Goal: Information Seeking & Learning: Learn about a topic

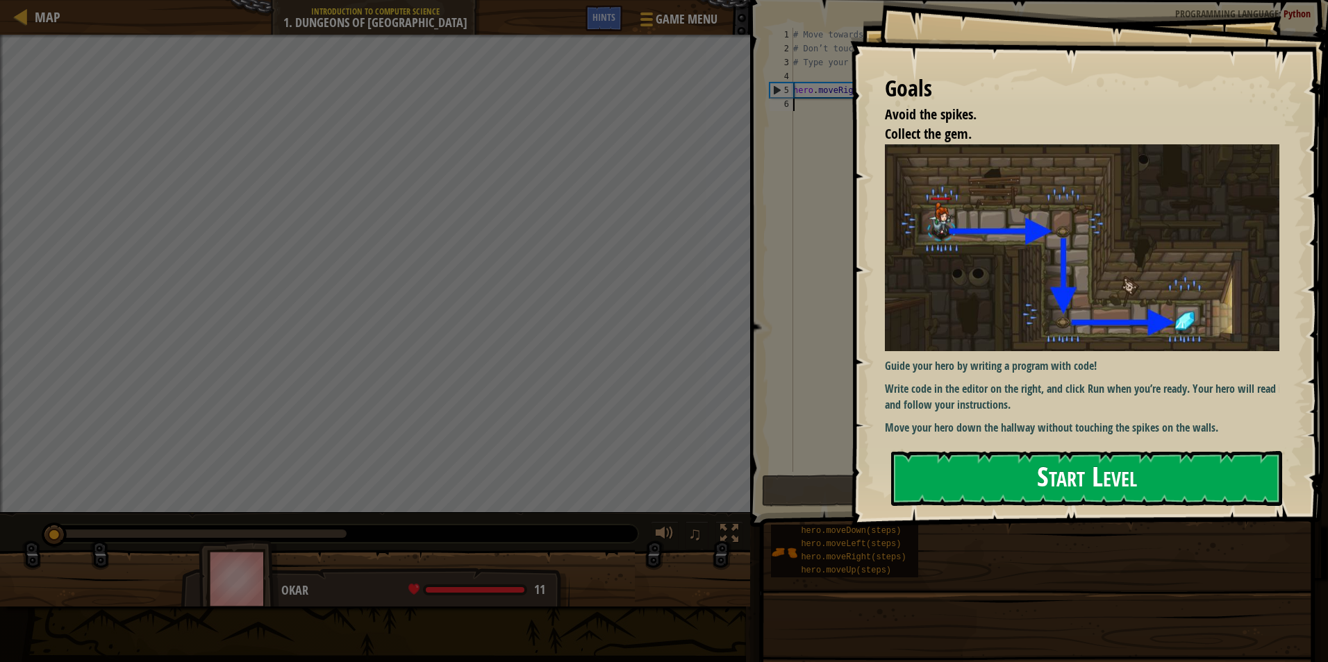
click at [958, 483] on button "Start Level" at bounding box center [1086, 478] width 391 height 55
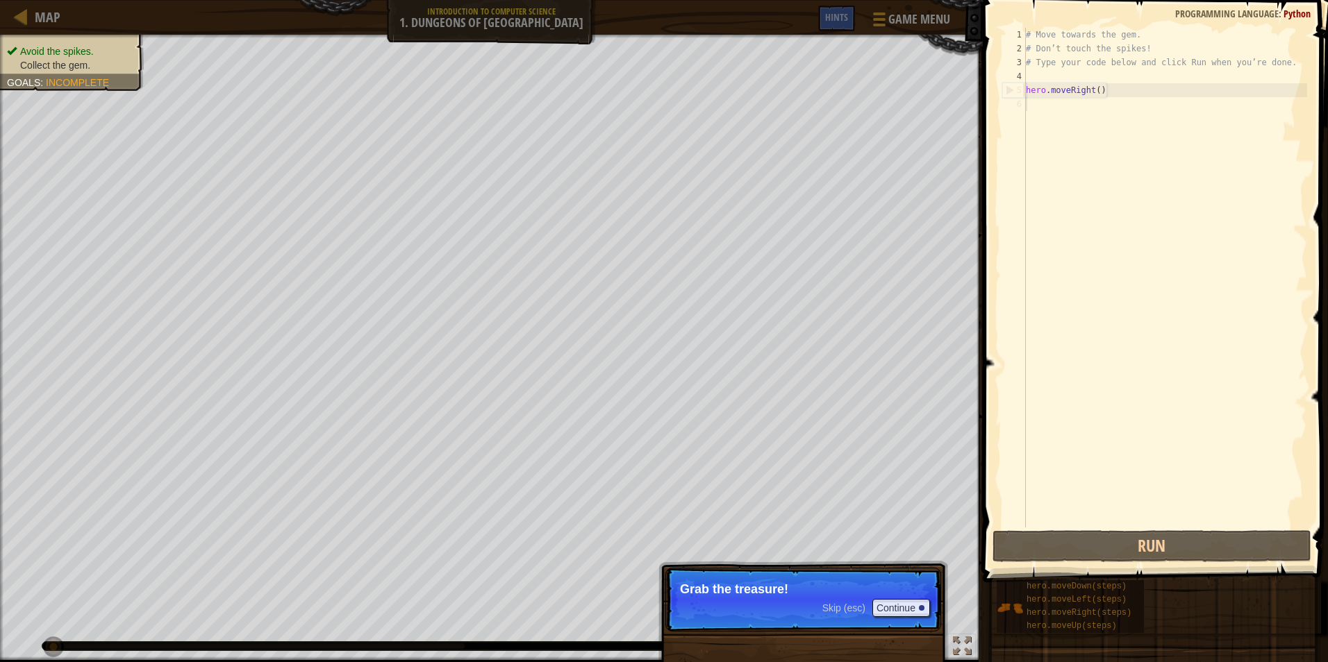
click at [751, 612] on p "Skip (esc) Continue Grab the treasure!" at bounding box center [803, 600] width 276 height 64
click at [885, 608] on button "Continue" at bounding box center [901, 608] width 58 height 18
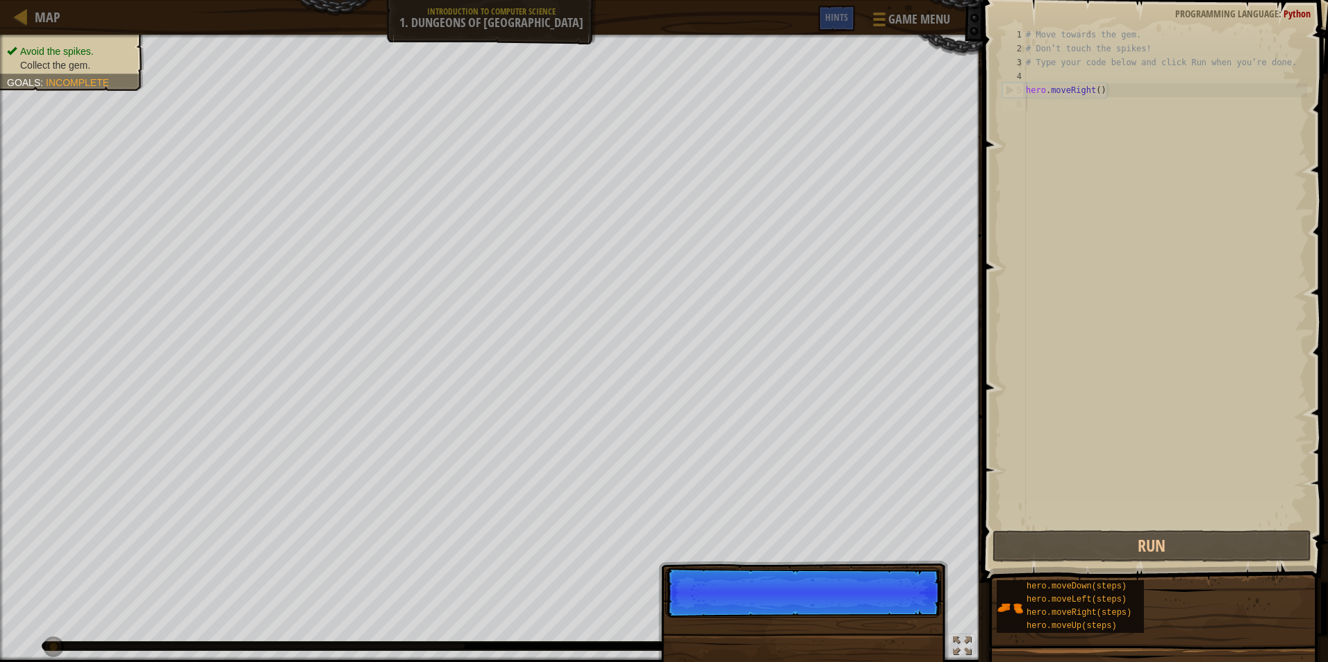
scroll to position [6, 0]
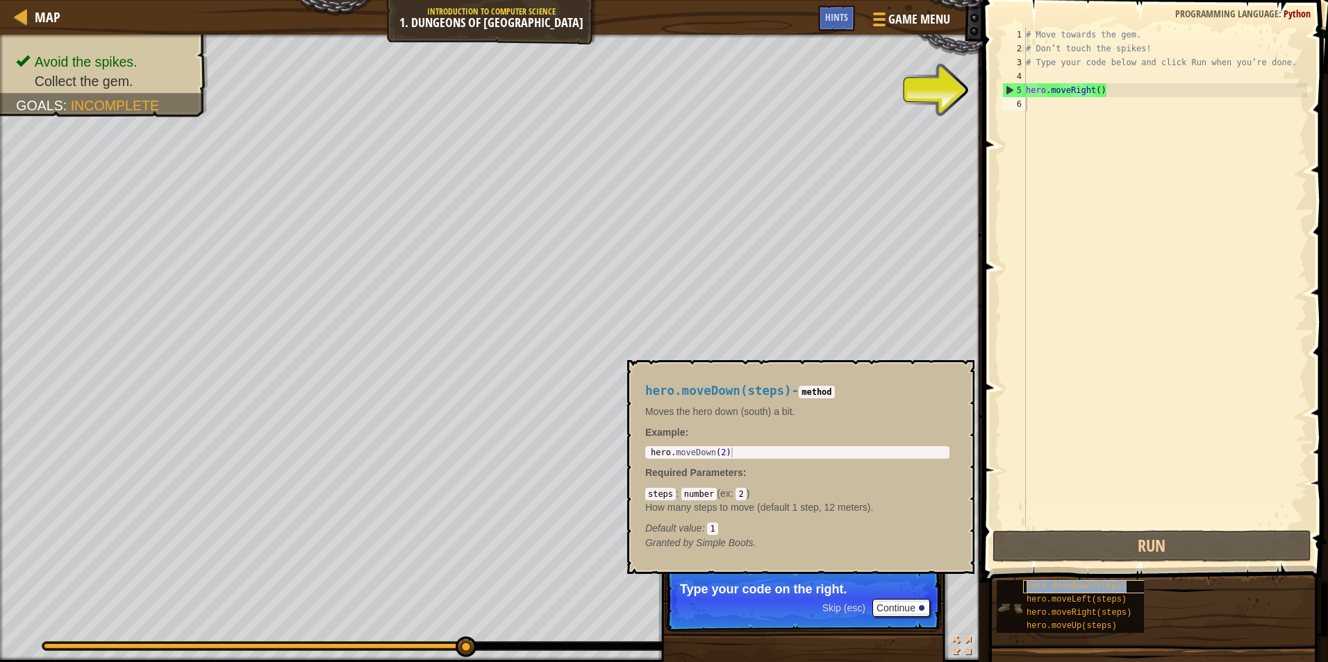
click at [1048, 587] on span "hero.moveDown(steps)" at bounding box center [1076, 587] width 100 height 10
click at [1049, 104] on div "# Move towards the gem. # Don’t touch the spikes! # Type your code below and cl…" at bounding box center [1165, 292] width 284 height 528
click at [1059, 583] on span "hero.moveDown(steps)" at bounding box center [1076, 587] width 100 height 10
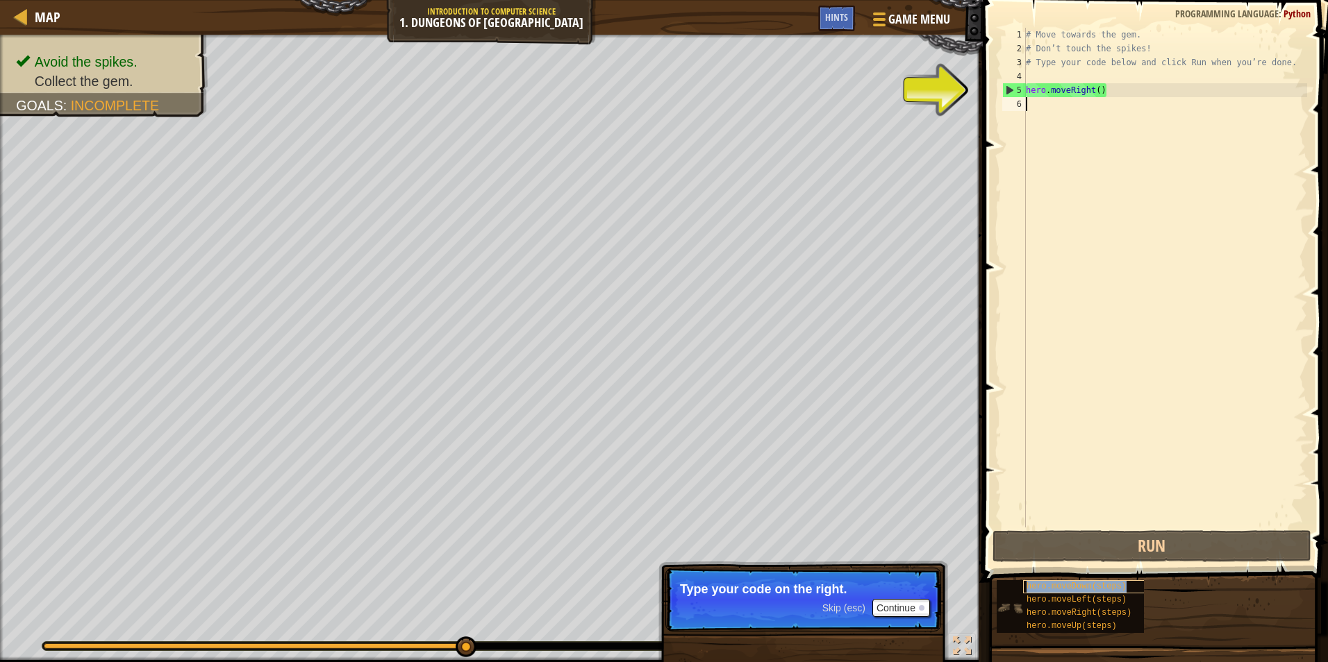
click at [1059, 583] on span "hero.moveDown(steps)" at bounding box center [1076, 587] width 100 height 10
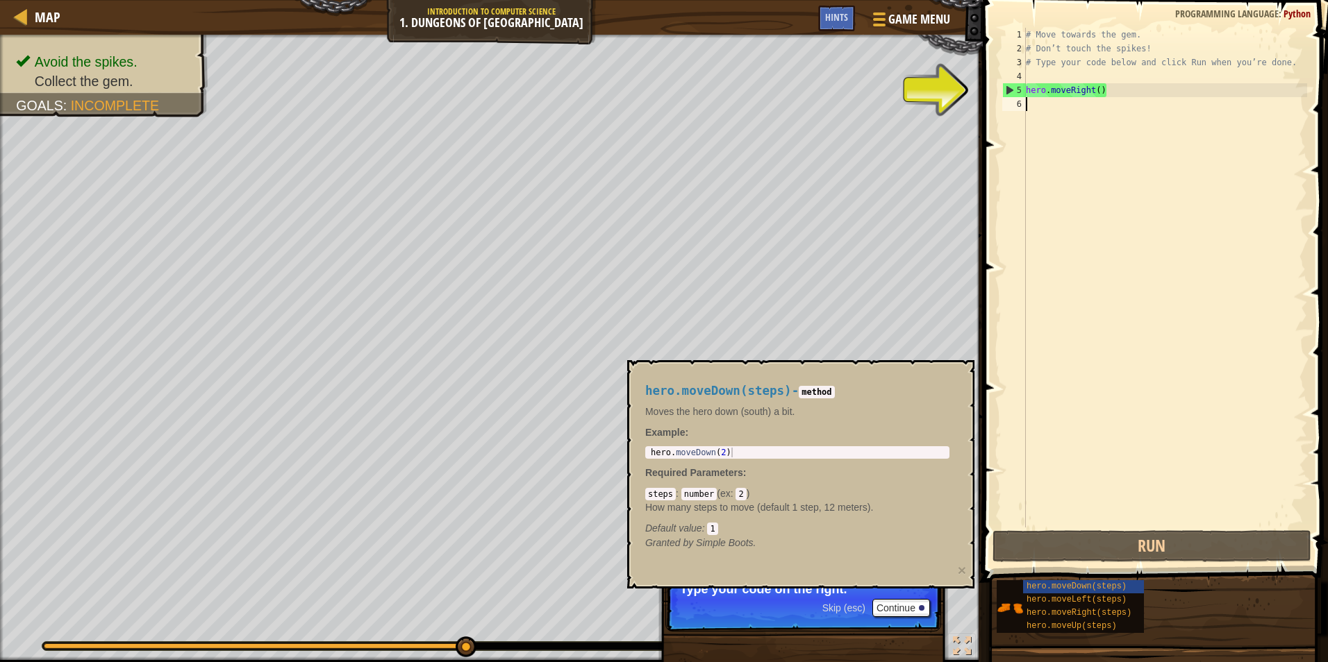
click at [1045, 110] on div "# Move towards the gem. # Don’t touch the spikes! # Type your code below and cl…" at bounding box center [1165, 292] width 284 height 528
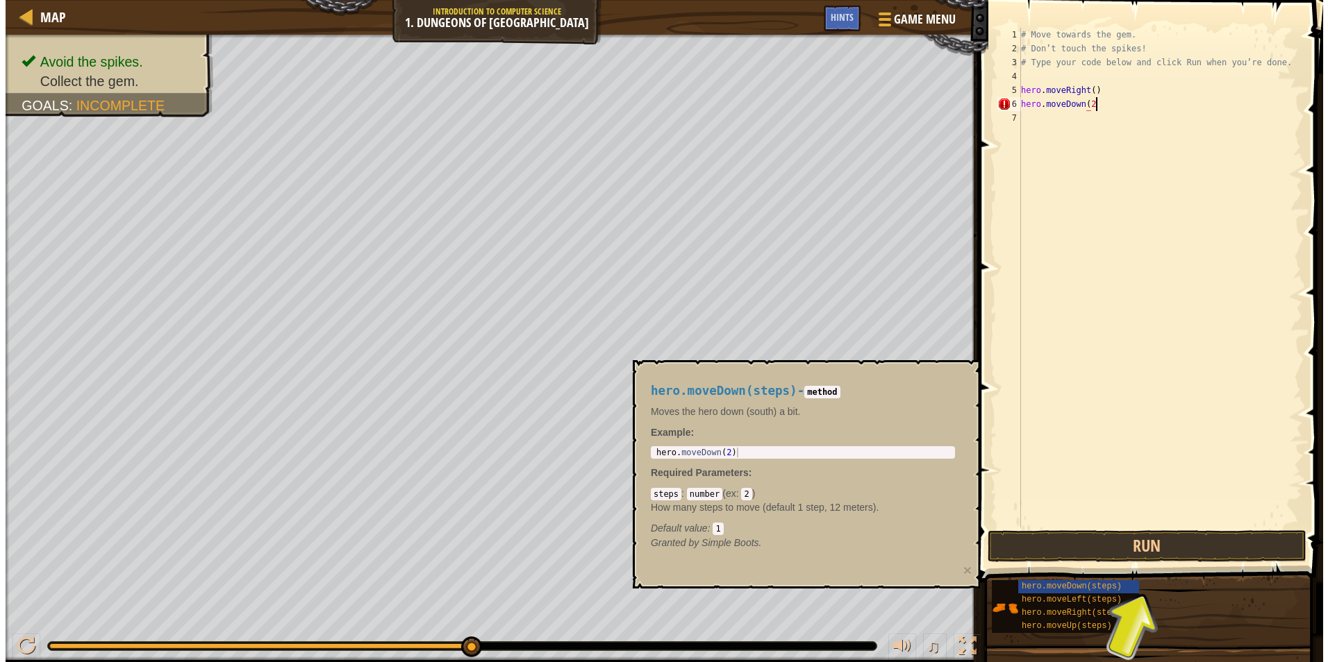
scroll to position [6, 6]
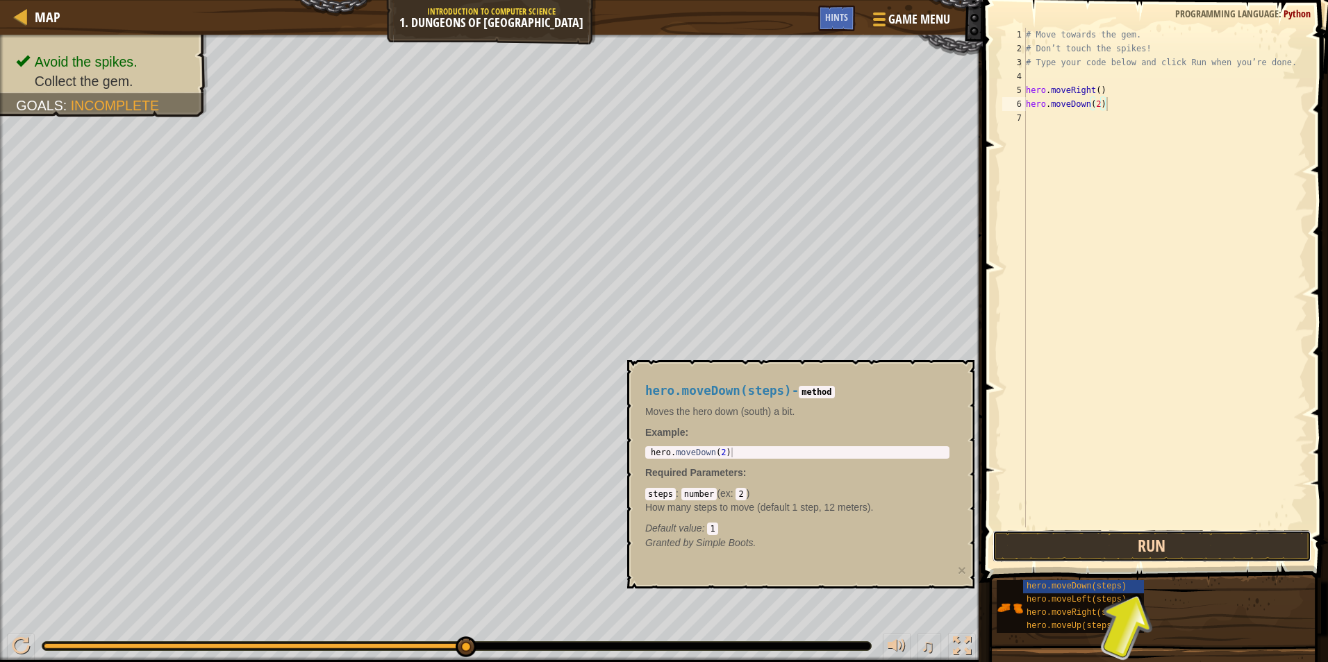
click at [1204, 552] on button "Run" at bounding box center [1151, 547] width 319 height 32
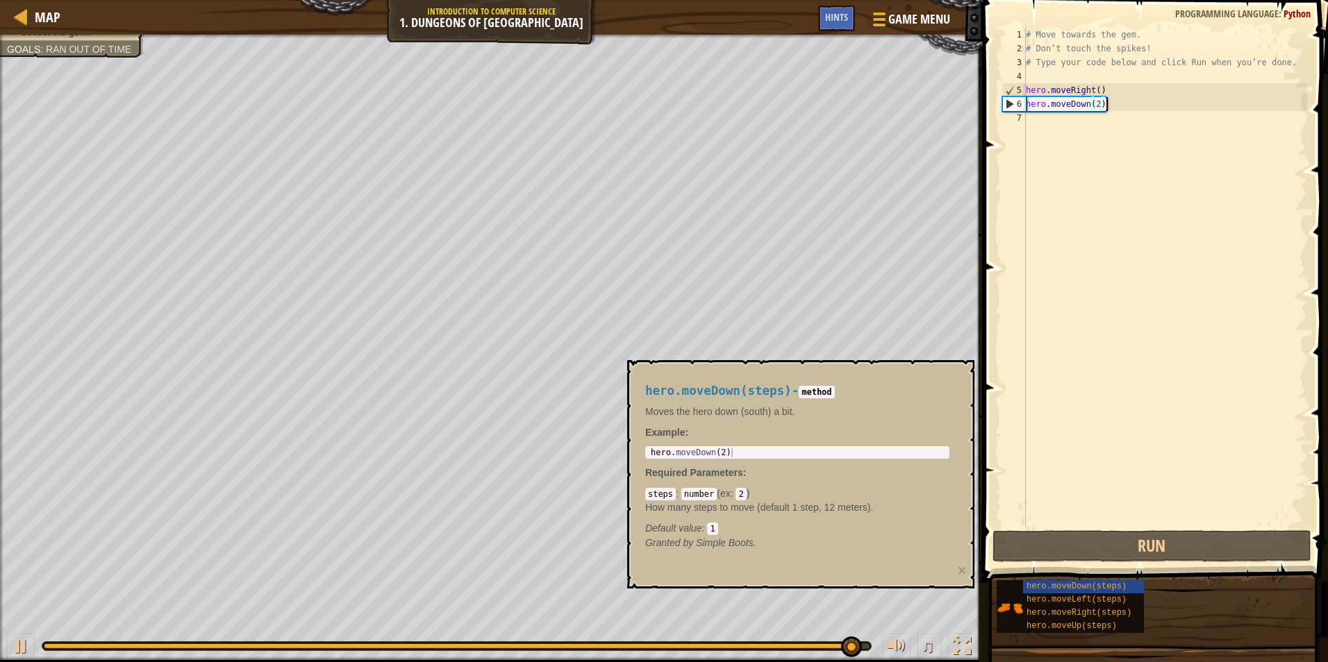
click at [1101, 103] on div "# Move towards the gem. # Don’t touch the spikes! # Type your code below and cl…" at bounding box center [1165, 292] width 284 height 528
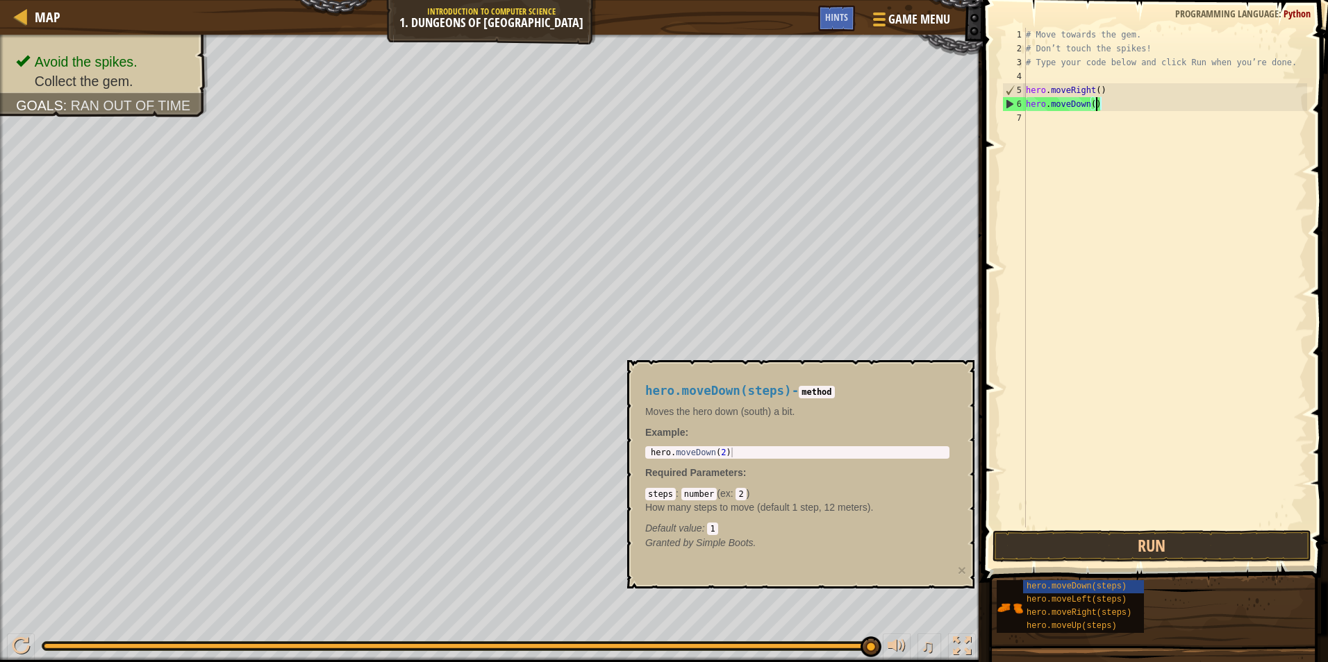
type textarea "hero.moveDown(1)"
click at [1078, 130] on div "# Move towards the gem. # Don’t touch the spikes! # Type your code below and cl…" at bounding box center [1165, 292] width 284 height 528
type textarea "hero.moveRight(1)"
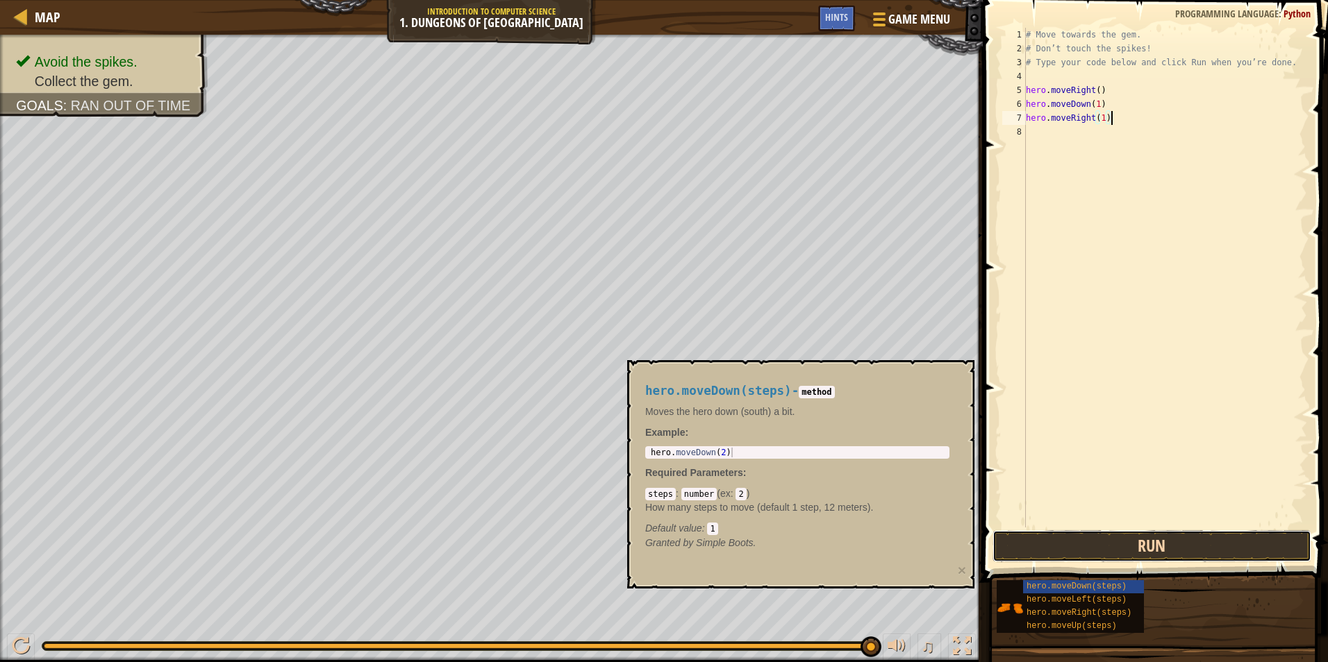
click at [1153, 545] on button "Run" at bounding box center [1151, 547] width 319 height 32
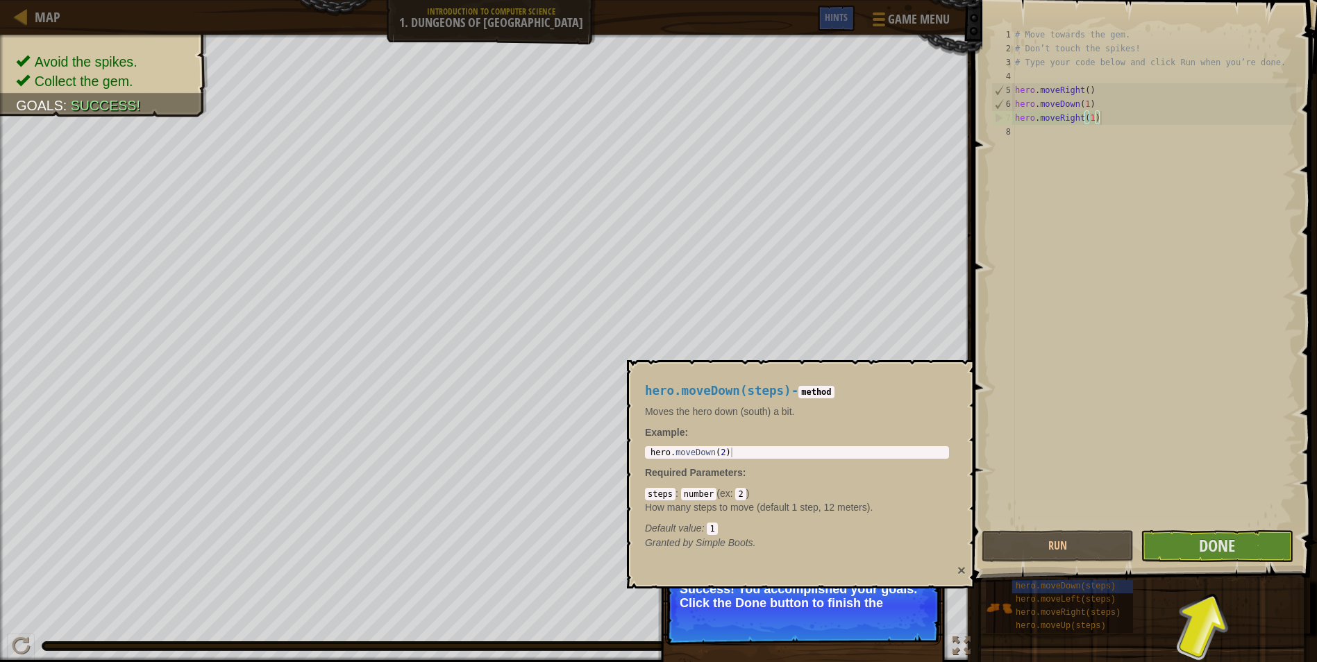
click at [963, 568] on button "×" at bounding box center [962, 570] width 8 height 15
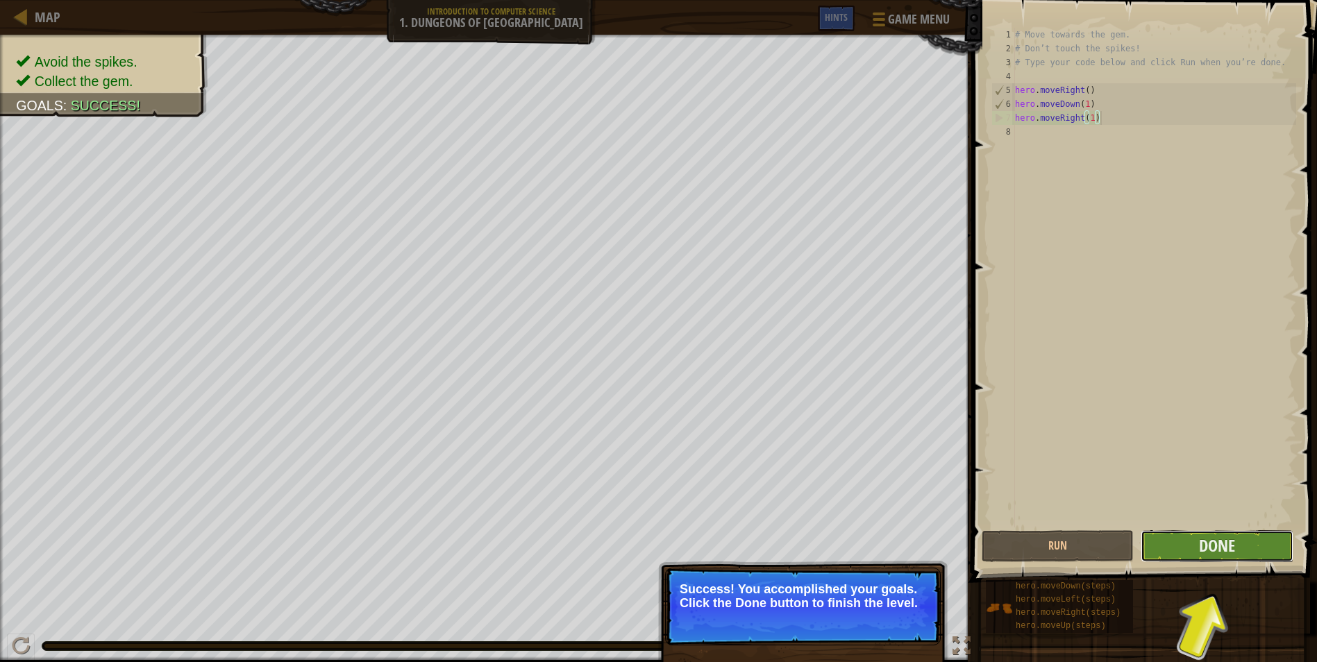
click at [1263, 538] on button "Done" at bounding box center [1217, 547] width 152 height 32
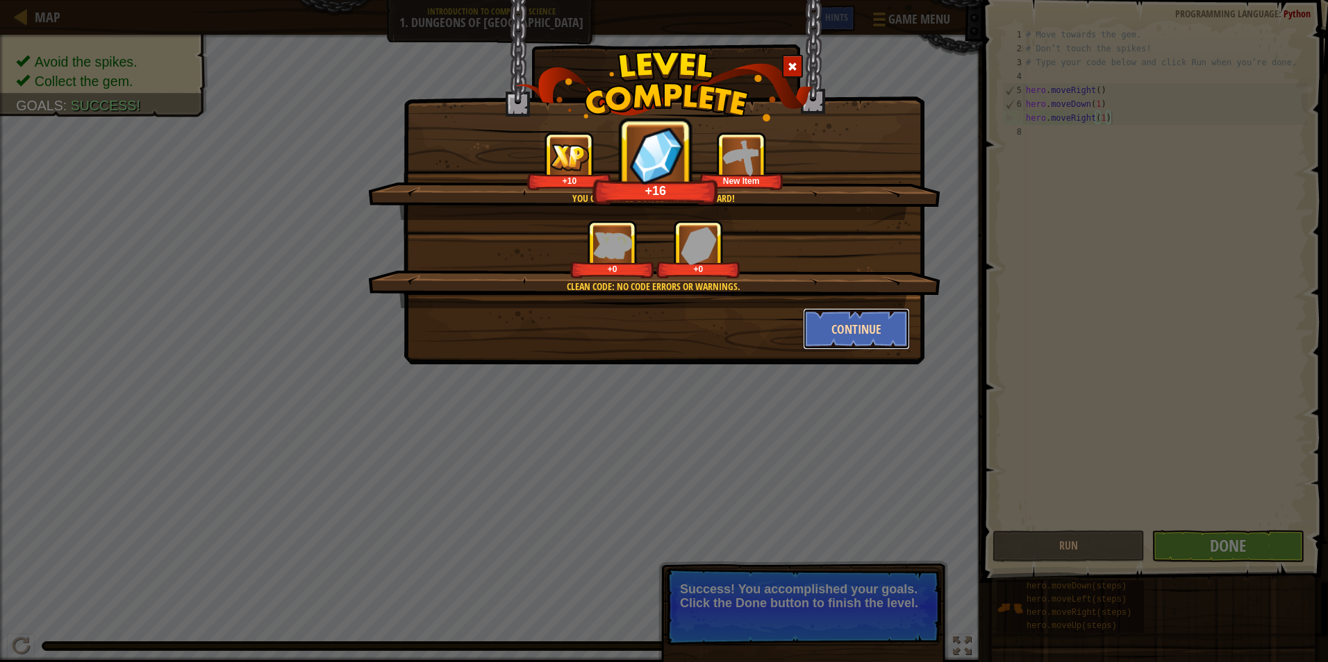
click at [858, 337] on button "Continue" at bounding box center [857, 329] width 108 height 42
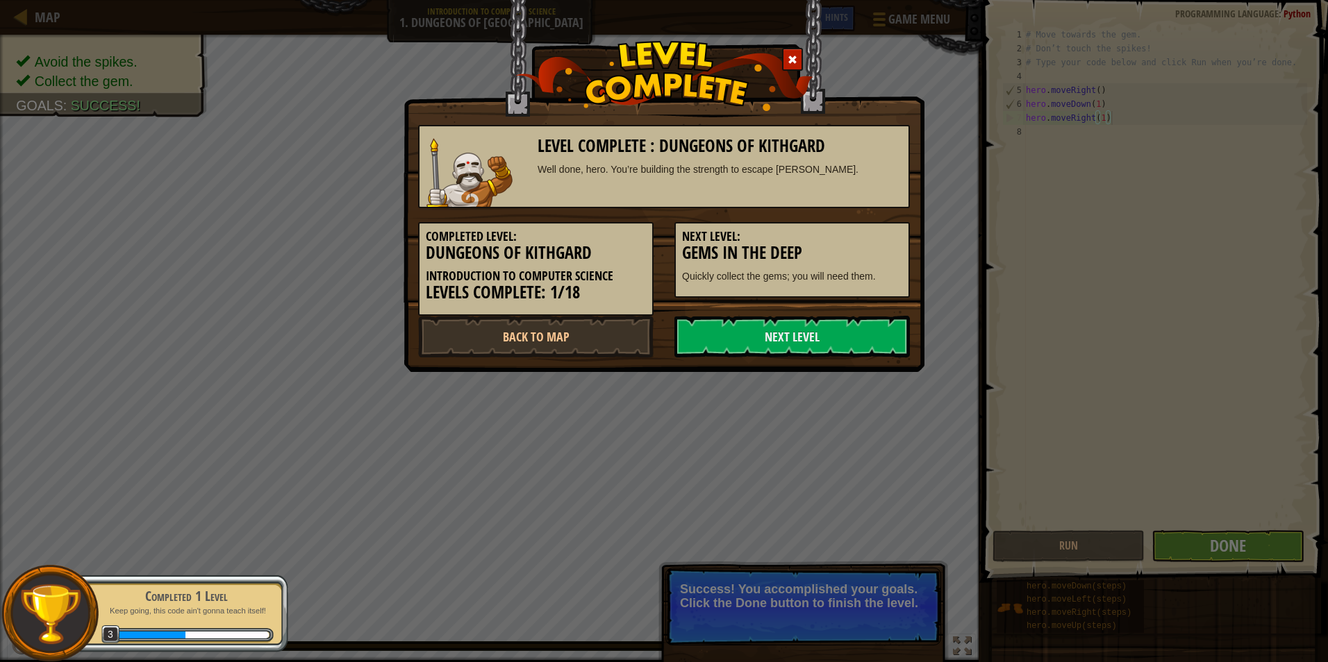
click at [858, 337] on link "Next Level" at bounding box center [791, 337] width 235 height 42
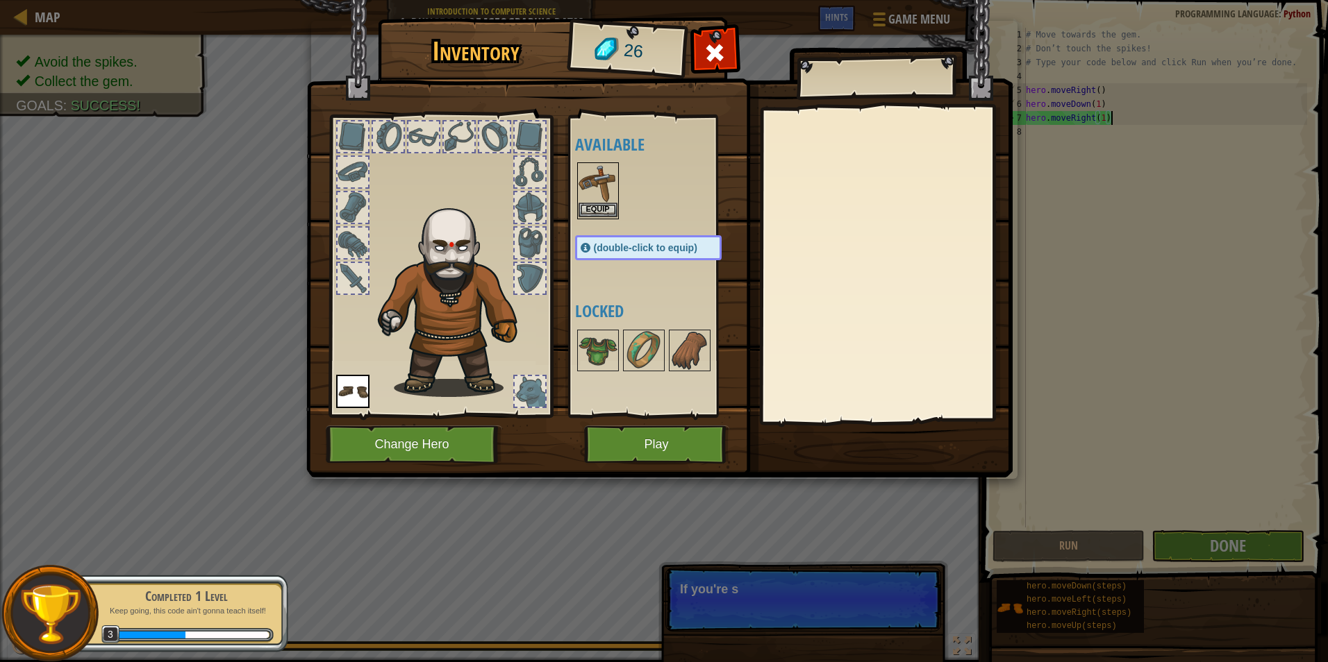
click at [587, 203] on div "Equip" at bounding box center [598, 190] width 42 height 57
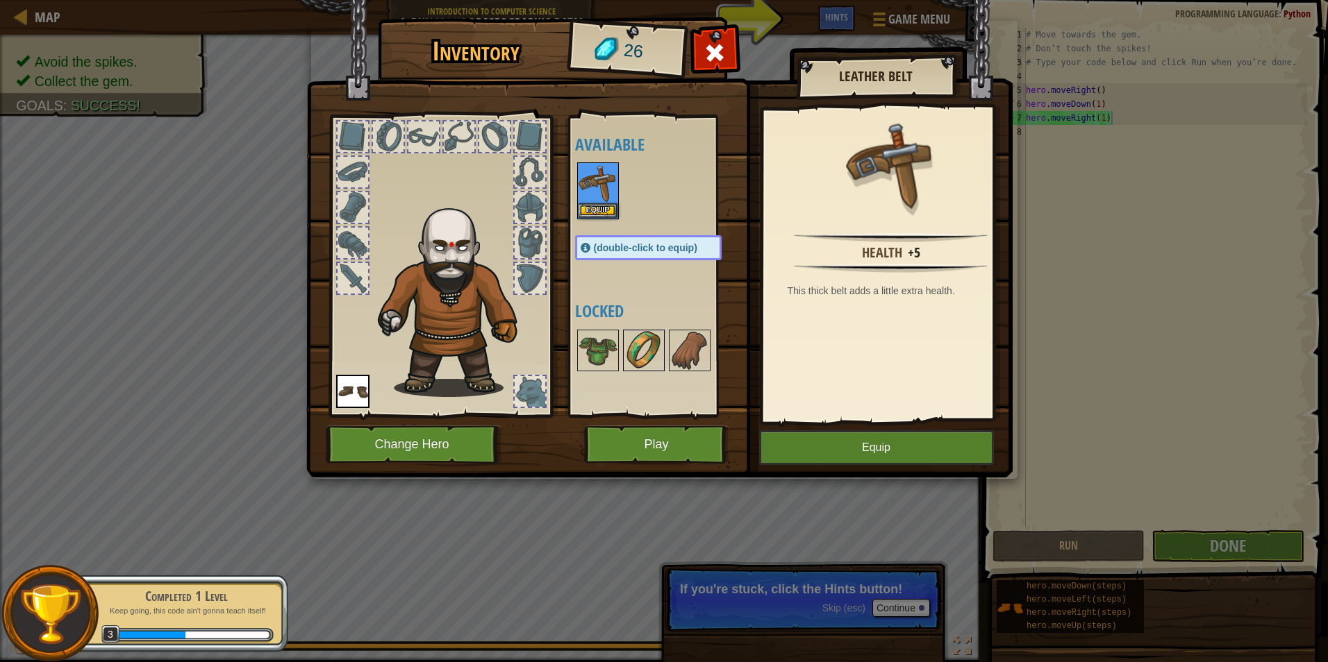
click at [647, 359] on img at bounding box center [643, 350] width 39 height 39
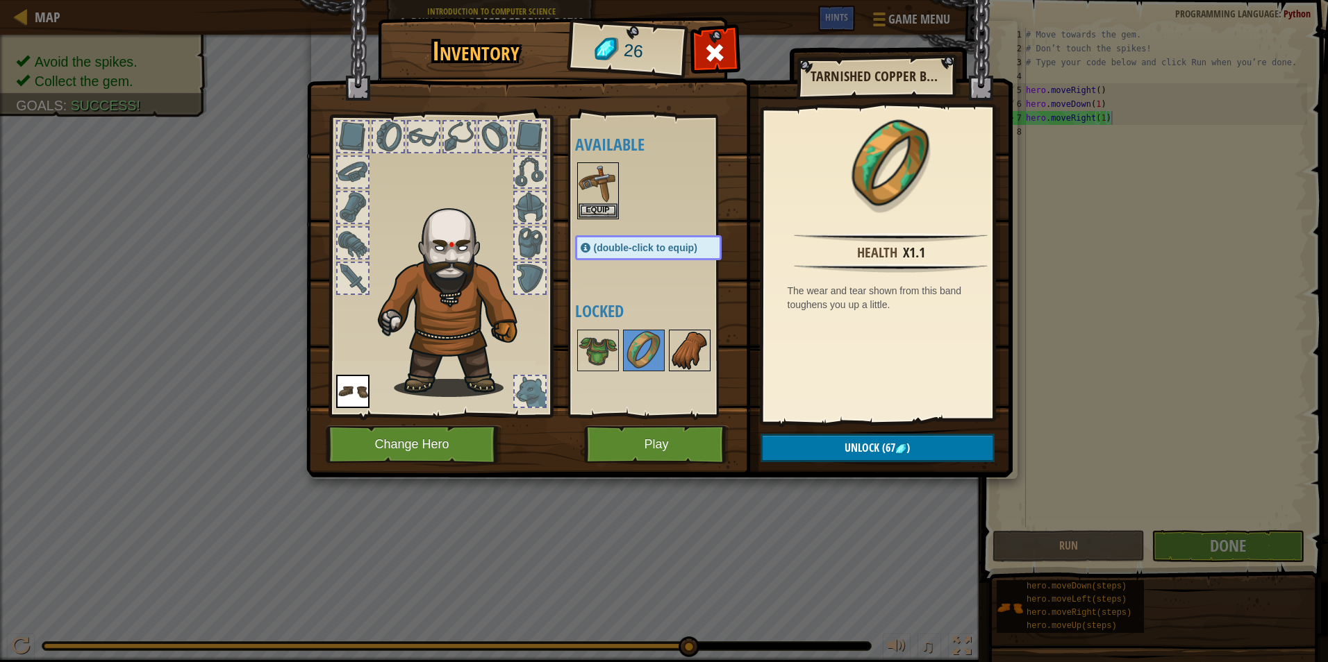
click at [697, 349] on img at bounding box center [689, 350] width 39 height 39
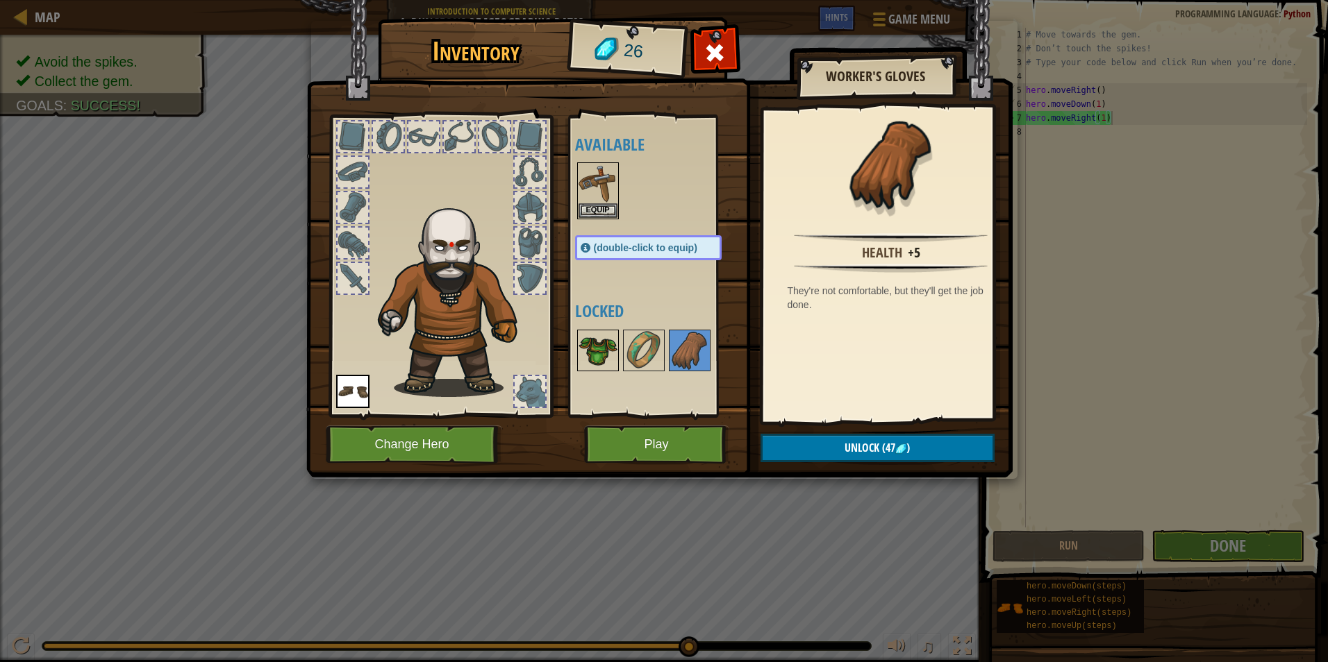
click at [594, 349] on img at bounding box center [597, 350] width 39 height 39
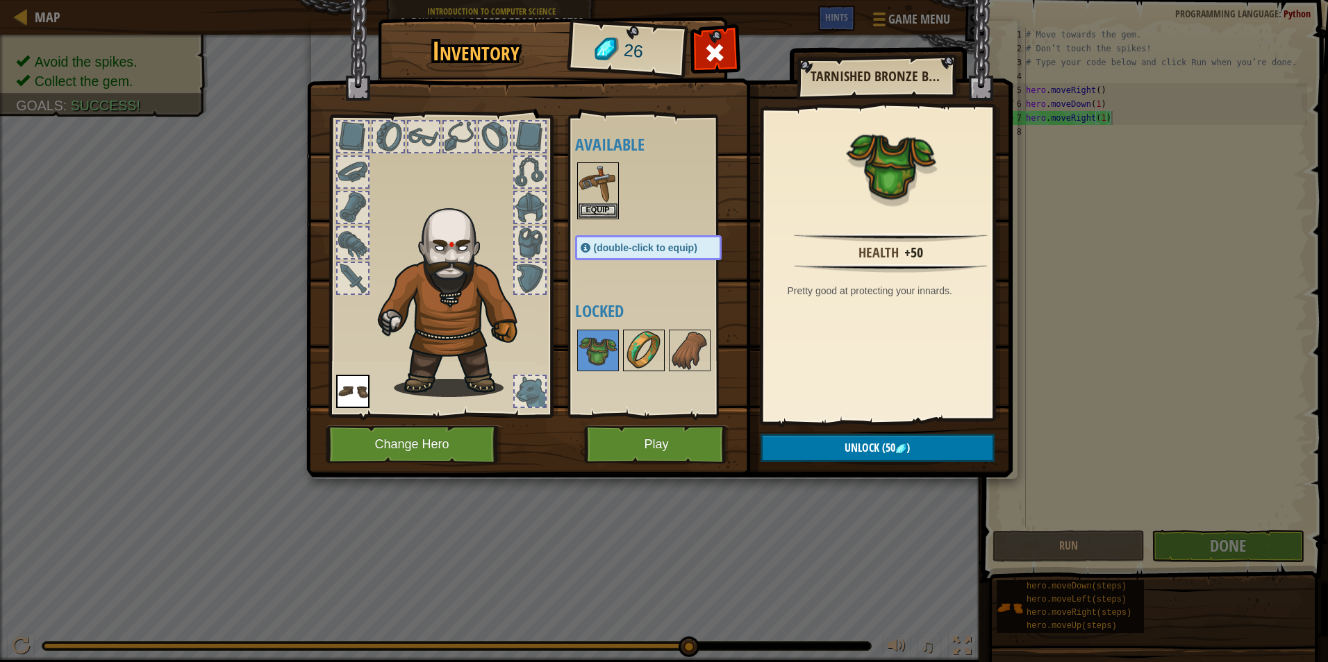
click at [630, 357] on img at bounding box center [643, 350] width 39 height 39
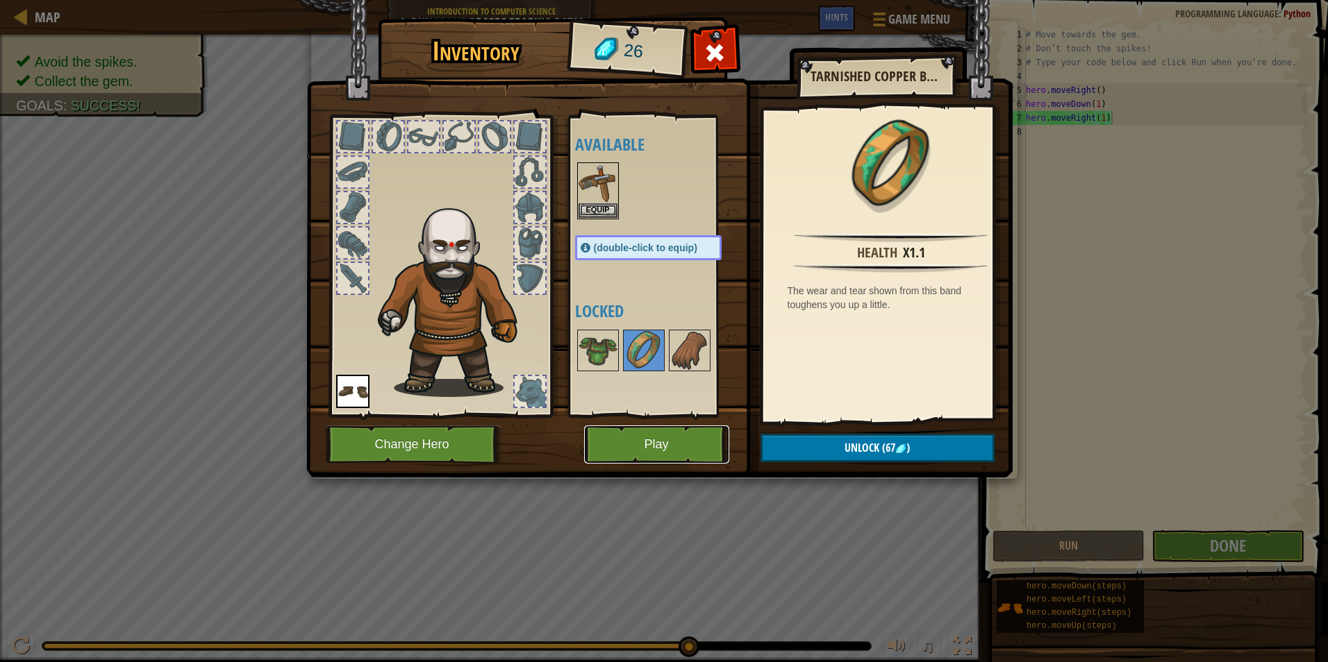
click at [674, 433] on button "Play" at bounding box center [656, 445] width 145 height 38
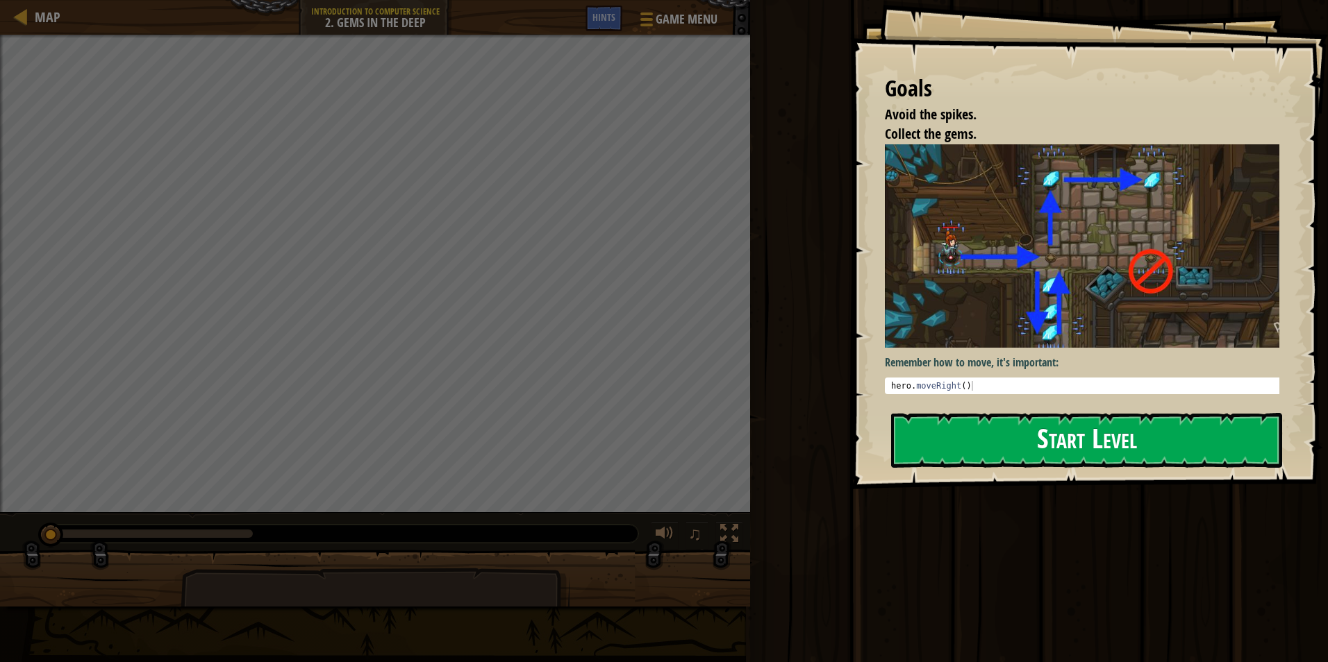
click at [956, 413] on button "Start Level" at bounding box center [1086, 440] width 391 height 55
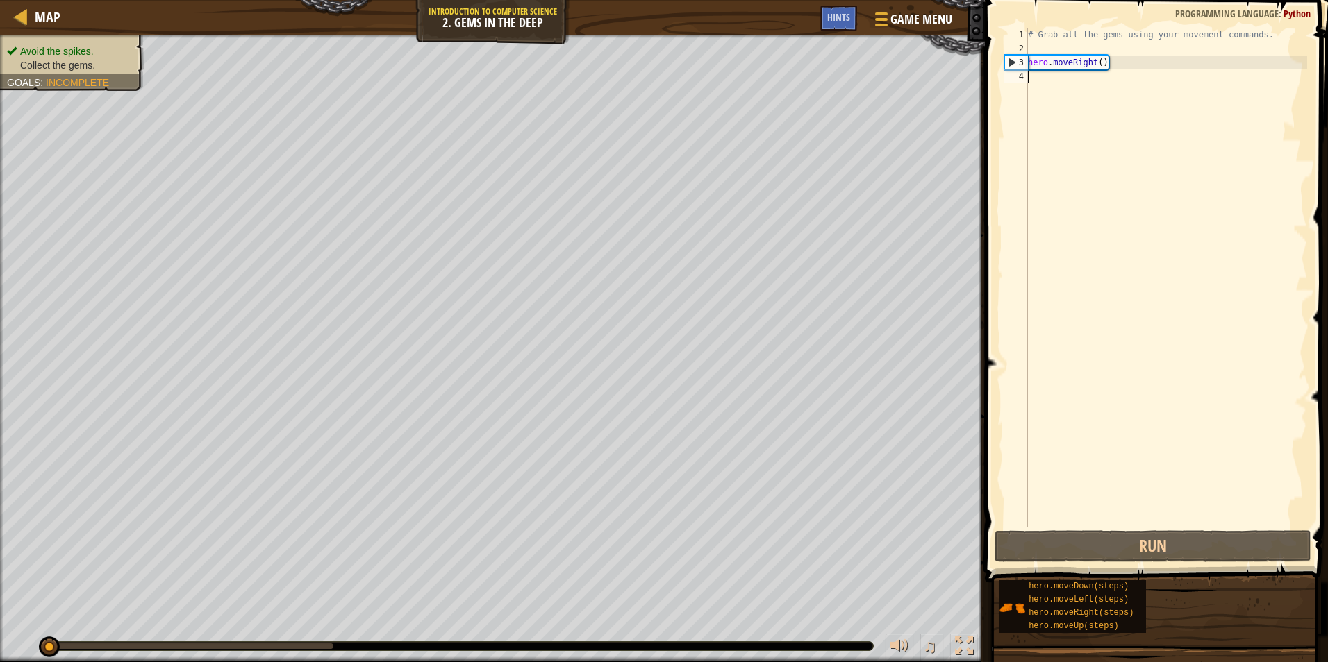
click at [1074, 80] on div "# Grab all the gems using your movement commands. hero . moveRight ( )" at bounding box center [1166, 292] width 282 height 528
click at [1052, 78] on div "# Grab all the gems using your movement commands. hero . moveRight ( )" at bounding box center [1166, 292] width 282 height 528
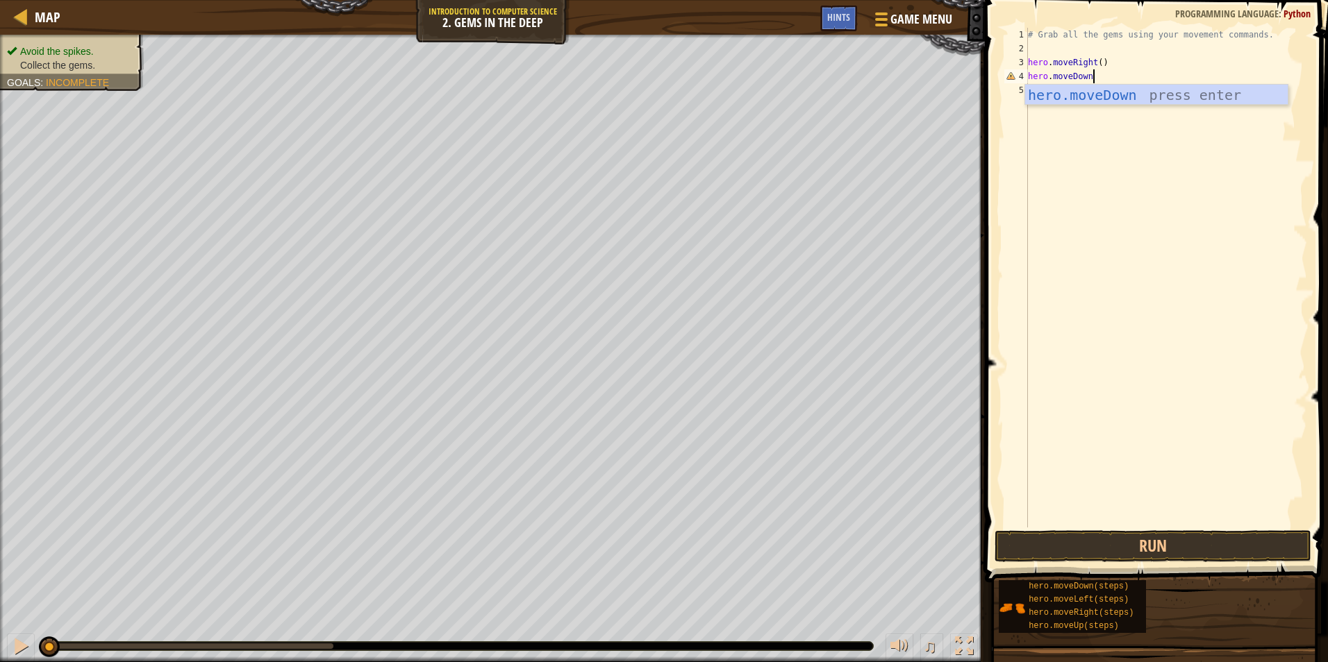
scroll to position [6, 5]
type textarea "hero.moveDown(3)"
type textarea "hero.moveUp(7)"
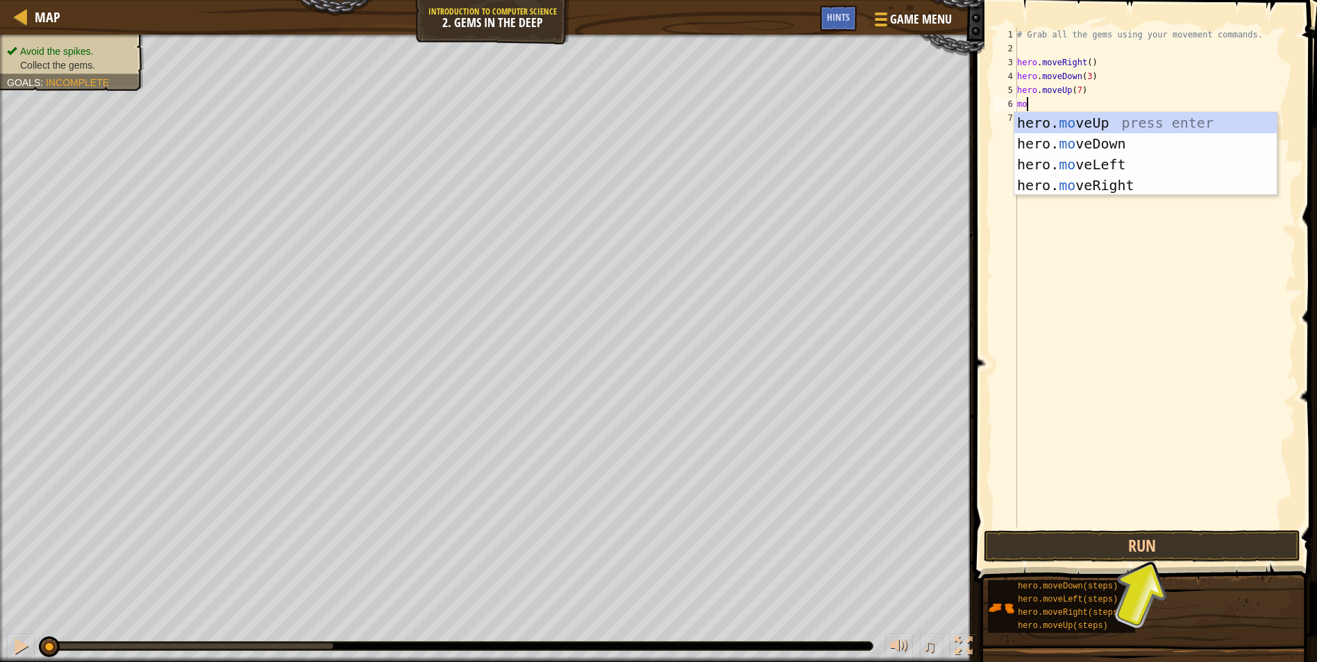
scroll to position [6, 0]
type textarea "m"
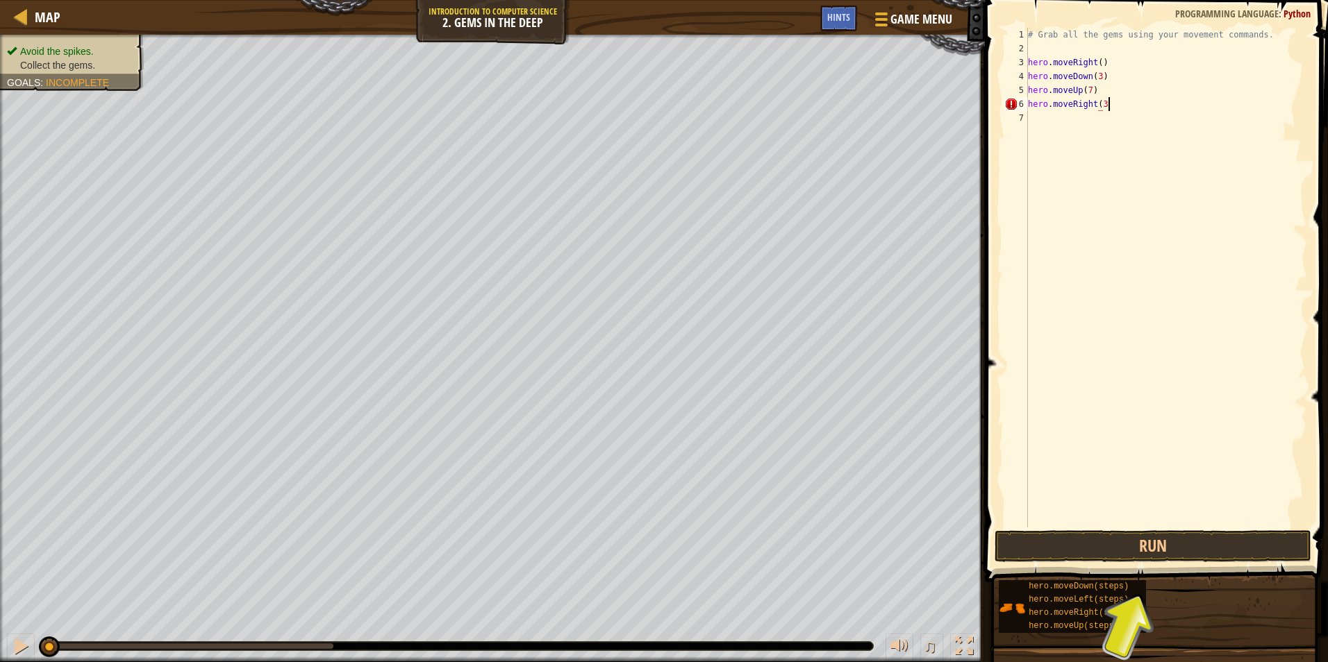
scroll to position [6, 6]
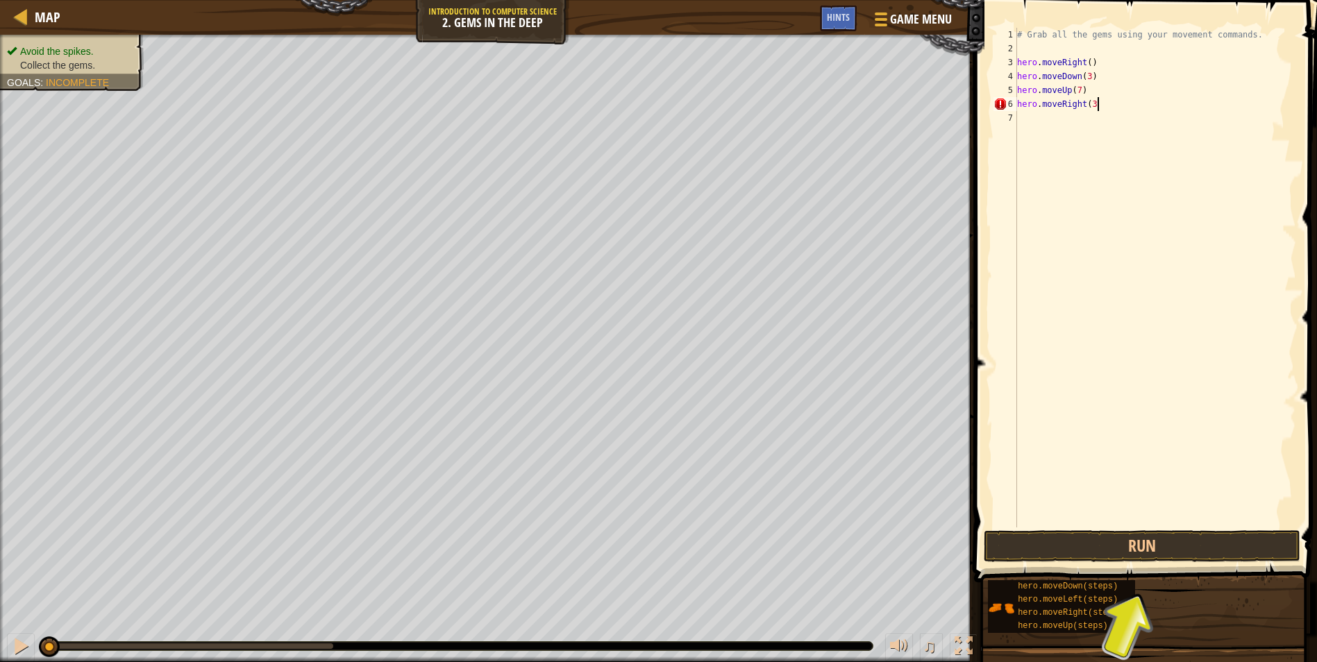
type textarea "hero.moveRight(3)"
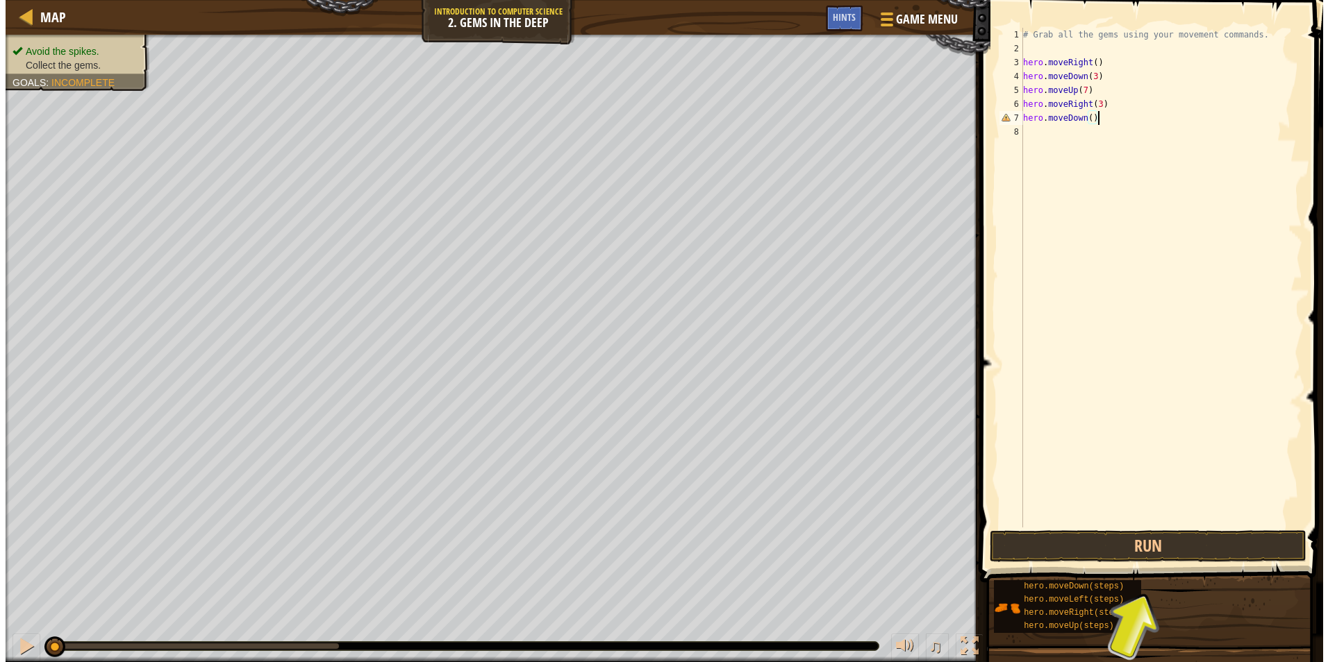
scroll to position [6, 6]
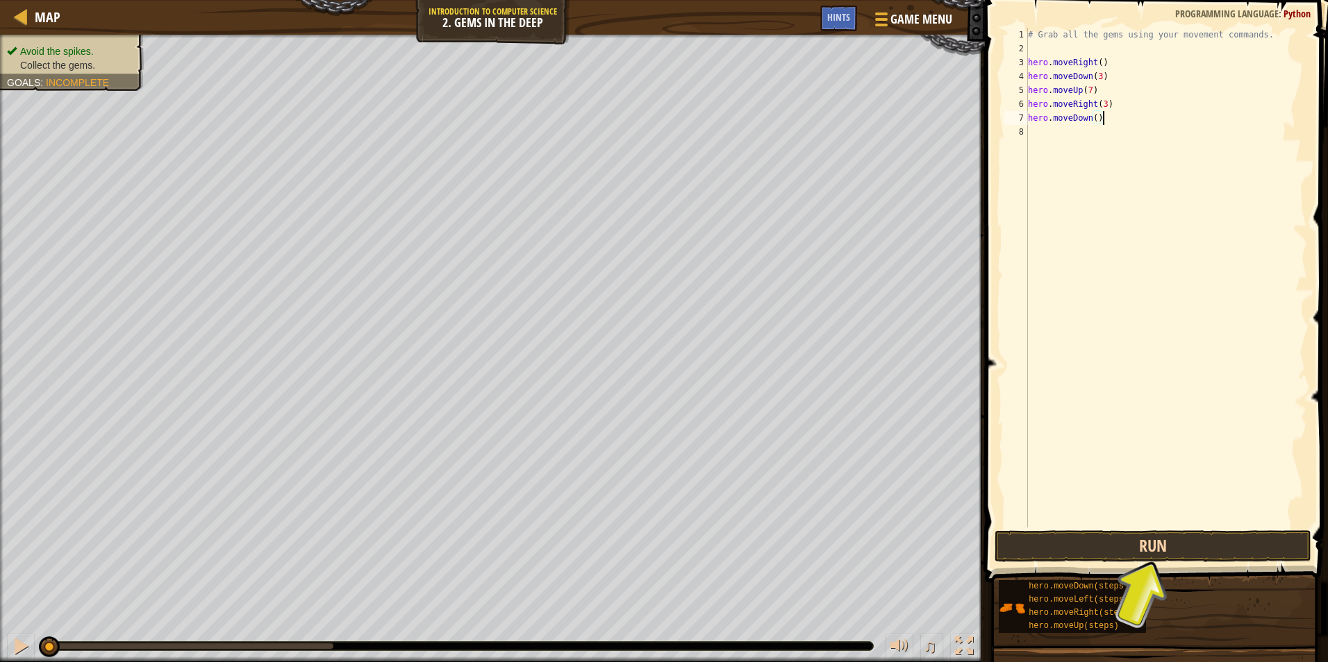
type textarea "hero.moveDown()"
click at [1235, 544] on button "Run" at bounding box center [1152, 547] width 317 height 32
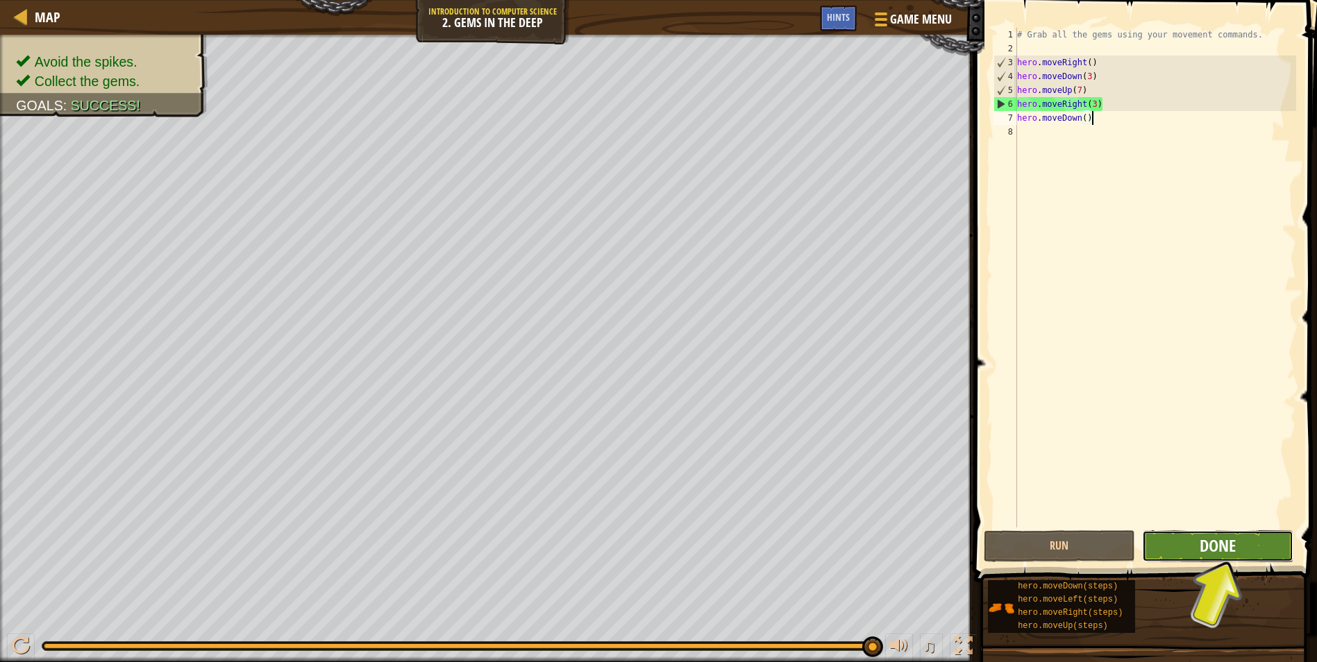
click at [1220, 548] on span "Done" at bounding box center [1218, 546] width 36 height 22
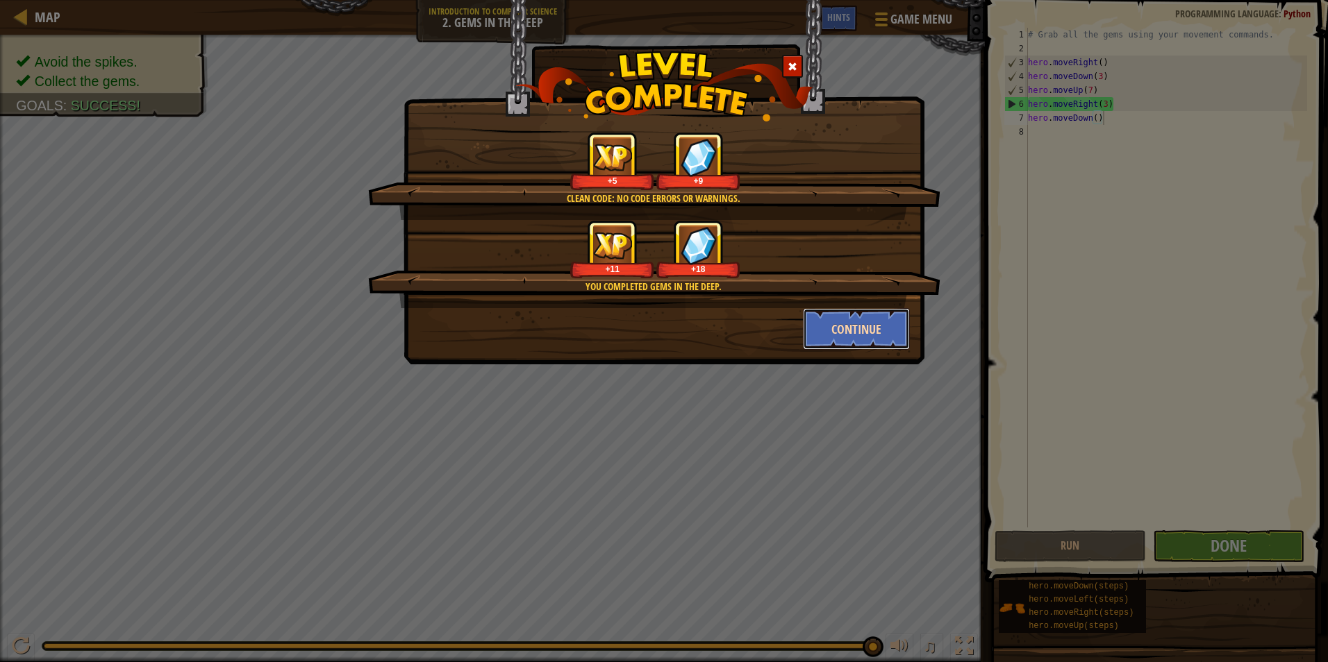
click at [839, 329] on button "Continue" at bounding box center [857, 329] width 108 height 42
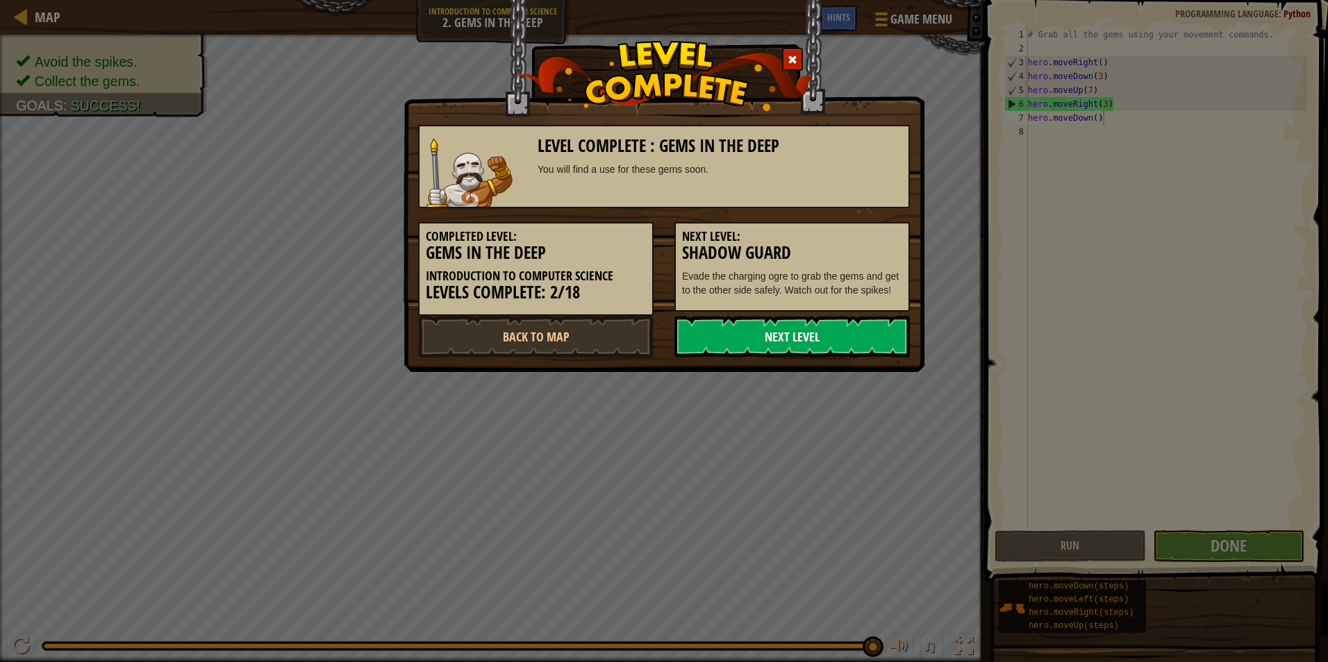
click at [826, 342] on link "Next Level" at bounding box center [791, 337] width 235 height 42
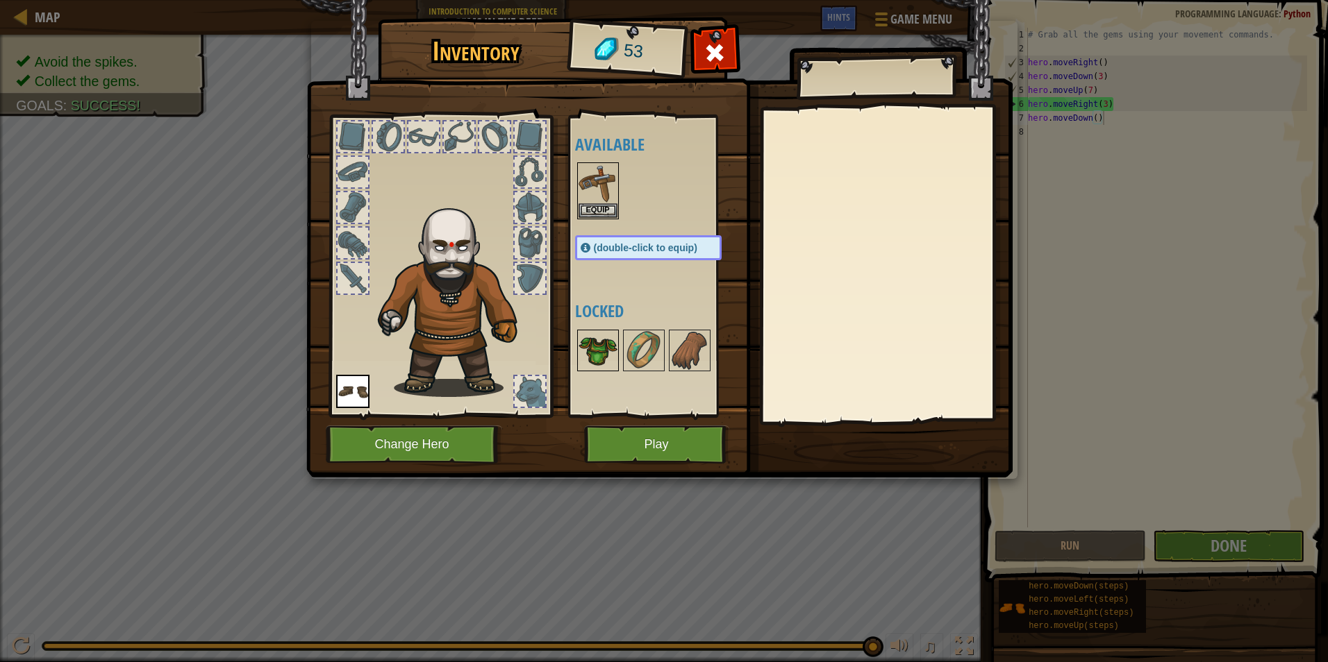
click at [578, 353] on img at bounding box center [597, 350] width 39 height 39
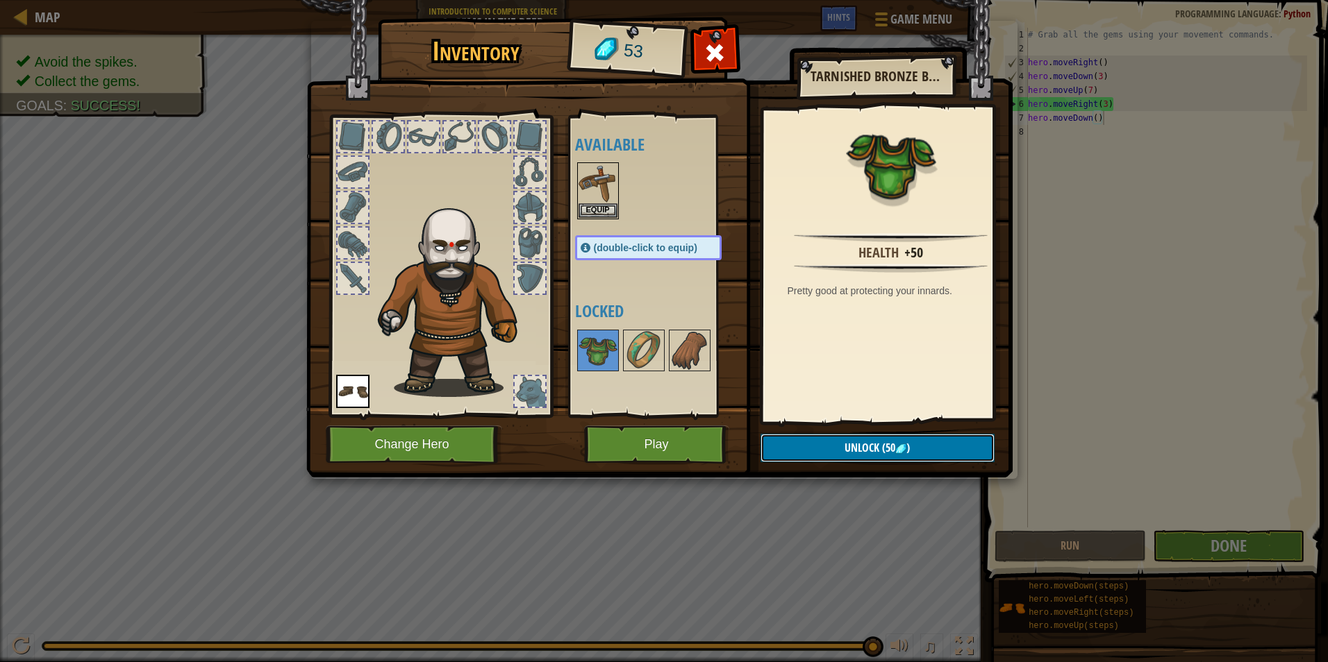
click at [832, 449] on button "Unlock (50 )" at bounding box center [877, 448] width 234 height 28
click at [833, 447] on button "Confirm" at bounding box center [877, 448] width 234 height 28
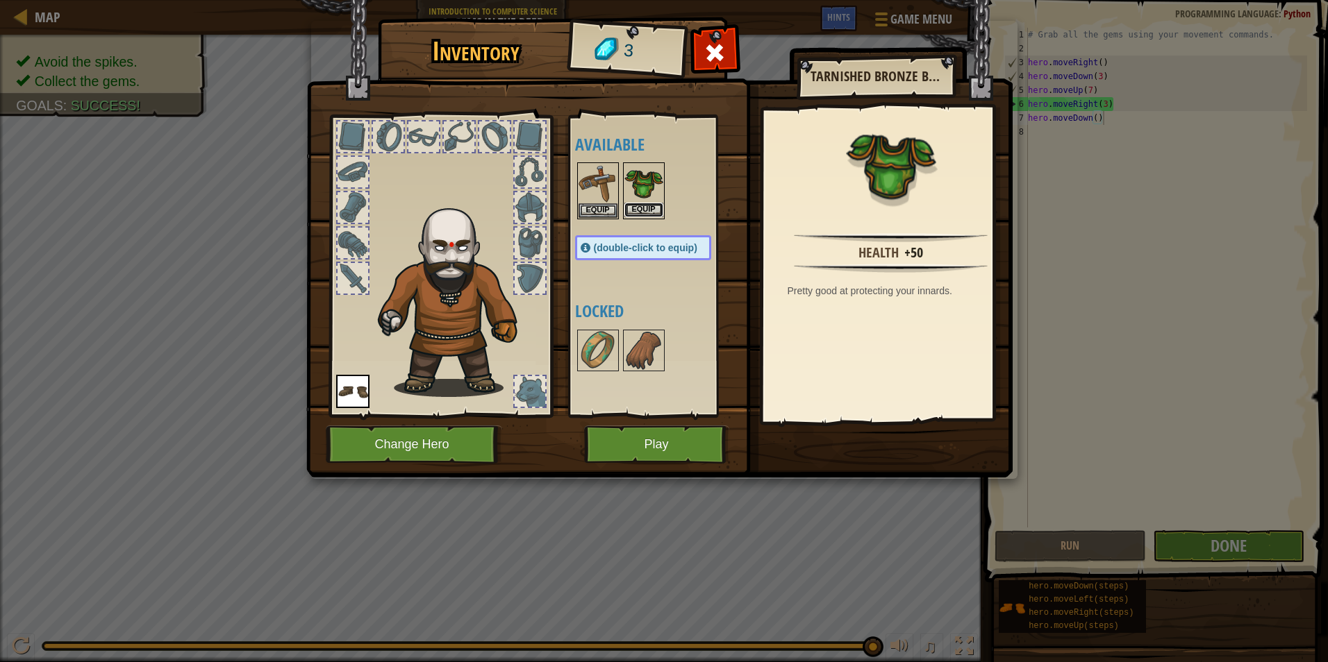
click at [646, 203] on button "Equip" at bounding box center [643, 210] width 39 height 15
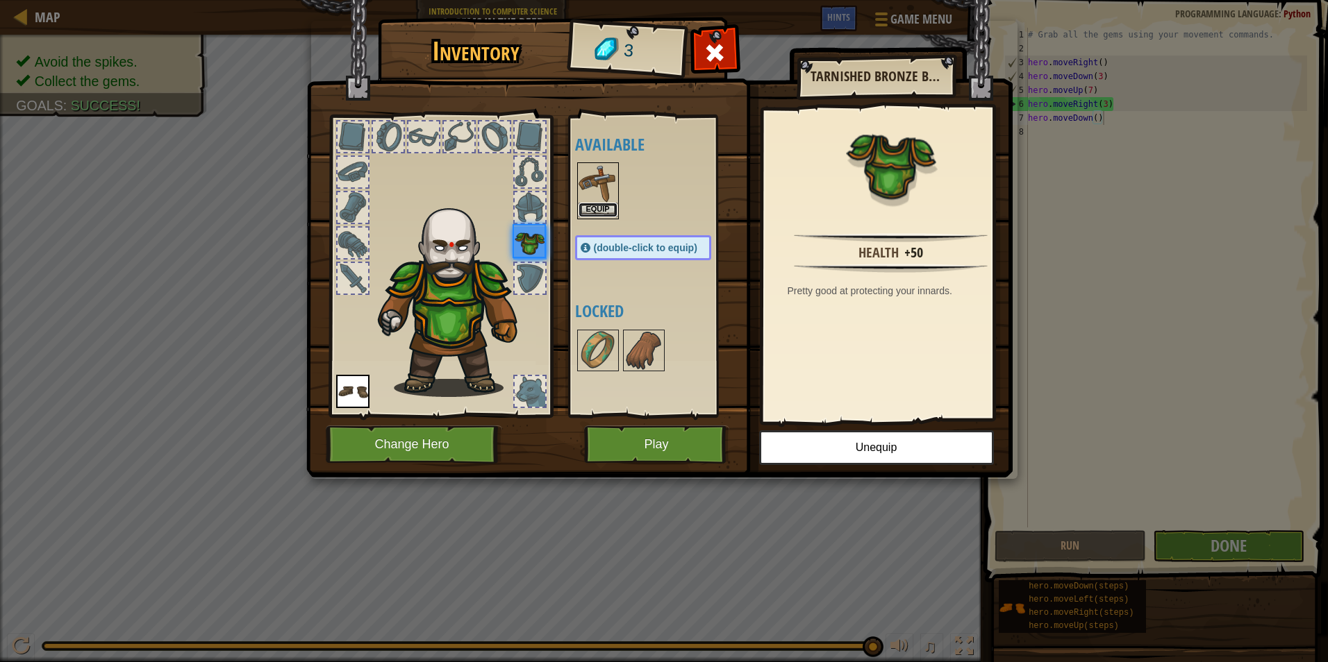
click at [595, 205] on button "Equip" at bounding box center [597, 210] width 39 height 15
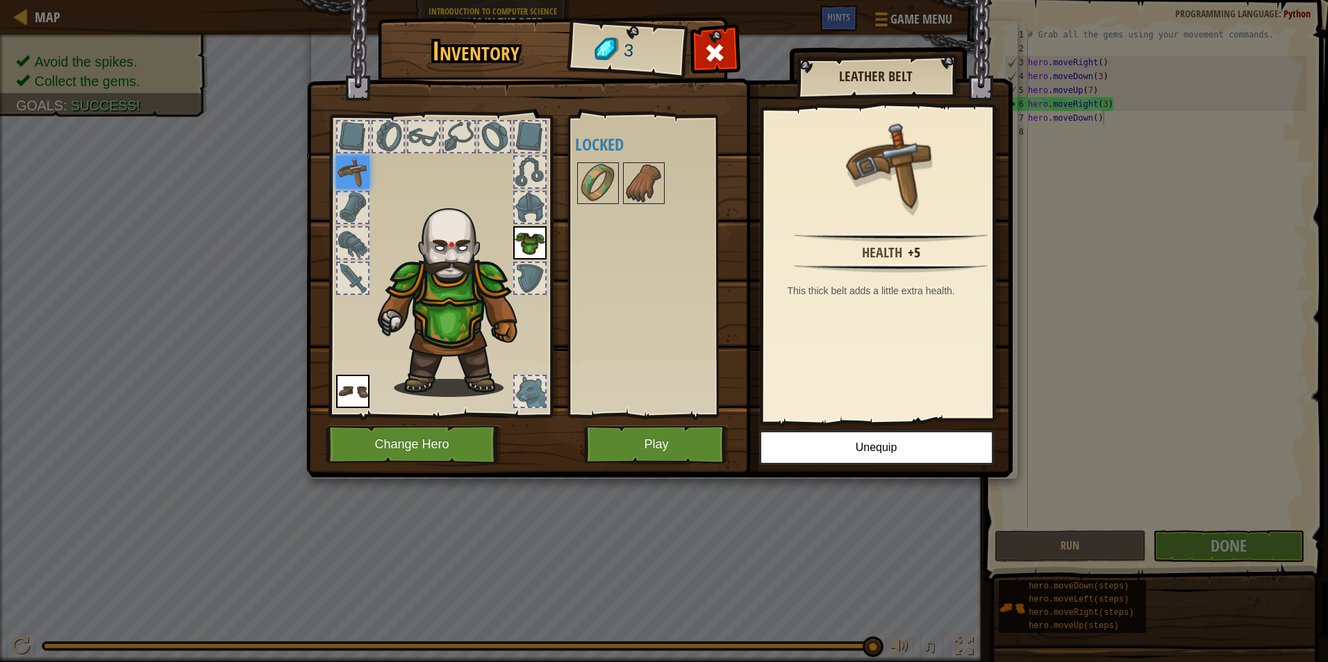
drag, startPoint x: 465, startPoint y: 301, endPoint x: 431, endPoint y: 281, distance: 39.5
click at [431, 281] on img at bounding box center [456, 296] width 170 height 202
click at [633, 183] on img at bounding box center [643, 183] width 39 height 39
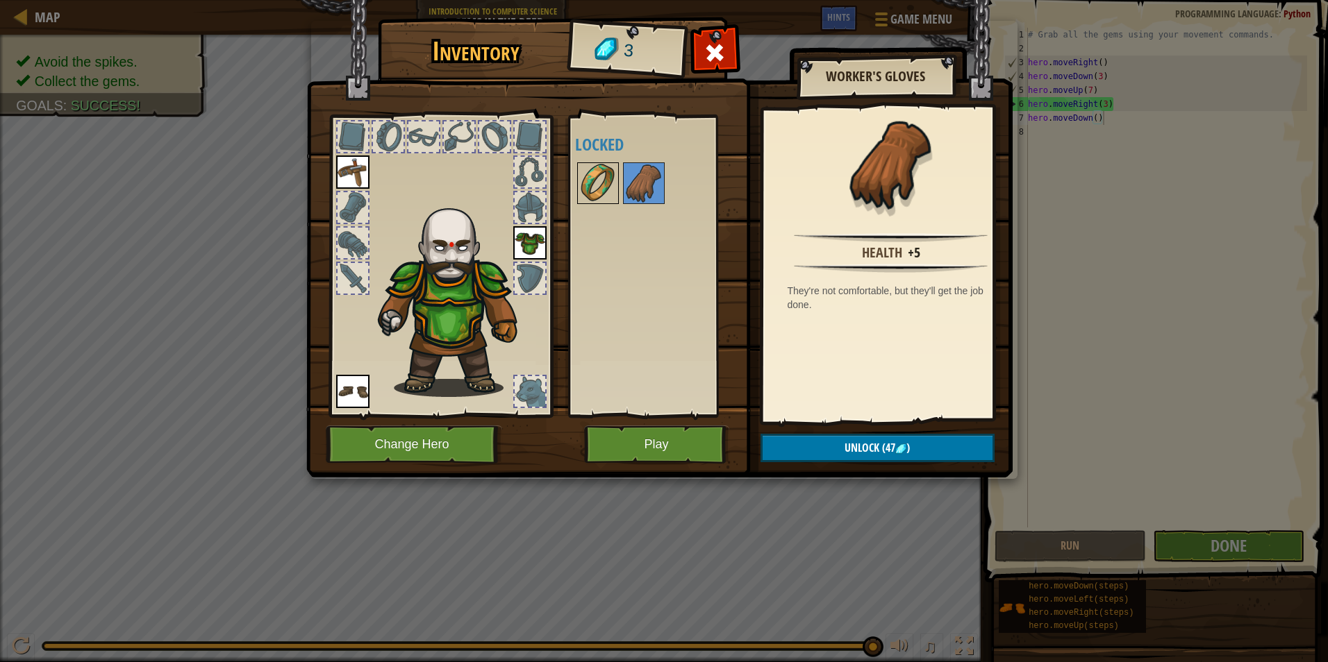
click at [599, 169] on img at bounding box center [597, 183] width 39 height 39
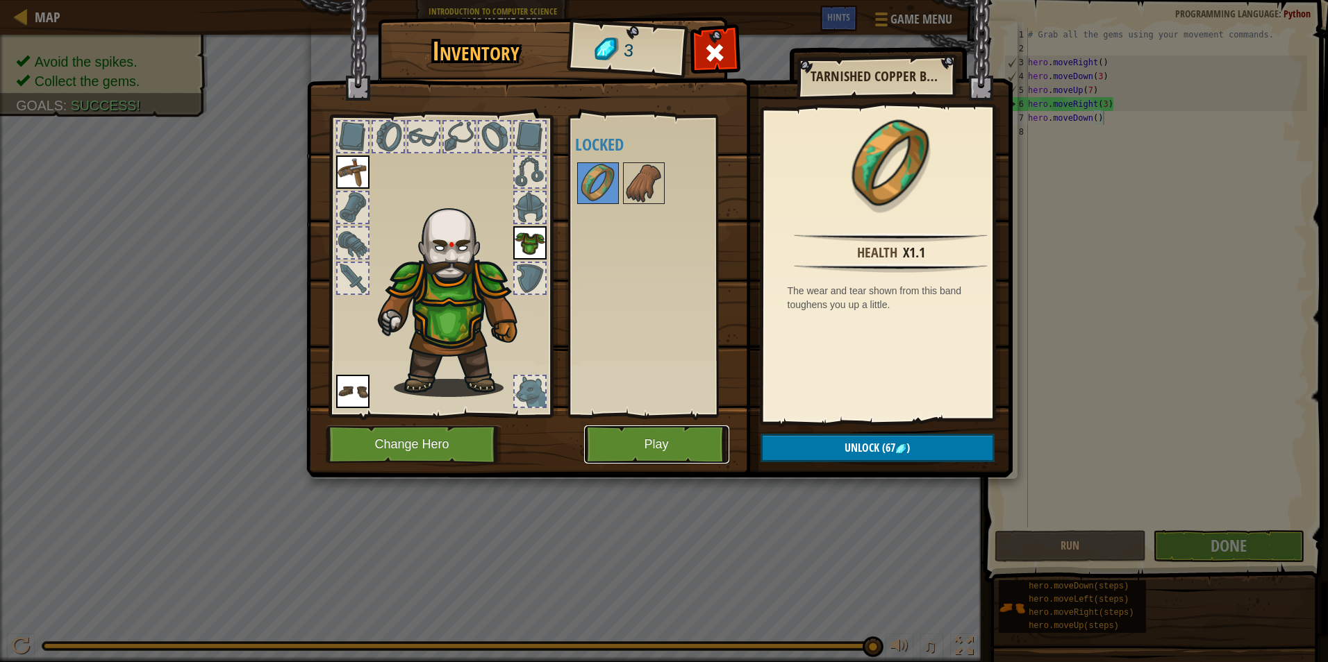
click at [633, 449] on button "Play" at bounding box center [656, 445] width 145 height 38
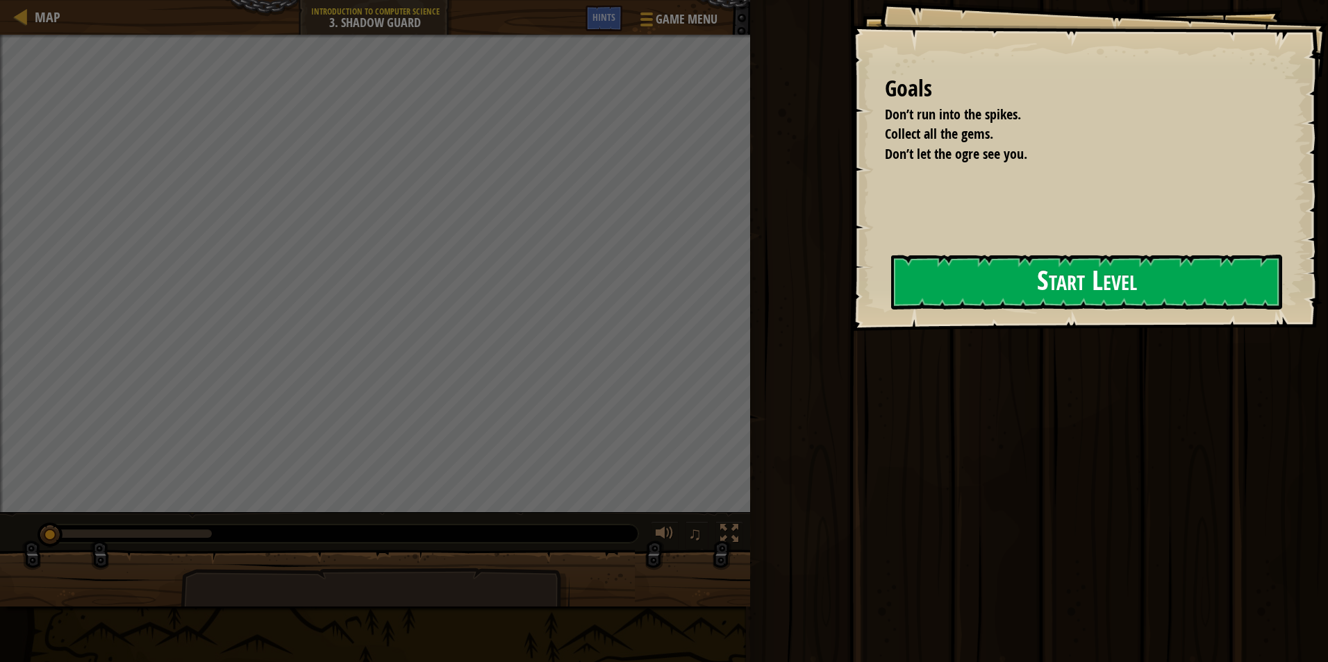
click at [944, 268] on button "Start Level" at bounding box center [1086, 282] width 391 height 55
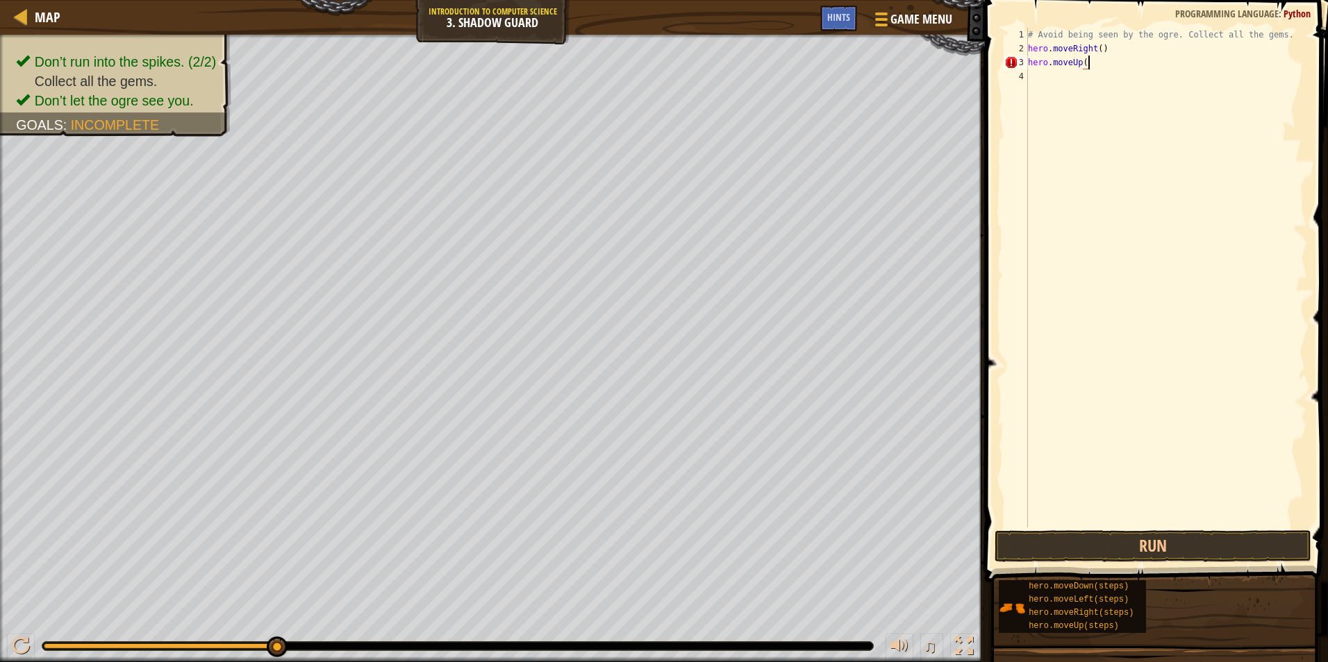
scroll to position [6, 5]
type textarea "hero.moveUp(1)"
type textarea "hero.moveRight(1)"
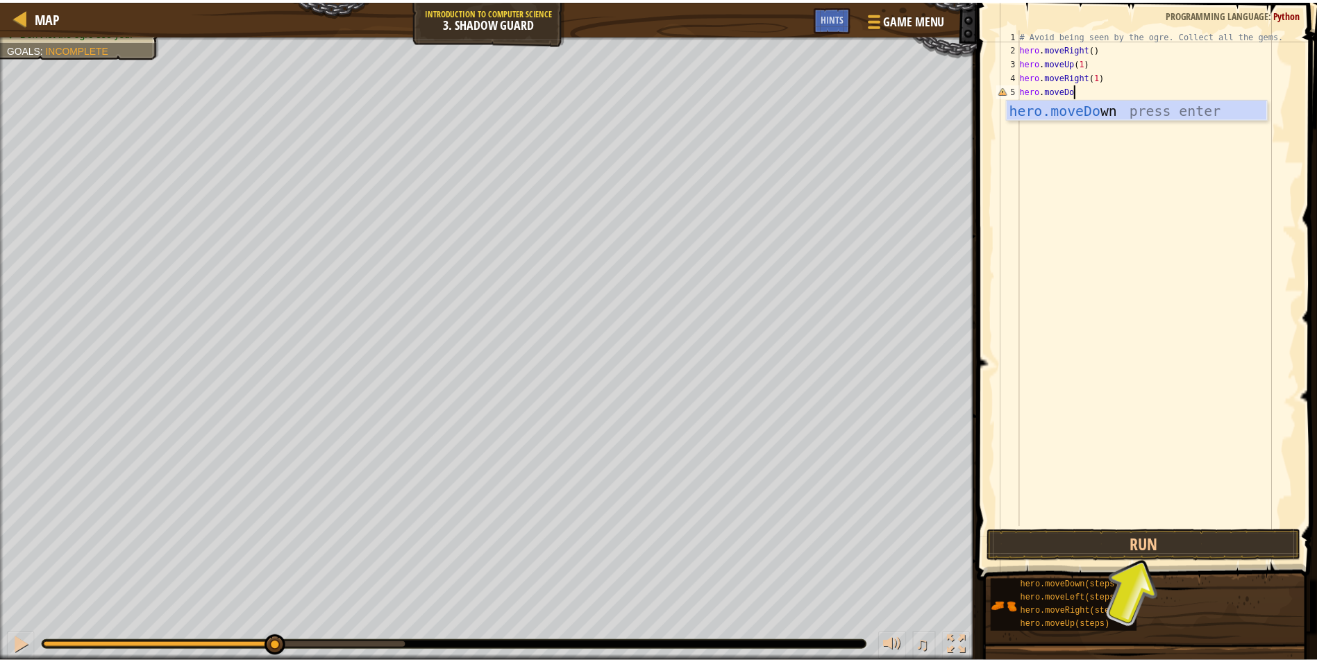
scroll to position [6, 5]
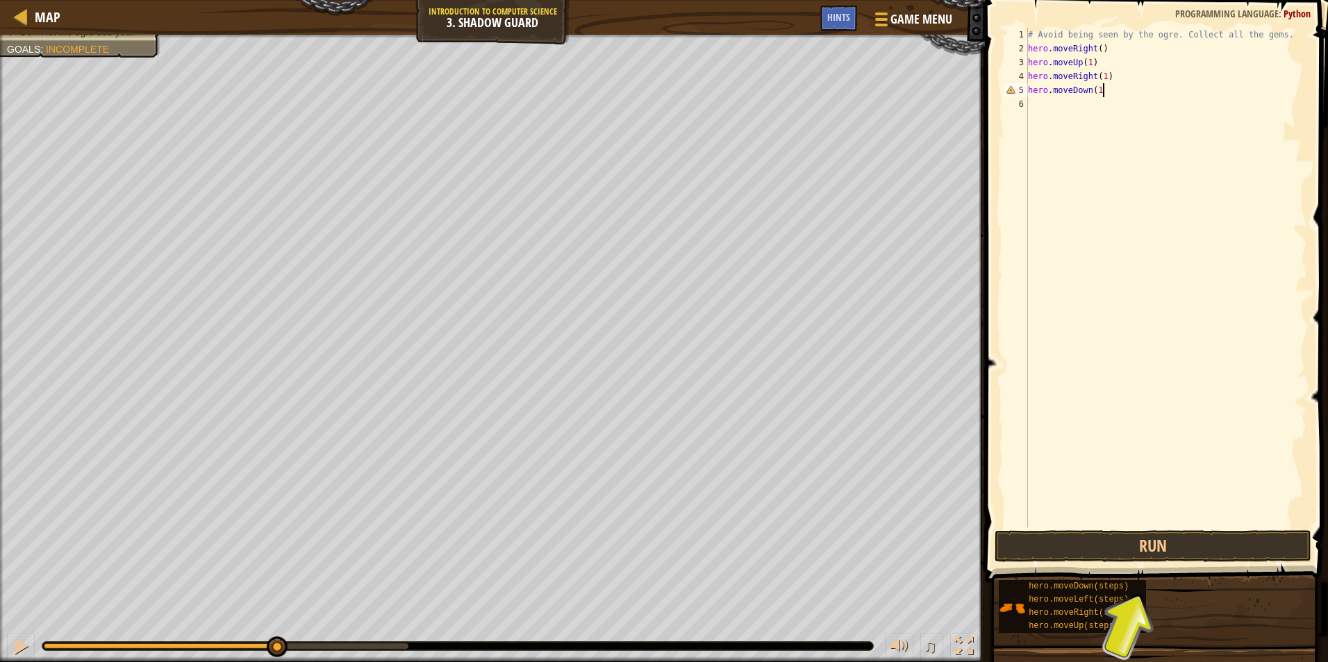
type textarea "hero.moveDown(1)"
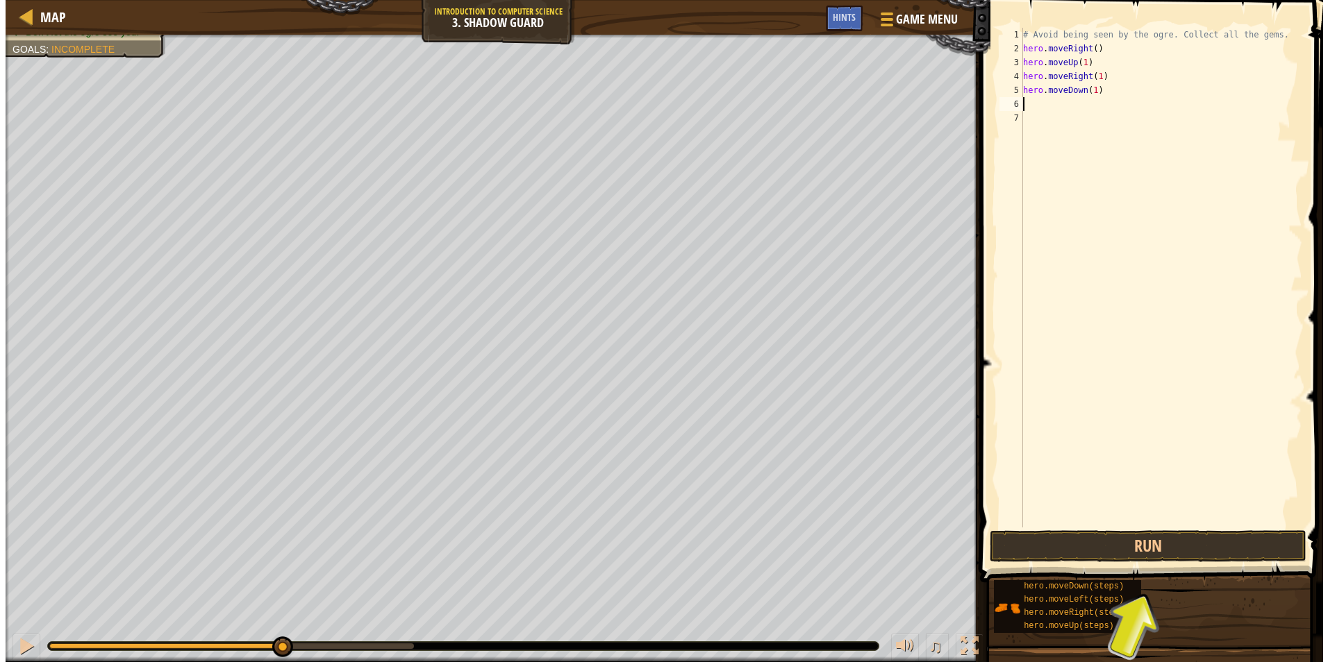
scroll to position [6, 0]
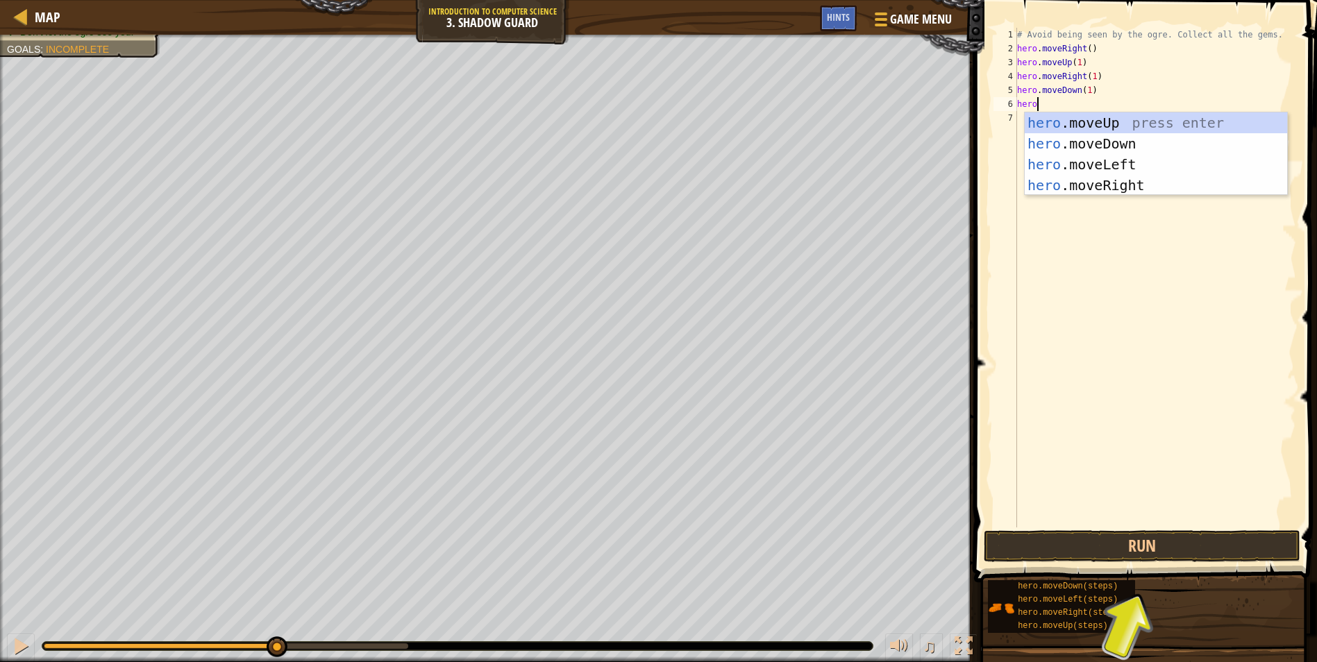
type textarea "herom"
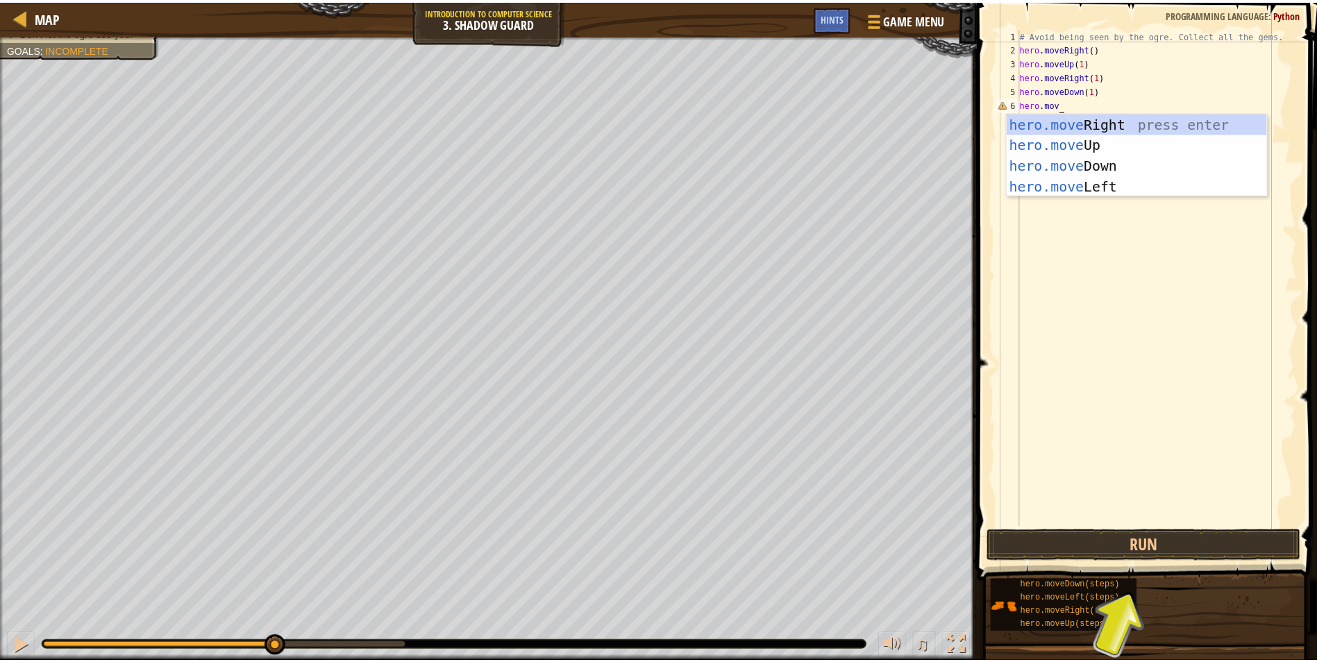
scroll to position [6, 1]
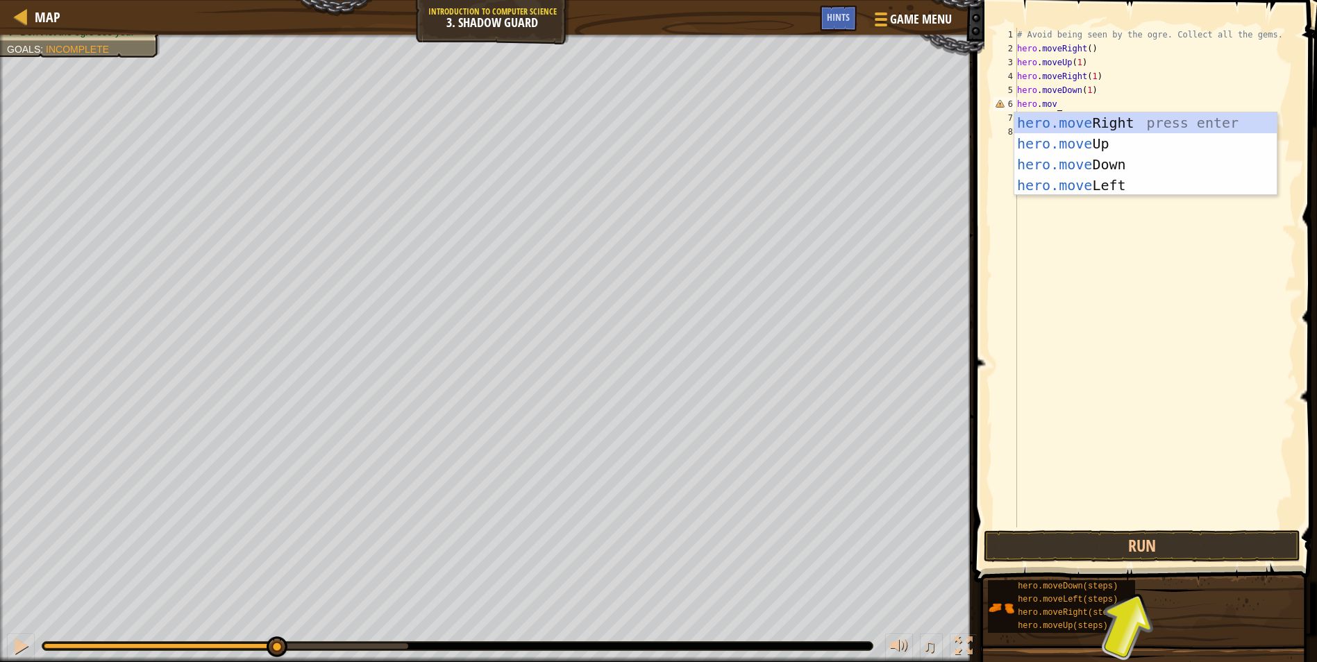
type textarea "h"
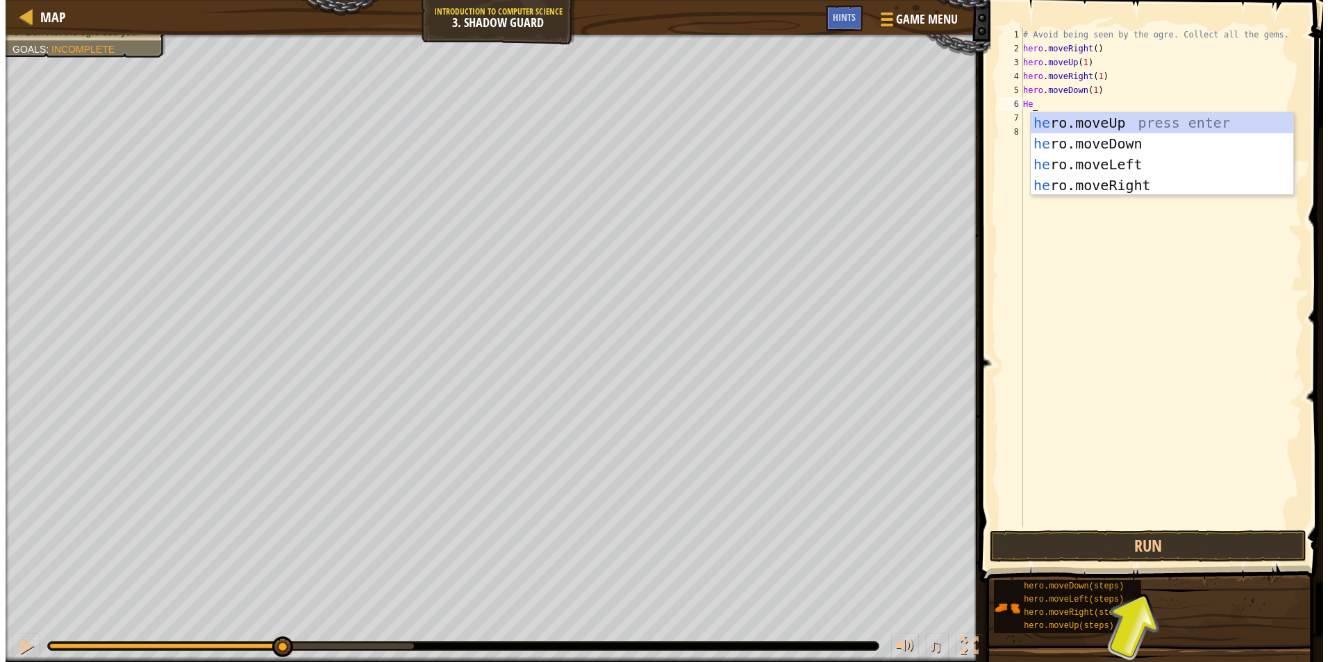
scroll to position [6, 0]
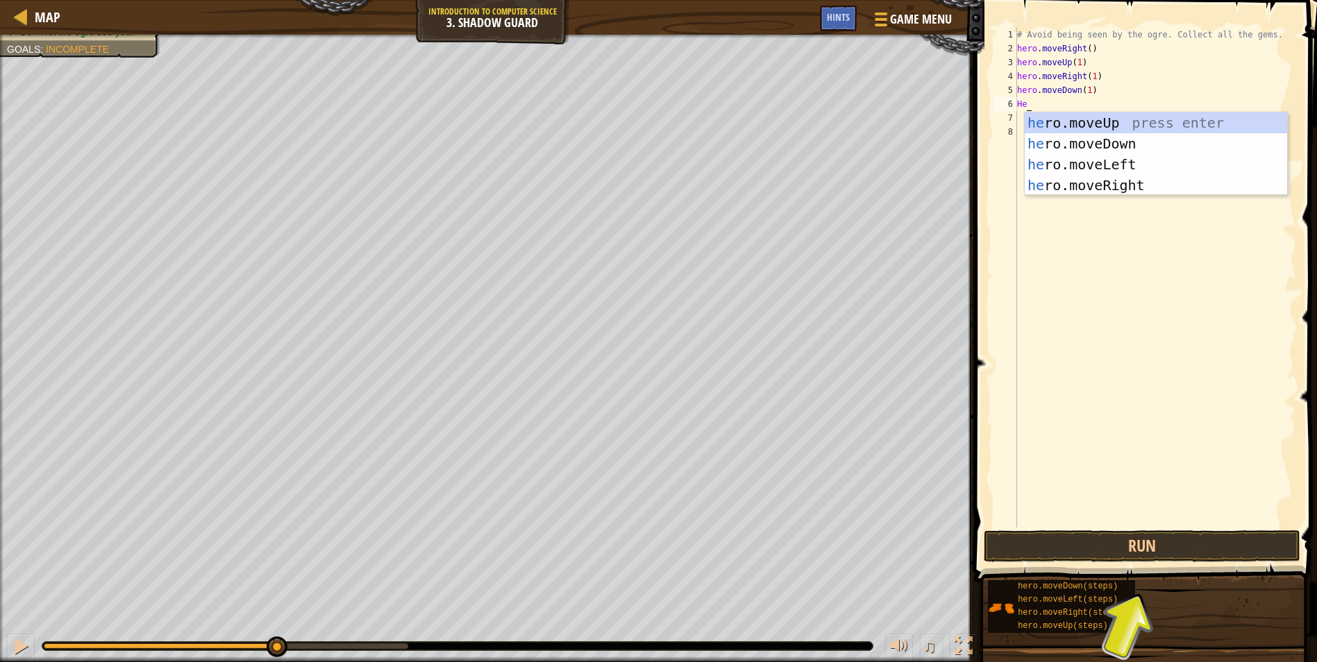
type textarea "H"
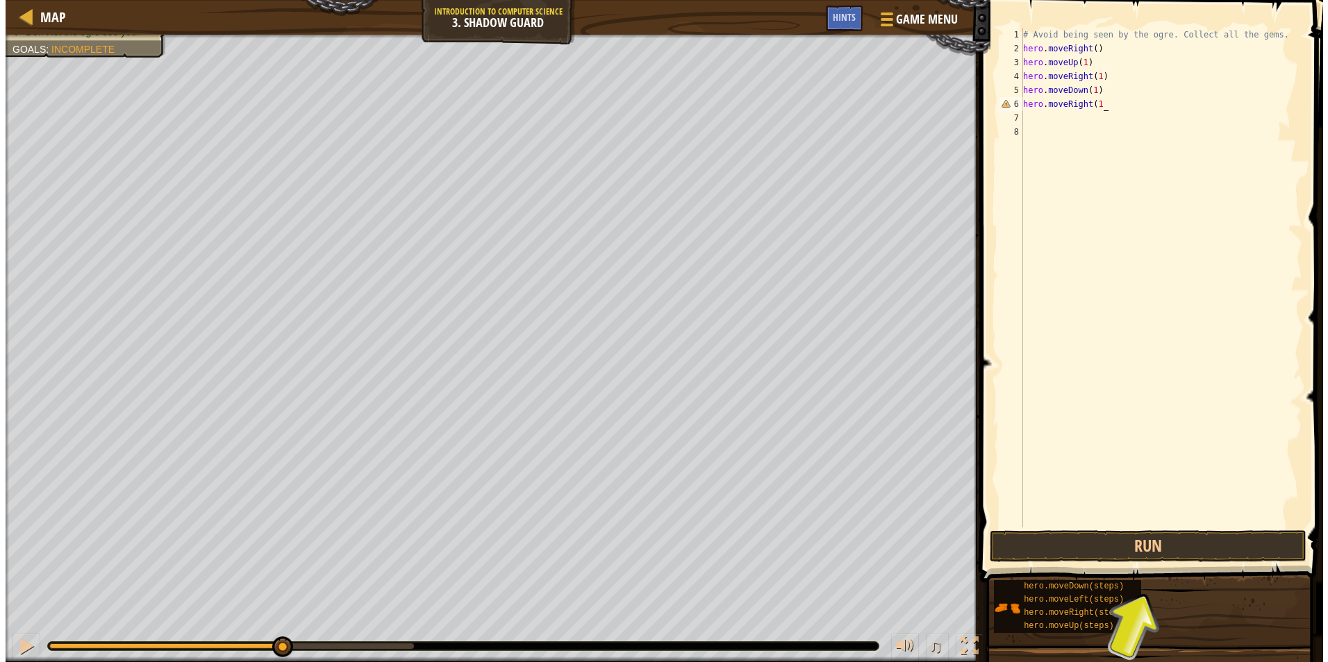
scroll to position [6, 6]
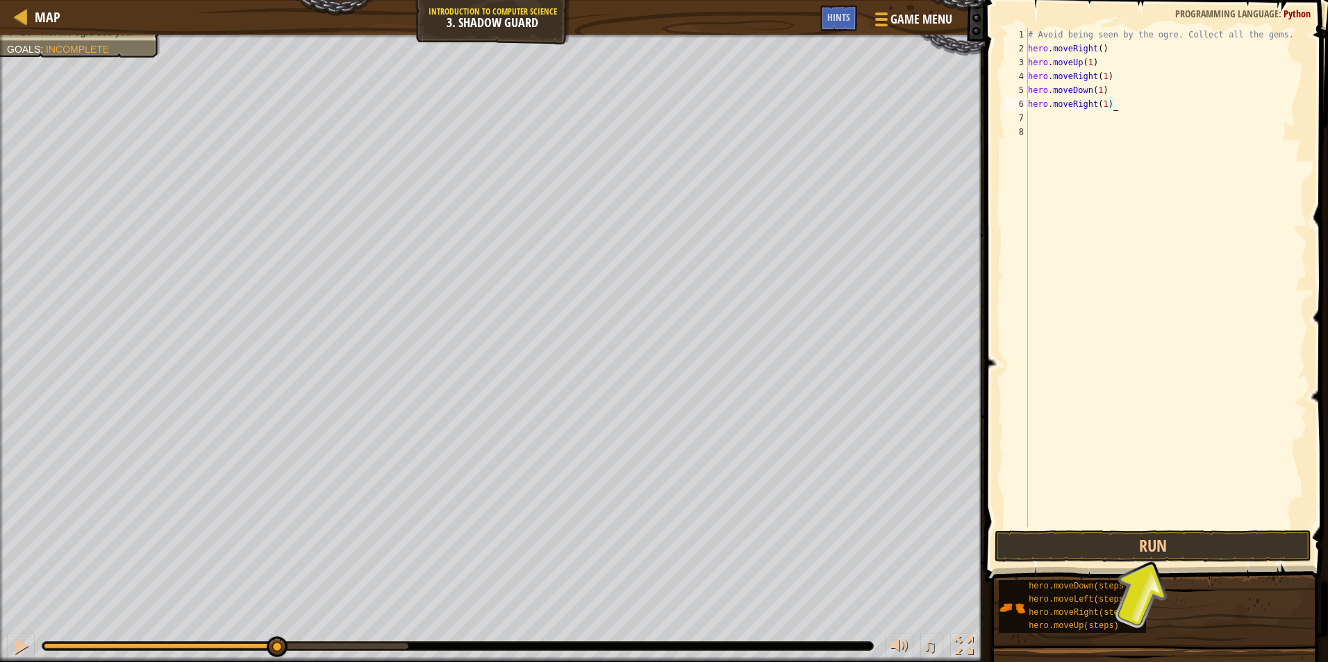
type textarea "hero.moveRight(1)"
click at [1160, 528] on span at bounding box center [1157, 272] width 354 height 624
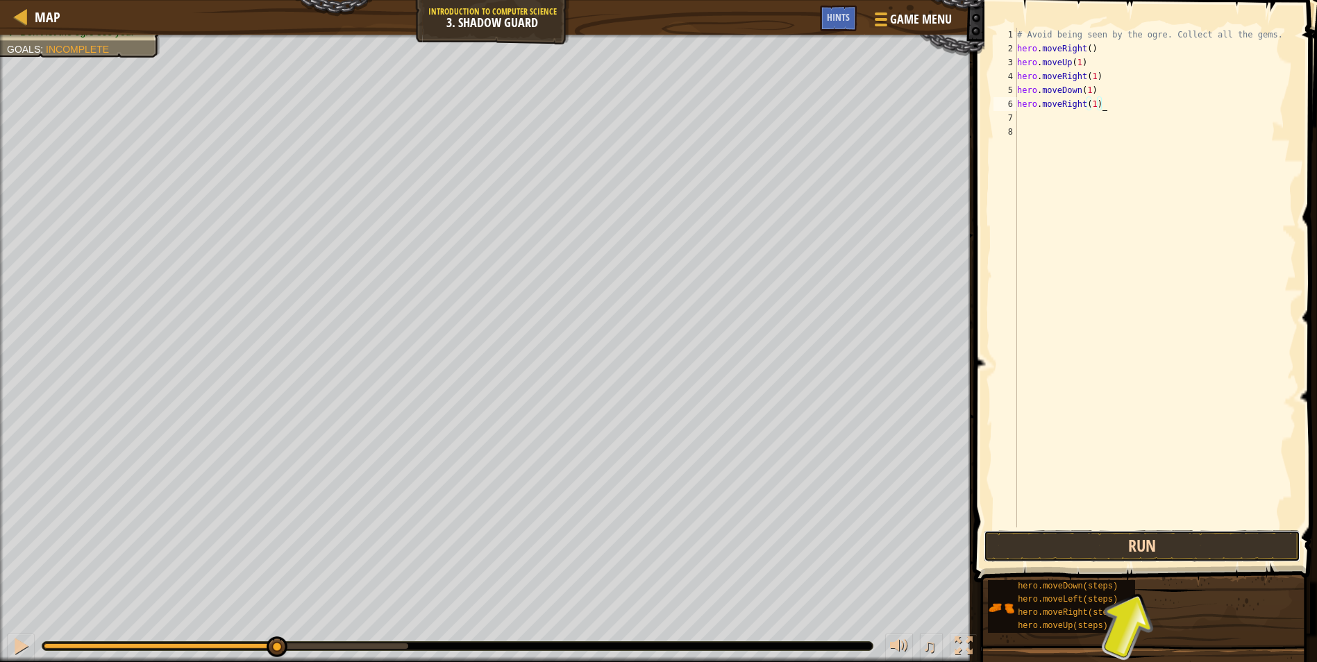
click at [1158, 540] on button "Run" at bounding box center [1142, 547] width 317 height 32
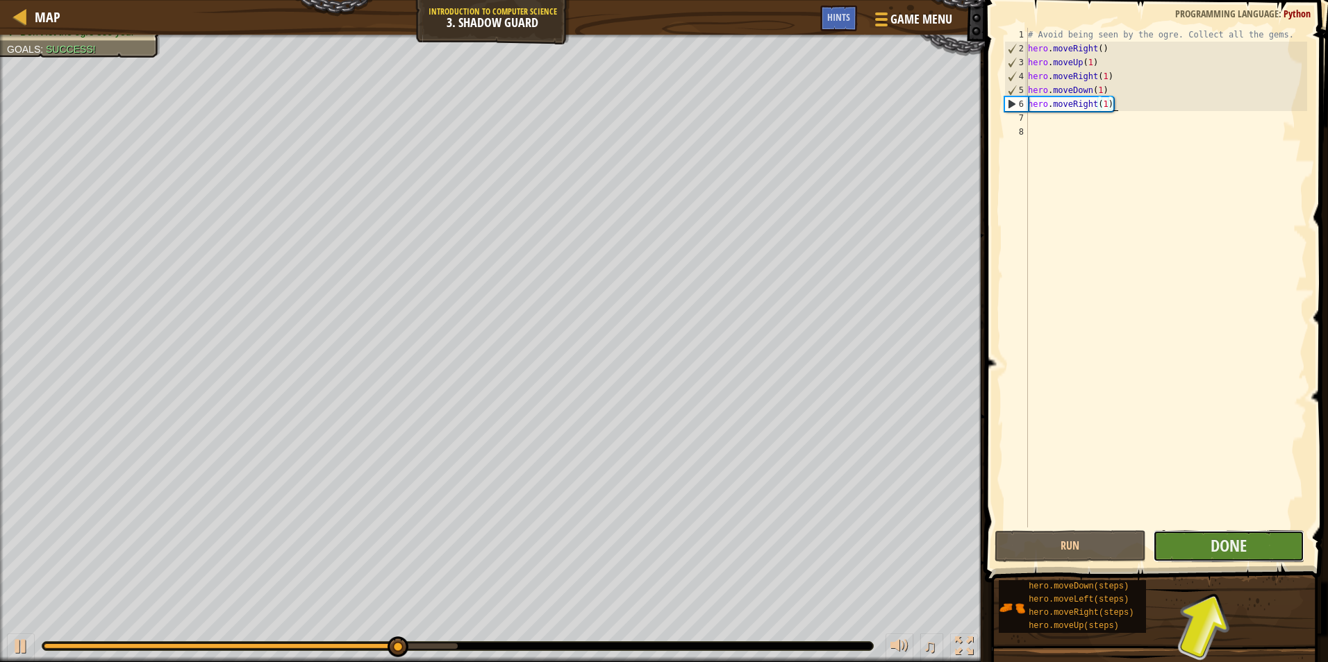
click at [1174, 535] on button "Done" at bounding box center [1228, 547] width 151 height 32
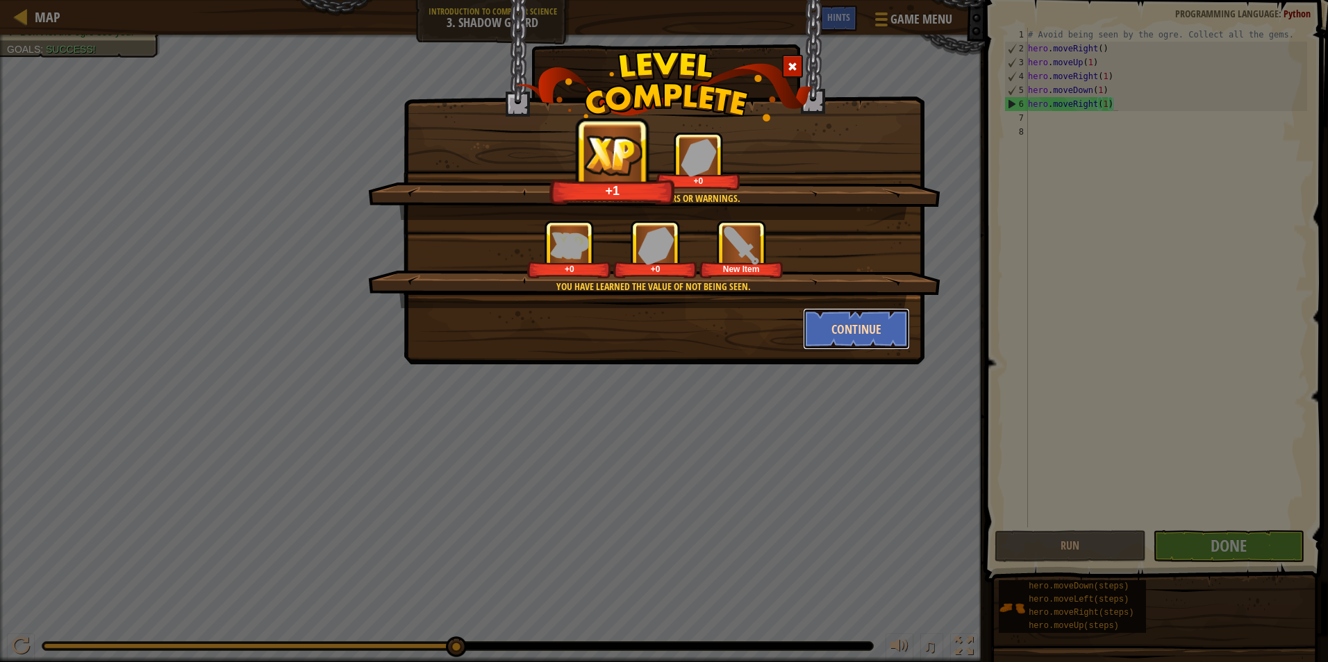
click at [876, 321] on button "Continue" at bounding box center [857, 329] width 108 height 42
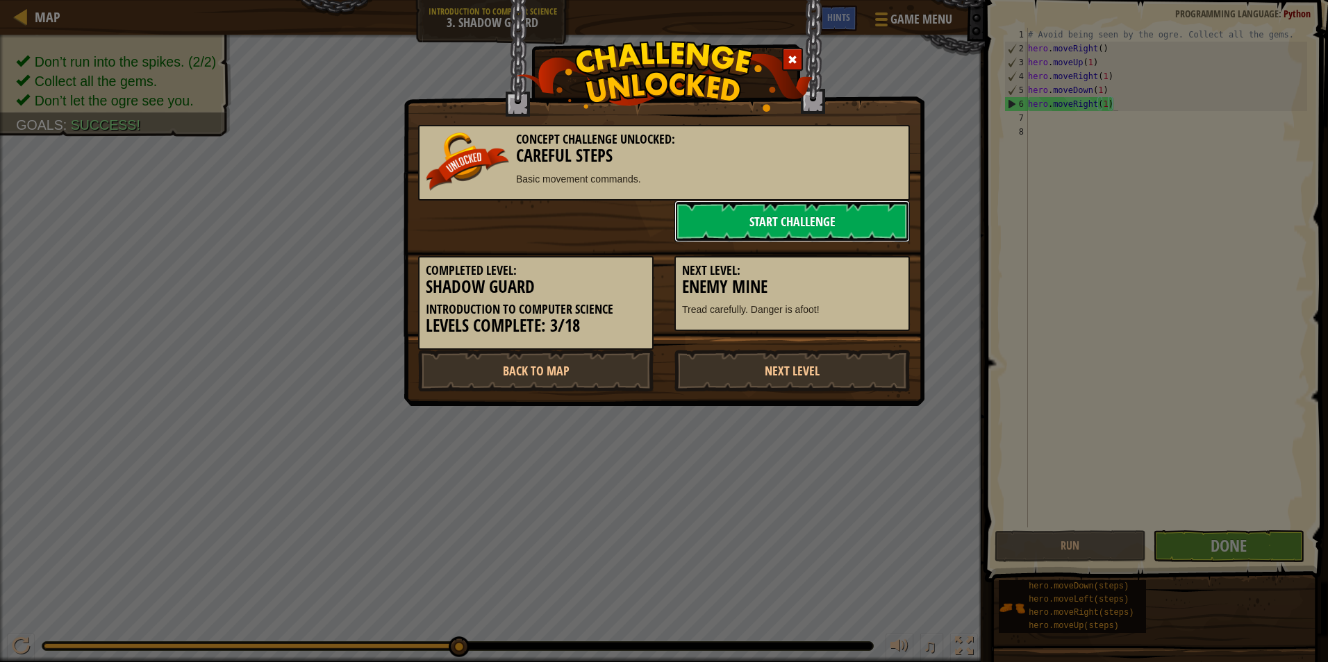
click at [794, 221] on link "Start Challenge" at bounding box center [791, 222] width 235 height 42
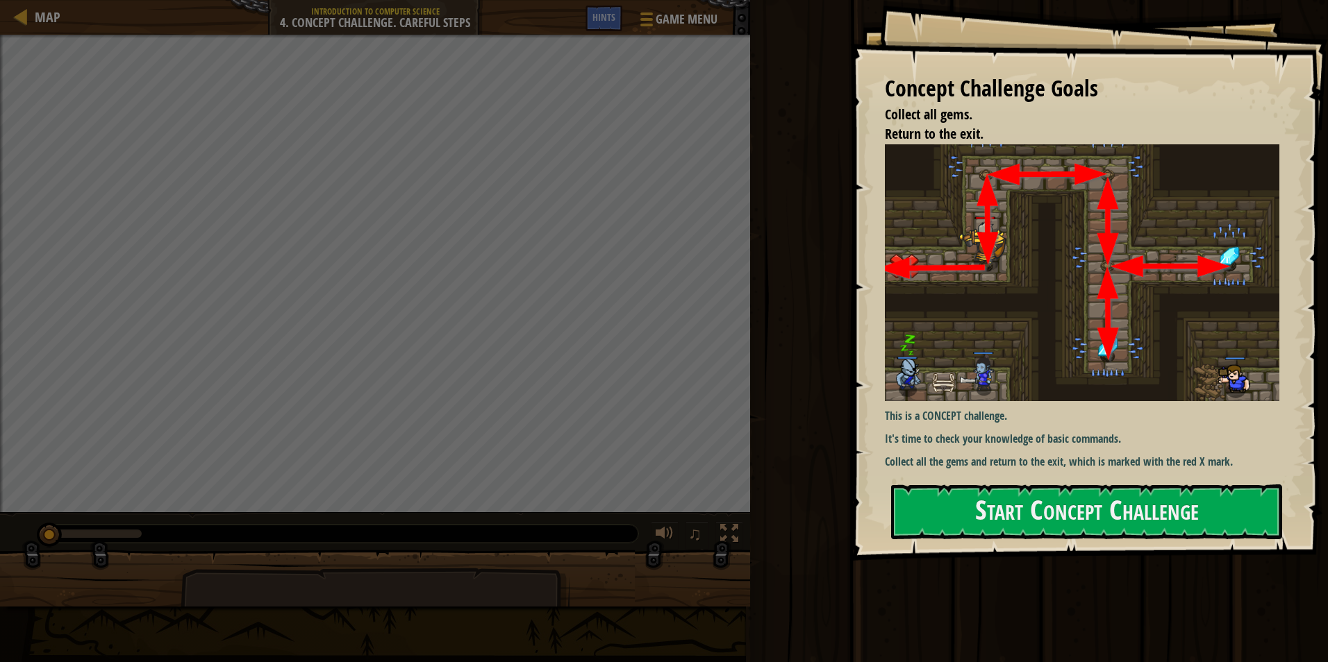
click at [783, 301] on div "Run Submit Done" at bounding box center [1037, 328] width 582 height 656
click at [1127, 501] on button "Start Concept Challenge" at bounding box center [1086, 512] width 391 height 55
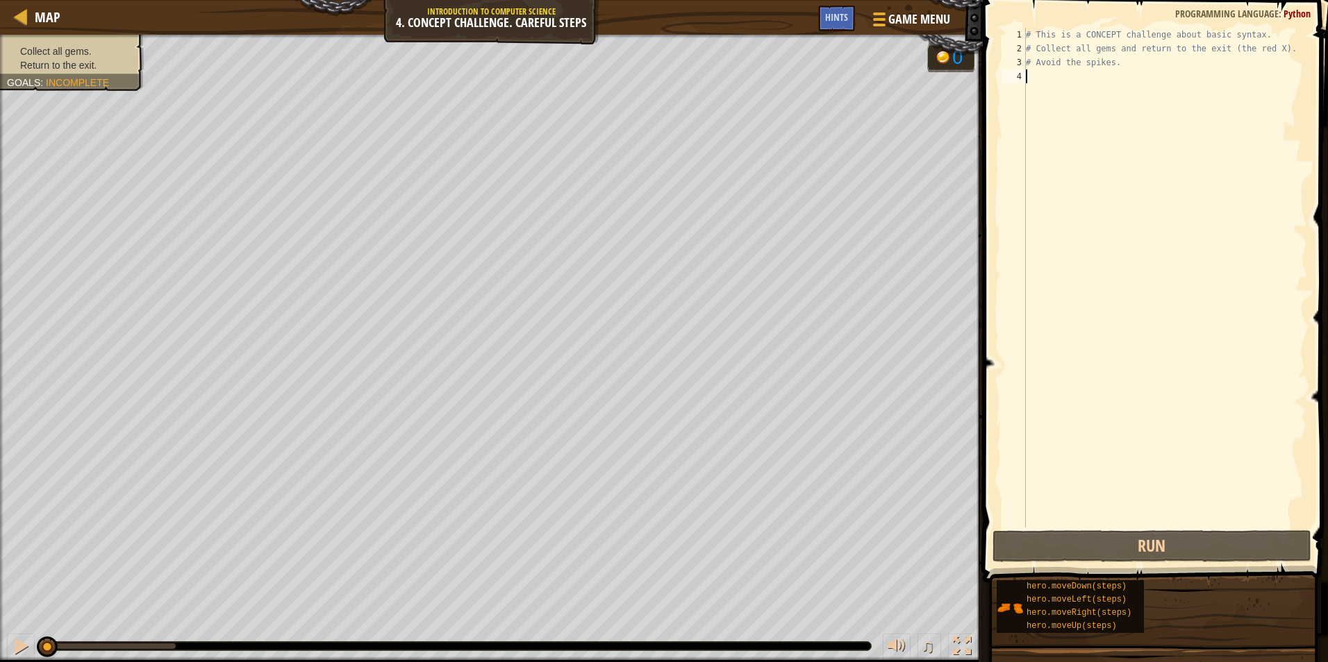
scroll to position [6, 0]
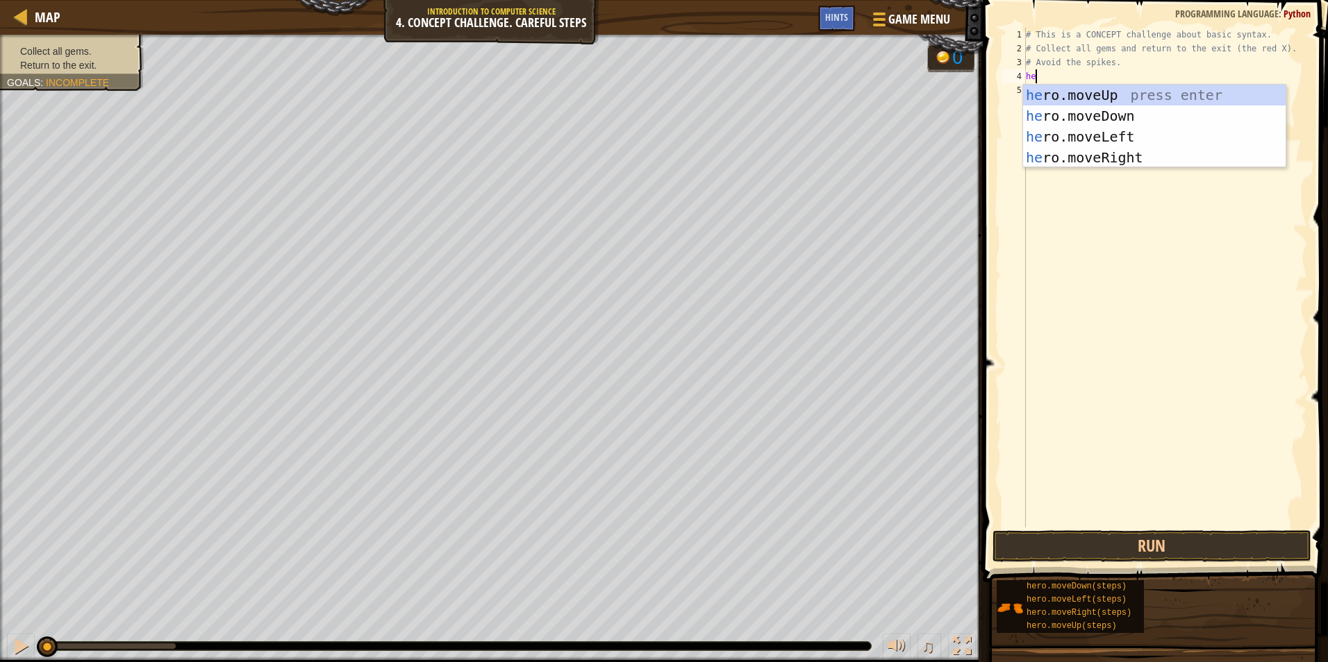
type textarea "hero"
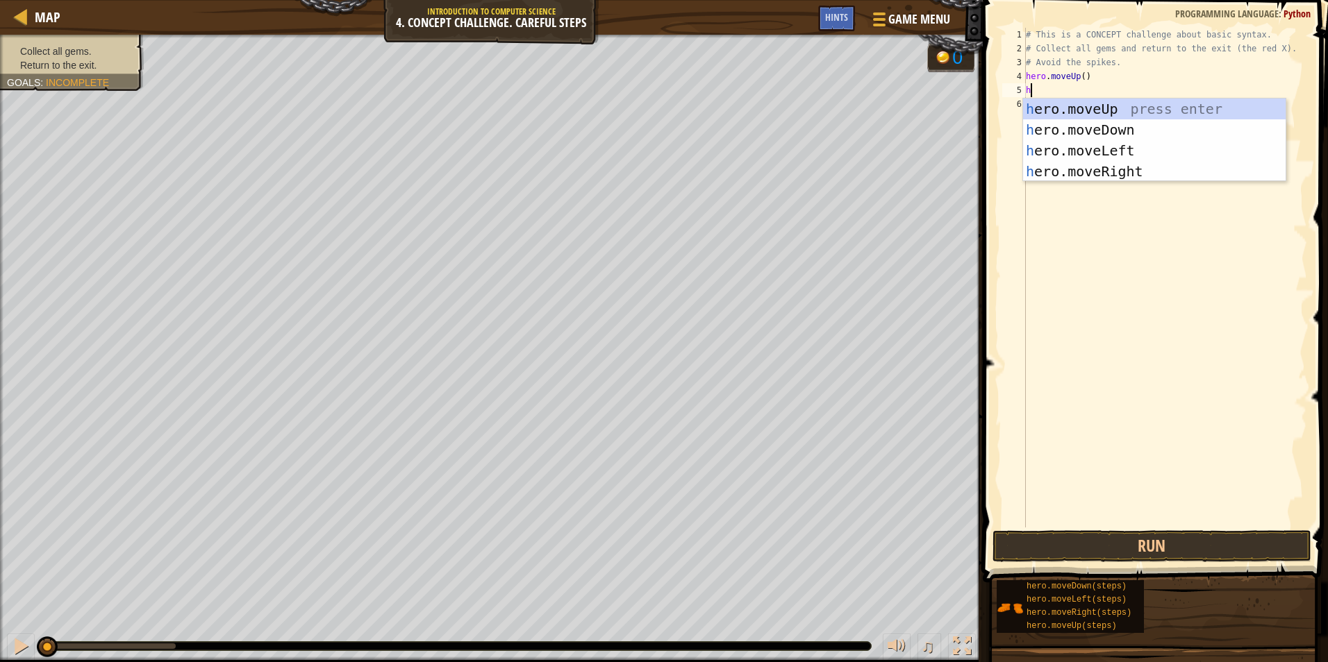
type textarea "he"
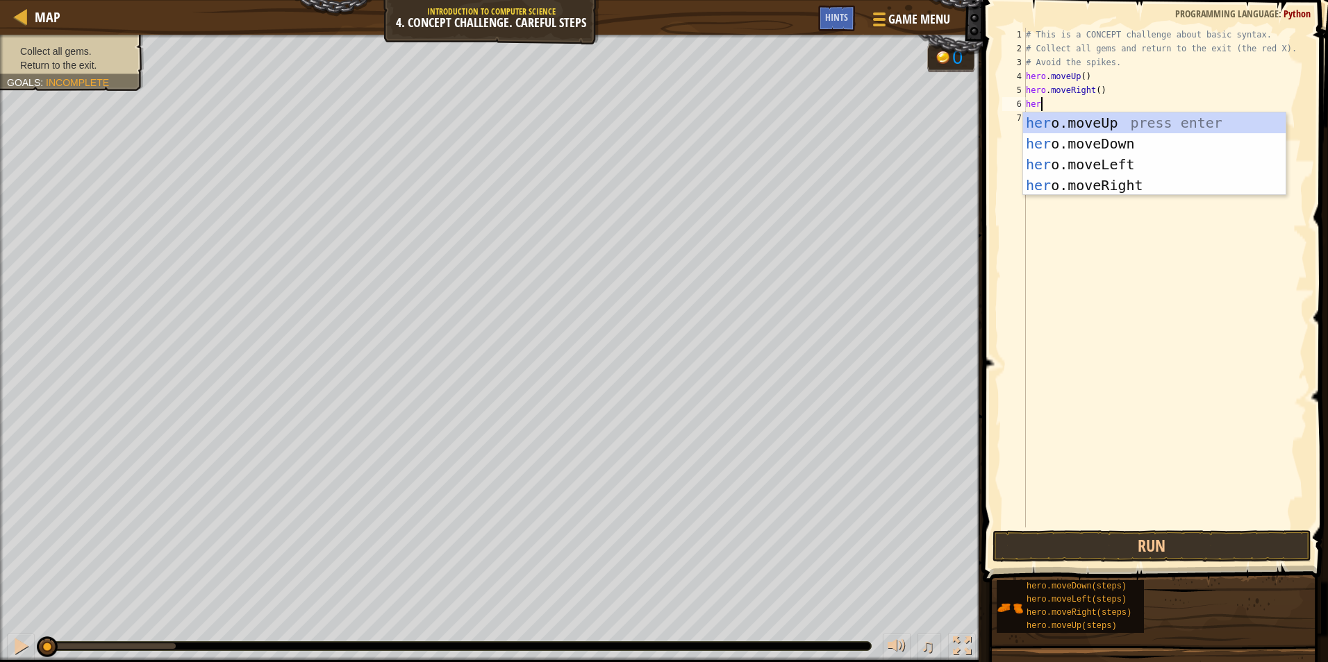
type textarea "hero"
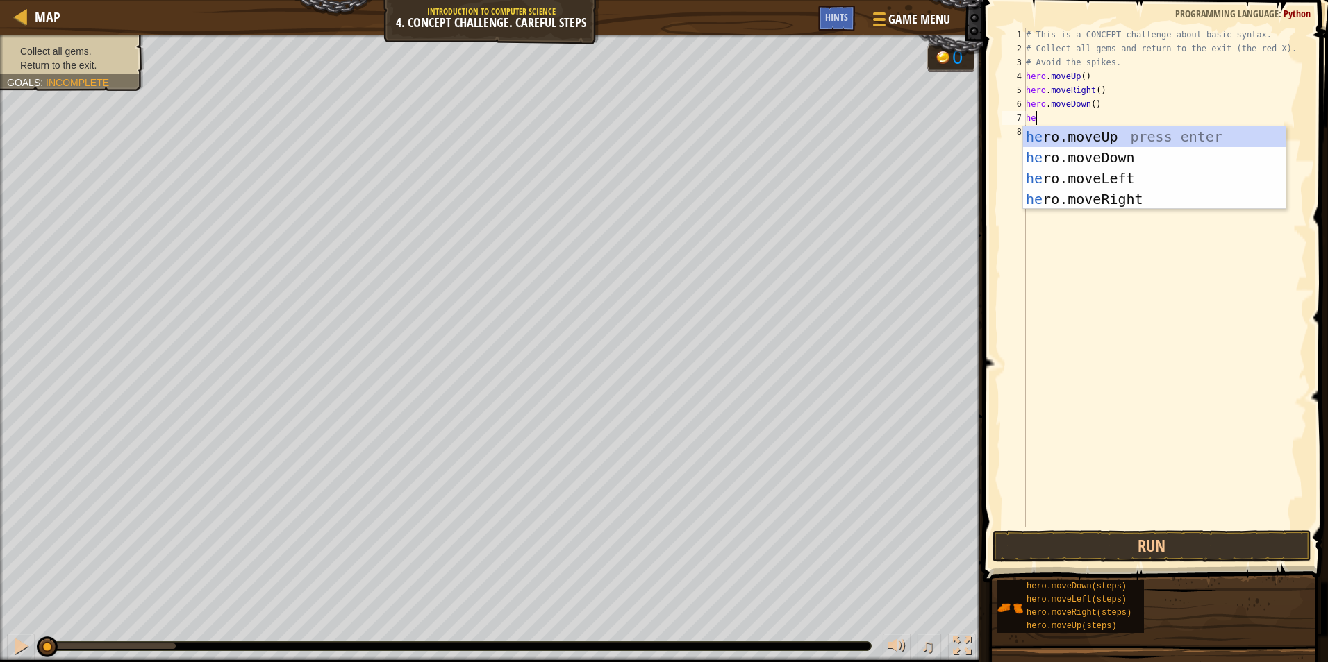
type textarea "her"
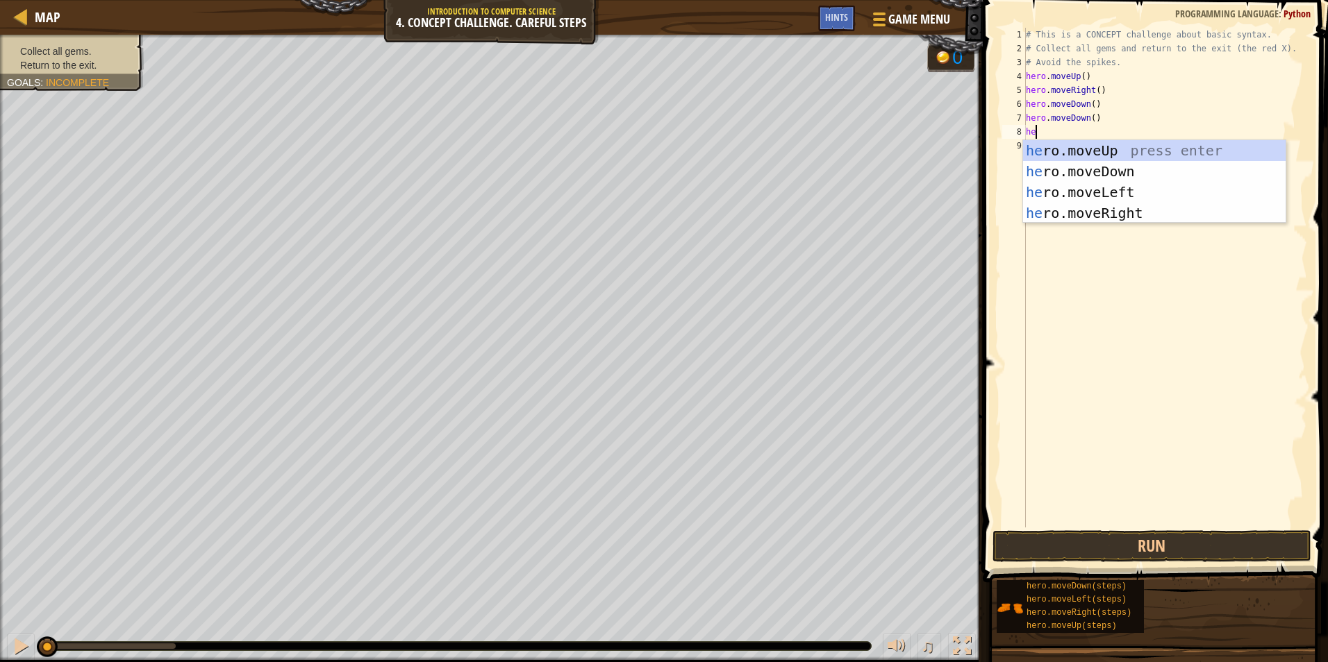
type textarea "her"
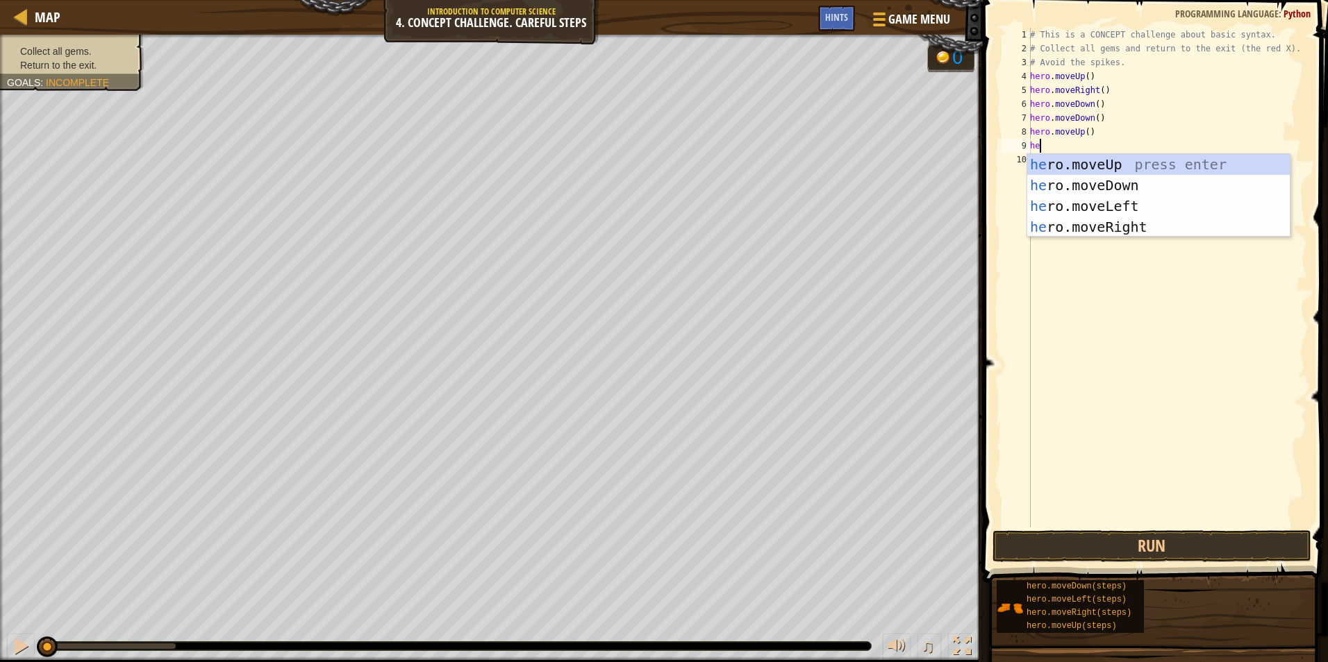
type textarea "her"
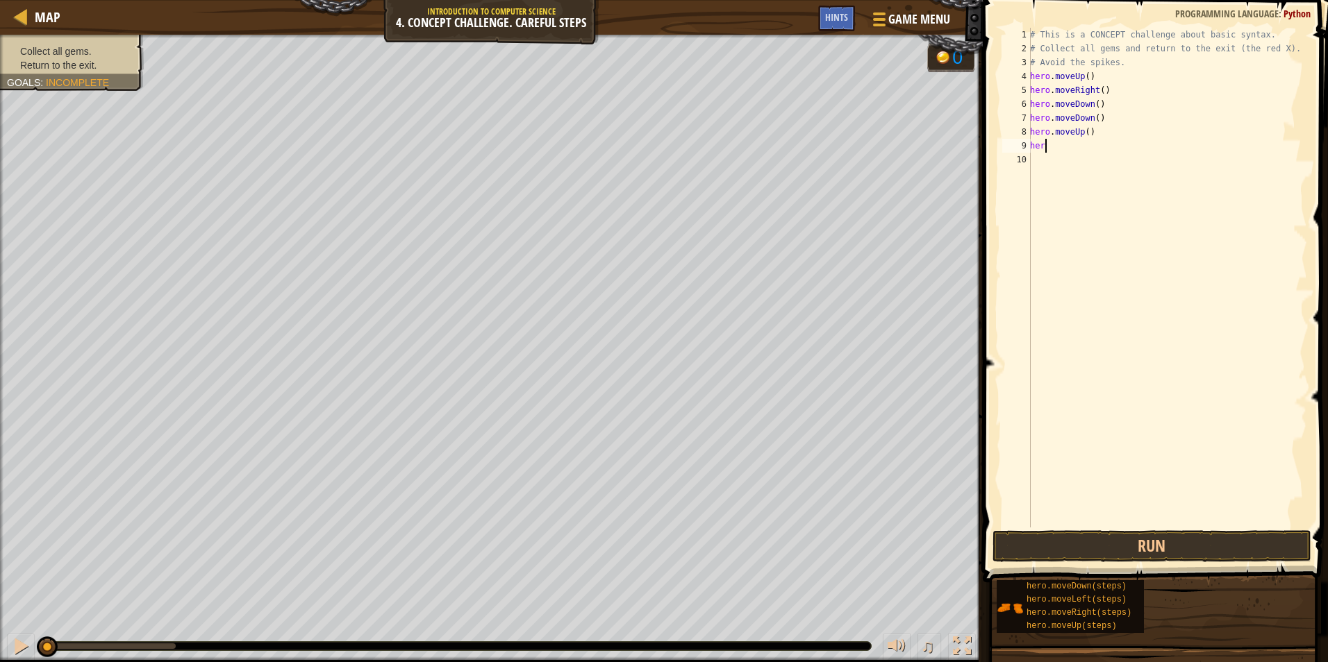
type textarea "hero"
click at [1228, 538] on button "Run" at bounding box center [1151, 547] width 319 height 32
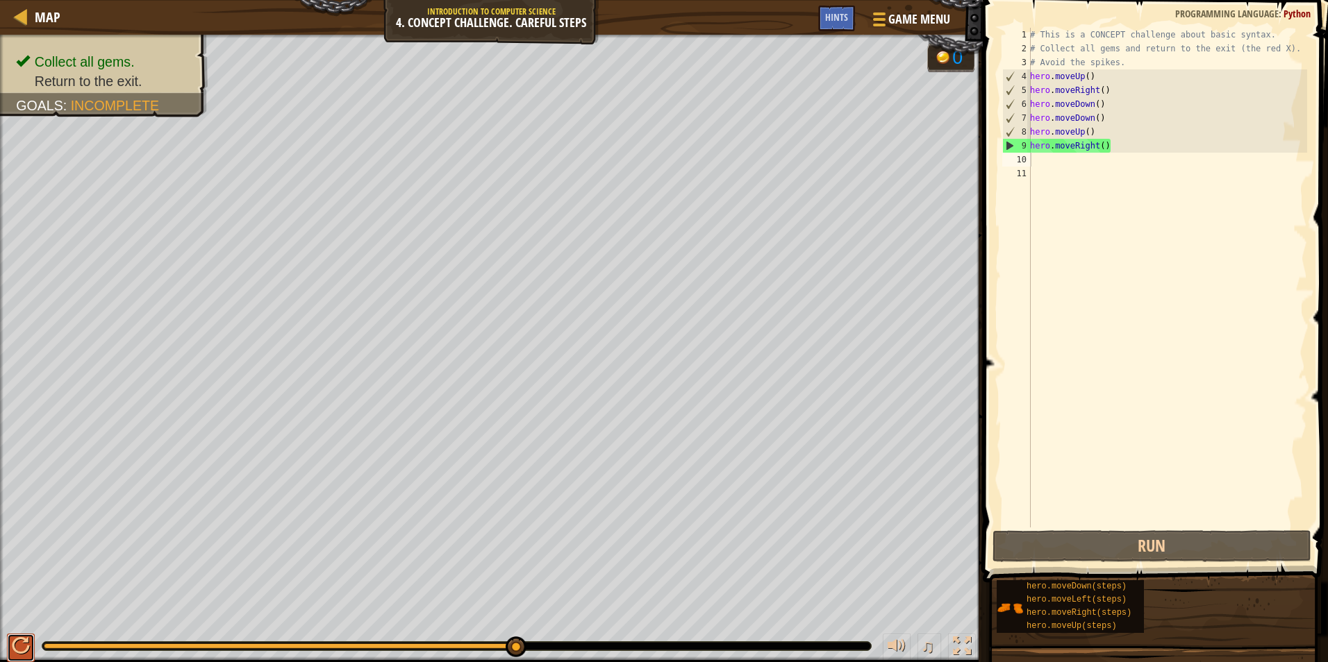
click at [20, 640] on div at bounding box center [21, 646] width 18 height 18
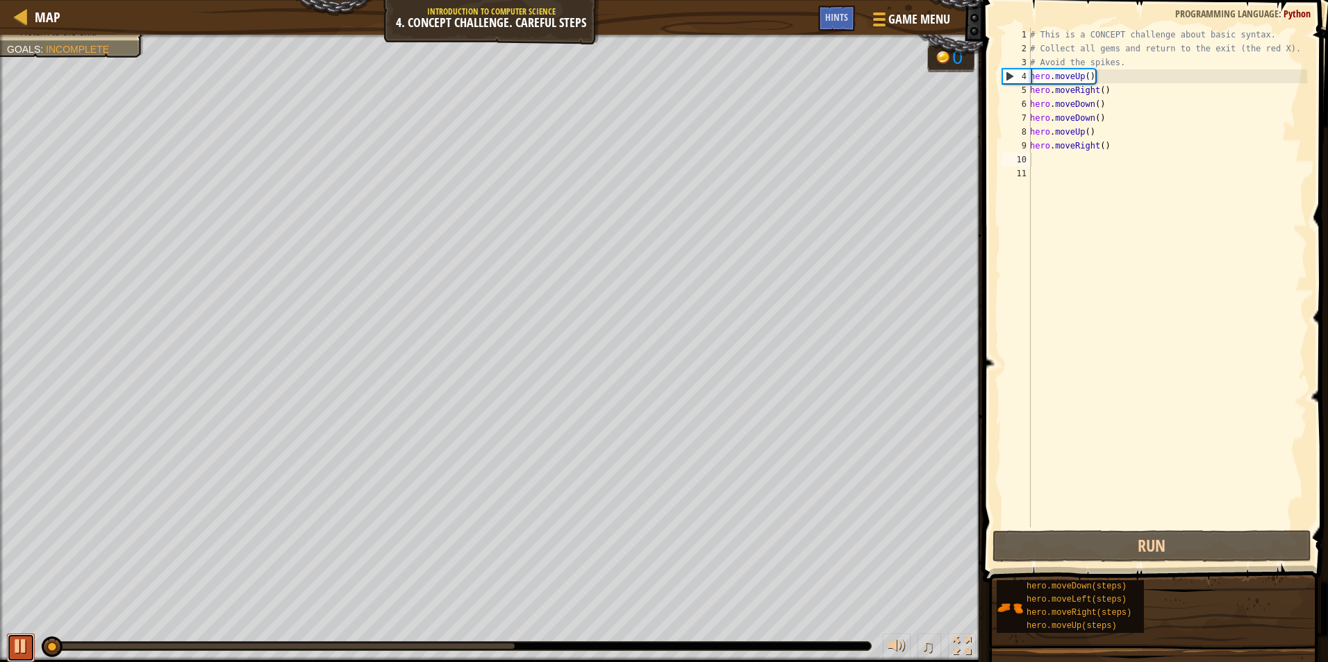
click at [23, 642] on div at bounding box center [21, 646] width 18 height 18
drag, startPoint x: 66, startPoint y: 644, endPoint x: 33, endPoint y: 644, distance: 33.3
click at [33, 644] on div "♫" at bounding box center [491, 643] width 983 height 42
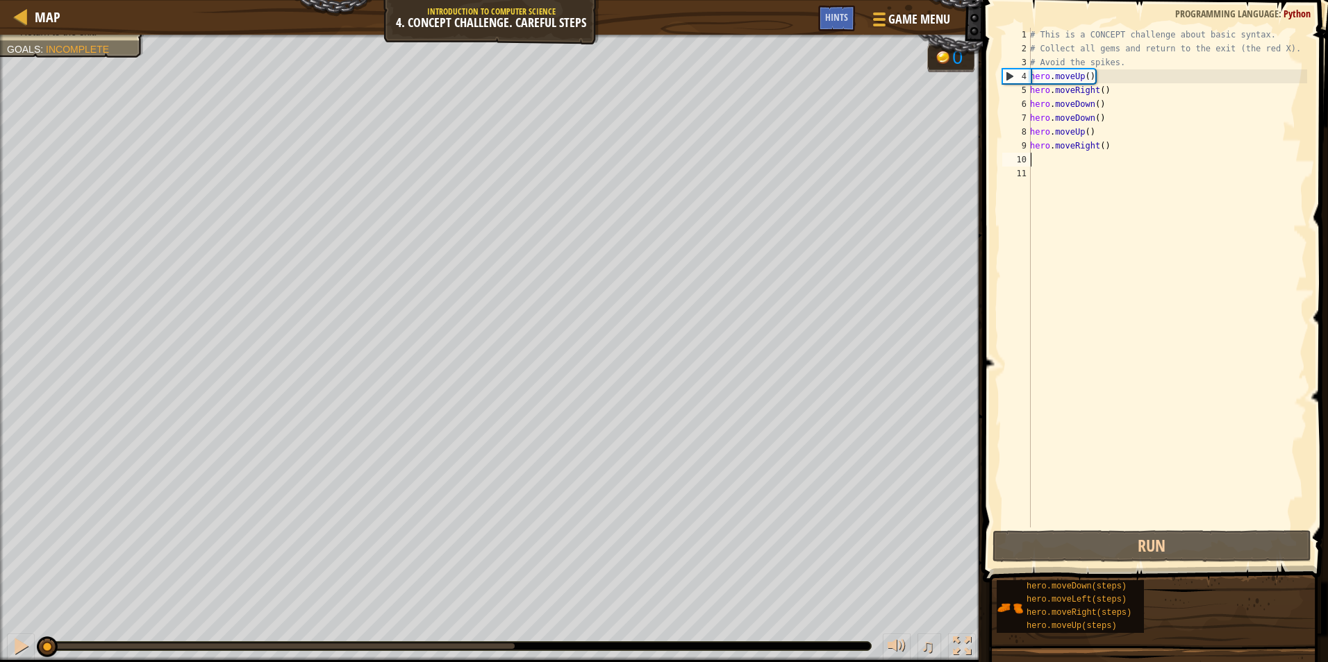
click at [1029, 74] on div "4" at bounding box center [1017, 76] width 28 height 14
type textarea "hero.moveUp()"
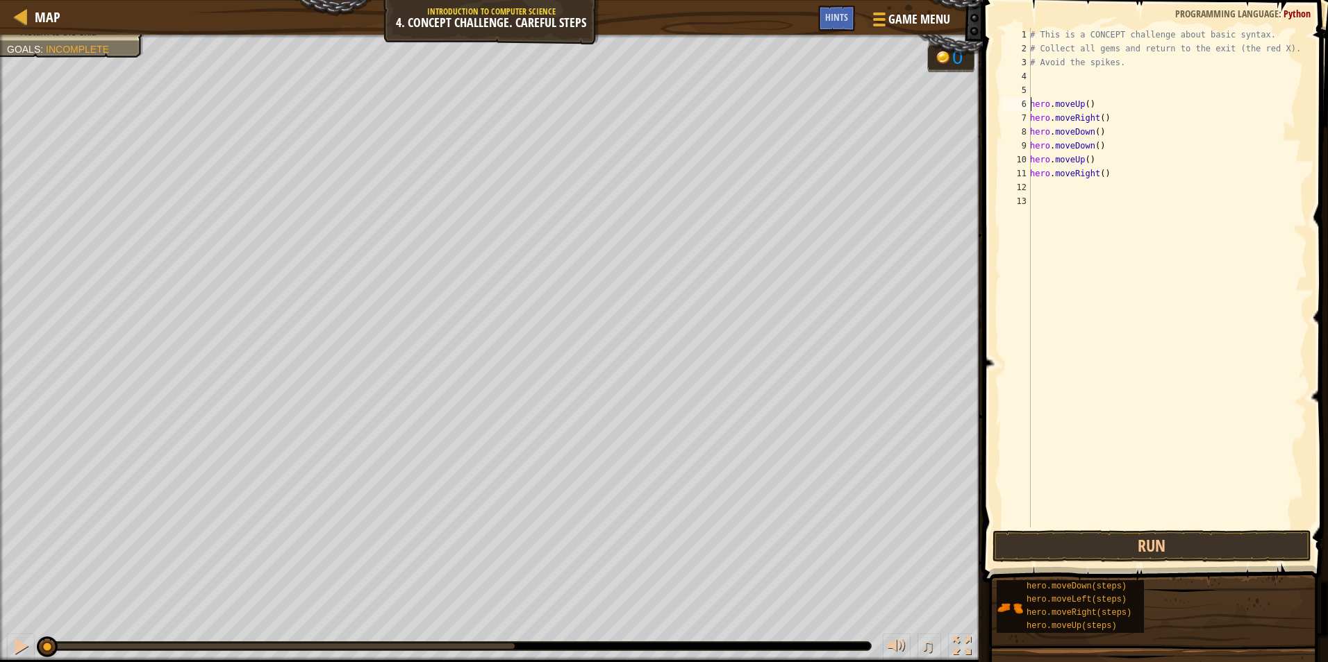
click at [1083, 79] on div "# This is a CONCEPT challenge about basic syntax. # Collect all gems and return…" at bounding box center [1167, 292] width 280 height 528
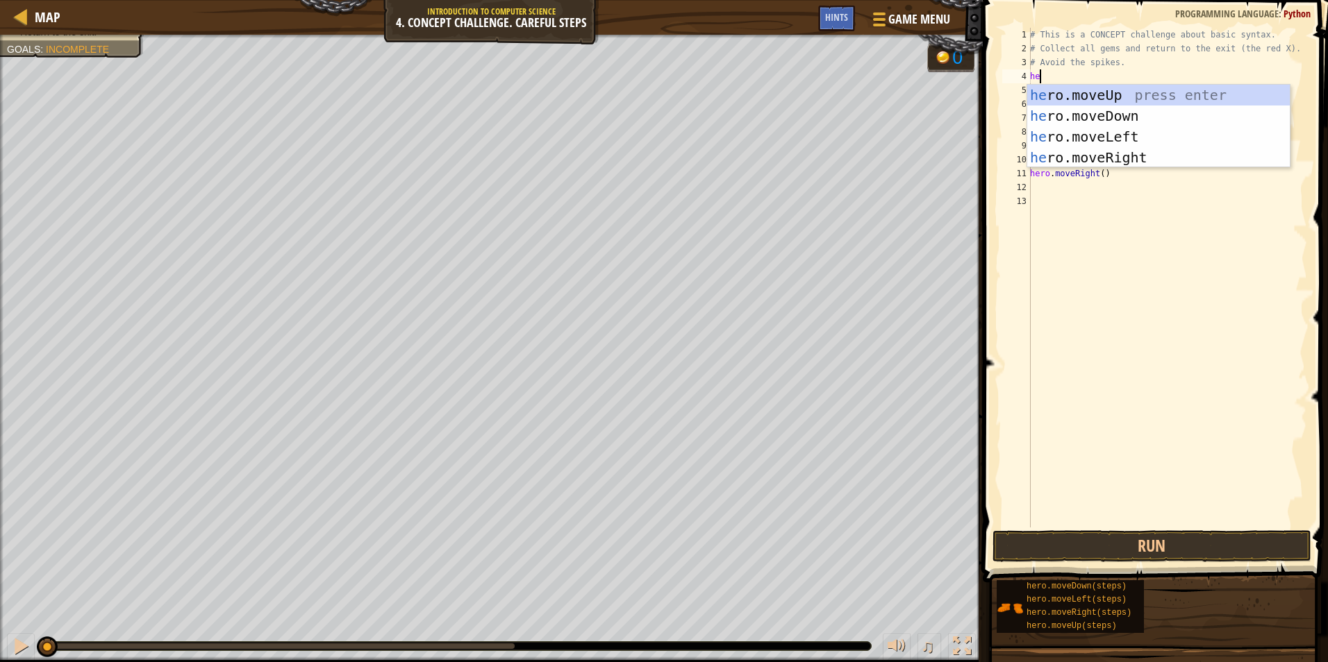
type textarea "her"
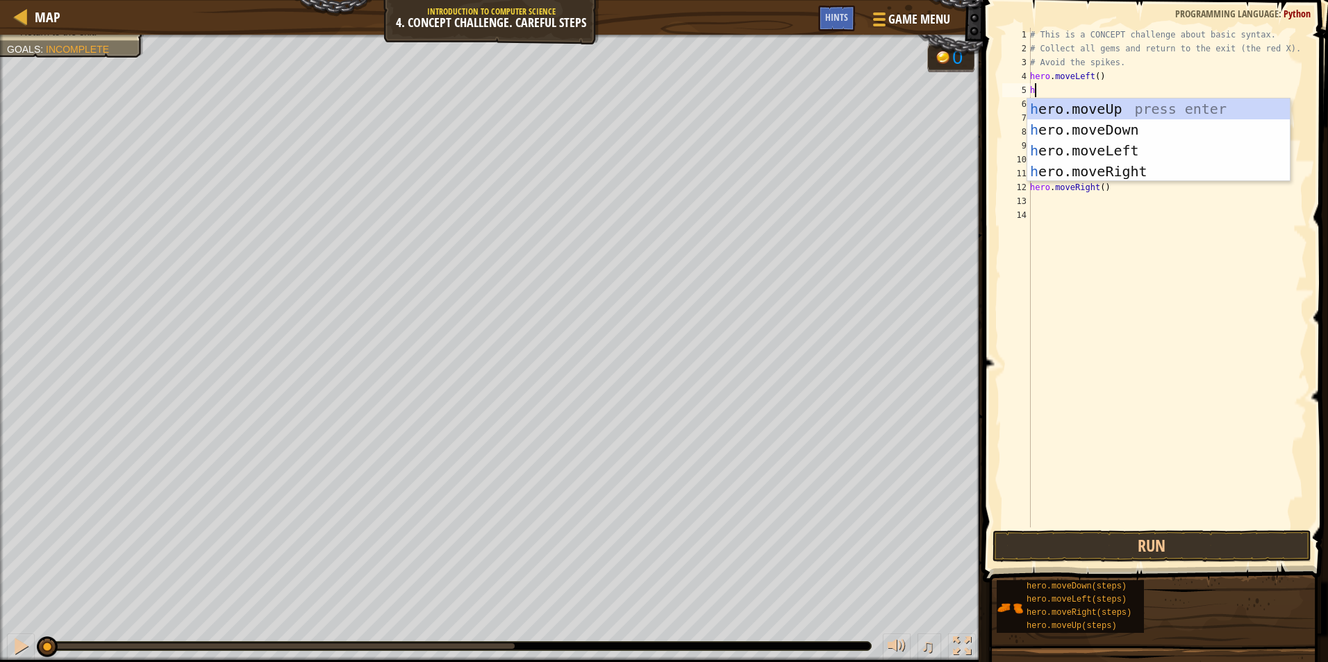
type textarea "her"
click at [1121, 166] on div "her o.moveUp press enter her o.moveDown press enter her o.moveLeft press enter …" at bounding box center [1158, 161] width 262 height 125
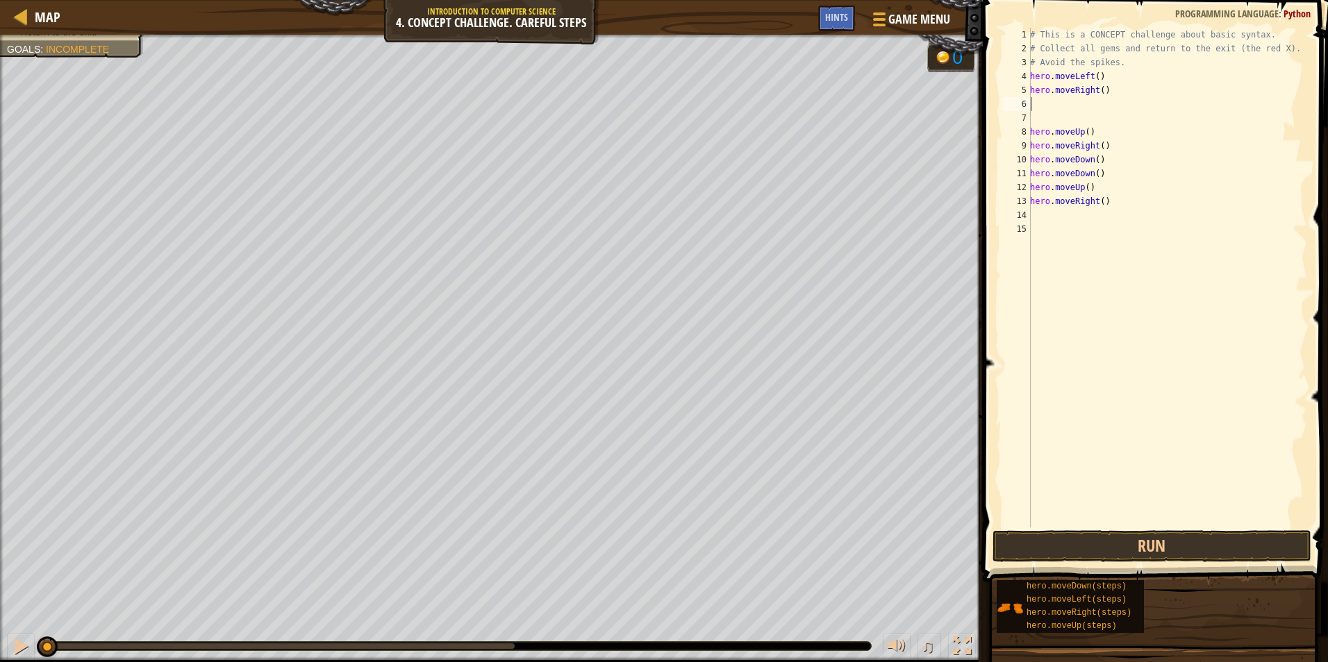
click at [1045, 119] on div "# This is a CONCEPT challenge about basic syntax. # Collect all gems and return…" at bounding box center [1167, 292] width 280 height 528
click at [1183, 545] on button "Run" at bounding box center [1151, 547] width 319 height 32
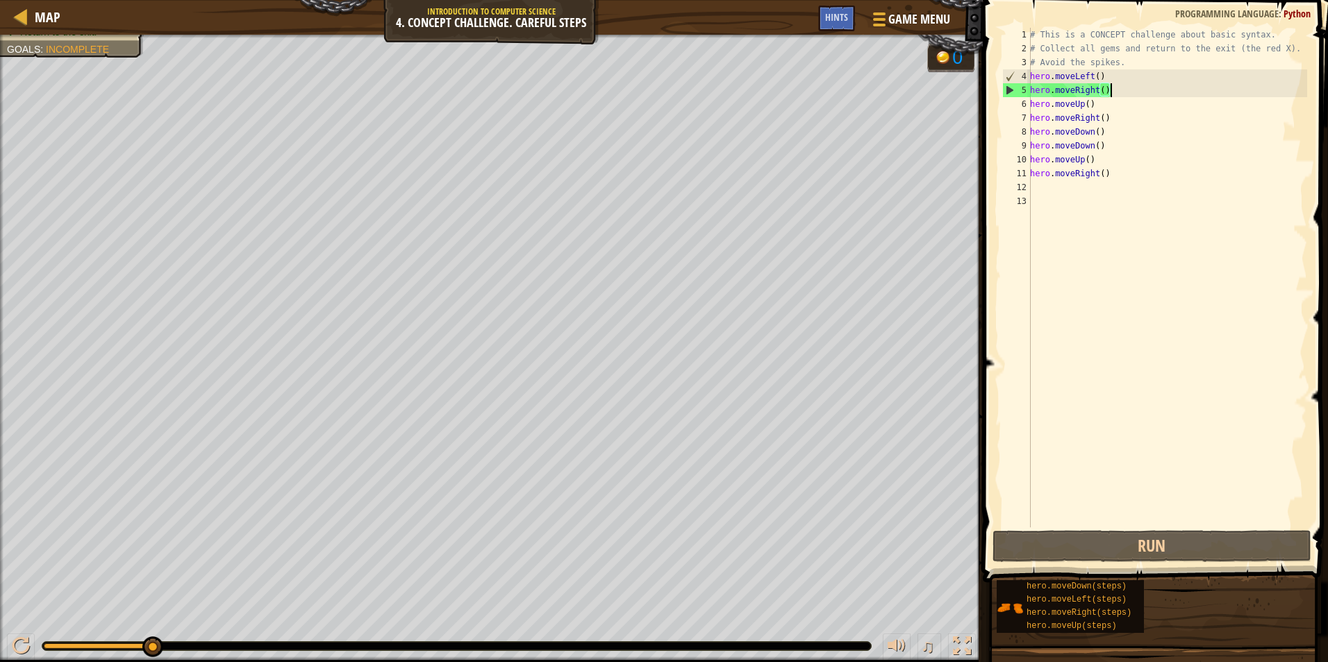
click at [1112, 91] on div "# This is a CONCEPT challenge about basic syntax. # Collect all gems and return…" at bounding box center [1167, 292] width 280 height 528
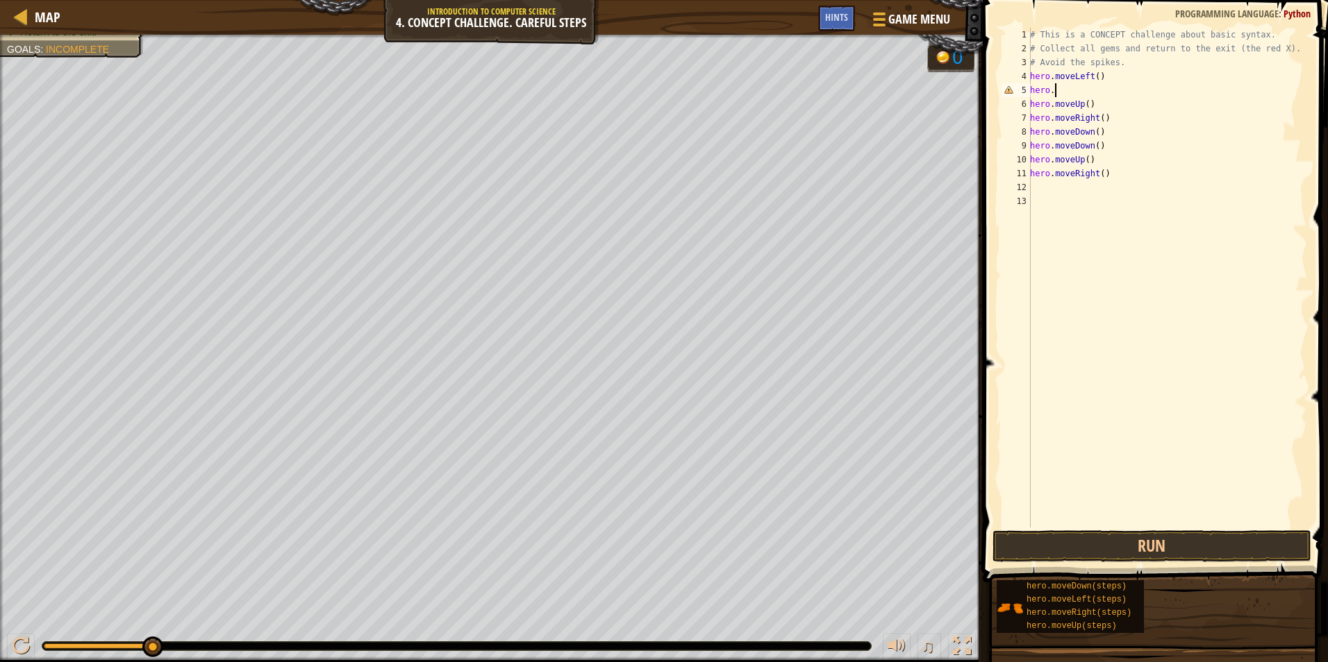
type textarea "h"
type textarea "# Avoid the spikes."
click at [1200, 544] on button "Run" at bounding box center [1151, 547] width 319 height 32
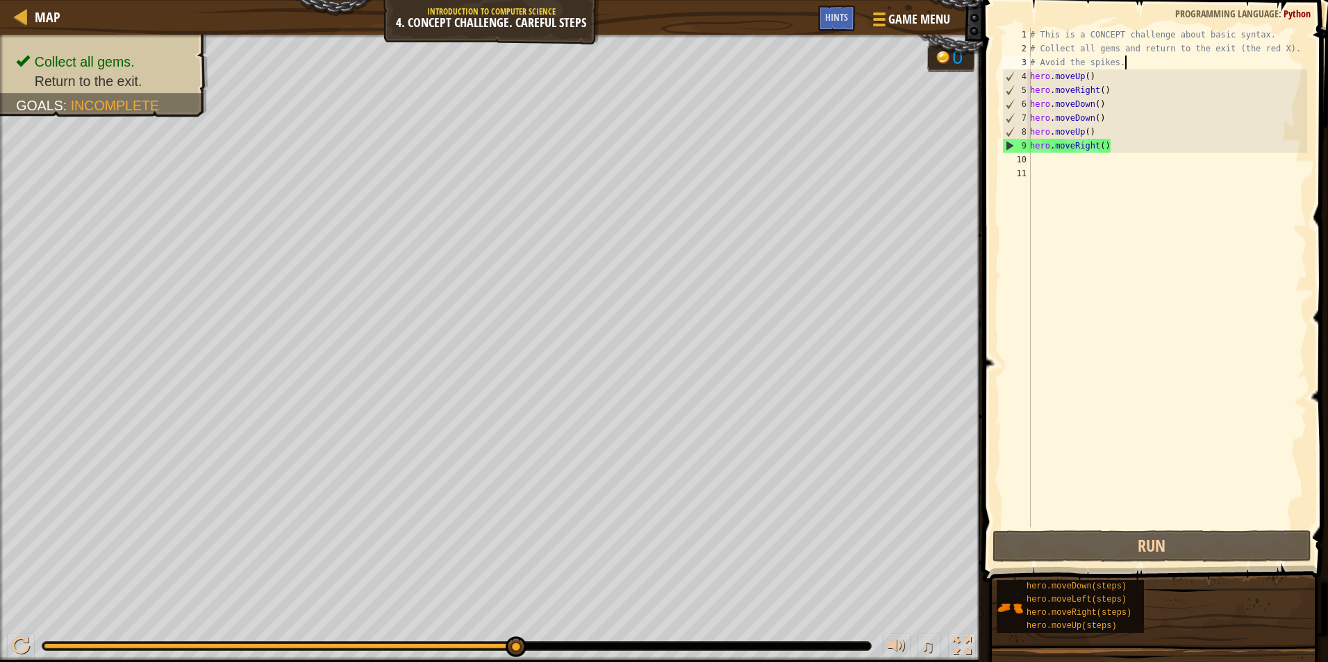
click at [1087, 156] on div "# This is a CONCEPT challenge about basic syntax. # Collect all gems and return…" at bounding box center [1167, 292] width 280 height 528
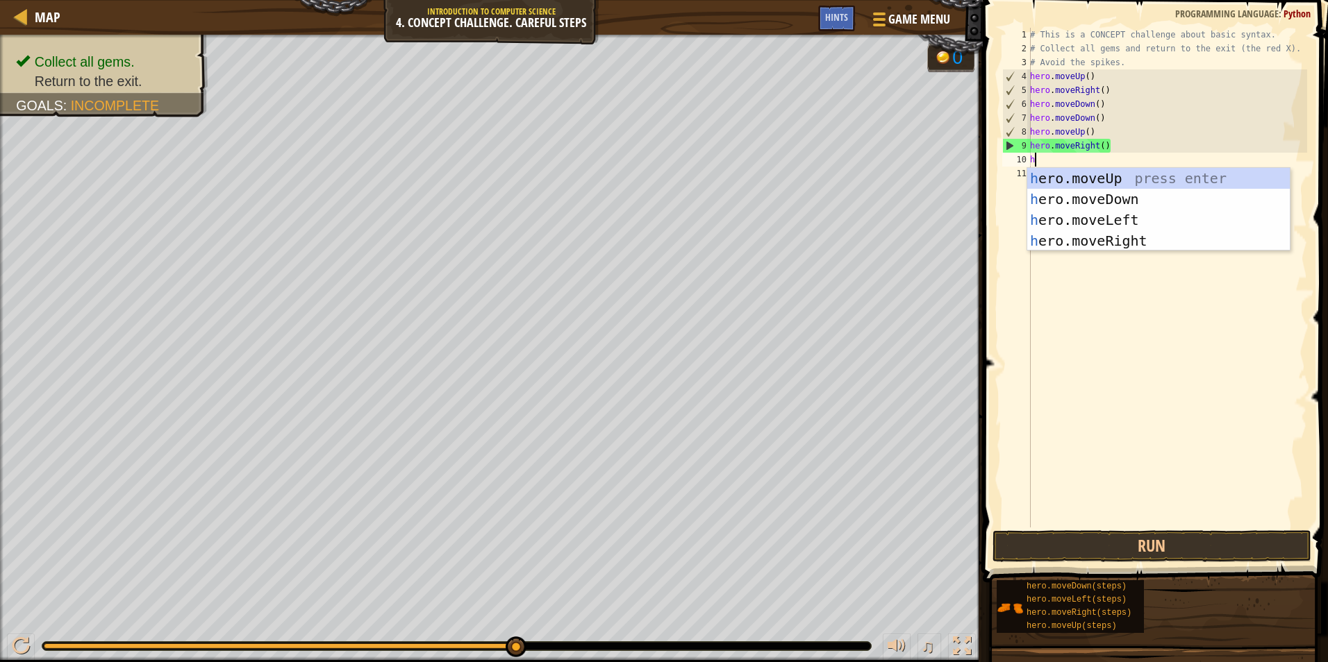
type textarea "he"
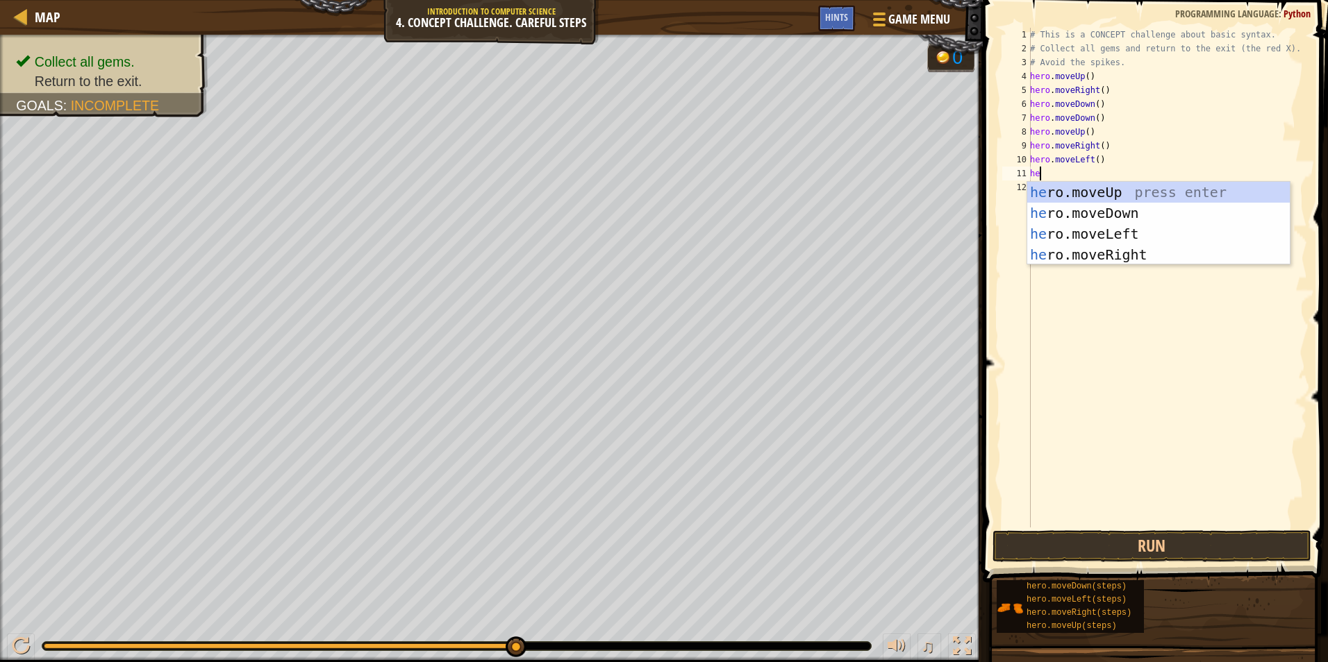
type textarea "heo"
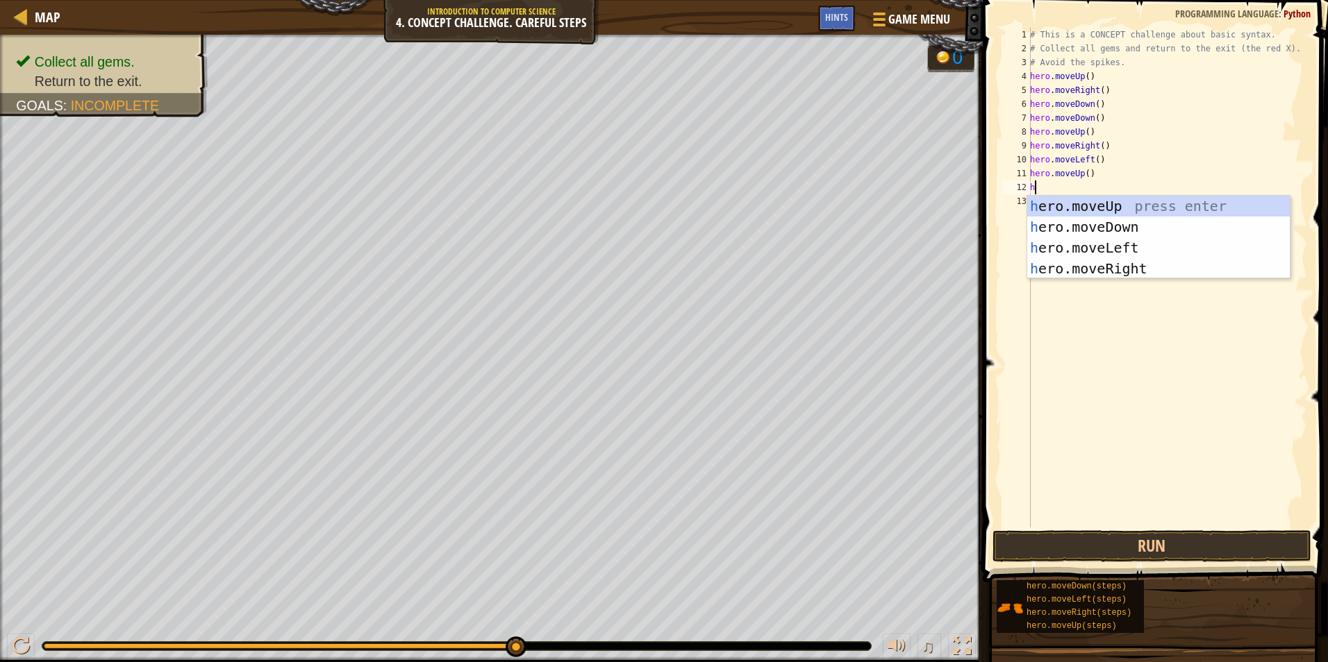
type textarea "he"
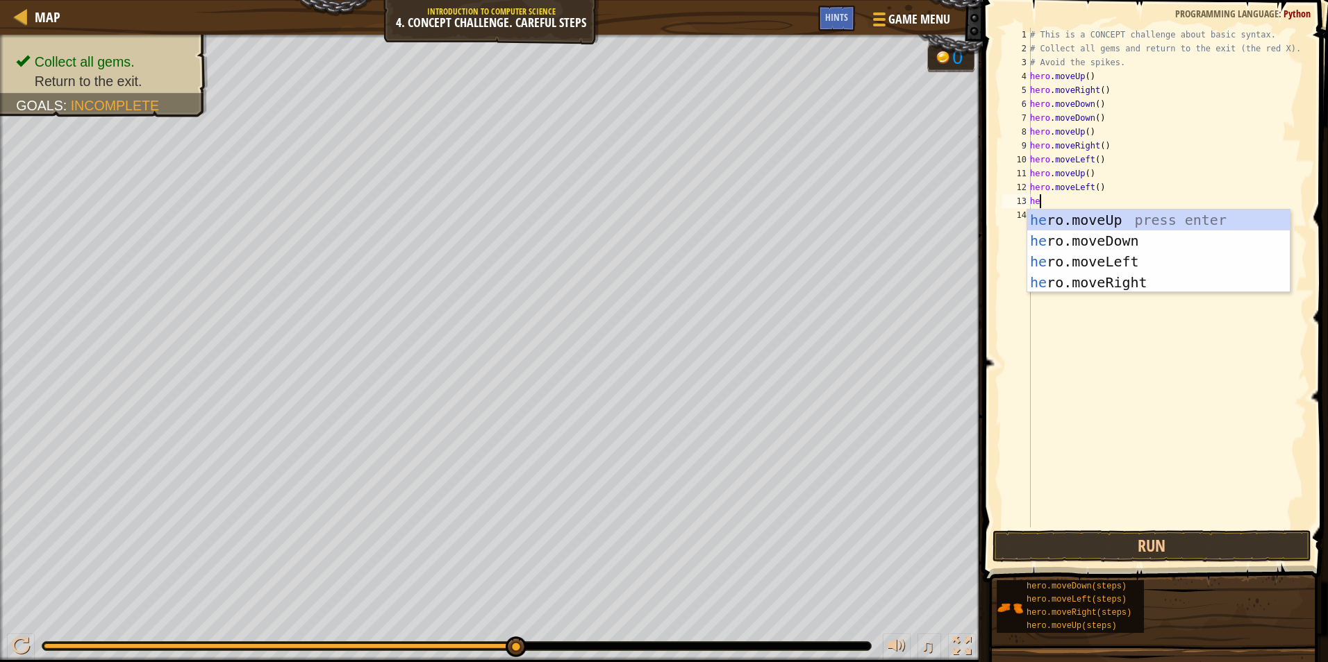
type textarea "her"
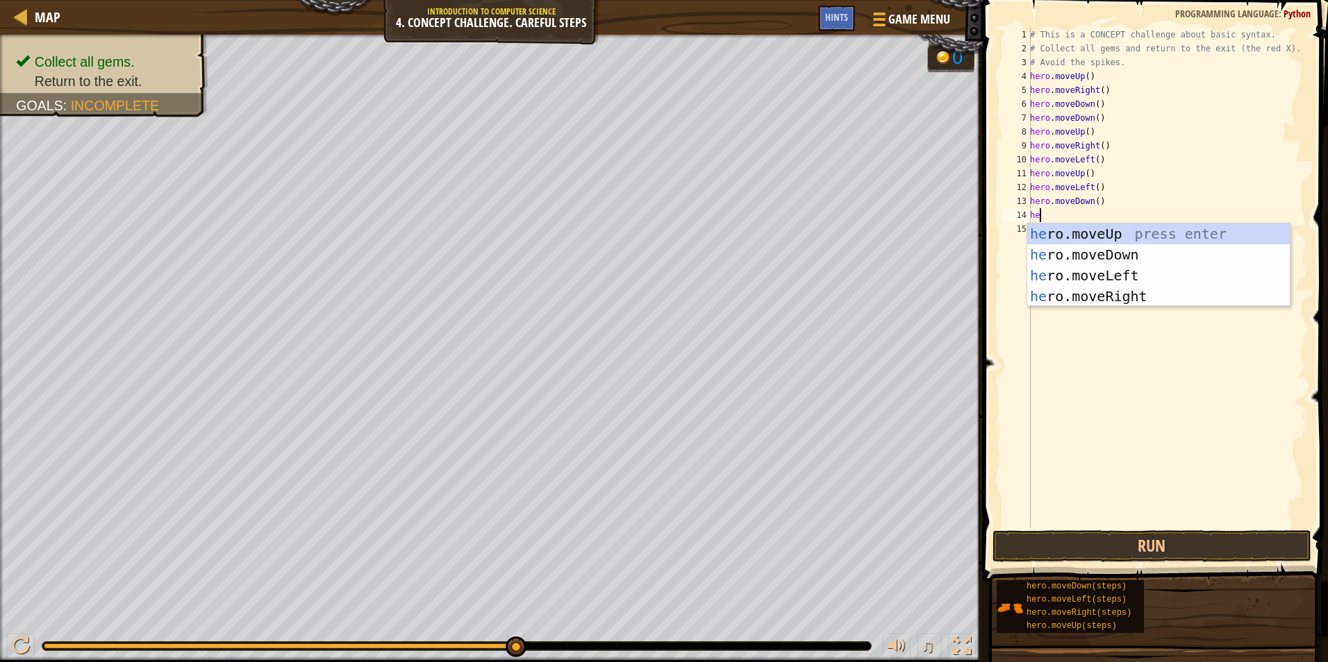
type textarea "her"
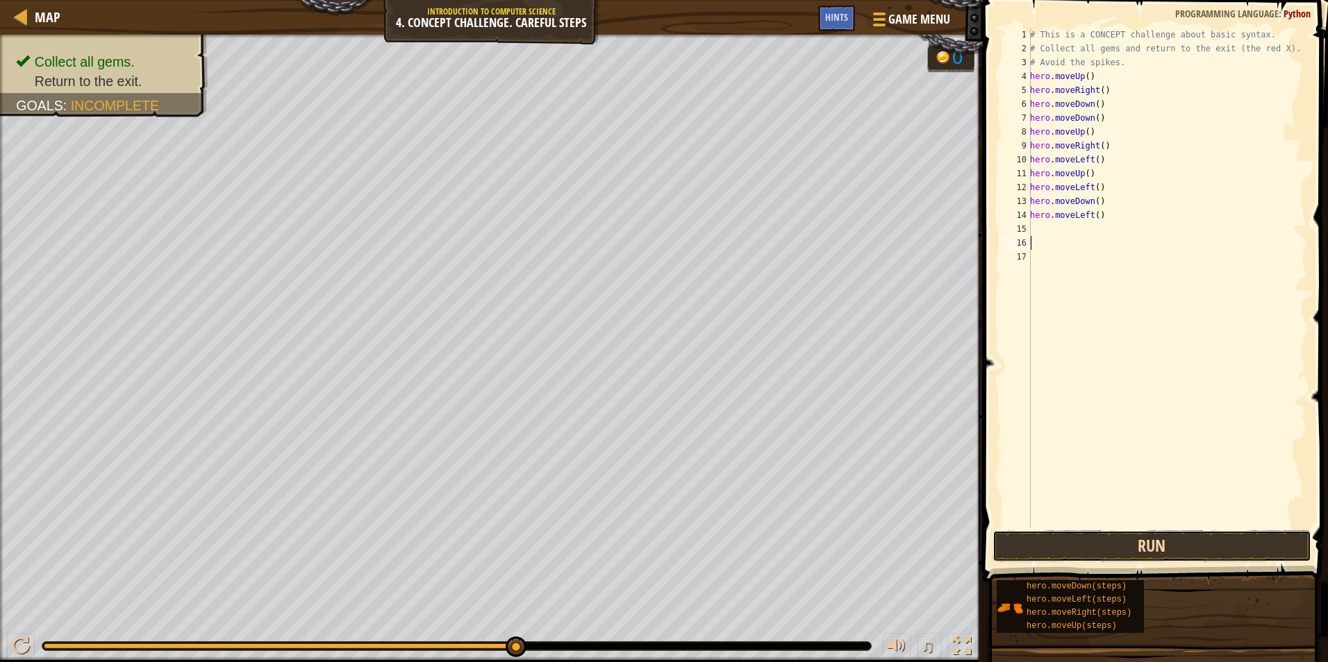
click at [1233, 551] on button "Run" at bounding box center [1151, 547] width 319 height 32
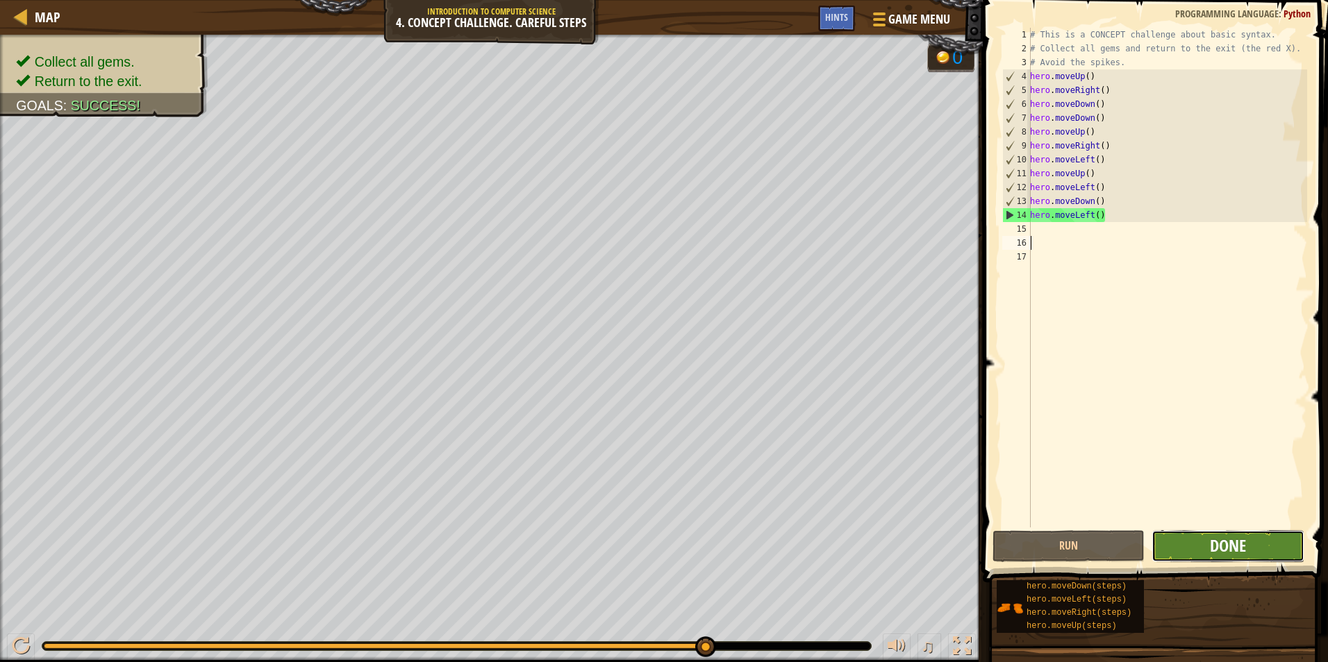
click at [1238, 554] on span "Done" at bounding box center [1228, 546] width 36 height 22
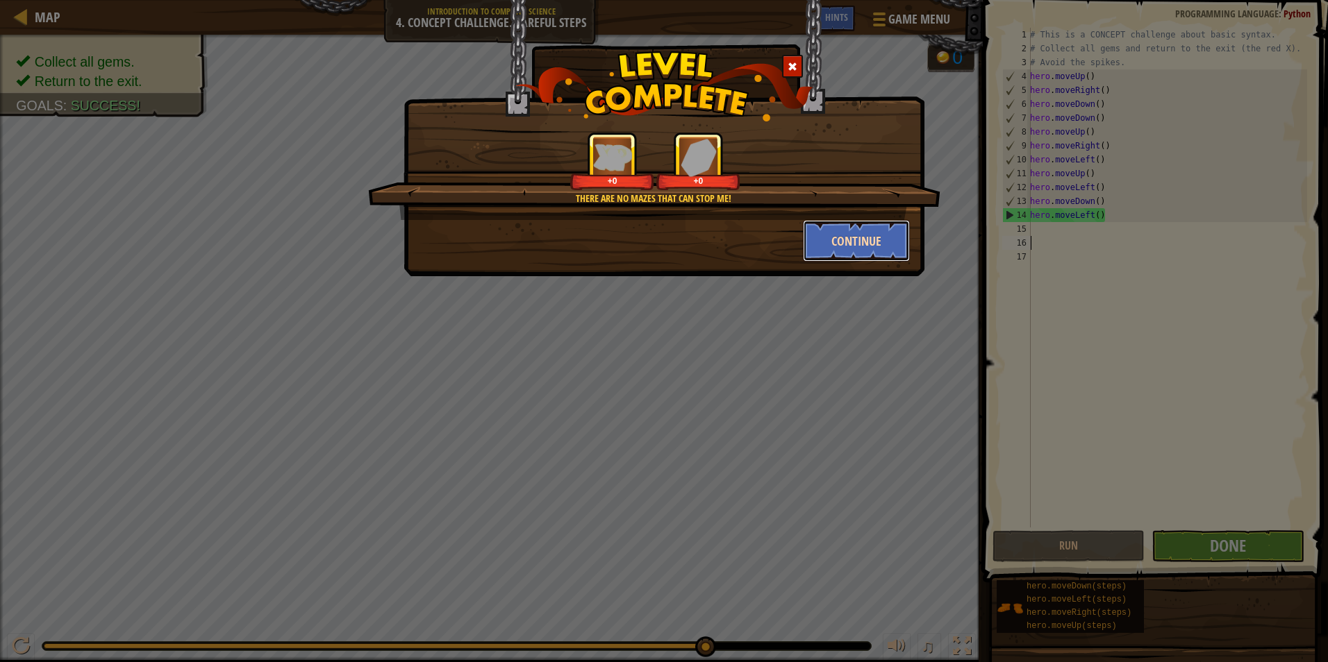
click at [832, 239] on button "Continue" at bounding box center [857, 241] width 108 height 42
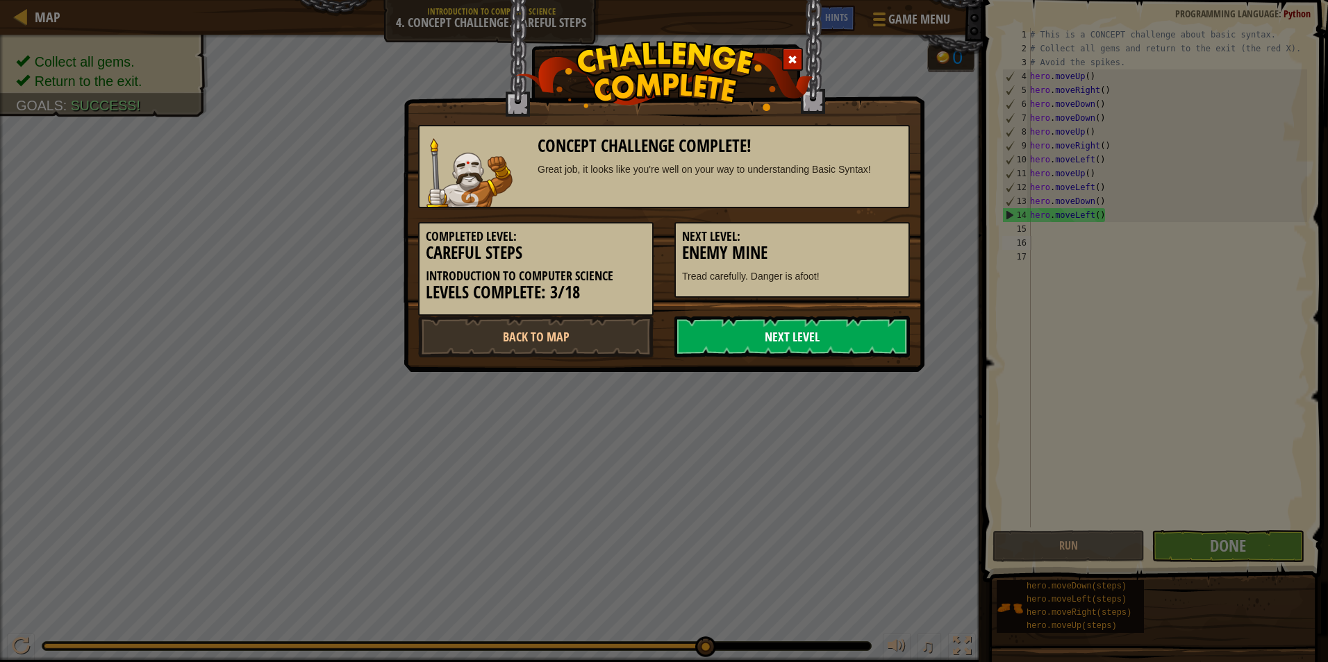
click at [813, 325] on link "Next Level" at bounding box center [791, 337] width 235 height 42
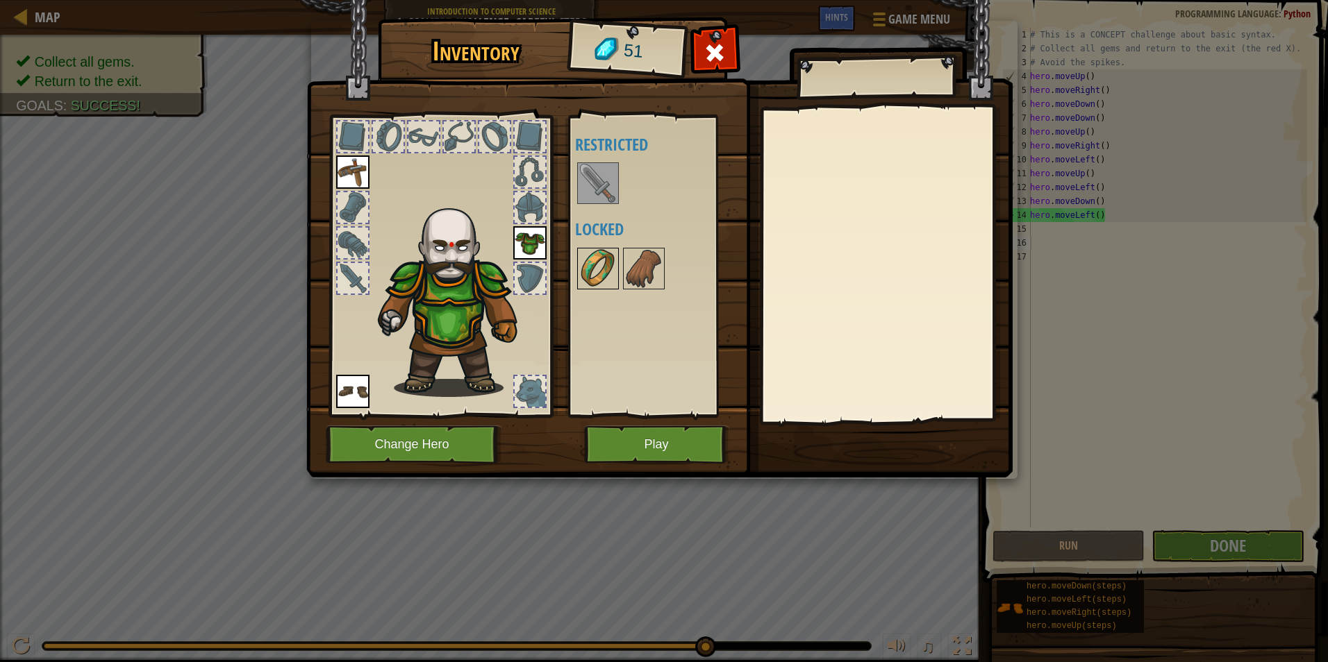
click at [593, 268] on img at bounding box center [597, 268] width 39 height 39
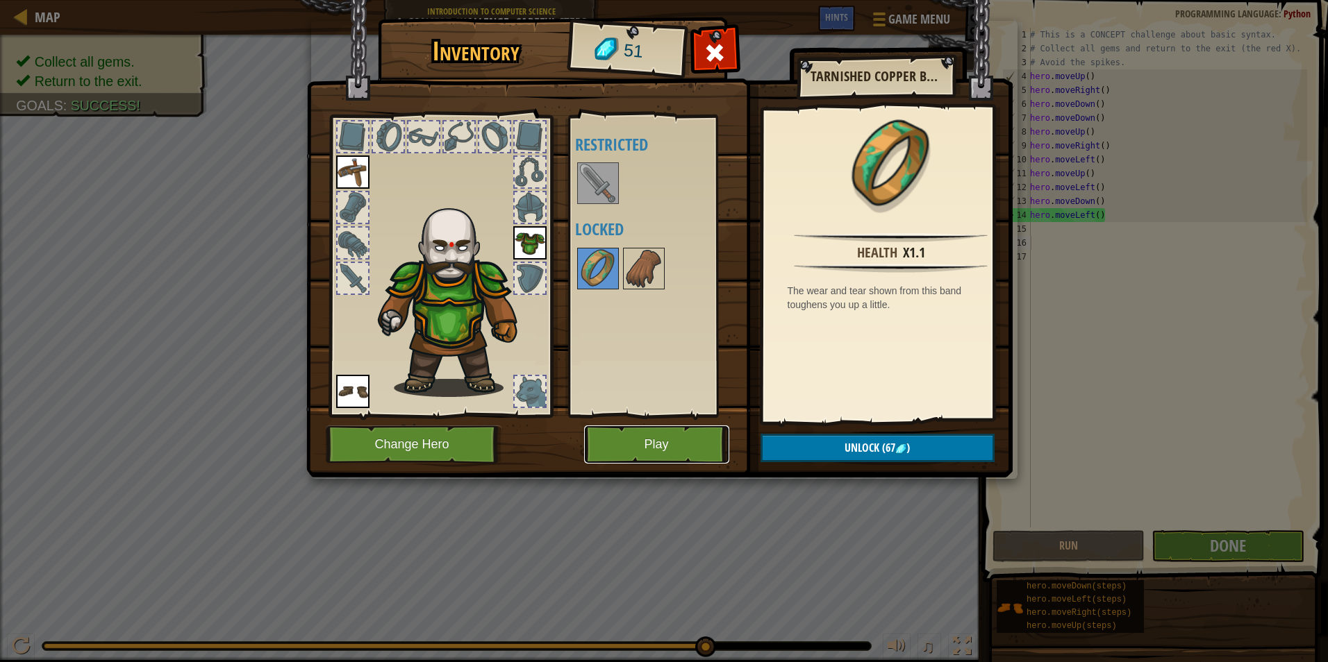
click at [626, 433] on button "Play" at bounding box center [656, 445] width 145 height 38
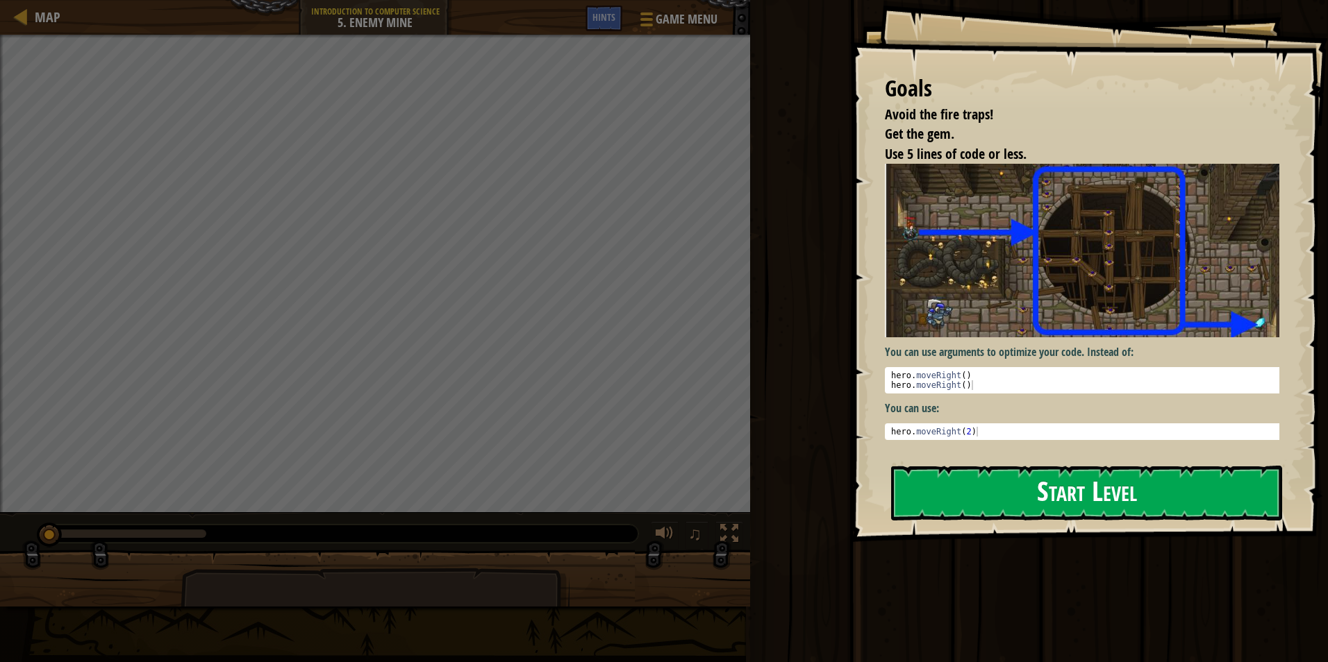
click at [1008, 502] on button "Start Level" at bounding box center [1086, 493] width 391 height 55
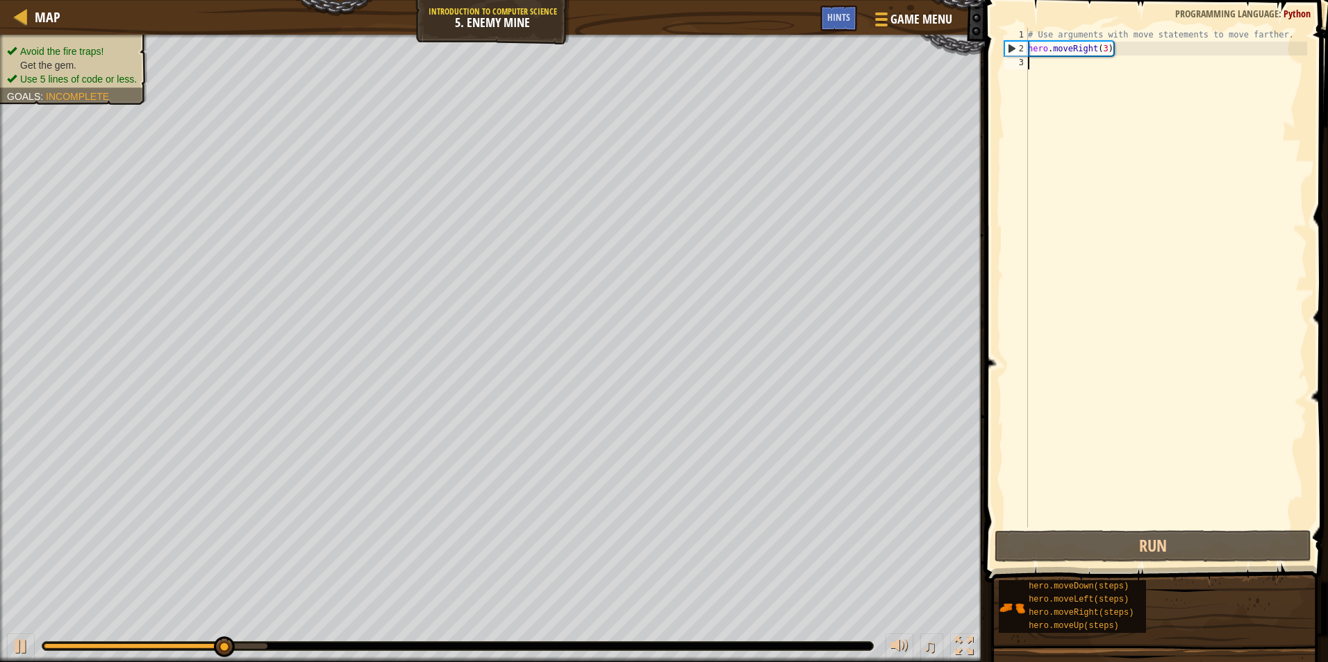
click at [38, 44] on ul "Avoid the fire traps! Get the gem. Use 5 lines of code or less." at bounding box center [73, 65] width 133 height 42
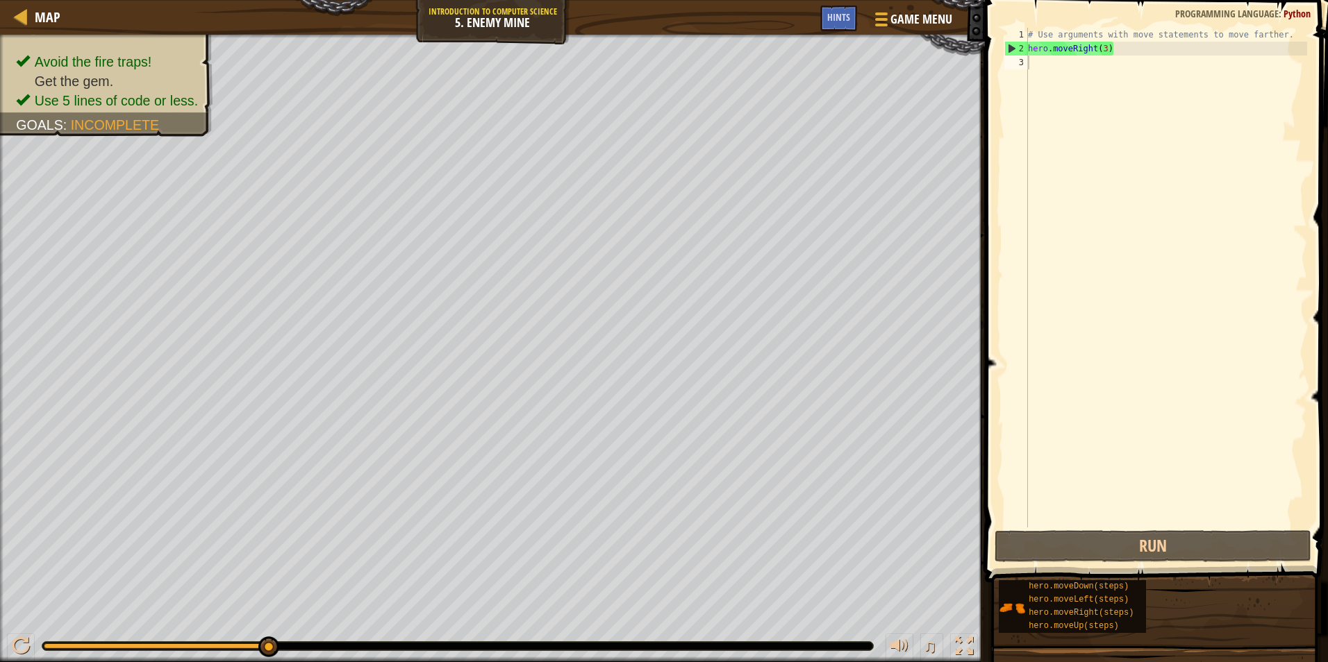
click at [67, 106] on div "Avoid the fire traps! Get the gem. Use 5 lines of code or less. Goals : Incompl…" at bounding box center [492, 349] width 985 height 628
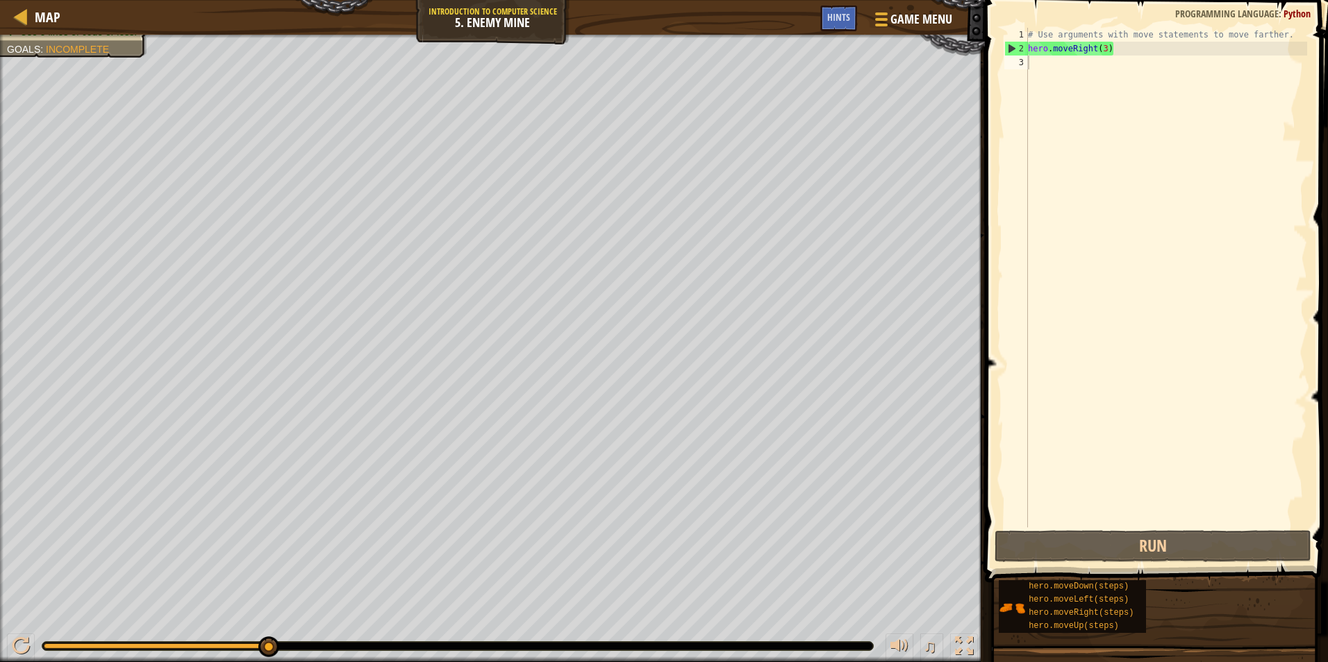
click at [1059, 65] on div "# Use arguments with move statements to move farther. hero . moveRight ( 3 )" at bounding box center [1166, 292] width 282 height 528
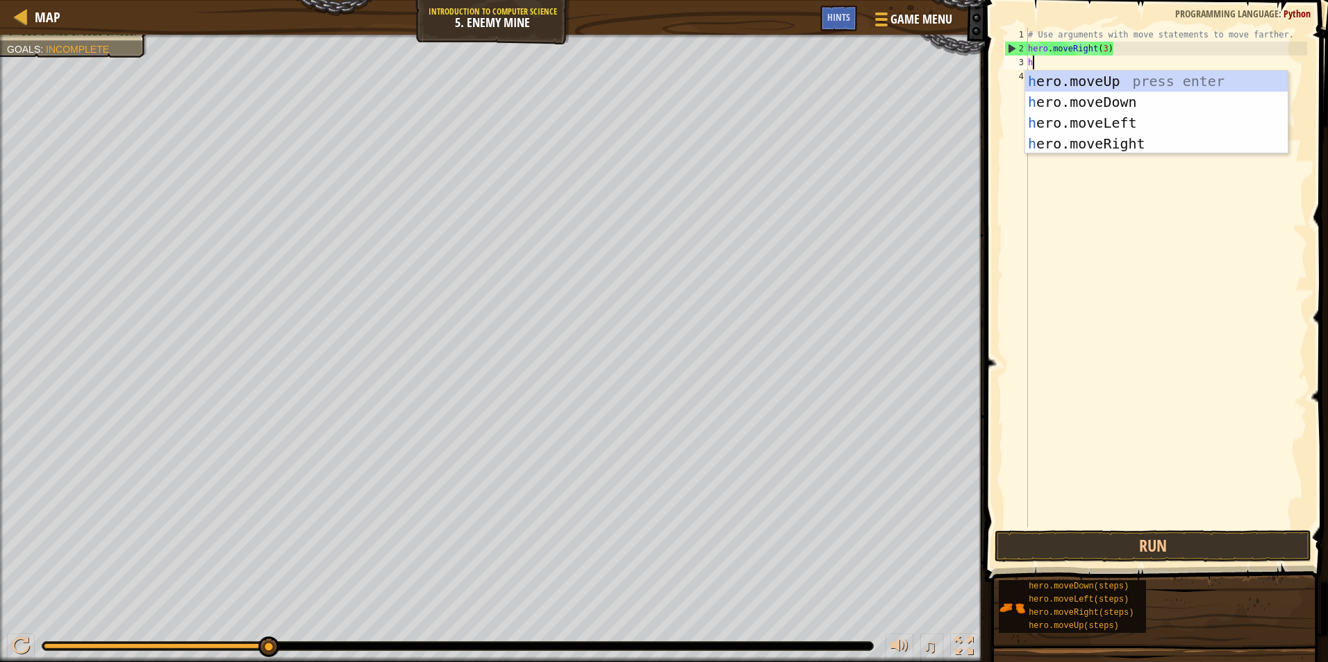
type textarea "her"
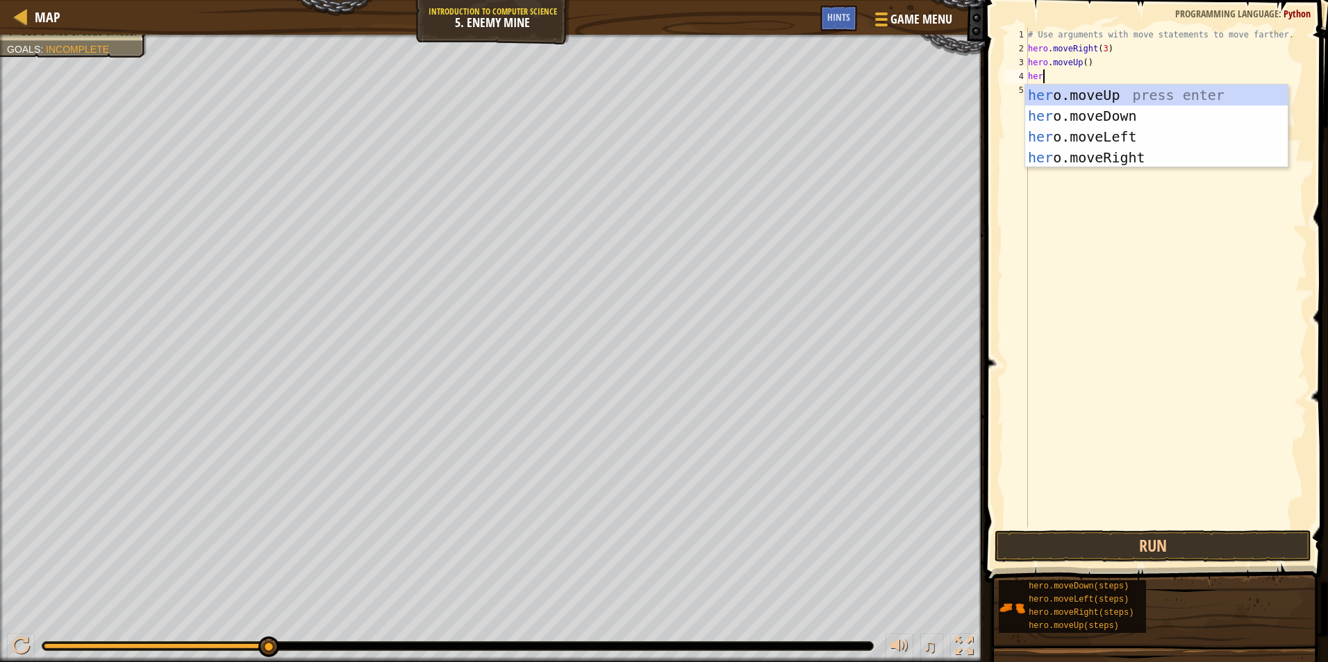
scroll to position [6, 1]
type textarea "hero"
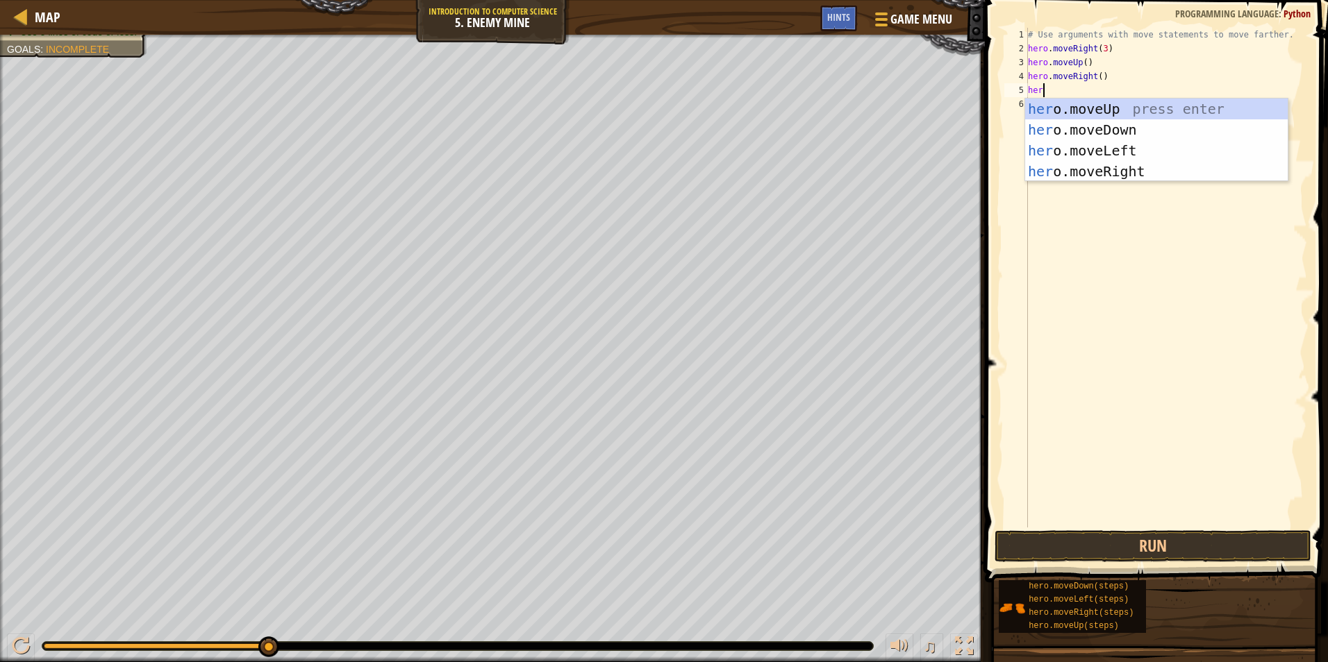
type textarea "hero"
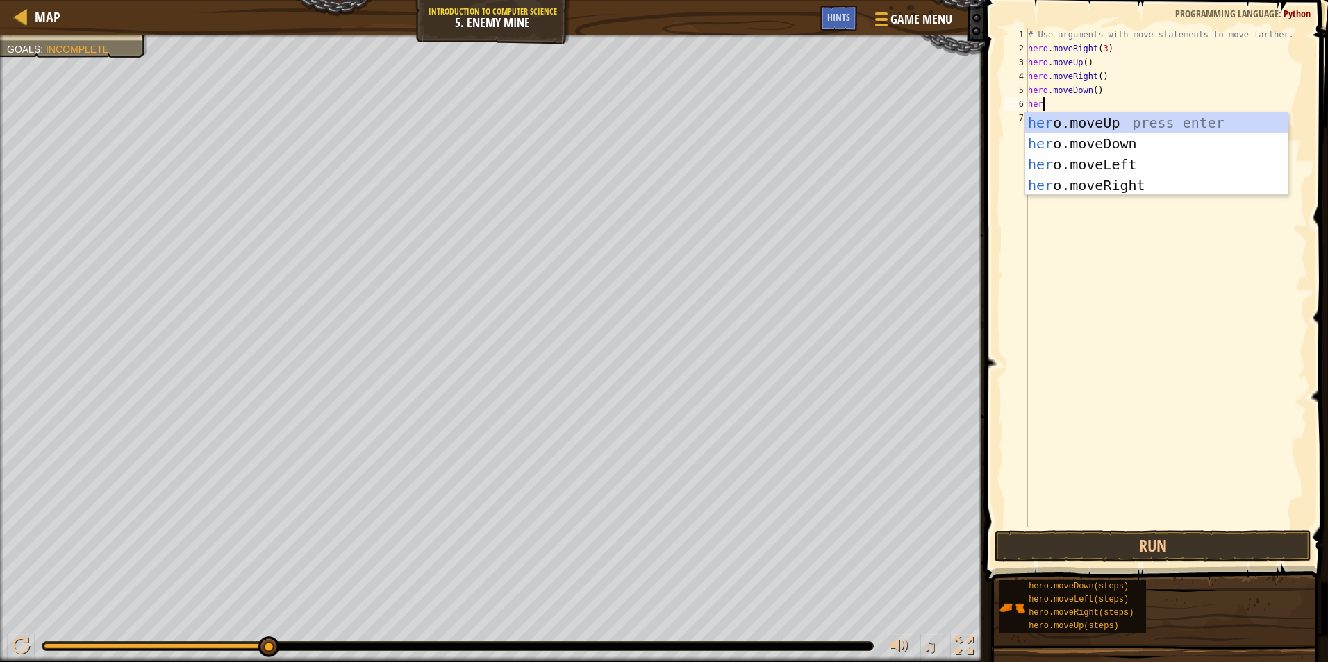
type textarea "hero"
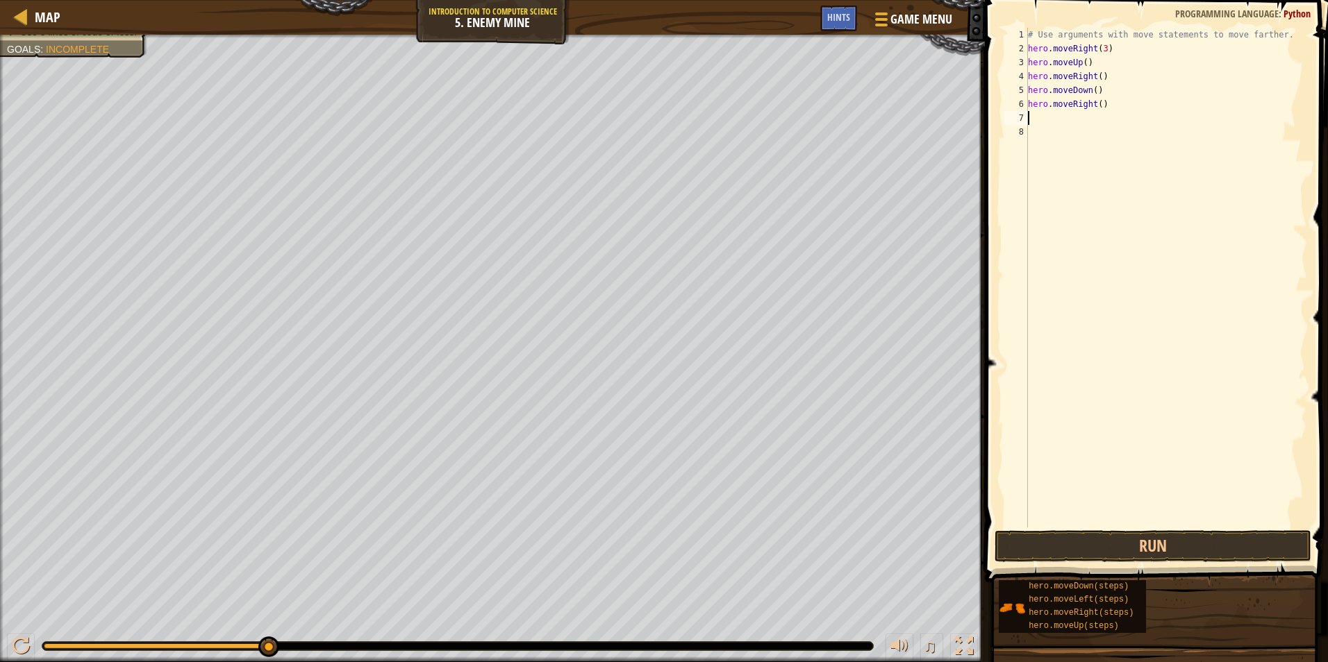
scroll to position [6, 0]
click at [1119, 49] on div "# Use arguments with move statements to move farther. hero . moveRight ( 3 ) he…" at bounding box center [1166, 292] width 282 height 528
type textarea "h"
click at [1071, 546] on button "Run" at bounding box center [1152, 547] width 317 height 32
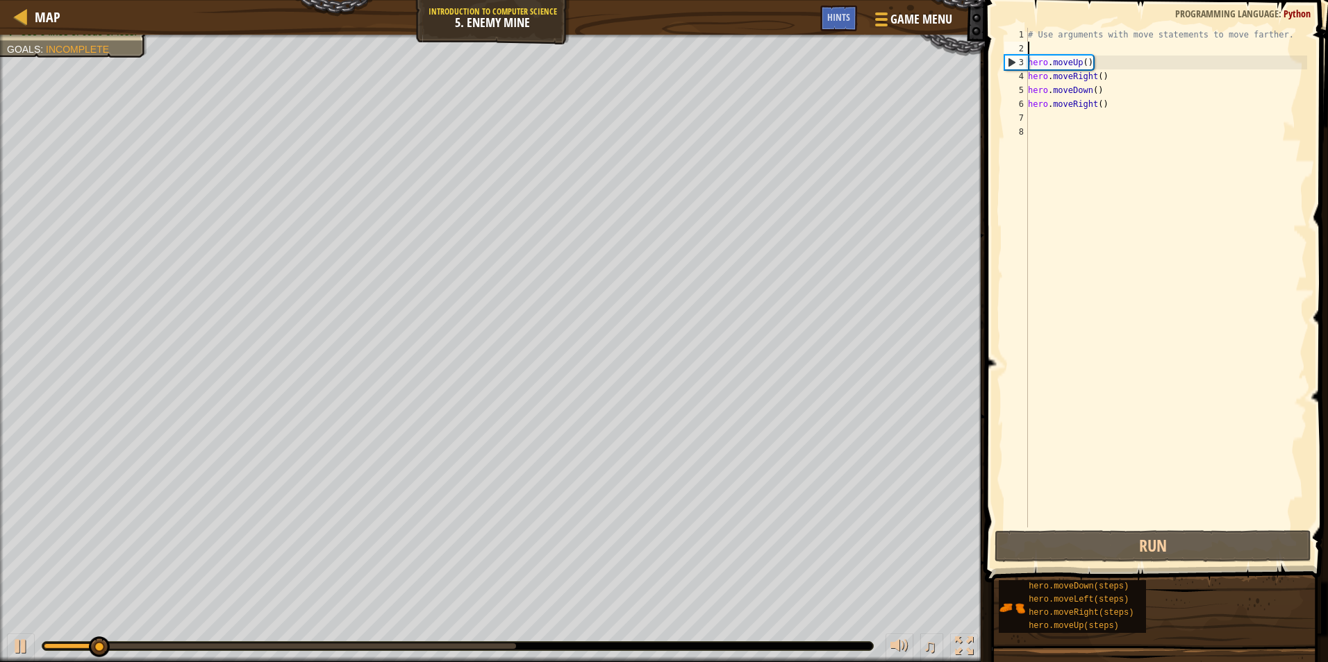
click at [1056, 45] on div "# Use arguments with move statements to move farther. hero . moveUp ( ) hero . …" at bounding box center [1166, 292] width 282 height 528
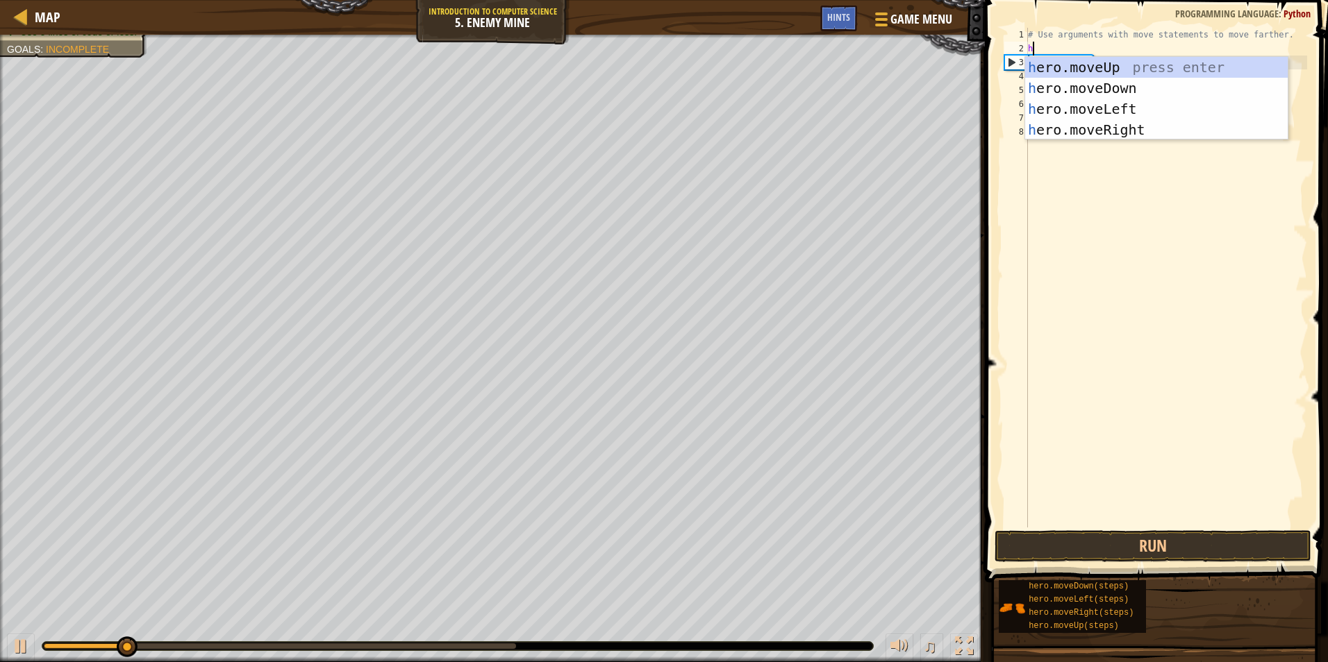
scroll to position [6, 1]
type textarea "hero"
click at [1083, 131] on div "hero .moveUp press enter hero .moveDown press enter hero .moveLeft press enter …" at bounding box center [1156, 119] width 262 height 125
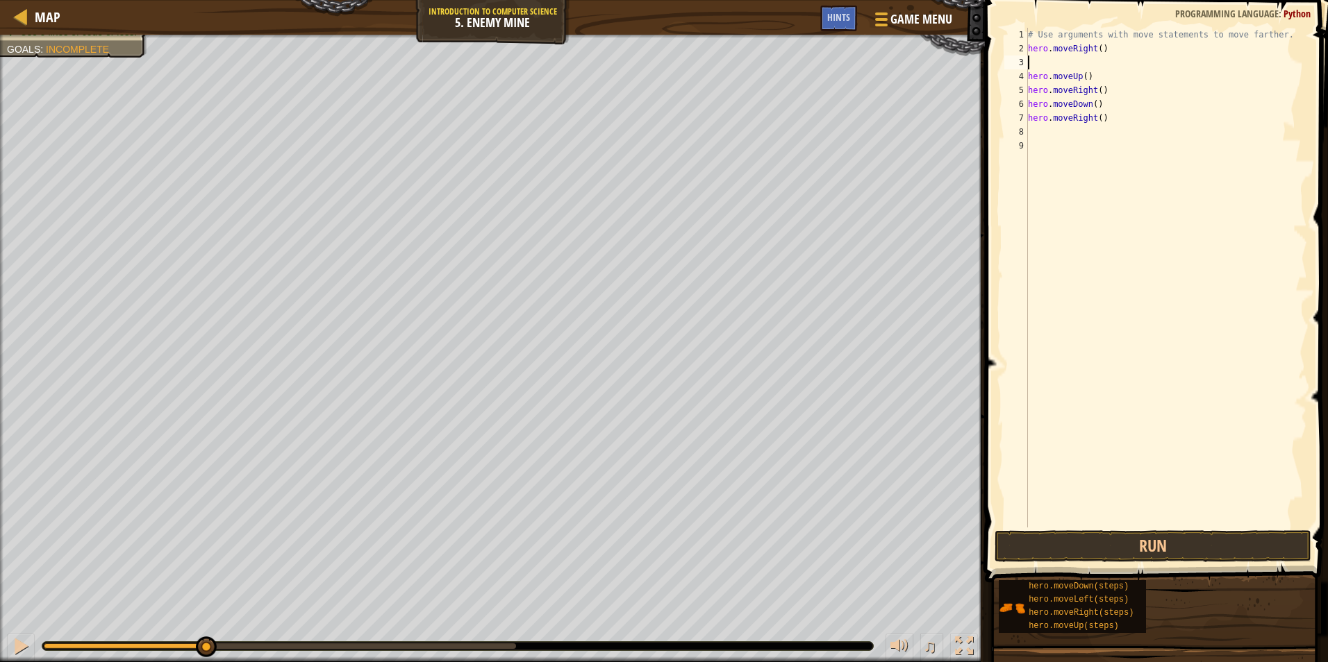
click at [1034, 58] on div "# Use arguments with move statements to move farther. hero . moveRight ( ) hero…" at bounding box center [1166, 292] width 282 height 528
click at [1167, 542] on button "Run" at bounding box center [1152, 547] width 317 height 32
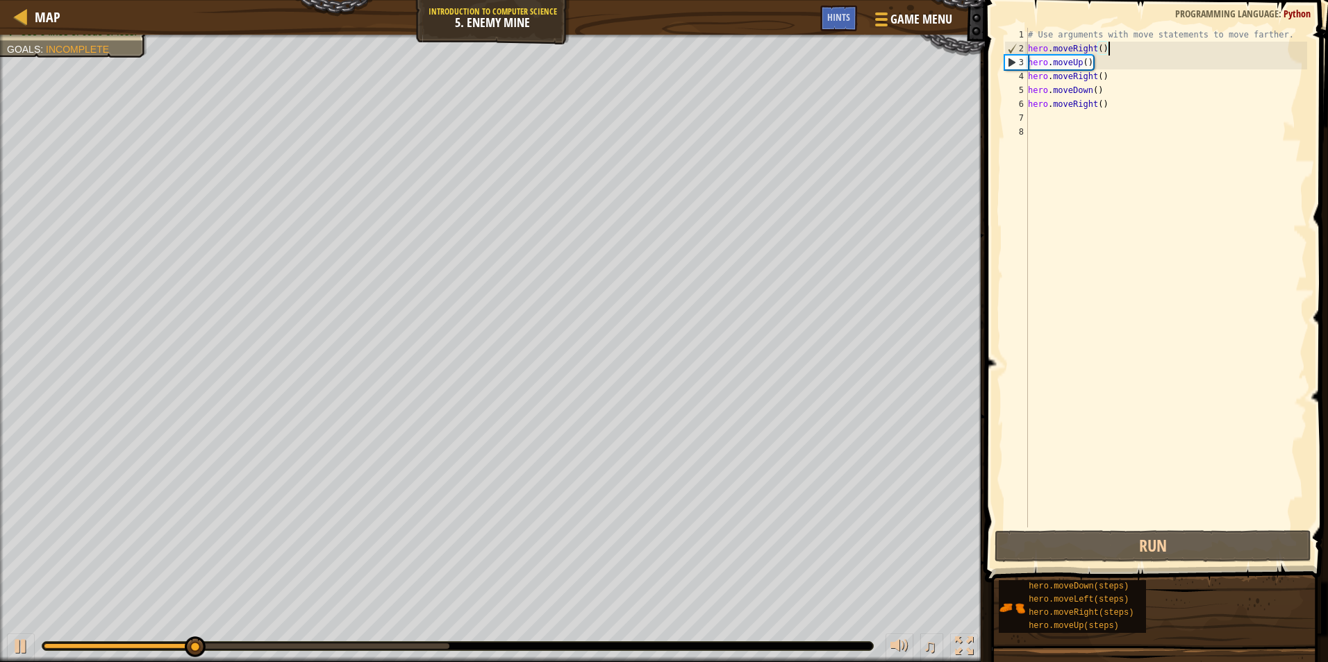
click at [1104, 47] on div "# Use arguments with move statements to move farther. hero . moveRight ( ) hero…" at bounding box center [1166, 292] width 282 height 528
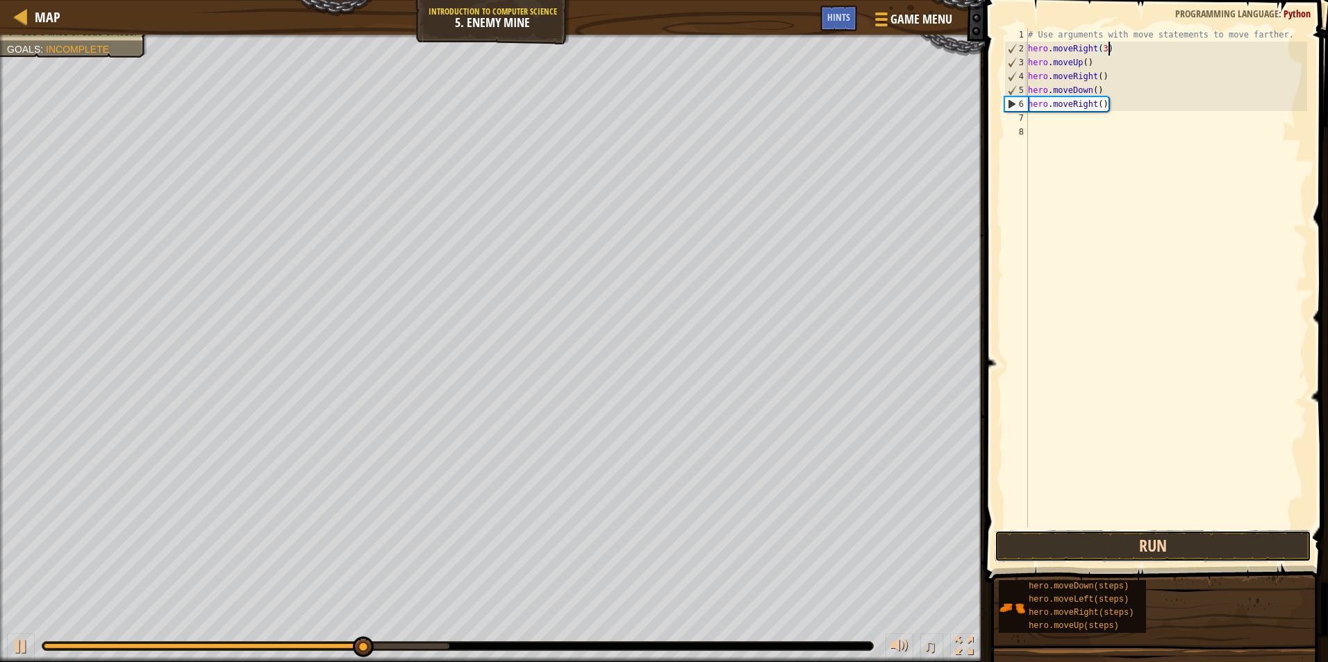
click at [1208, 537] on button "Run" at bounding box center [1152, 547] width 317 height 32
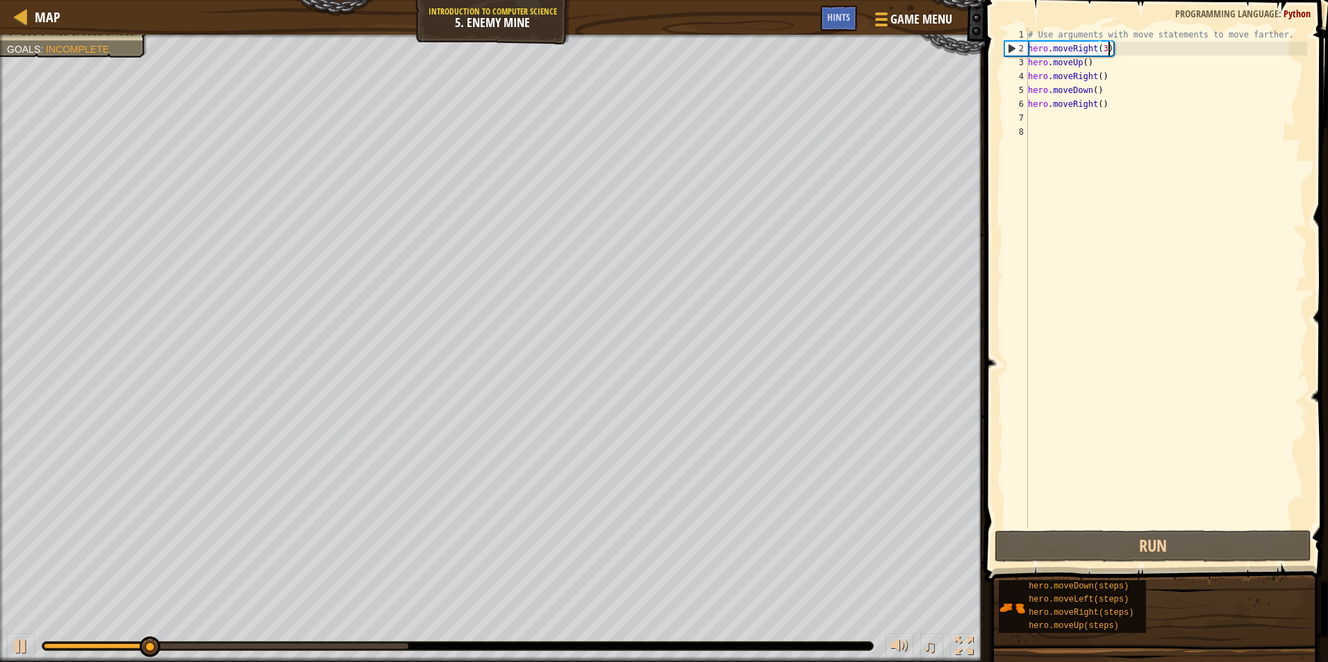
click at [1097, 90] on div "# Use arguments with move statements to move farther. hero . moveRight ( 3 ) he…" at bounding box center [1166, 292] width 282 height 528
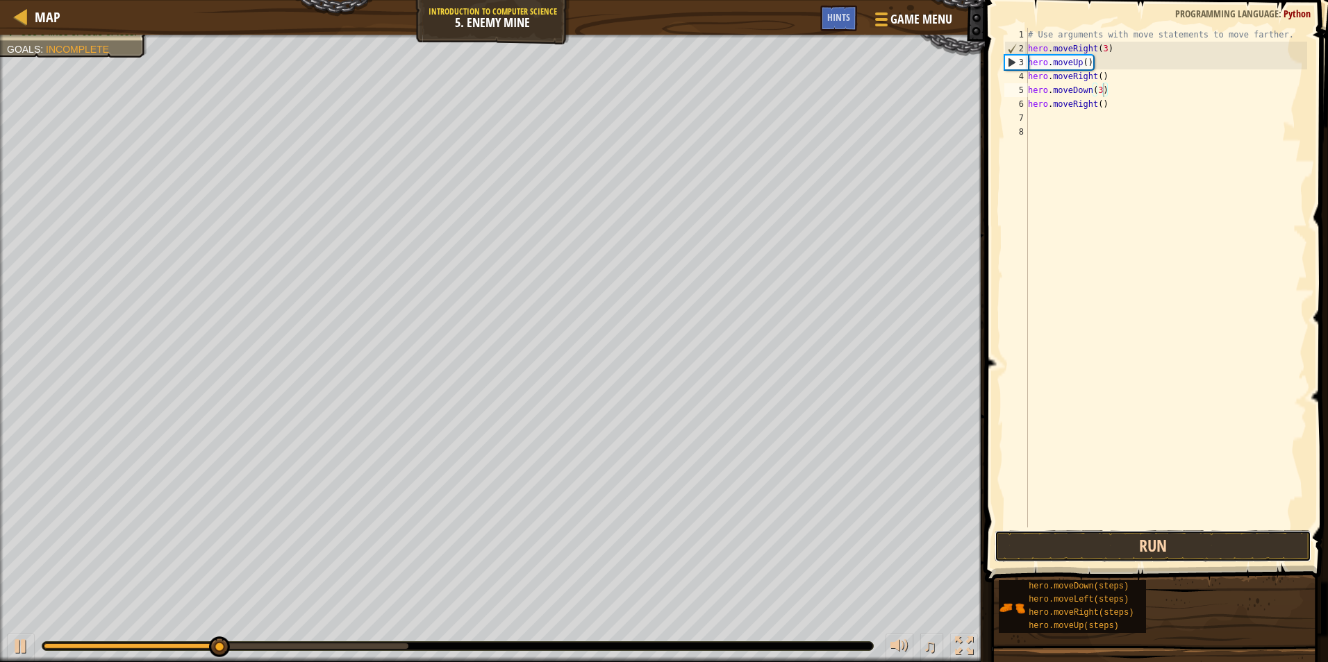
click at [1142, 539] on button "Run" at bounding box center [1152, 547] width 317 height 32
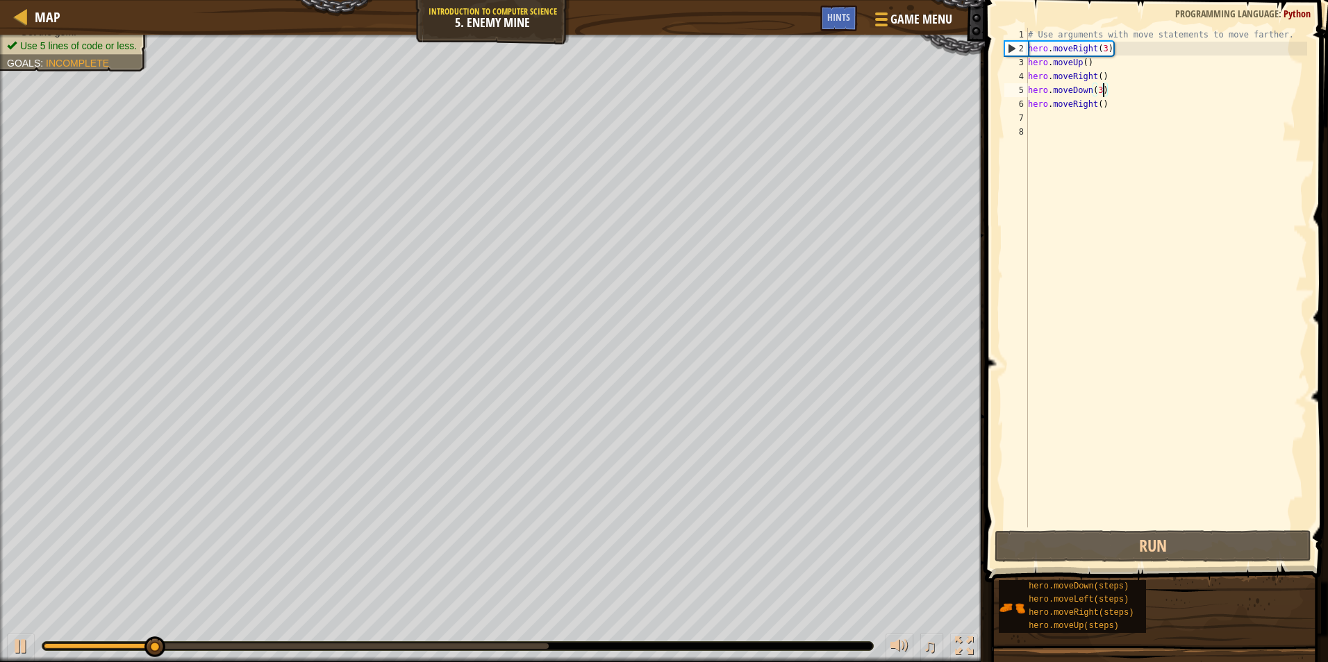
click at [1103, 108] on div "# Use arguments with move statements to move farther. hero . moveRight ( 3 ) he…" at bounding box center [1166, 292] width 282 height 528
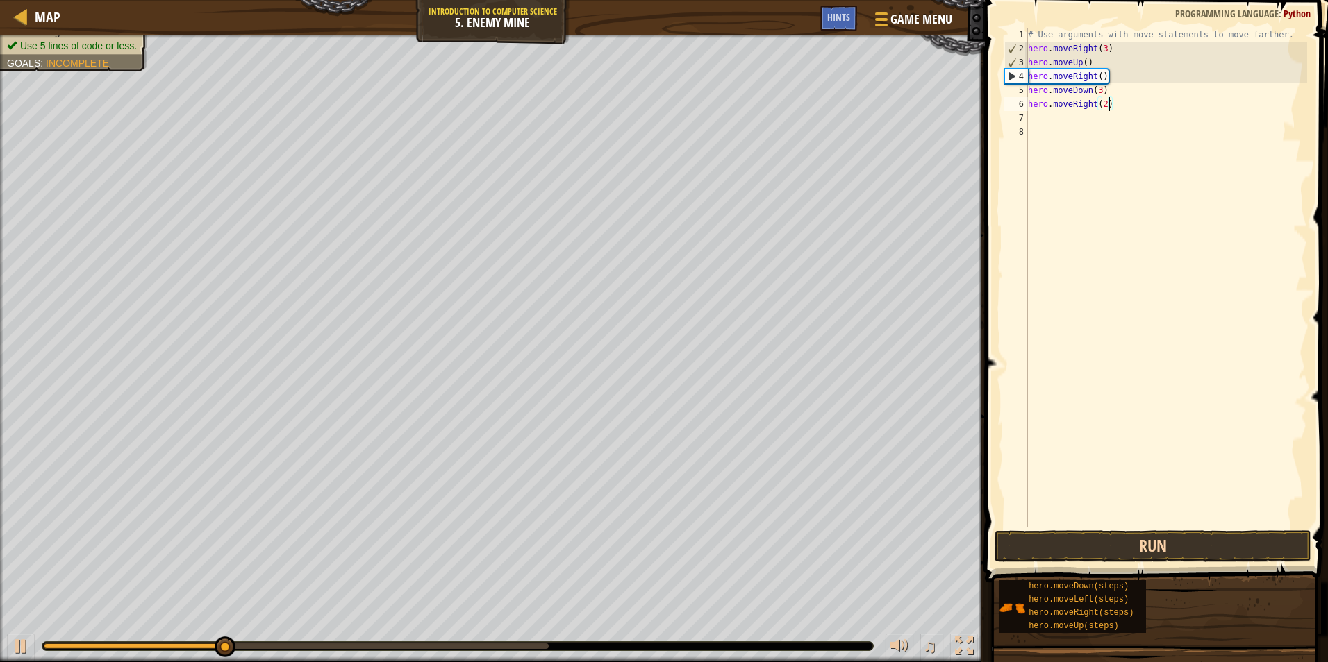
type textarea "hero.moveRight(2)"
click at [1099, 551] on button "Run" at bounding box center [1152, 547] width 317 height 32
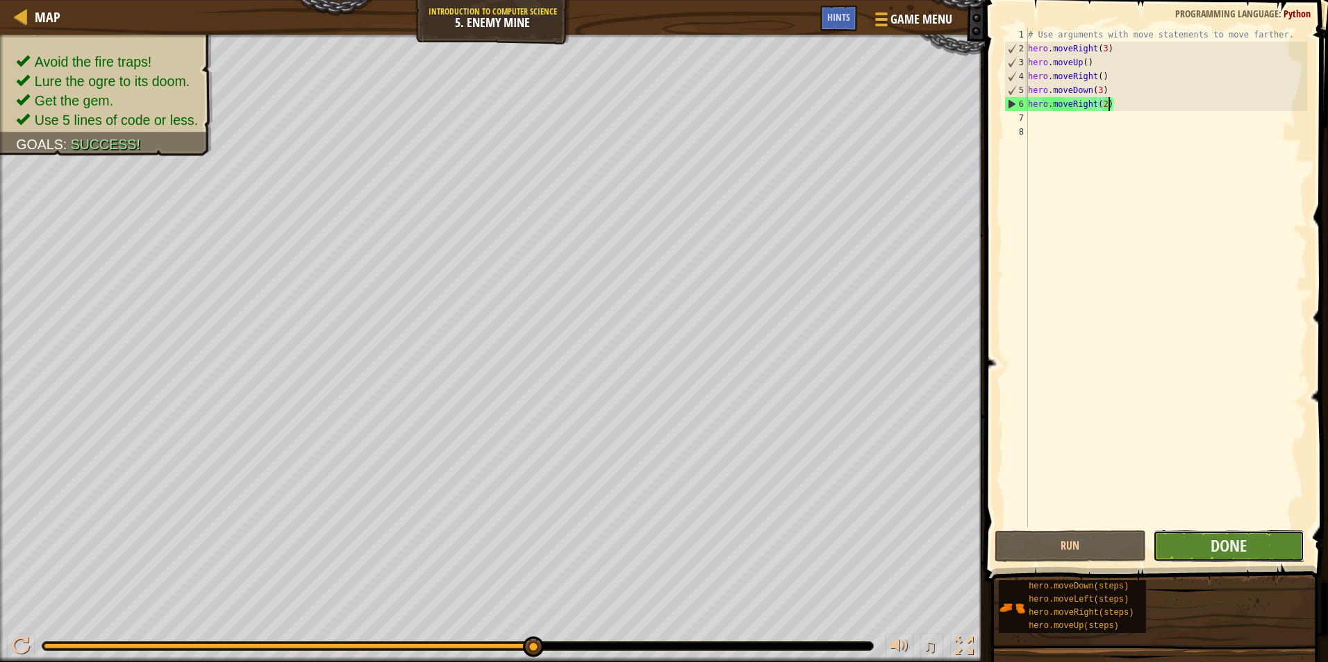
click at [1251, 552] on button "Done" at bounding box center [1228, 547] width 151 height 32
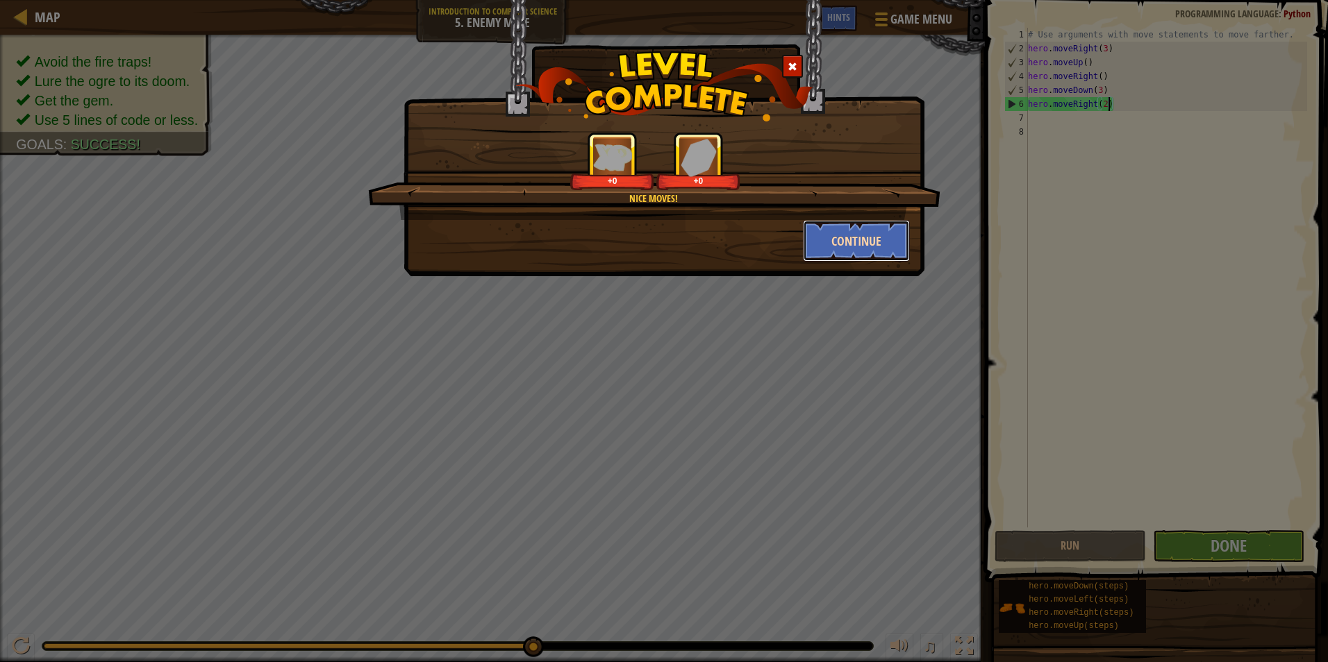
click at [835, 235] on button "Continue" at bounding box center [857, 241] width 108 height 42
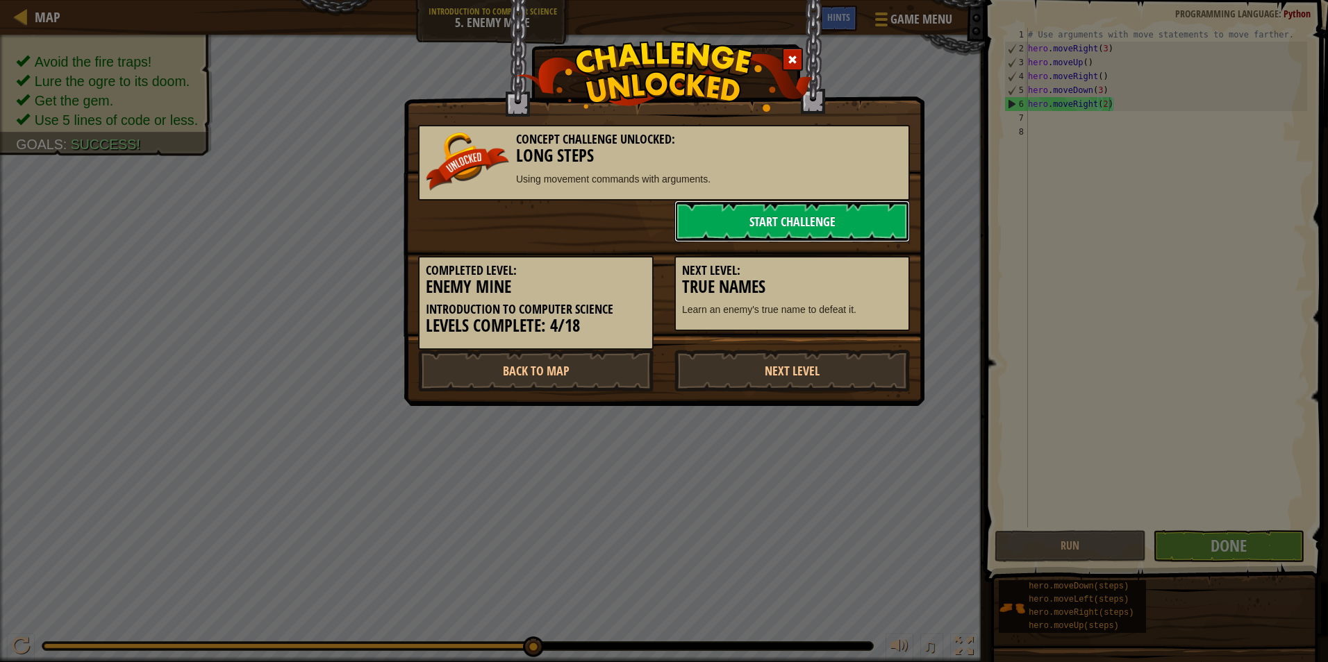
click at [824, 227] on link "Start Challenge" at bounding box center [791, 222] width 235 height 42
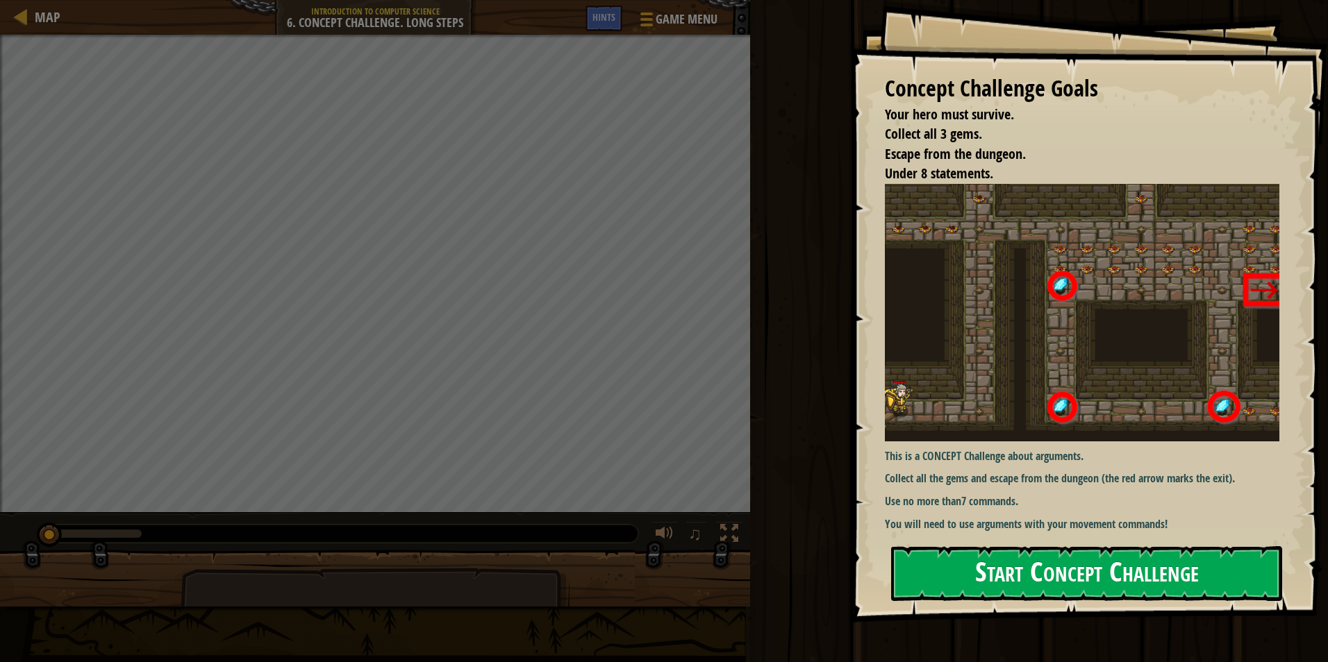
click at [1164, 304] on div "Concept Challenge Goals Your hero must survive. Collect all 3 gems. Escape from…" at bounding box center [1089, 311] width 478 height 623
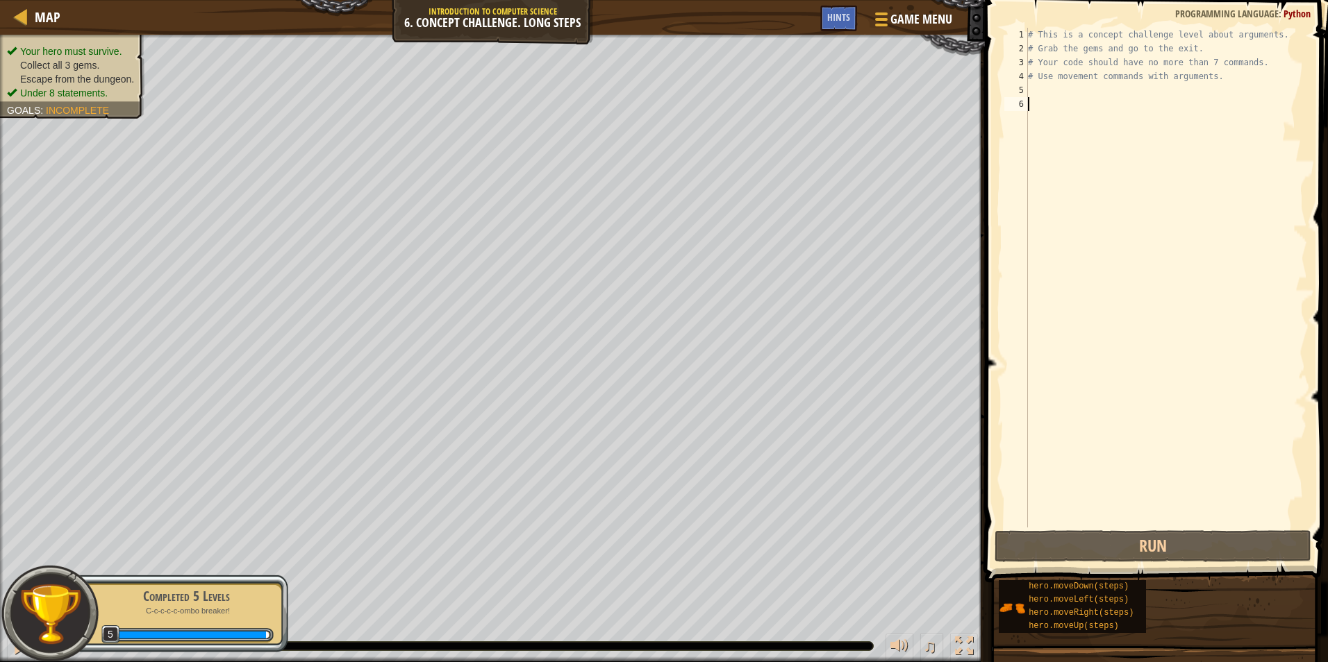
click at [231, 599] on div "Completed 5 Levels" at bounding box center [186, 596] width 175 height 19
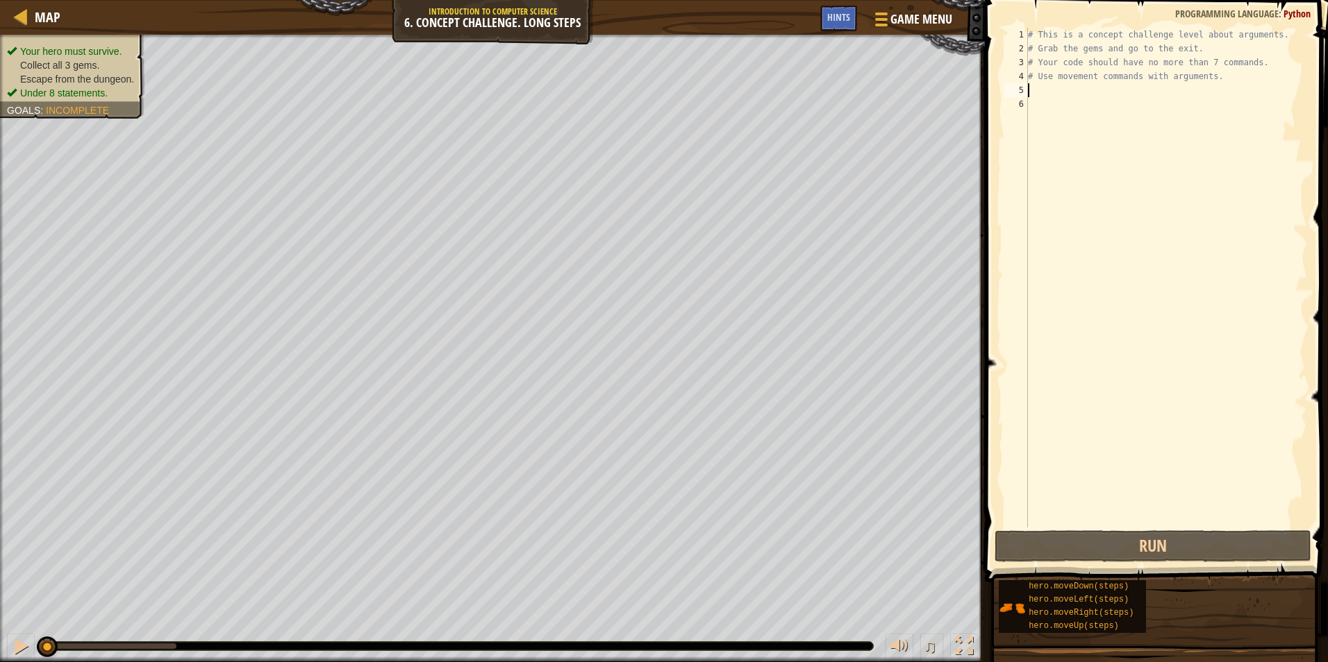
click at [1059, 90] on div "# This is a concept challenge level about arguments. # Grab the gems and go to …" at bounding box center [1166, 292] width 282 height 528
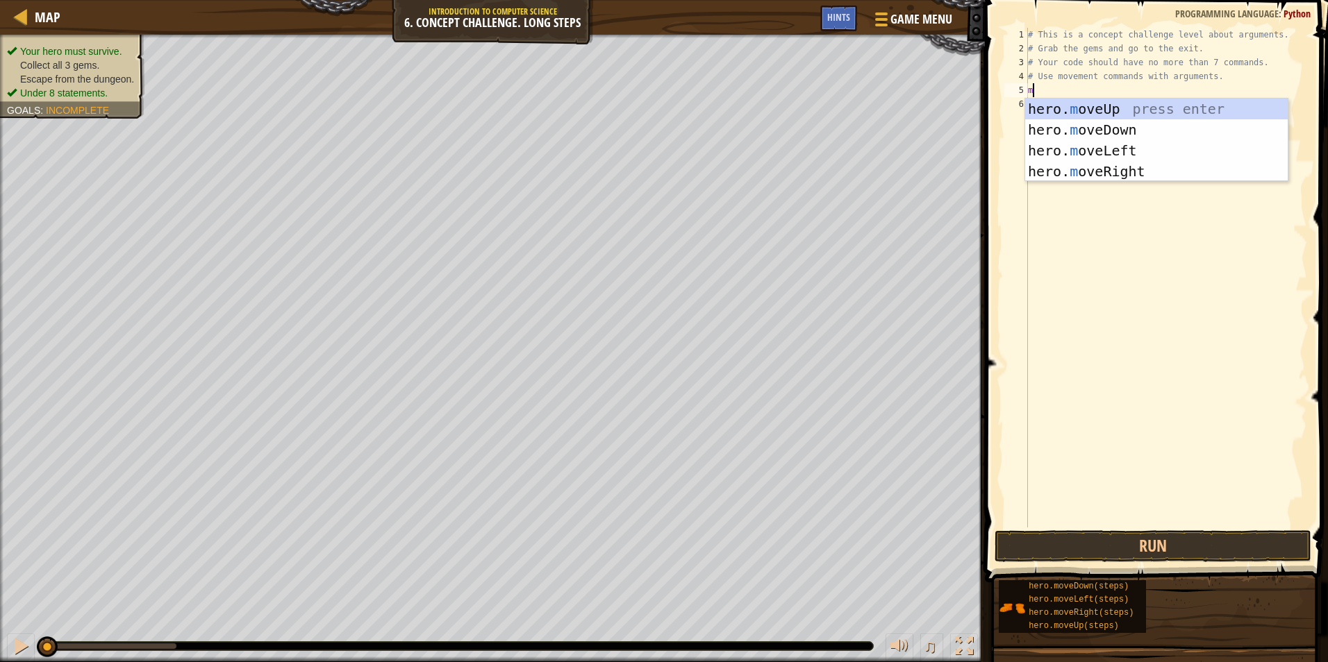
type textarea "mo"
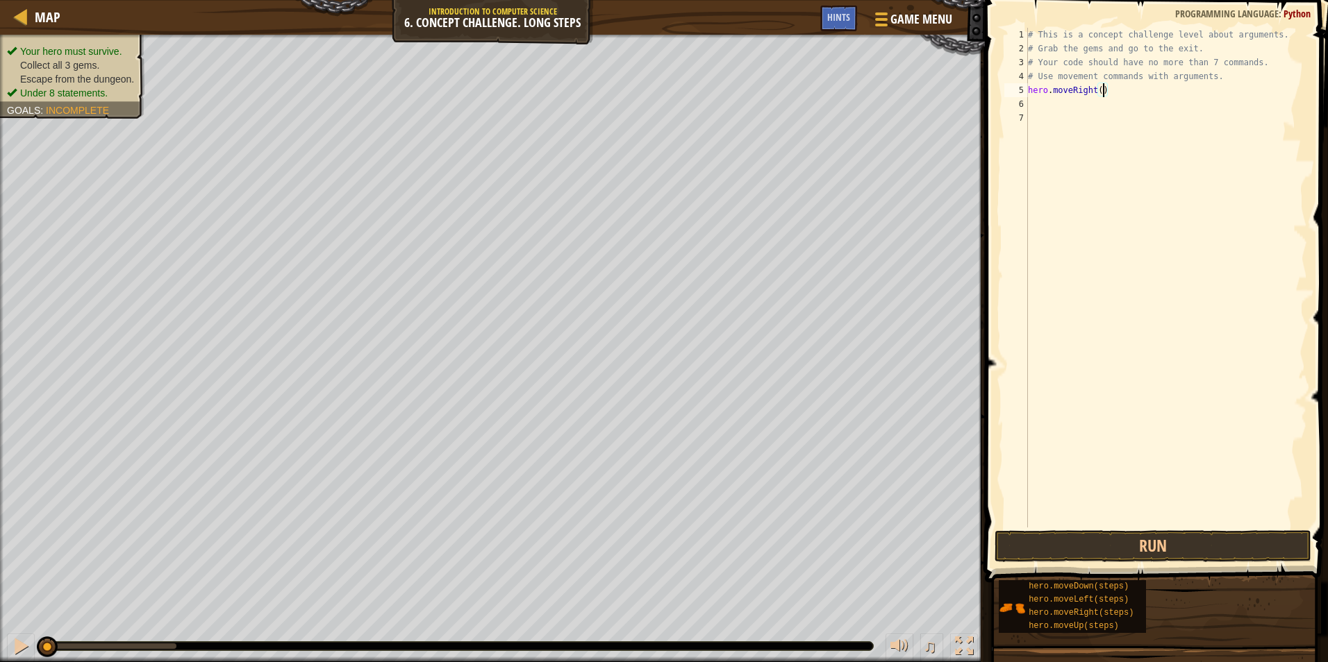
type textarea "hero.moveRight(1)"
type textarea "m"
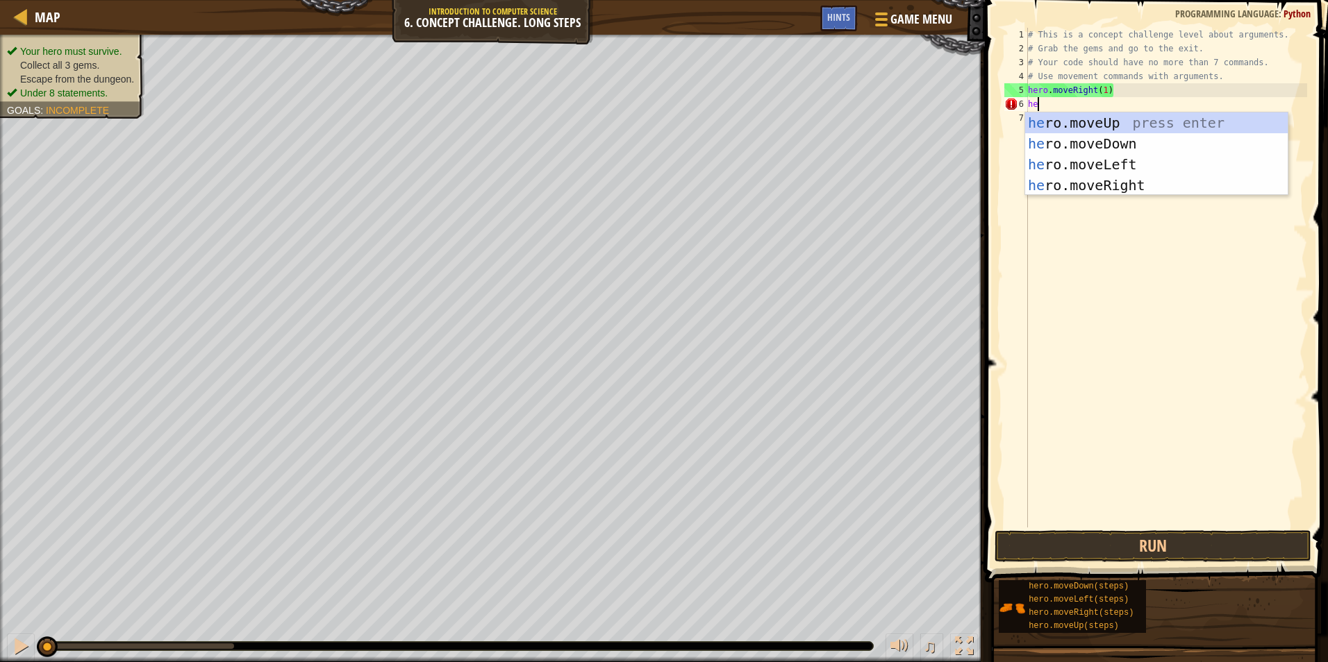
scroll to position [6, 1]
type textarea "hero"
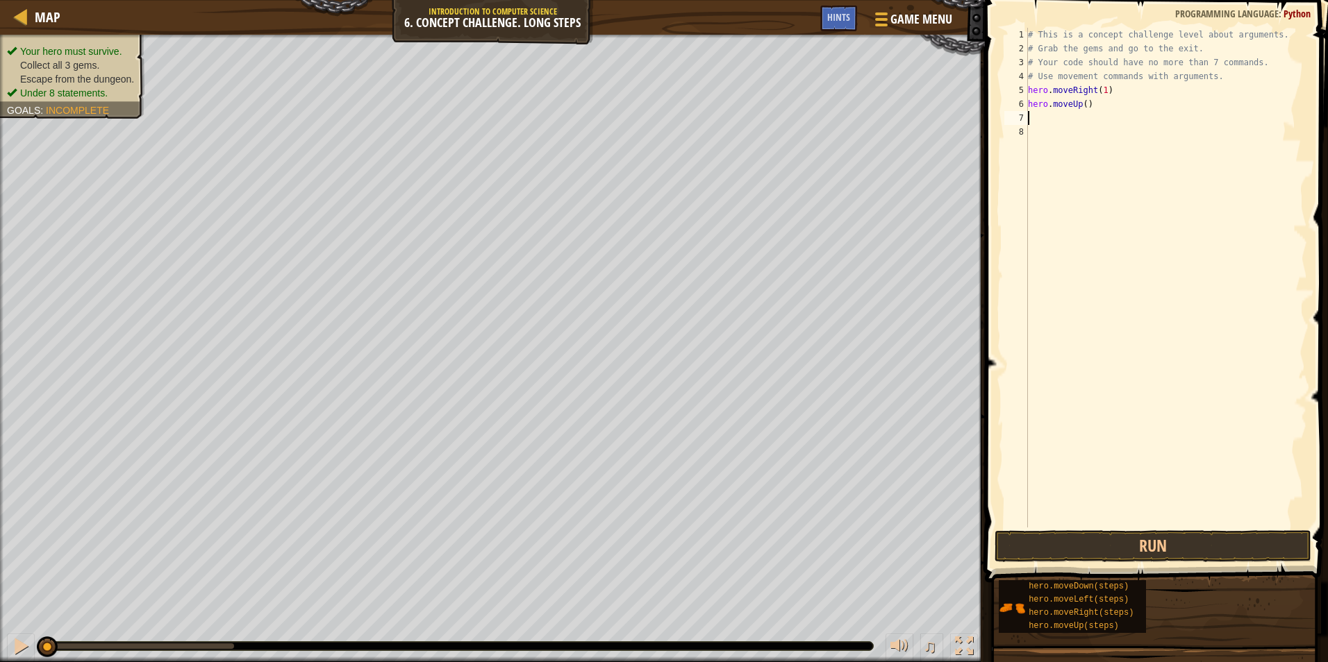
scroll to position [6, 0]
click at [1086, 103] on div "# This is a concept challenge level about arguments. # Grab the gems and go to …" at bounding box center [1166, 292] width 282 height 528
type textarea "hero.moveUp(3)"
click at [1105, 109] on div "# This is a concept challenge level about arguments. # Grab the gems and go to …" at bounding box center [1166, 292] width 282 height 528
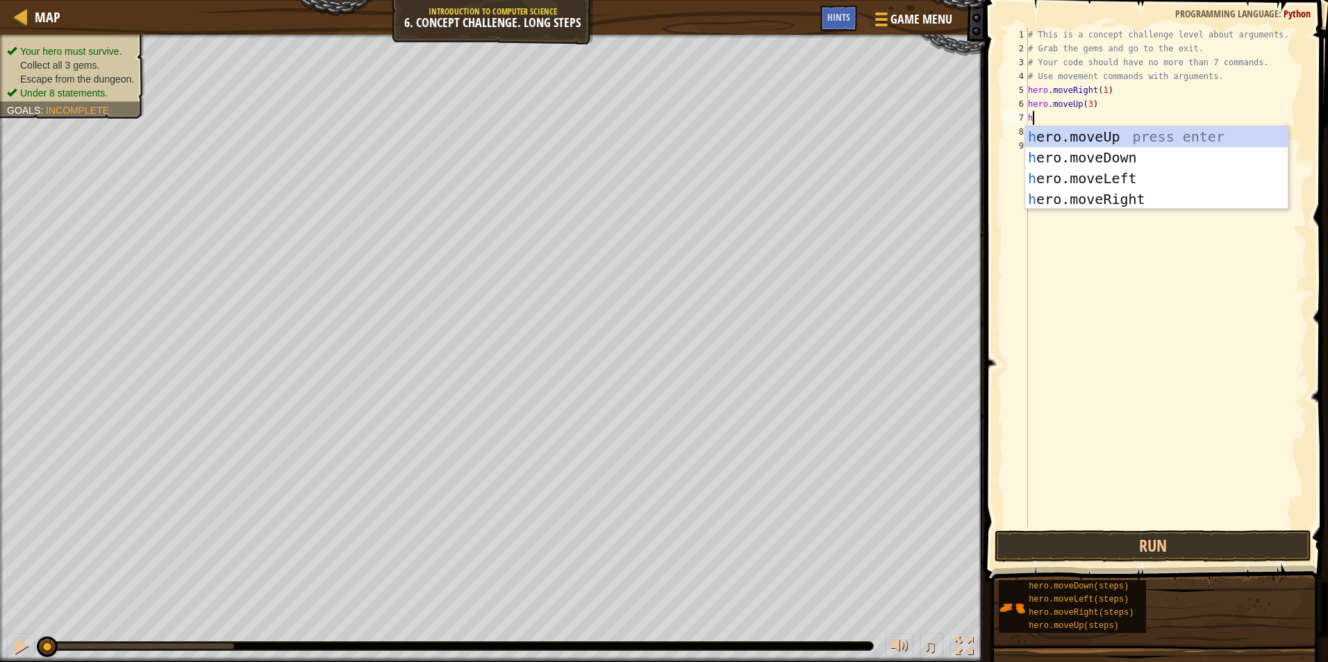
scroll to position [6, 1]
type textarea "hero"
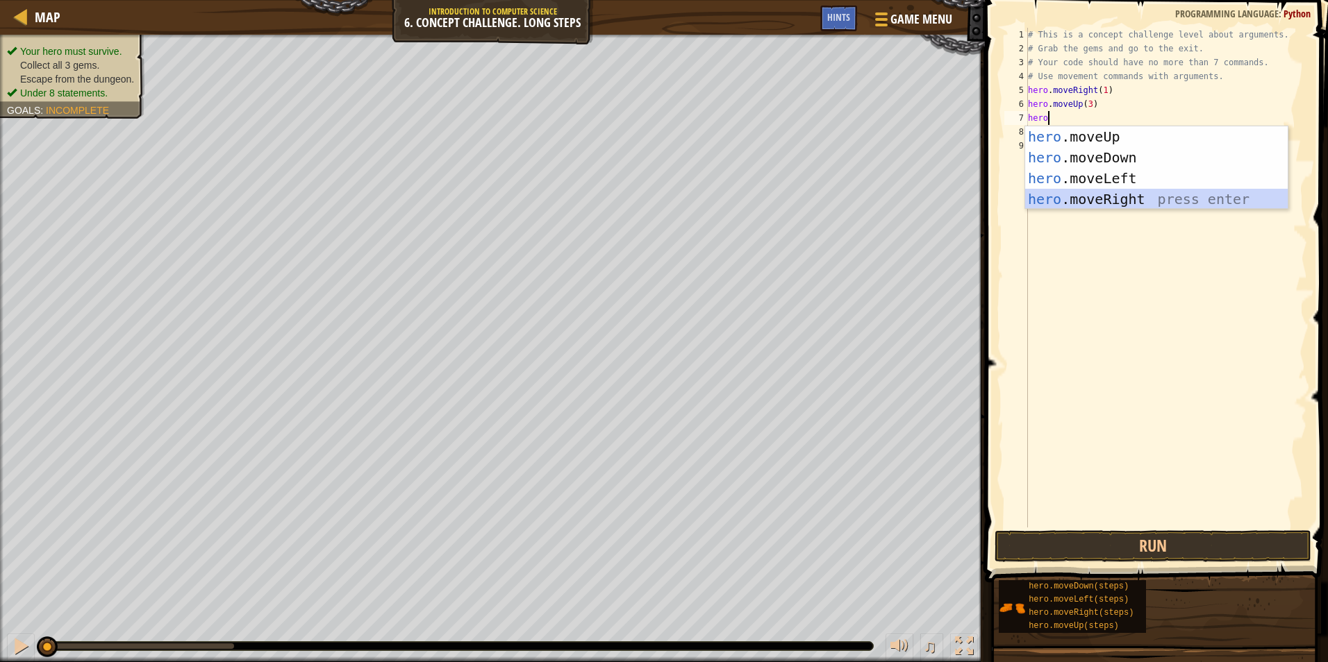
click at [1128, 196] on div "hero .moveUp press enter hero .moveDown press enter hero .moveLeft press enter …" at bounding box center [1156, 188] width 262 height 125
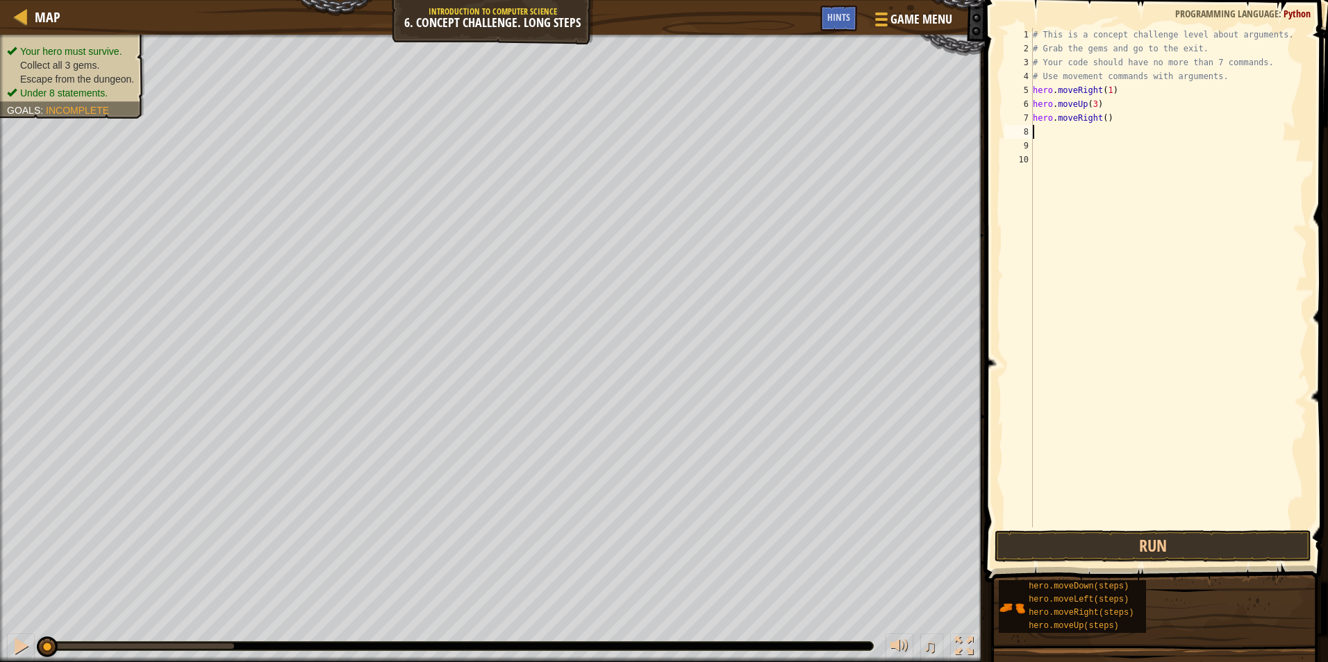
click at [1109, 119] on div "# This is a concept challenge level about arguments. # Grab the gems and go to …" at bounding box center [1169, 292] width 278 height 528
type textarea "hero.moveRight(1)"
click at [1123, 123] on div "# This is a concept challenge level about arguments. # Grab the gems and go to …" at bounding box center [1169, 292] width 278 height 528
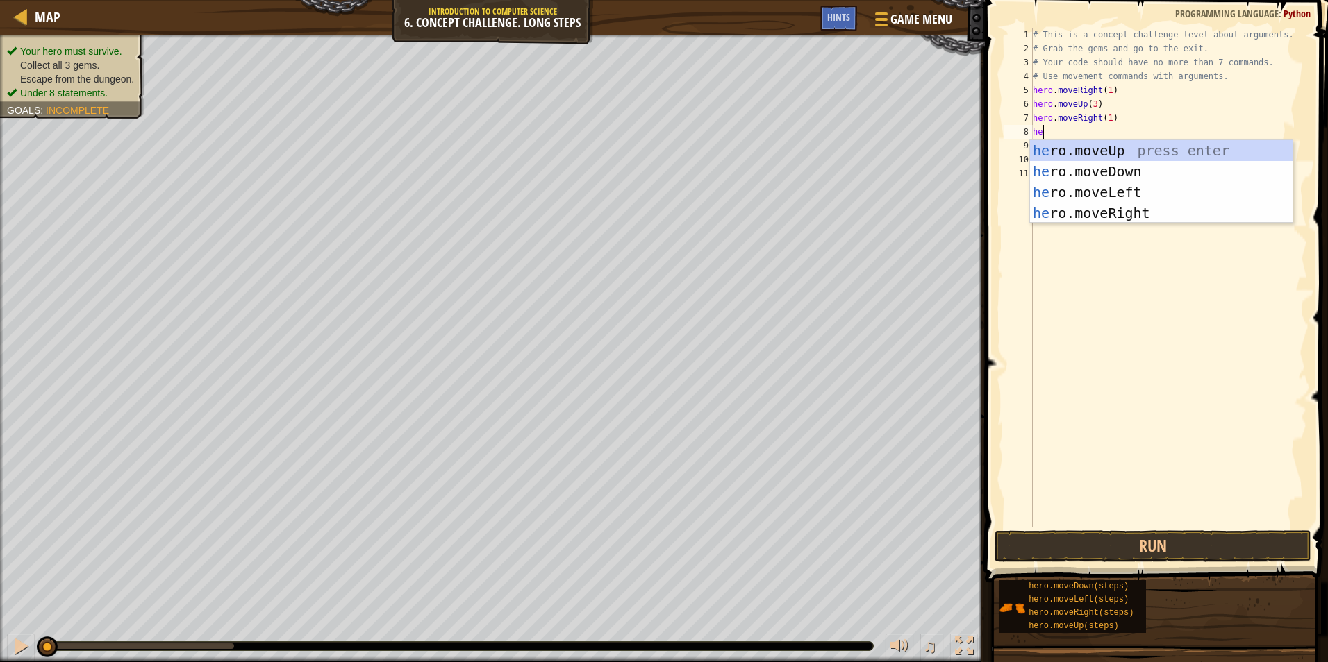
type textarea "hero"
click at [1108, 166] on div "hero .moveUp press enter hero .moveDown press enter hero .moveLeft press enter …" at bounding box center [1161, 202] width 262 height 125
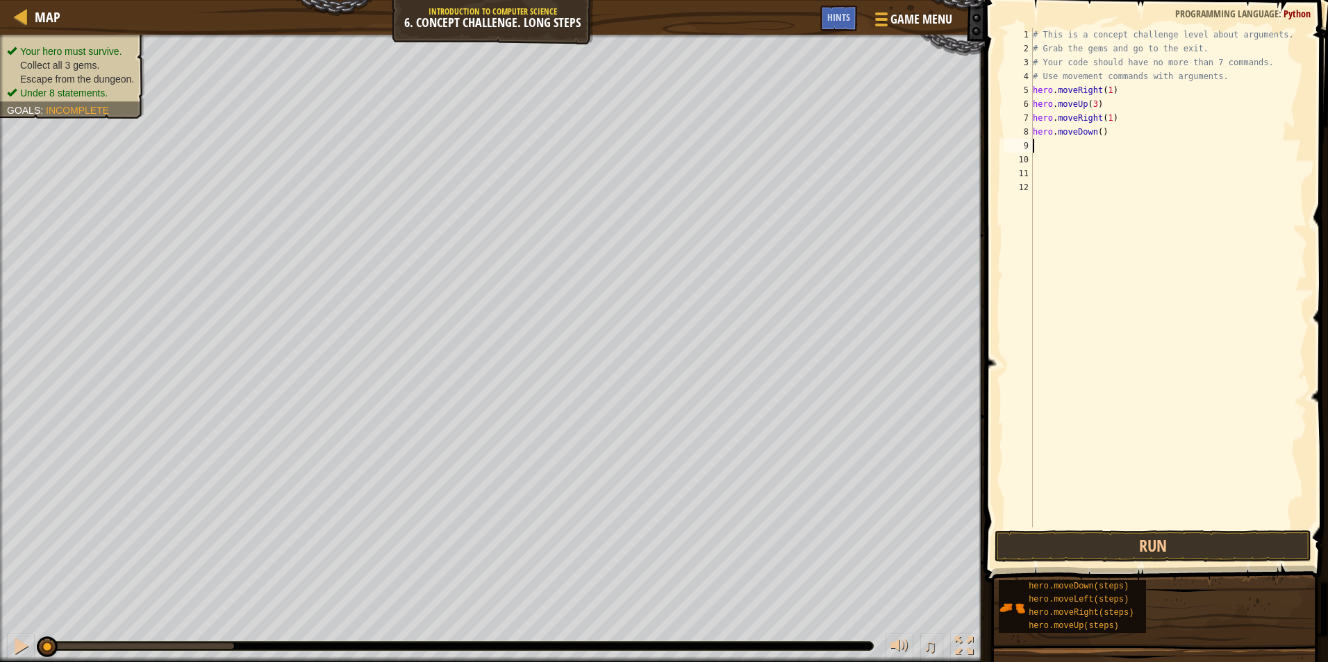
scroll to position [6, 0]
click at [1103, 133] on div "# This is a concept challenge level about arguments. # Grab the gems and go to …" at bounding box center [1169, 292] width 278 height 528
click at [1112, 121] on div "# This is a concept challenge level about arguments. # Grab the gems and go to …" at bounding box center [1169, 292] width 278 height 528
click at [1147, 135] on div "# This is a concept challenge level about arguments. # Grab the gems and go to …" at bounding box center [1169, 292] width 278 height 528
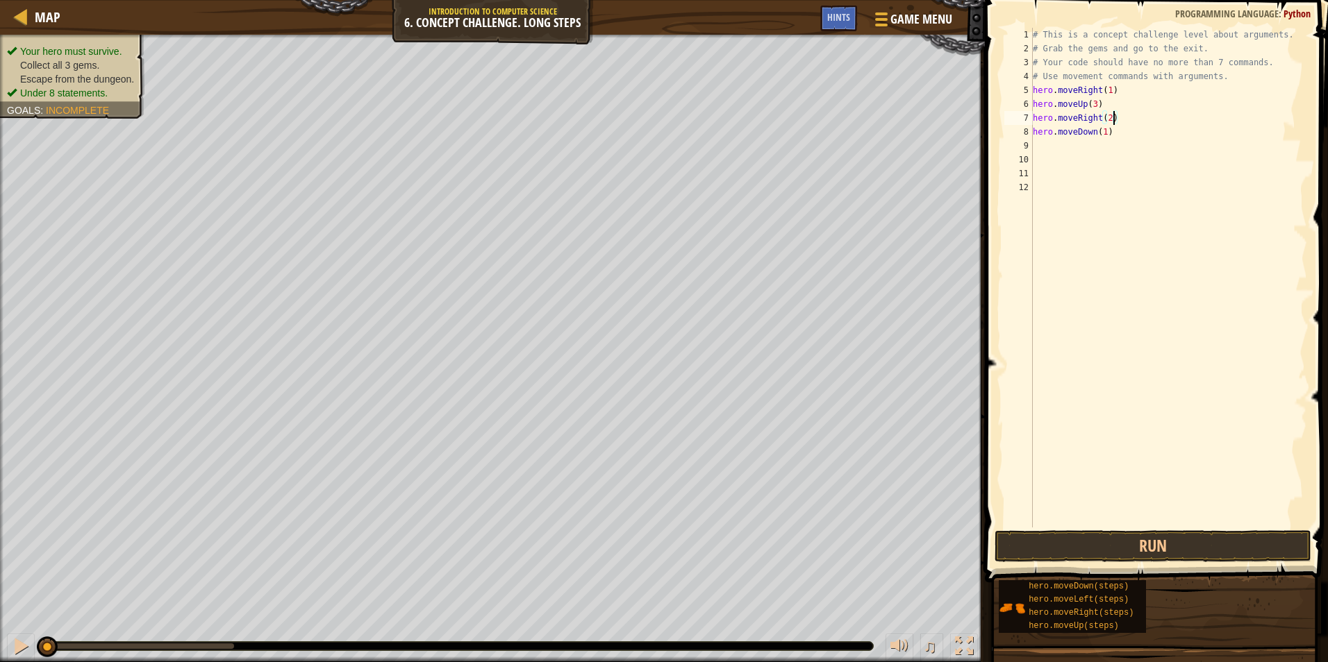
type textarea "hero.moveDown(1)"
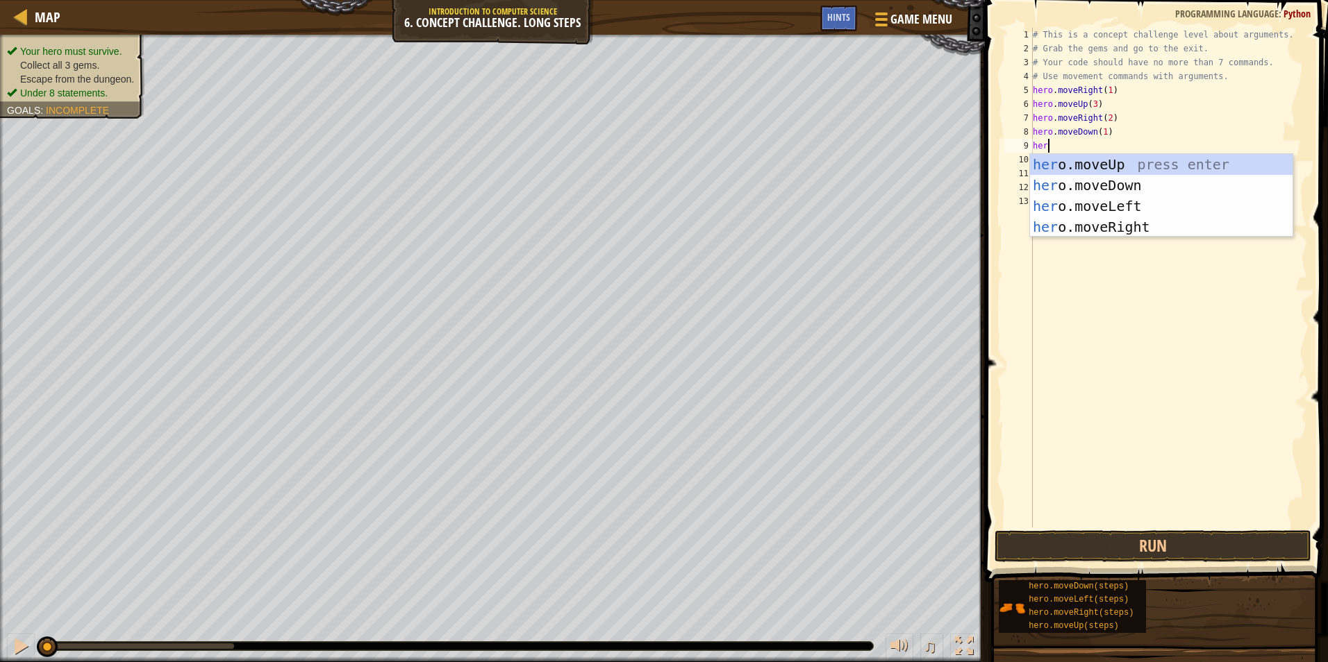
scroll to position [6, 1]
type textarea "hero"
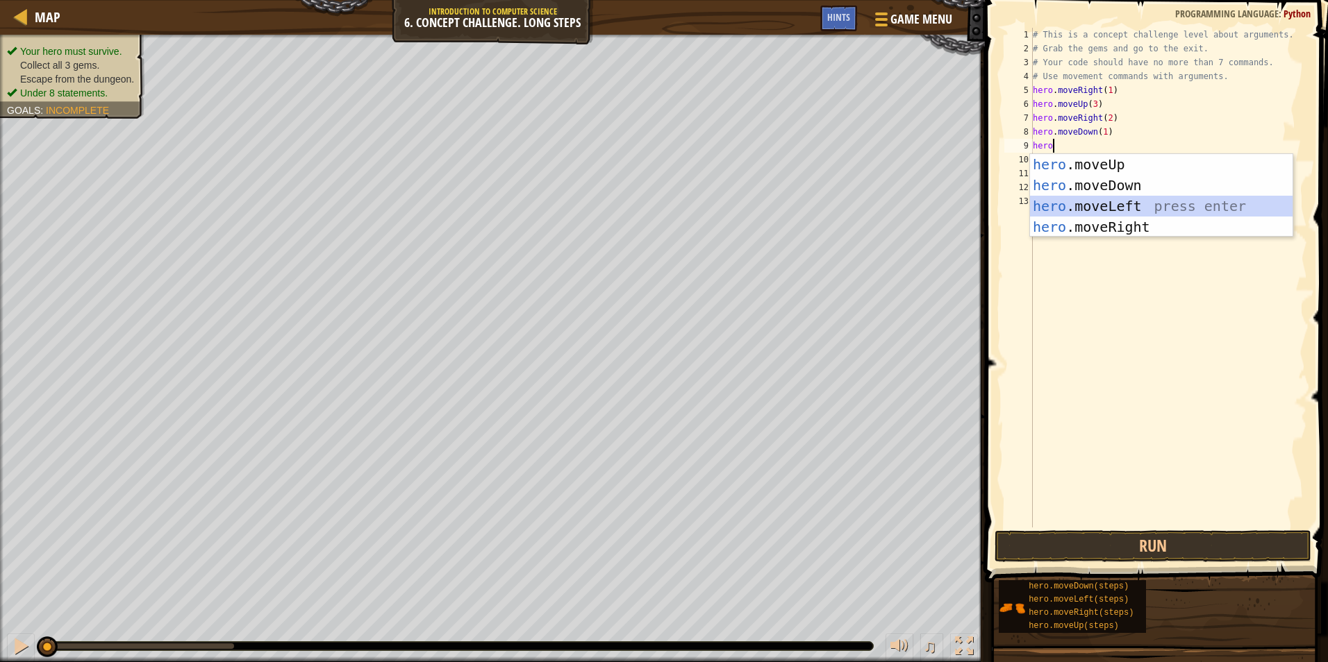
click at [1121, 208] on div "hero .moveUp press enter hero .moveDown press enter hero .moveLeft press enter …" at bounding box center [1161, 216] width 262 height 125
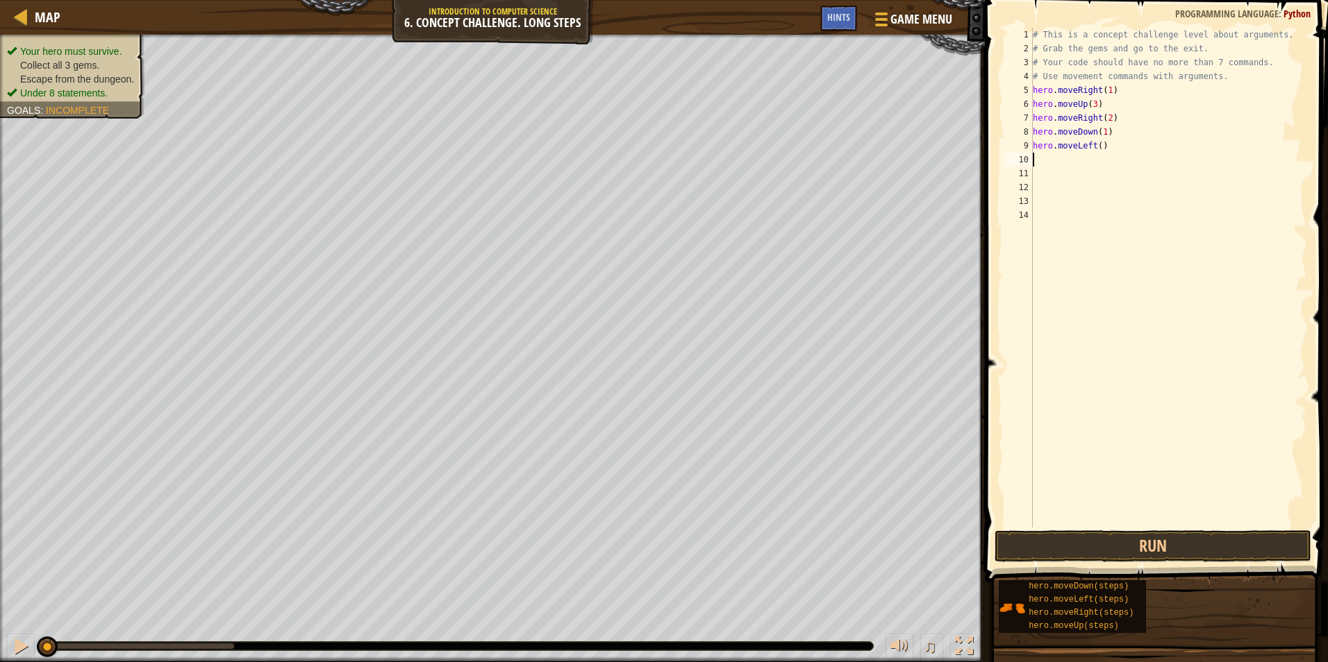
click at [1101, 144] on div "# This is a concept challenge level about arguments. # Grab the gems and go to …" at bounding box center [1169, 292] width 278 height 528
type textarea "hero.moveLeft(1)"
click at [1114, 147] on div "# This is a concept challenge level about arguments. # Grab the gems and go to …" at bounding box center [1169, 292] width 278 height 528
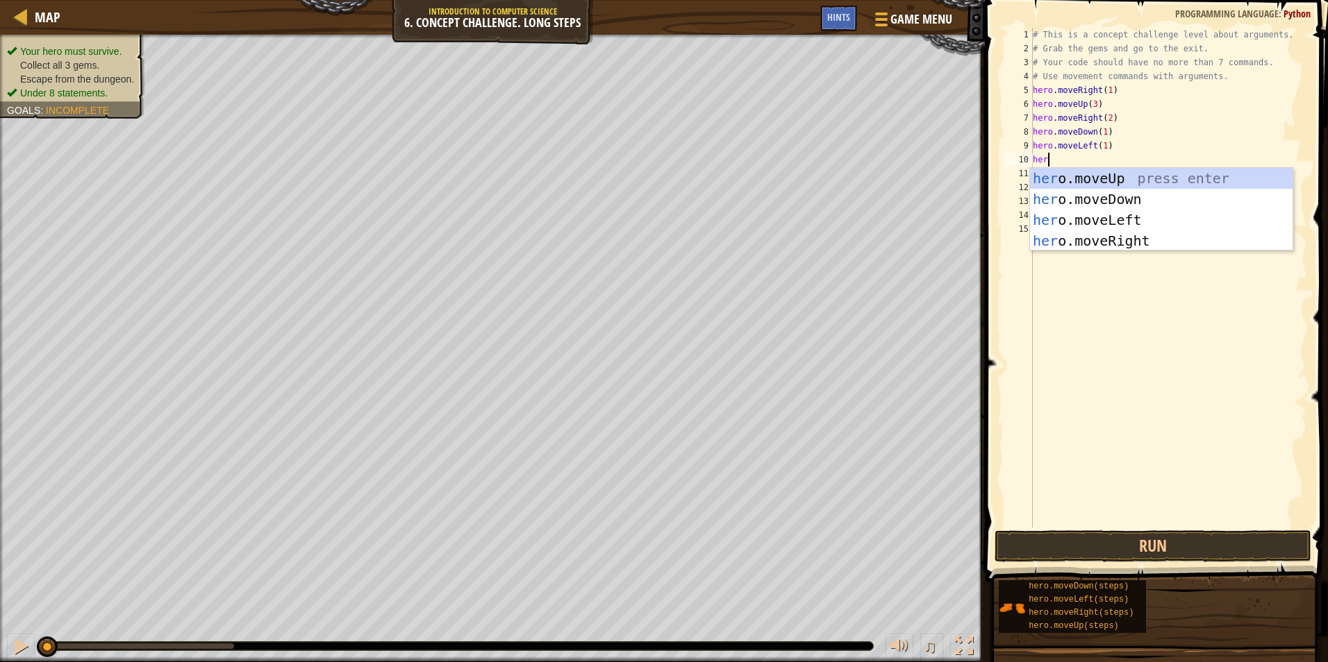
scroll to position [6, 1]
type textarea "hero"
drag, startPoint x: 1114, startPoint y: 192, endPoint x: 1117, endPoint y: 167, distance: 25.2
click at [1115, 193] on div "hero .moveUp press enter hero .moveDown press enter hero .moveLeft press enter …" at bounding box center [1161, 230] width 262 height 125
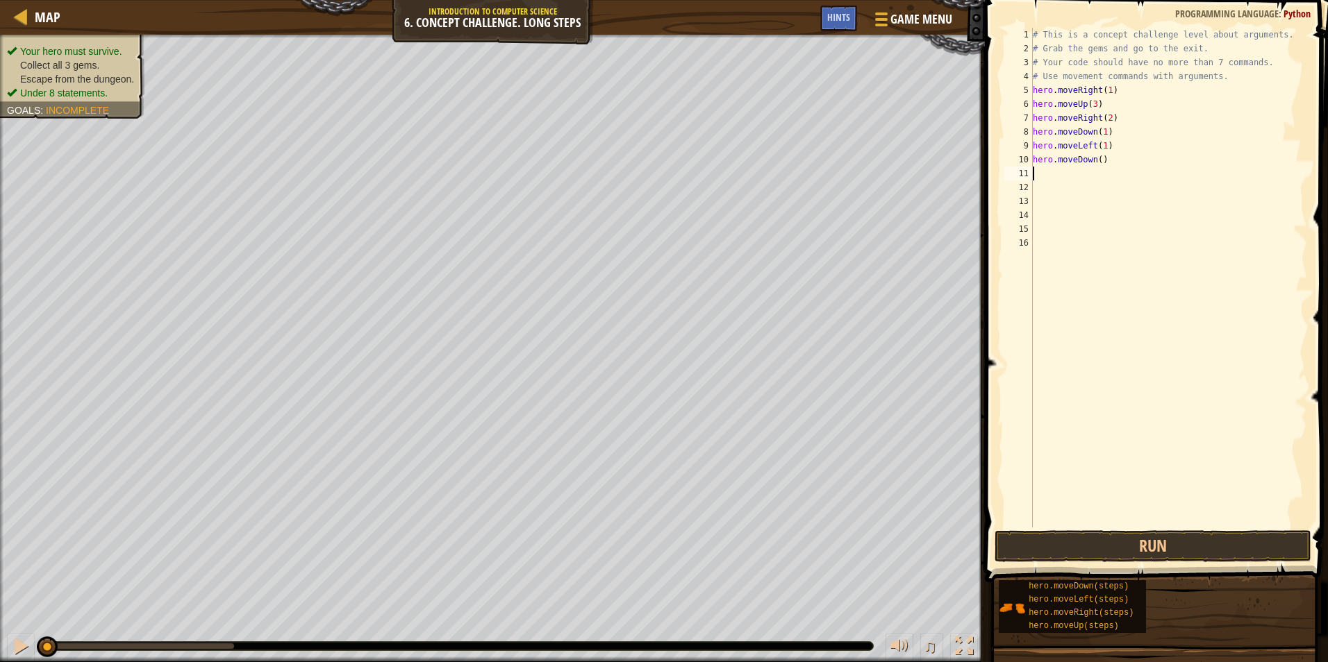
scroll to position [6, 0]
click at [1103, 157] on div "# This is a concept challenge level about arguments. # Grab the gems and go to …" at bounding box center [1169, 292] width 278 height 528
type textarea "hero.moveDown(2)"
click at [1119, 160] on div "# This is a concept challenge level about arguments. # Grab the gems and go to …" at bounding box center [1169, 292] width 278 height 528
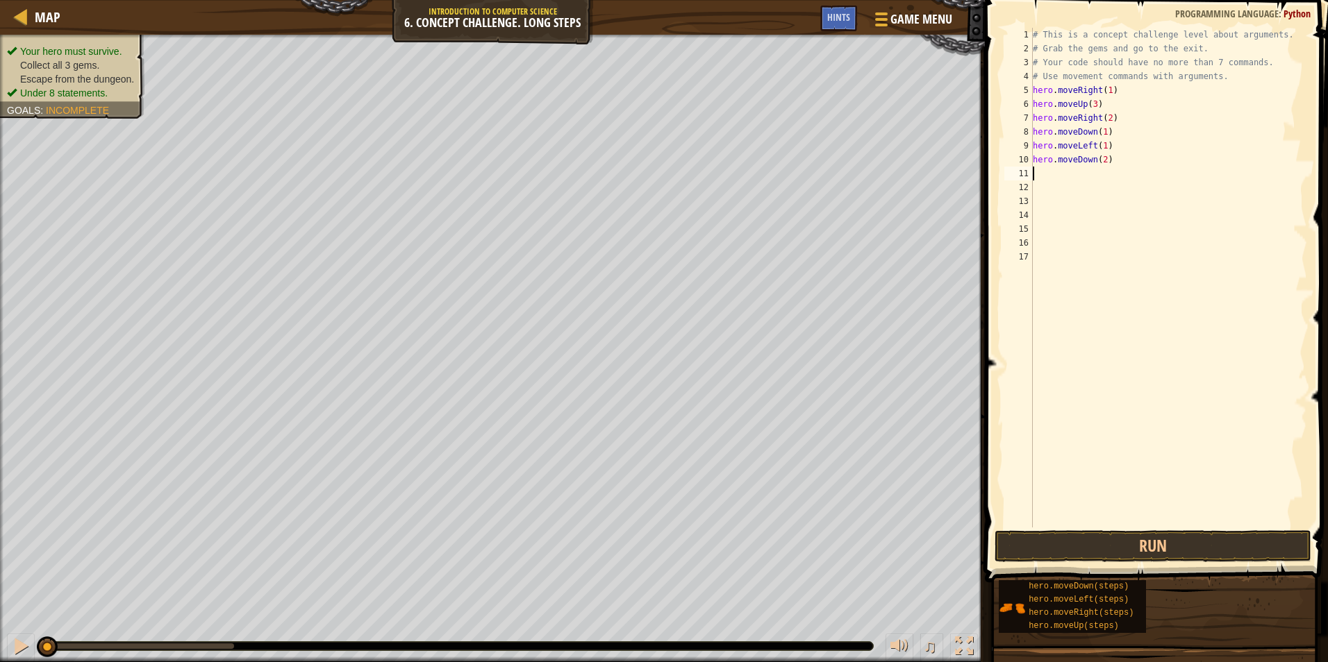
scroll to position [6, 0]
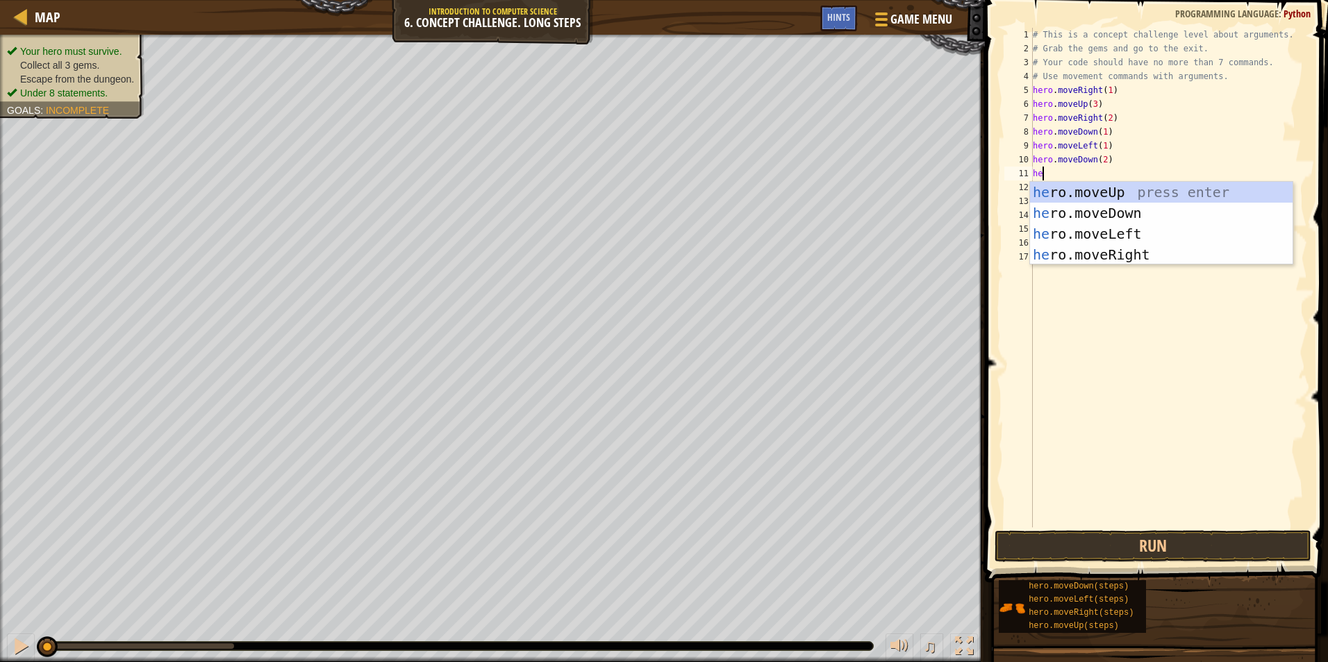
type textarea "hero"
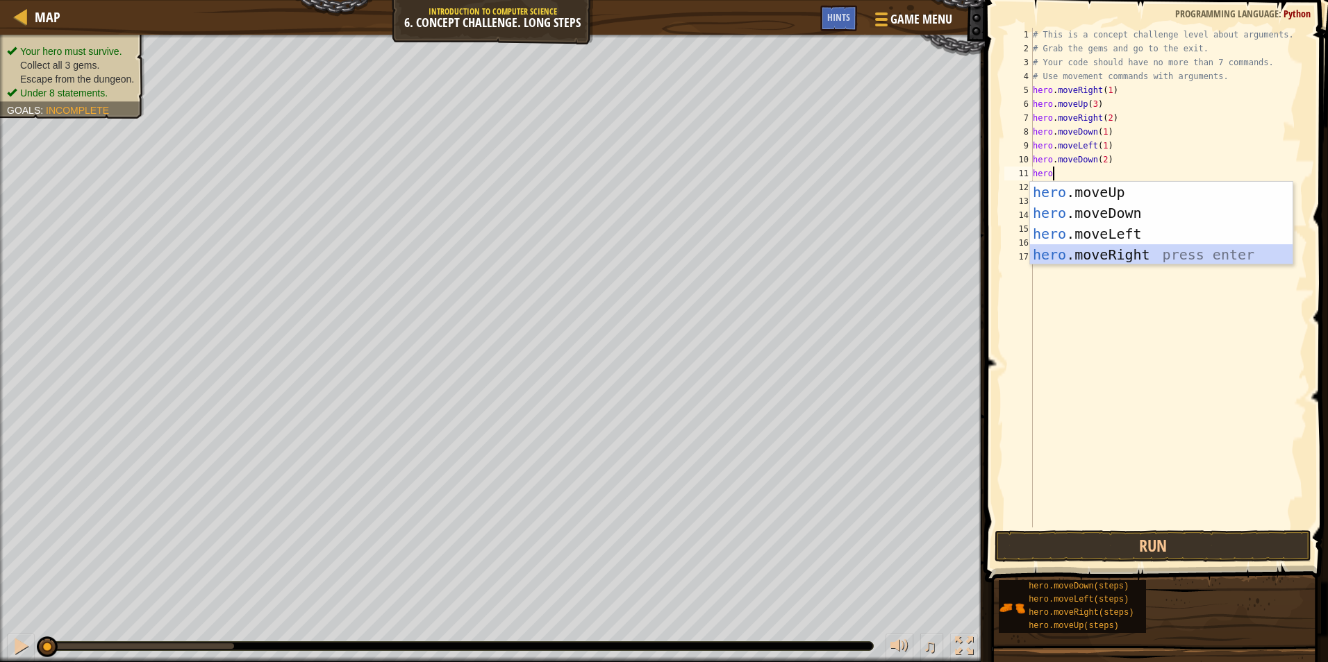
click at [1117, 246] on div "hero .moveUp press enter hero .moveDown press enter hero .moveLeft press enter …" at bounding box center [1161, 244] width 262 height 125
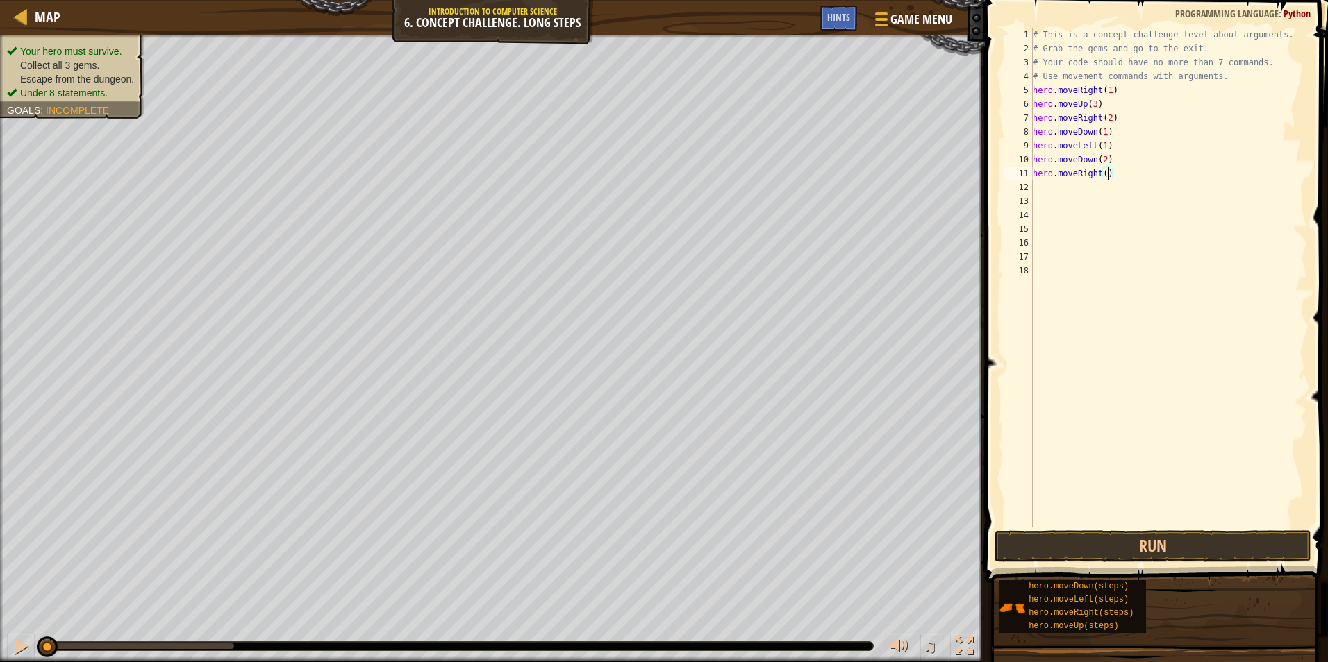
click at [1106, 174] on div "# This is a concept challenge level about arguments. # Grab the gems and go to …" at bounding box center [1169, 292] width 278 height 528
type textarea "hero.moveRight(2)"
click at [1120, 174] on div "# This is a concept challenge level about arguments. # Grab the gems and go to …" at bounding box center [1169, 292] width 278 height 528
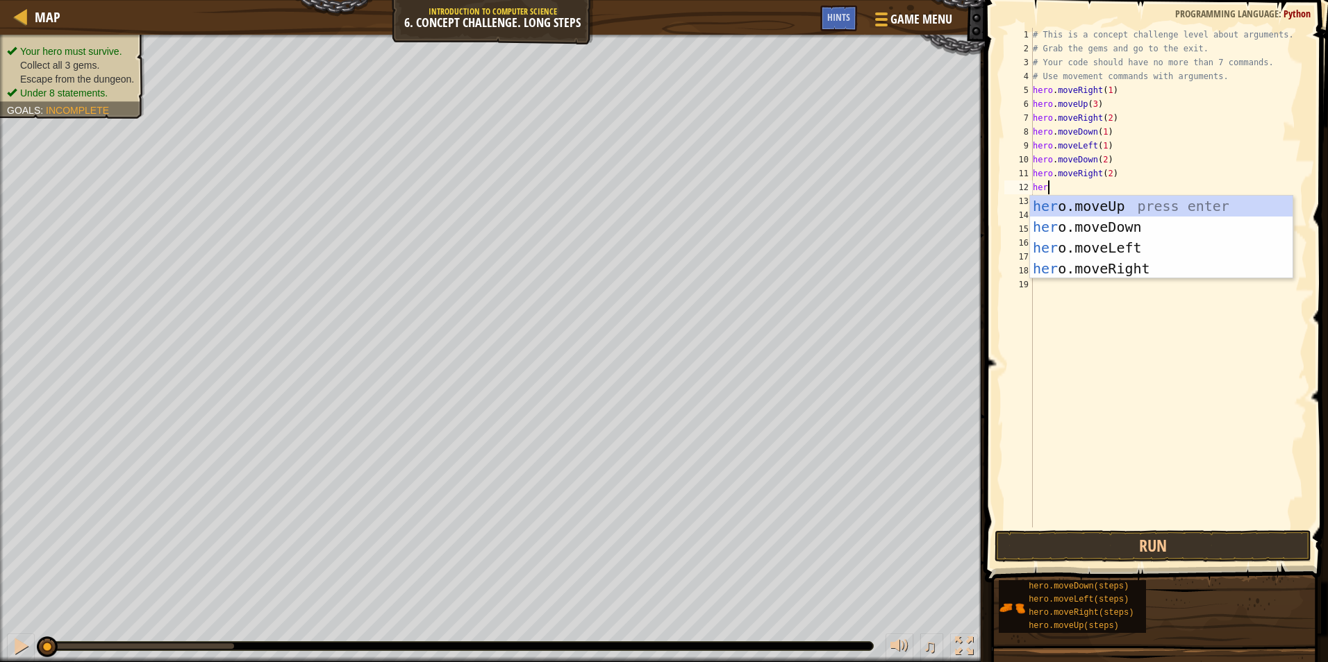
type textarea "hero"
click at [1121, 210] on div "hero .moveUp press enter hero .moveDown press enter hero .moveLeft press enter …" at bounding box center [1161, 258] width 262 height 125
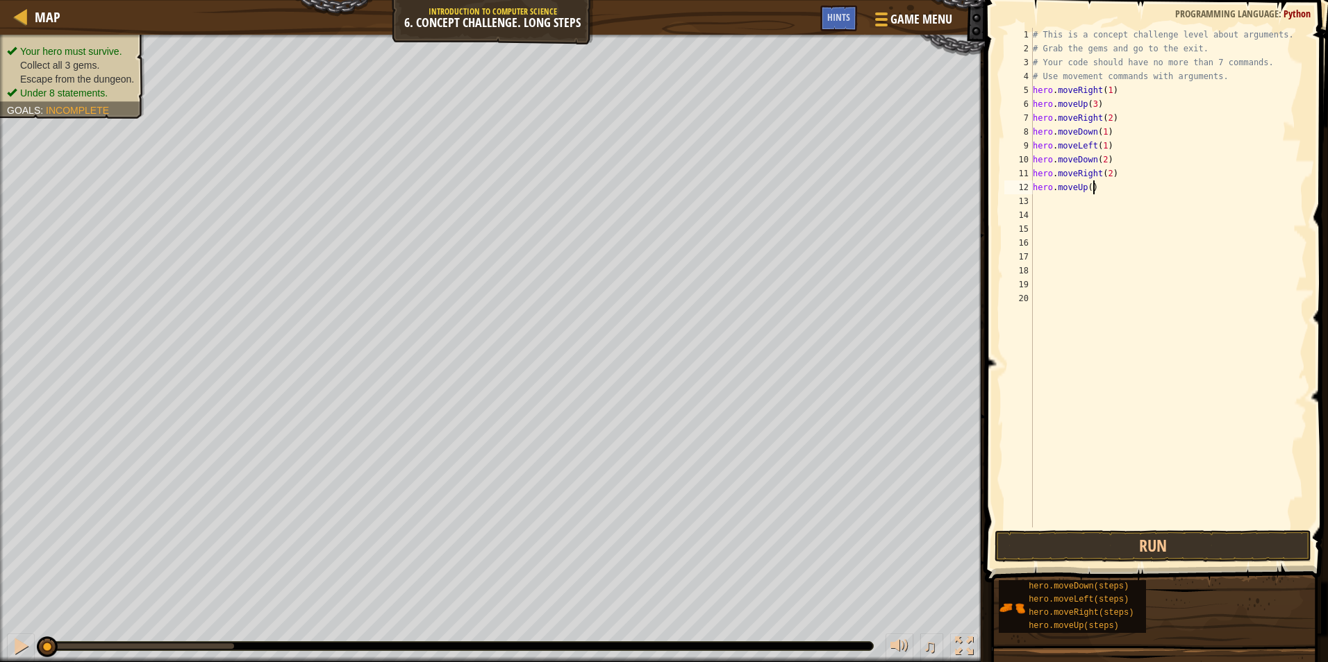
click at [1090, 189] on div "# This is a concept challenge level about arguments. # Grab the gems and go to …" at bounding box center [1169, 292] width 278 height 528
type textarea "hero.moveUp(2)"
click at [1108, 192] on div "# This is a concept challenge level about arguments. # Grab the gems and go to …" at bounding box center [1169, 292] width 278 height 528
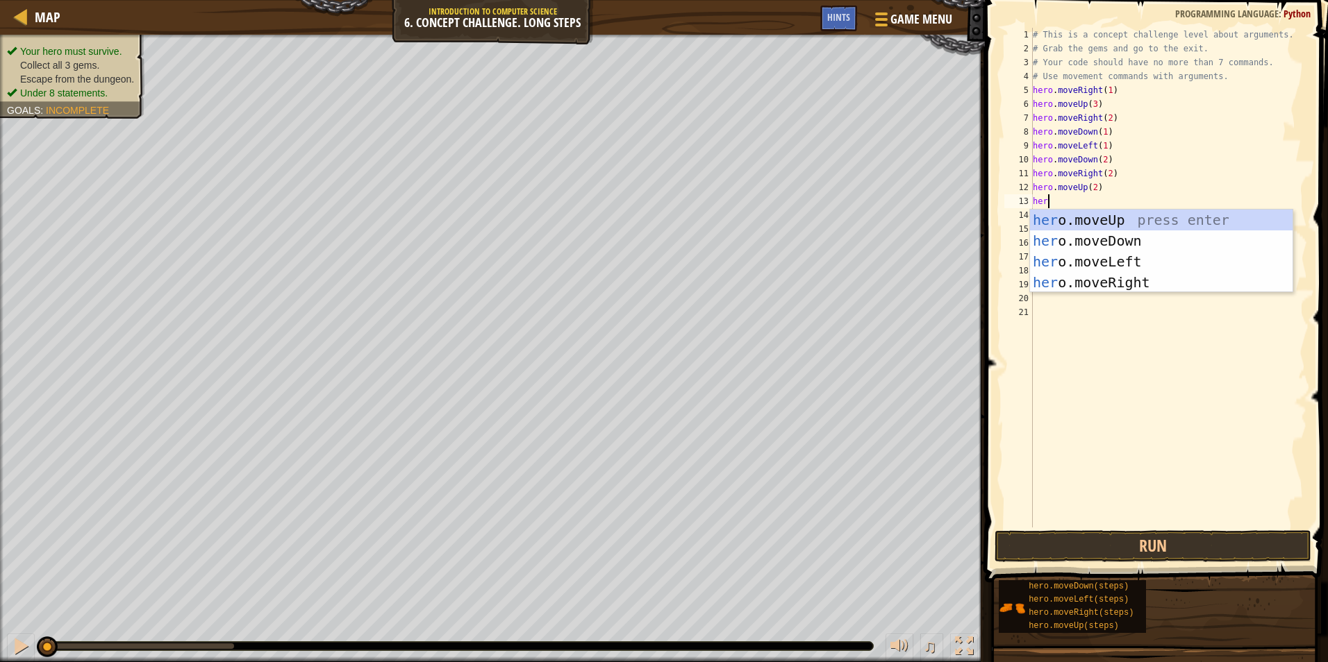
type textarea "hero"
click at [1105, 277] on div "hero .moveUp press enter hero .moveDown press enter hero .moveLeft press enter …" at bounding box center [1161, 272] width 262 height 125
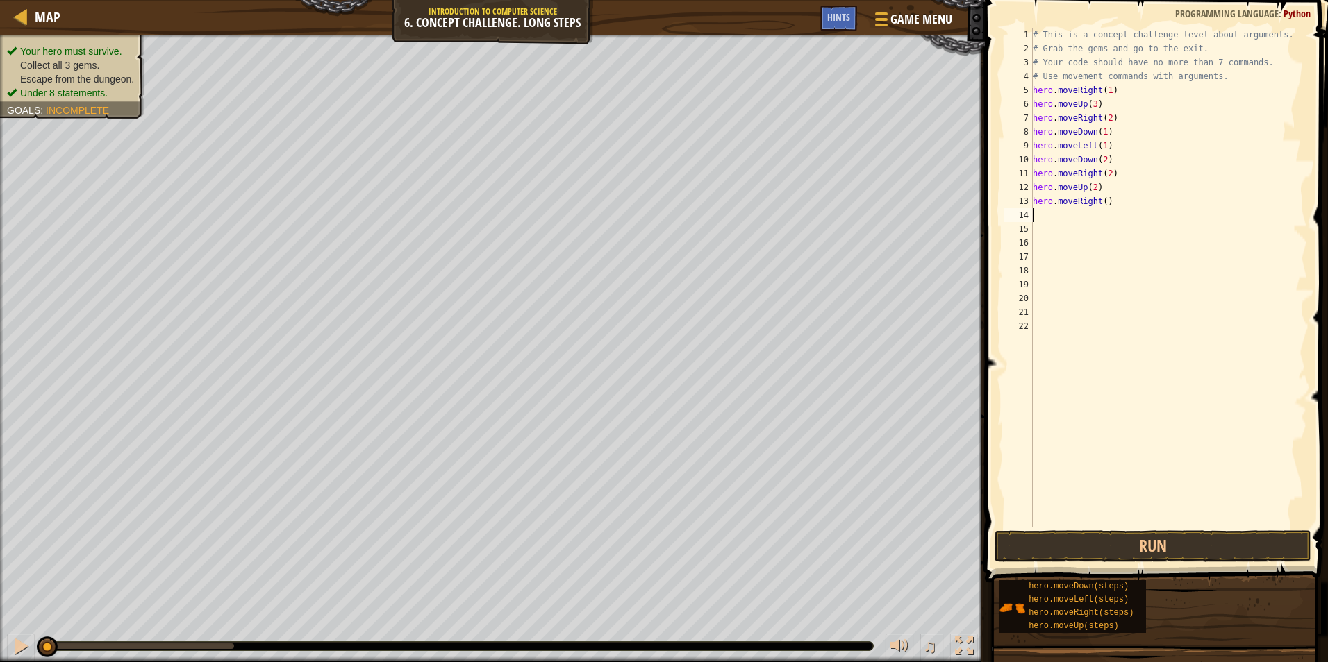
scroll to position [6, 0]
click at [1154, 546] on button "Run" at bounding box center [1152, 547] width 317 height 32
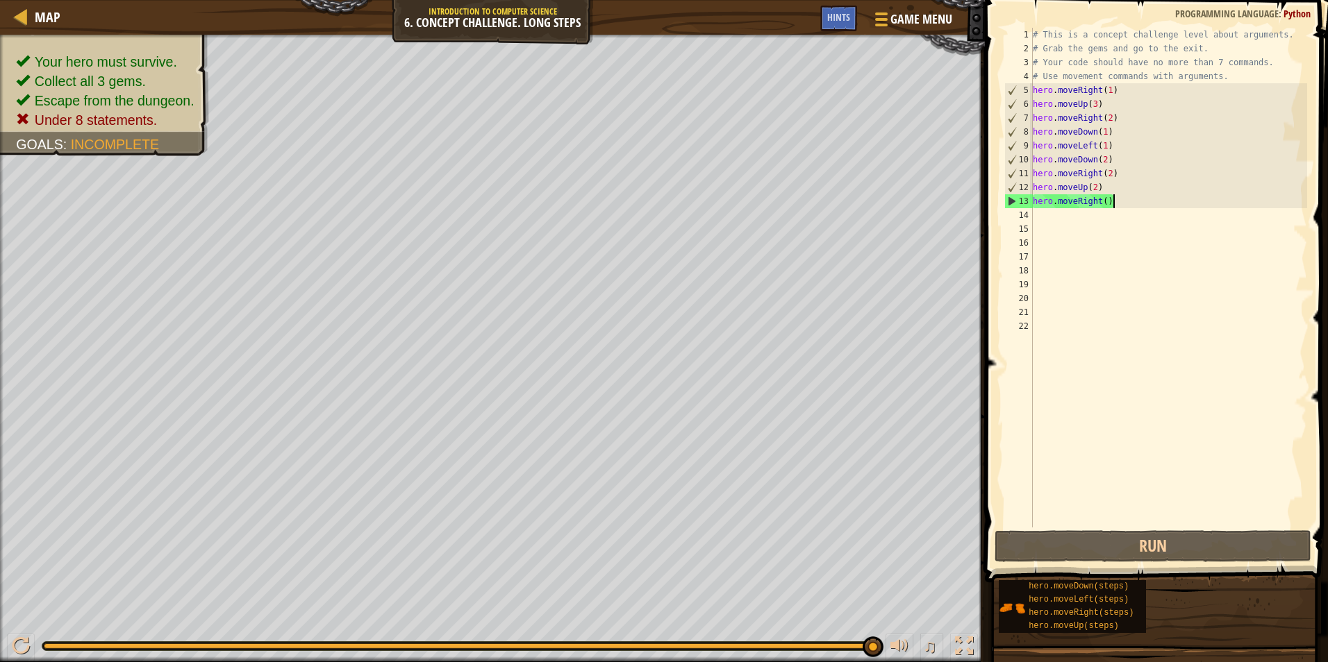
click at [1115, 205] on div "# This is a concept challenge level about arguments. # Grab the gems and go to …" at bounding box center [1169, 292] width 278 height 528
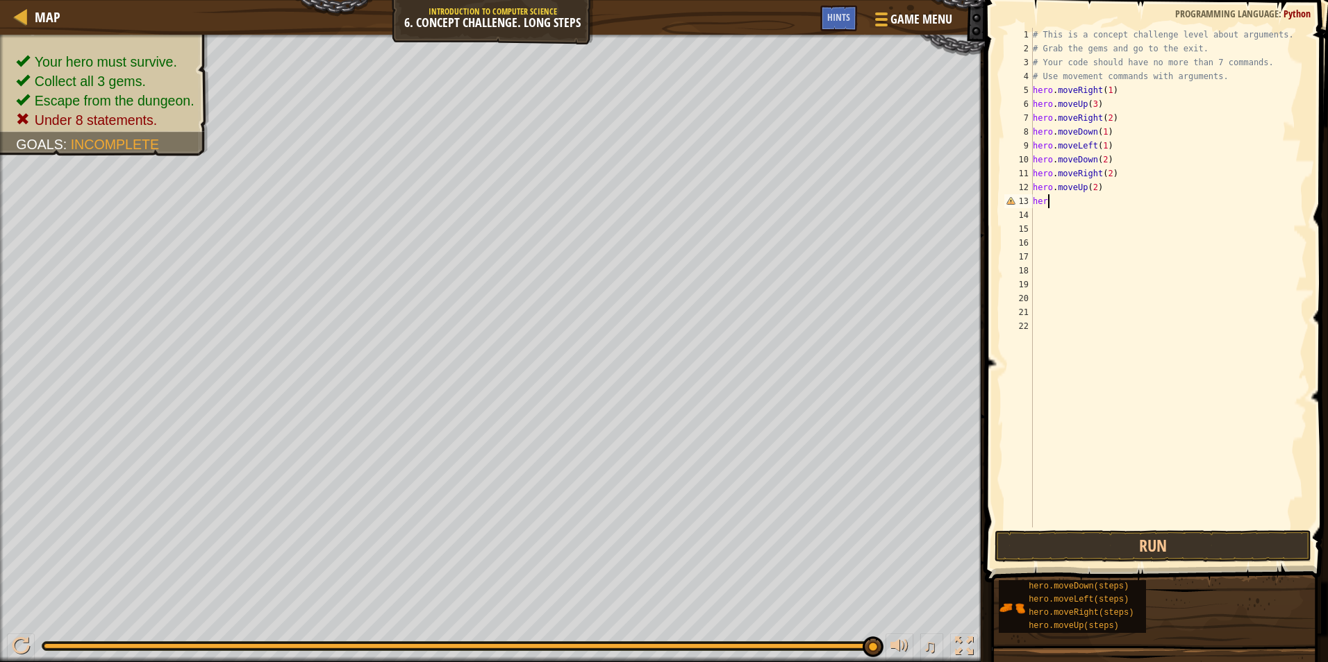
type textarea "h"
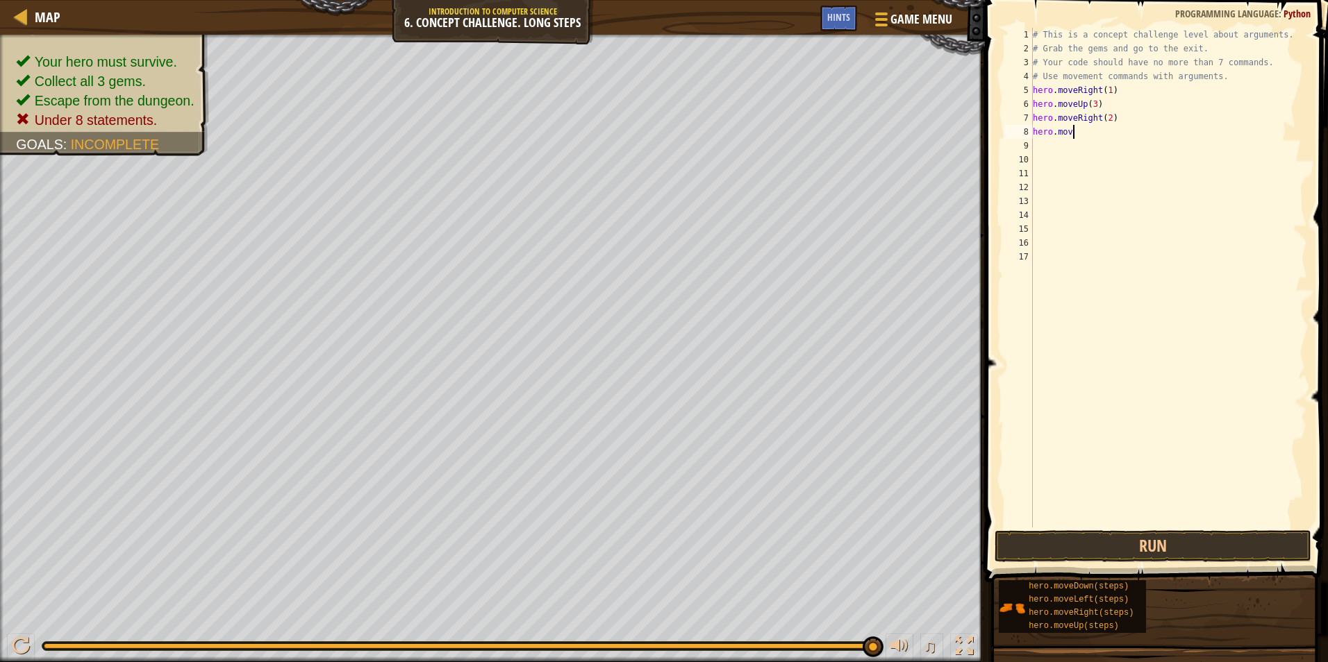
type textarea "h"
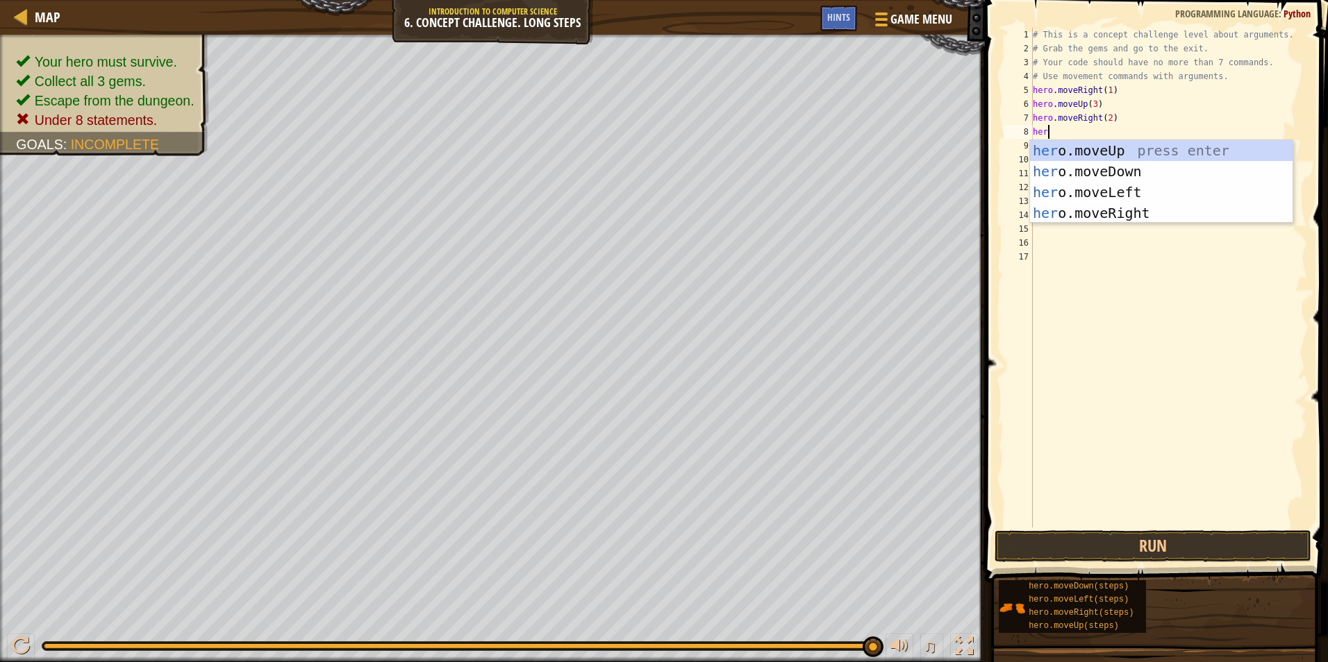
type textarea "hero"
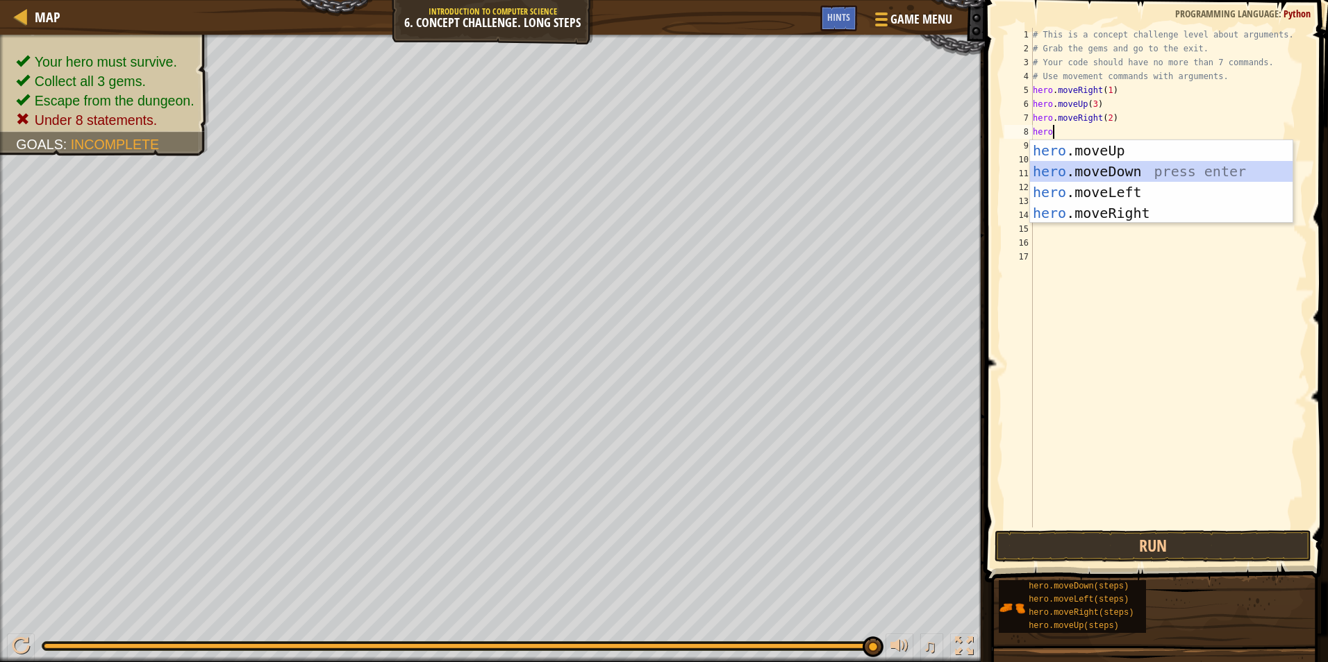
click at [1072, 176] on div "hero .moveUp press enter hero .moveDown press enter hero .moveLeft press enter …" at bounding box center [1161, 202] width 262 height 125
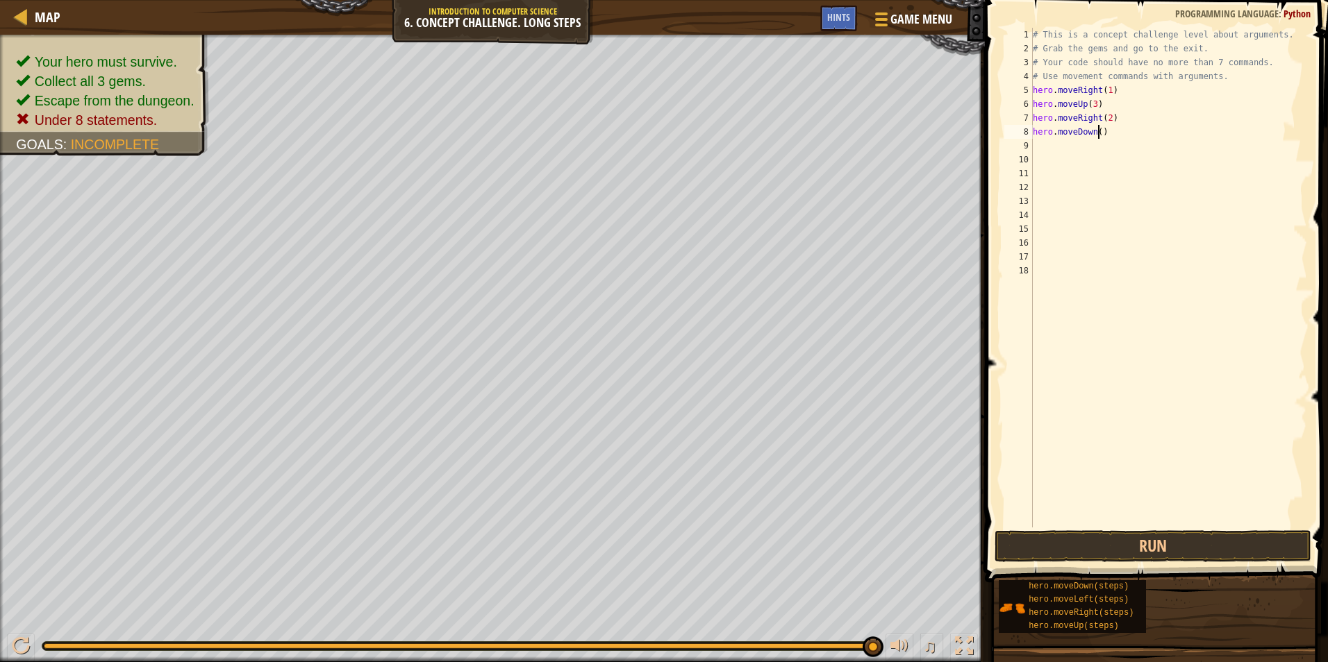
click at [1100, 131] on div "# This is a concept challenge level about arguments. # Grab the gems and go to …" at bounding box center [1169, 292] width 278 height 528
click at [1103, 131] on div "# This is a concept challenge level about arguments. # Grab the gems and go to …" at bounding box center [1169, 292] width 278 height 528
type textarea "hero.moveDown(3)"
click at [1122, 135] on div "# This is a concept challenge level about arguments. # Grab the gems and go to …" at bounding box center [1169, 292] width 278 height 528
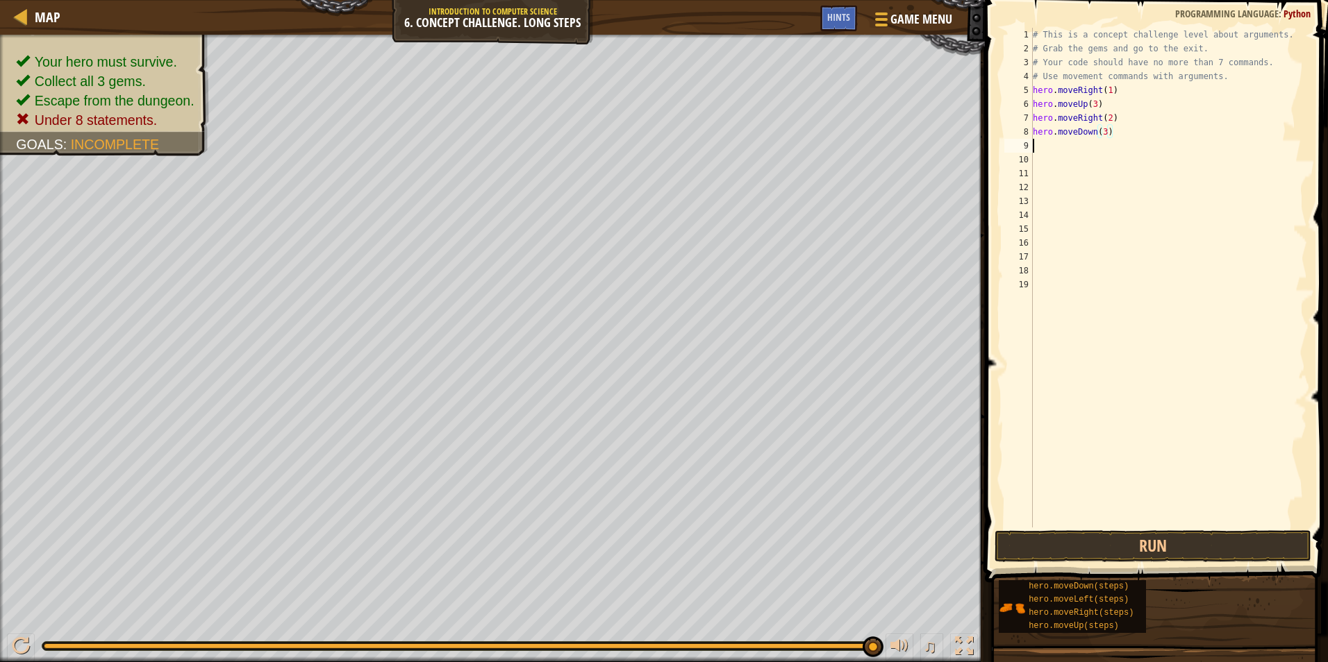
scroll to position [6, 0]
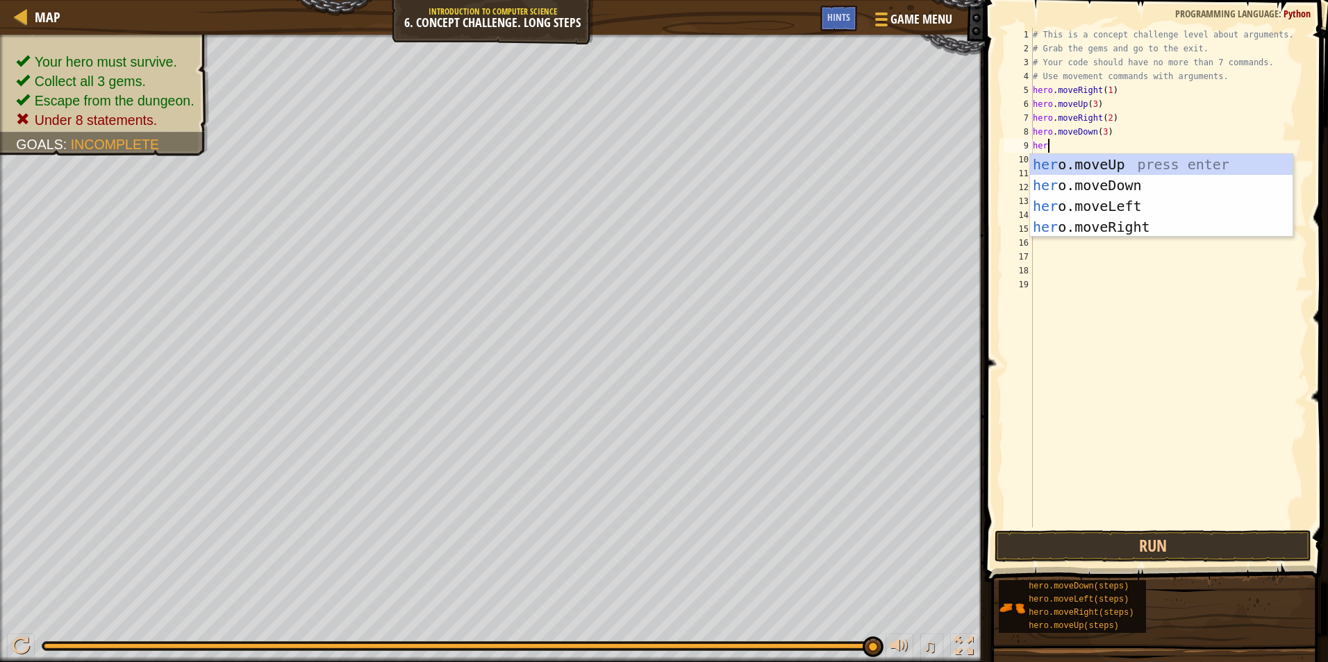
type textarea "hero"
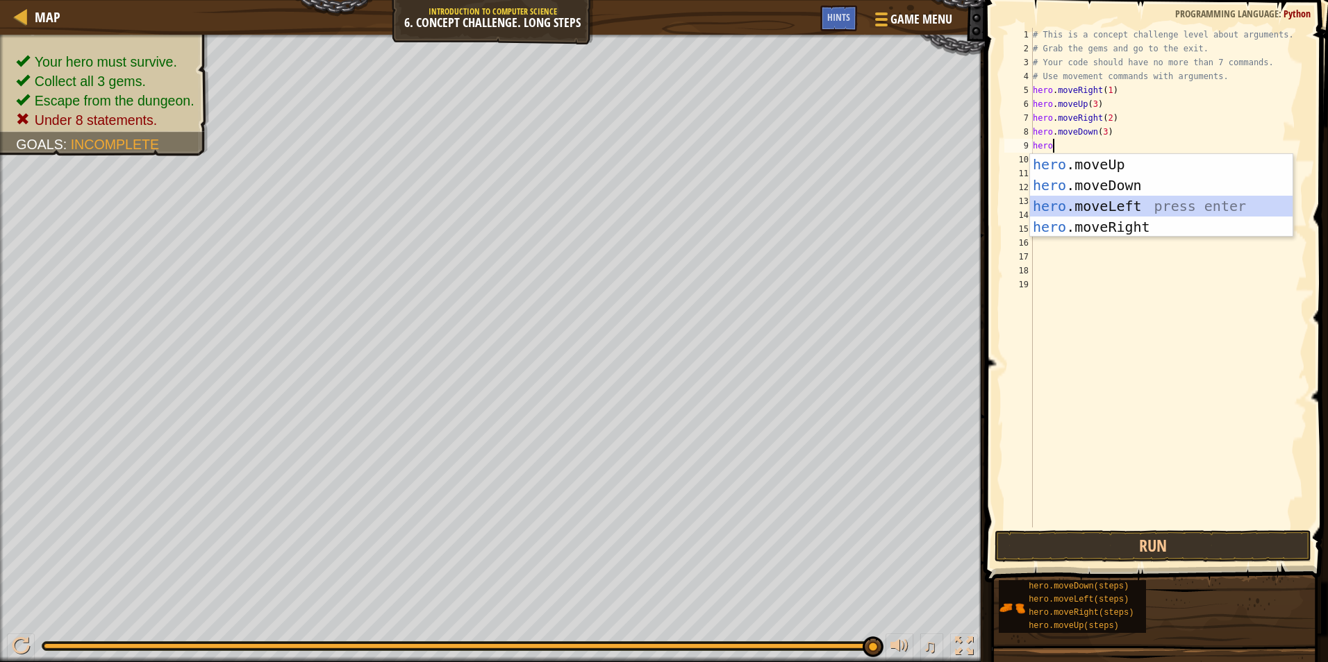
click at [1118, 198] on div "hero .moveUp press enter hero .moveDown press enter hero .moveLeft press enter …" at bounding box center [1161, 216] width 262 height 125
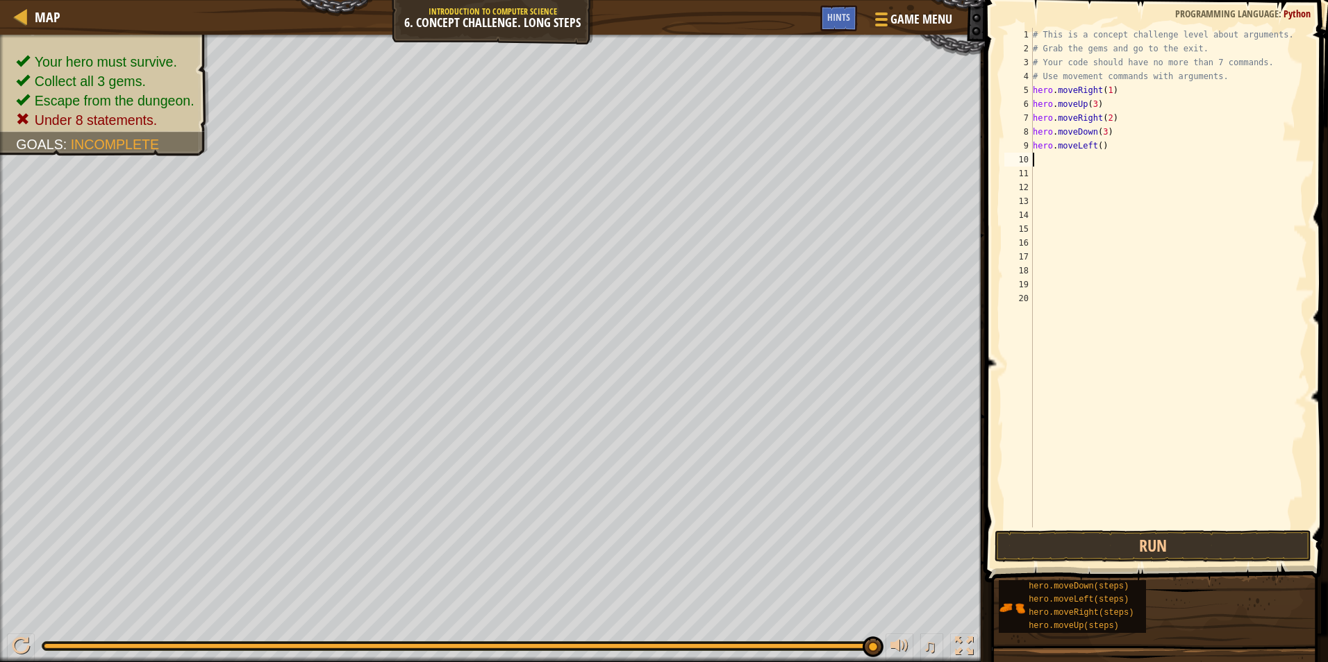
click at [1101, 147] on div "# This is a concept challenge level about arguments. # Grab the gems and go to …" at bounding box center [1169, 292] width 278 height 528
type textarea "hero.moveLeft(1)"
click at [1112, 149] on div "# This is a concept challenge level about arguments. # Grab the gems and go to …" at bounding box center [1169, 292] width 278 height 528
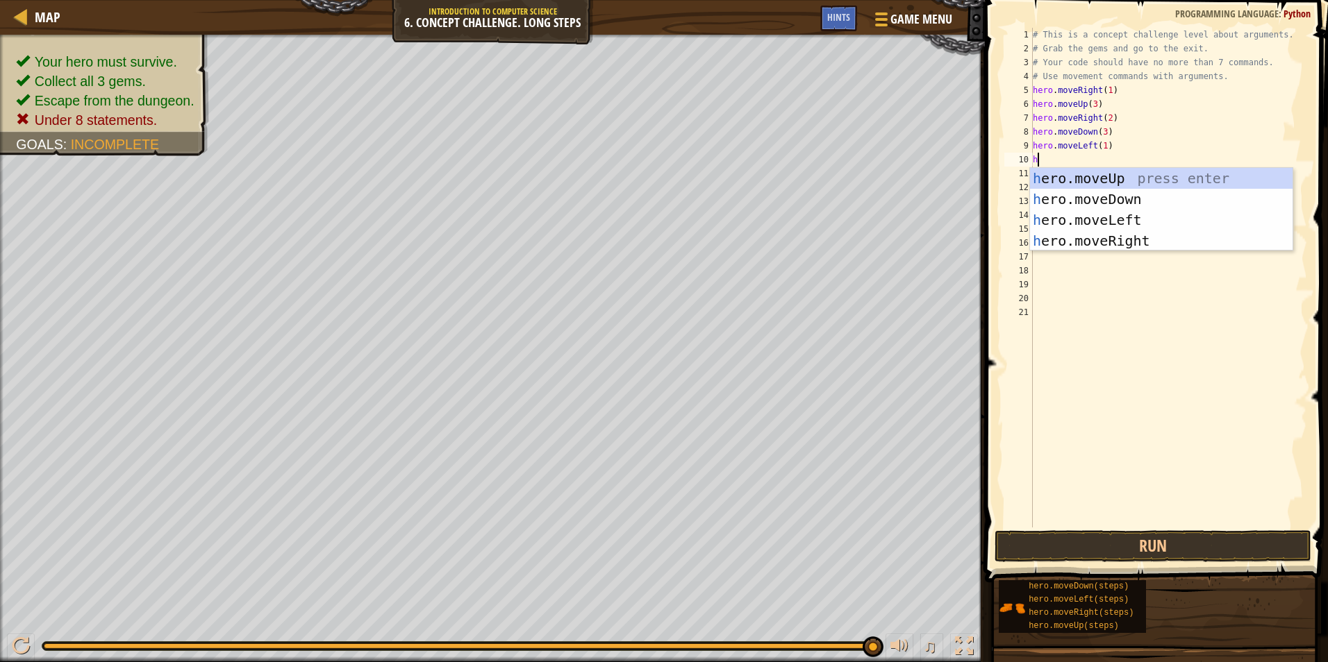
scroll to position [6, 1]
type textarea "hero"
click at [1117, 178] on div "hero .moveUp press enter hero .moveDown press enter hero .moveLeft press enter …" at bounding box center [1161, 230] width 262 height 125
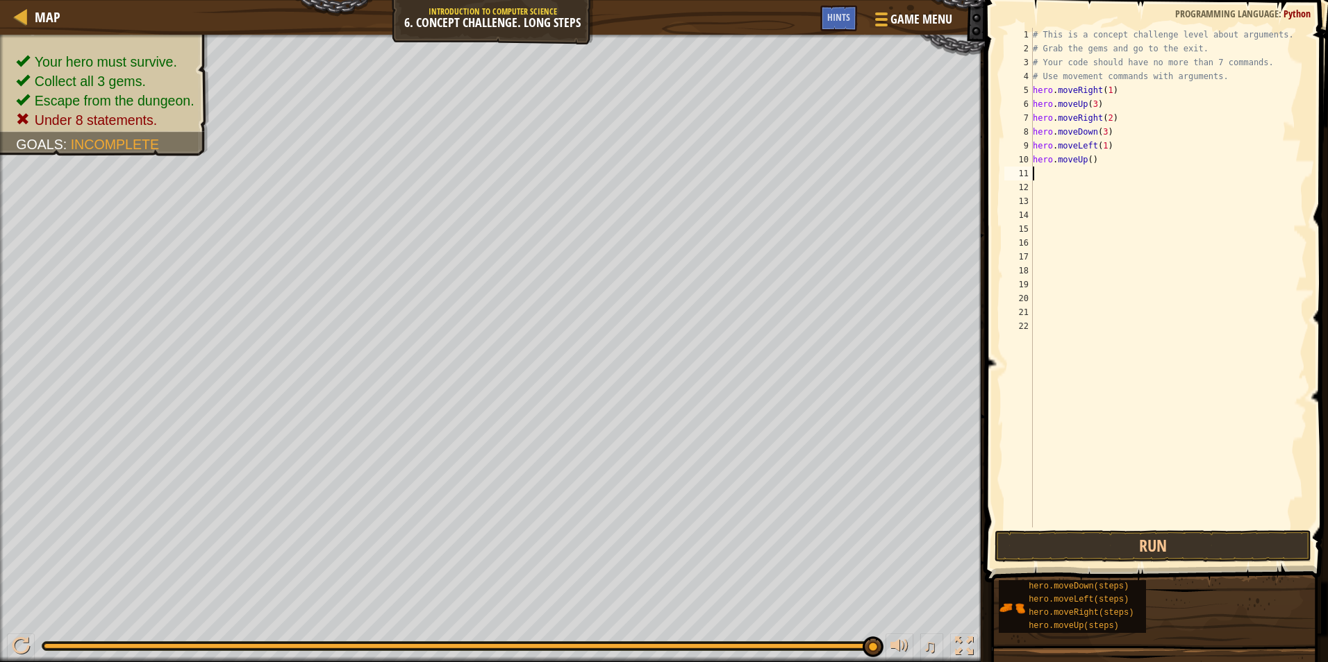
scroll to position [6, 0]
click at [1092, 157] on div "# This is a concept challenge level about arguments. # Grab the gems and go to …" at bounding box center [1169, 292] width 278 height 528
type textarea "hero.moveUp(2)"
click at [1112, 156] on div "# This is a concept challenge level about arguments. # Grab the gems and go to …" at bounding box center [1169, 292] width 278 height 528
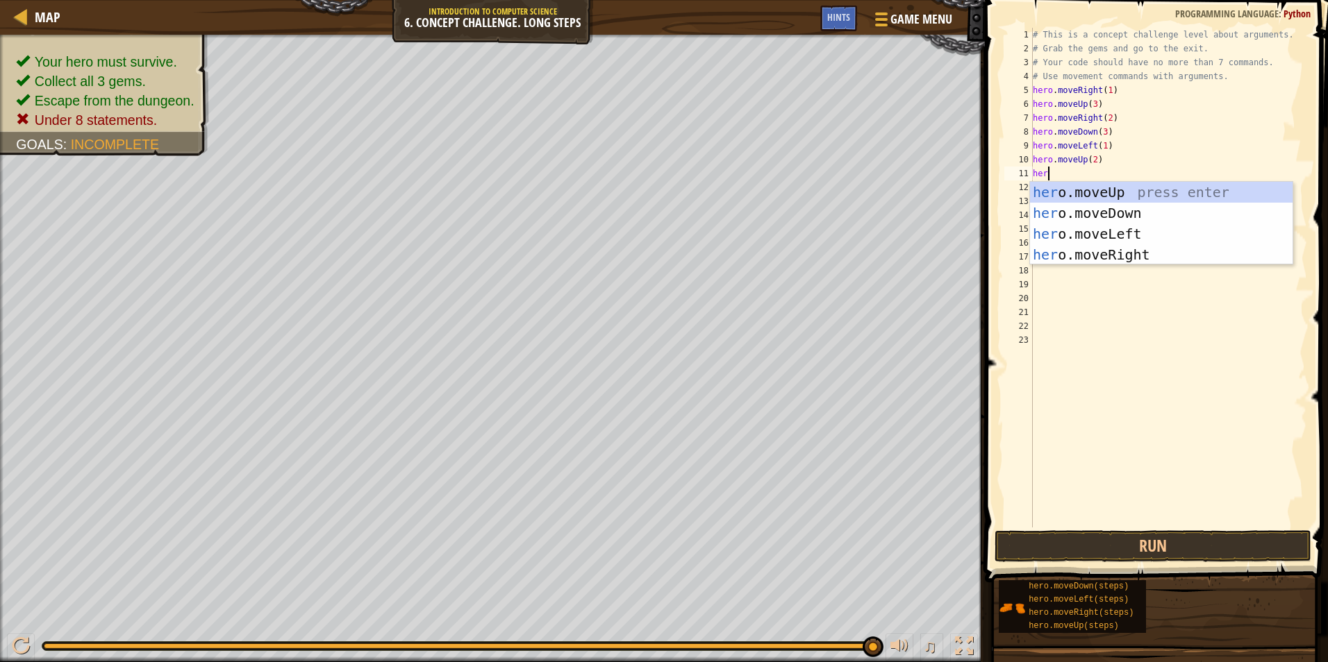
scroll to position [6, 1]
type textarea "hero"
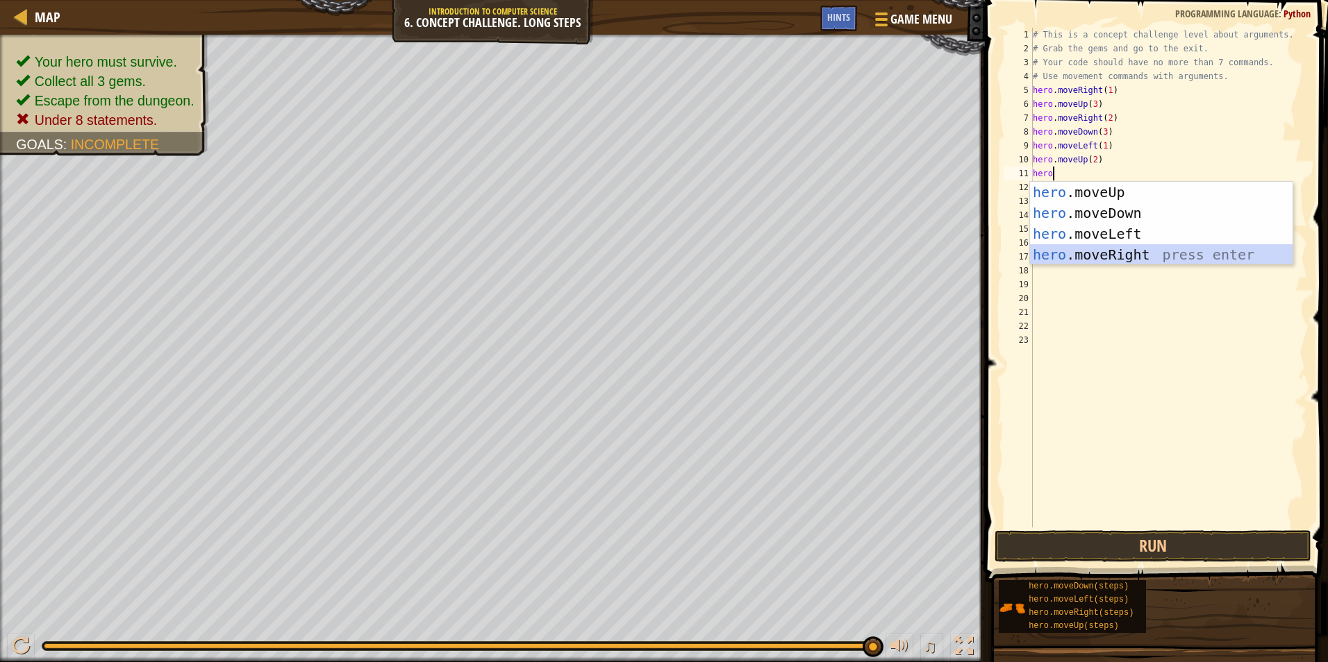
click at [1117, 251] on div "hero .moveUp press enter hero .moveDown press enter hero .moveLeft press enter …" at bounding box center [1161, 244] width 262 height 125
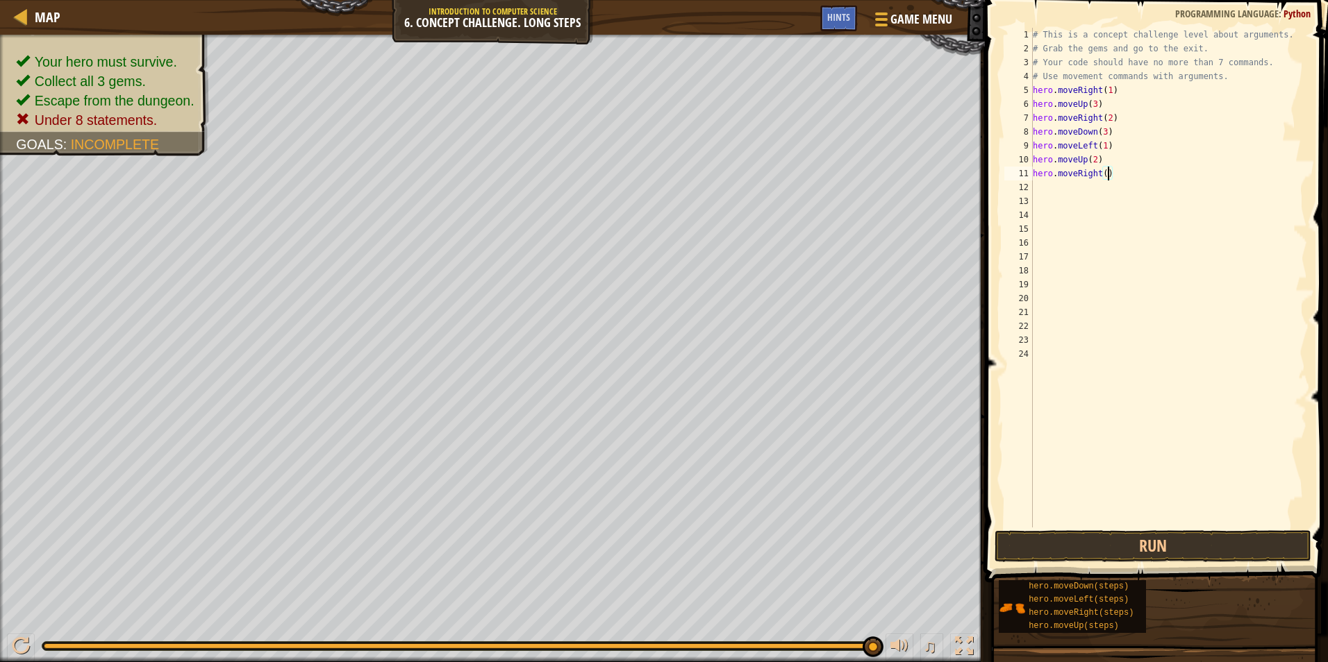
click at [1106, 173] on div "# This is a concept challenge level about arguments. # Grab the gems and go to …" at bounding box center [1169, 292] width 278 height 528
type textarea "hero.moveRight(3)"
click at [1166, 540] on button "Run" at bounding box center [1152, 547] width 317 height 32
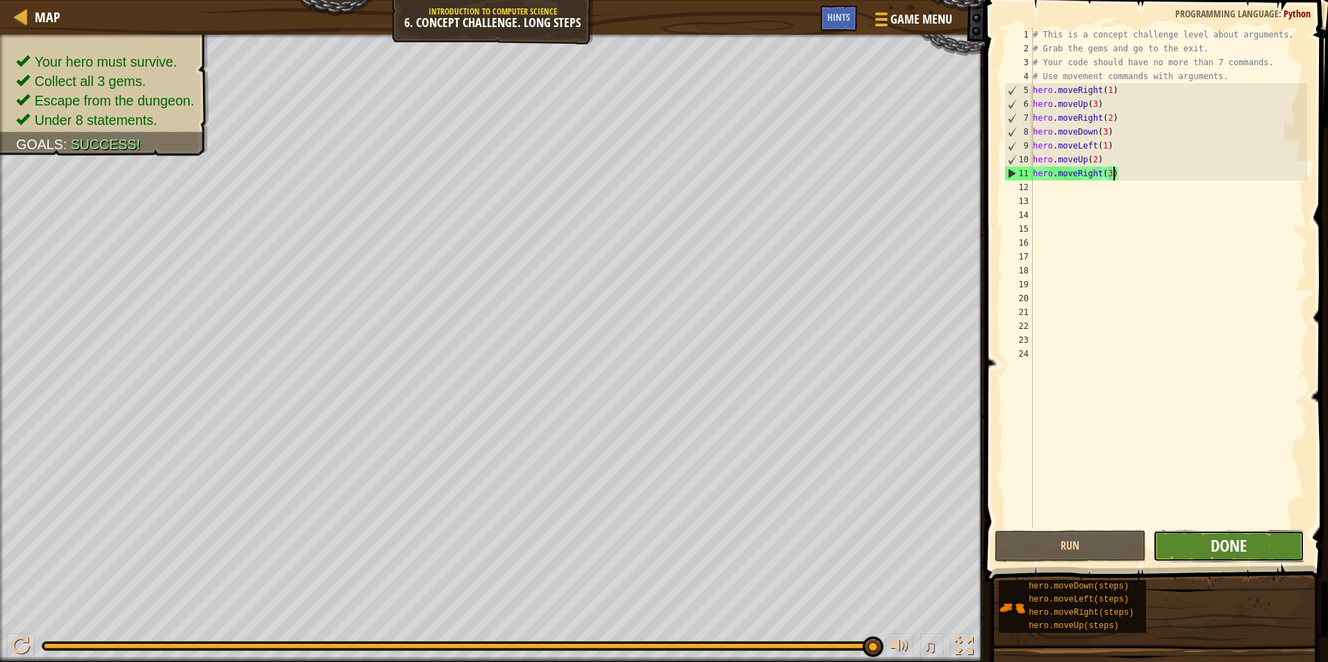
click at [1237, 548] on span "Done" at bounding box center [1228, 546] width 36 height 22
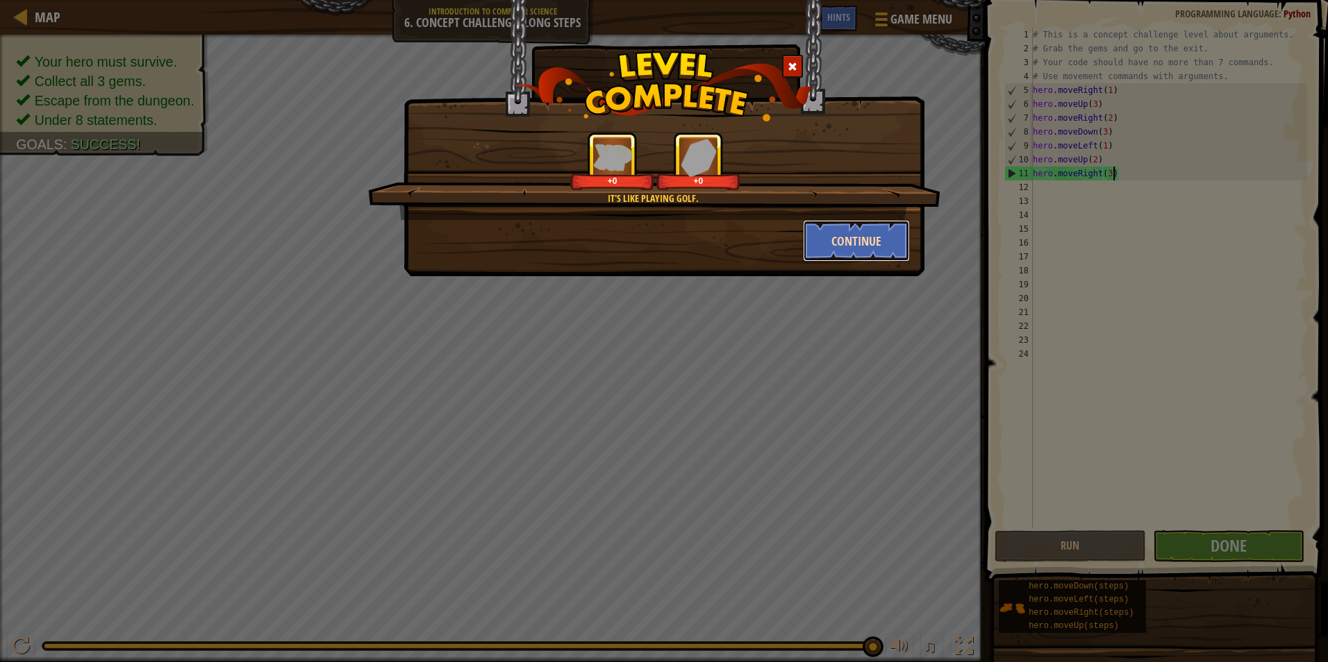
click at [840, 233] on button "Continue" at bounding box center [857, 241] width 108 height 42
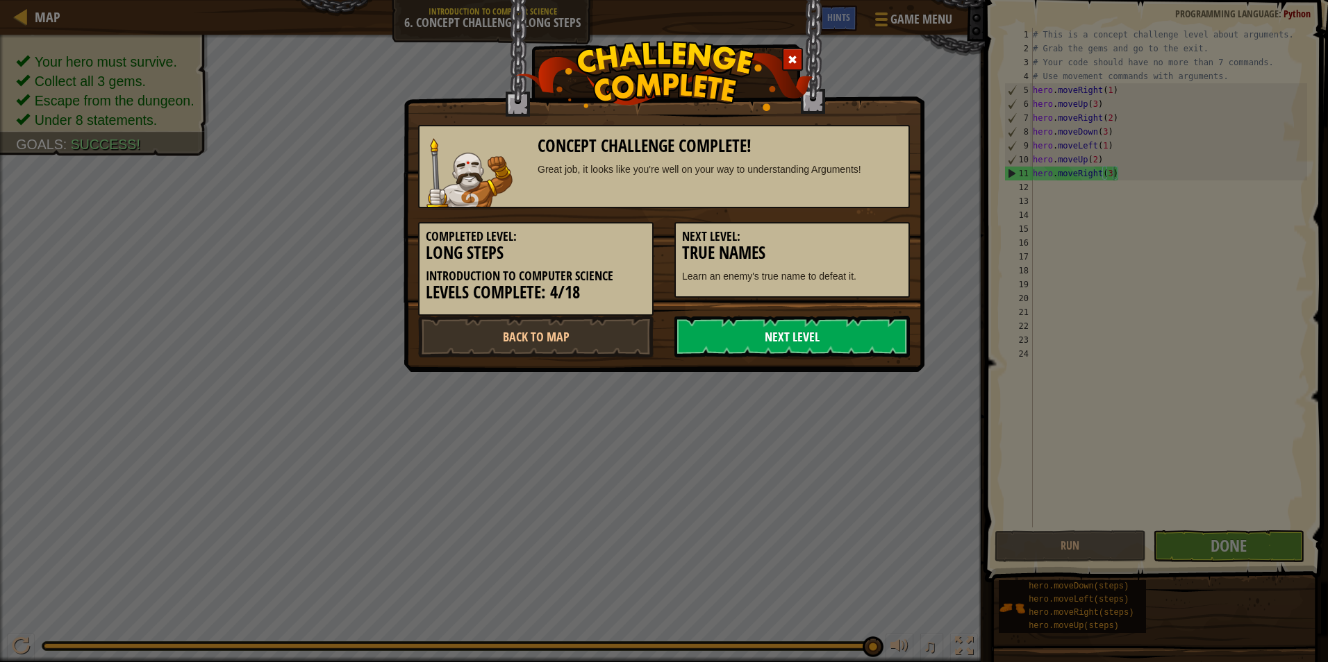
click at [813, 326] on link "Next Level" at bounding box center [791, 337] width 235 height 42
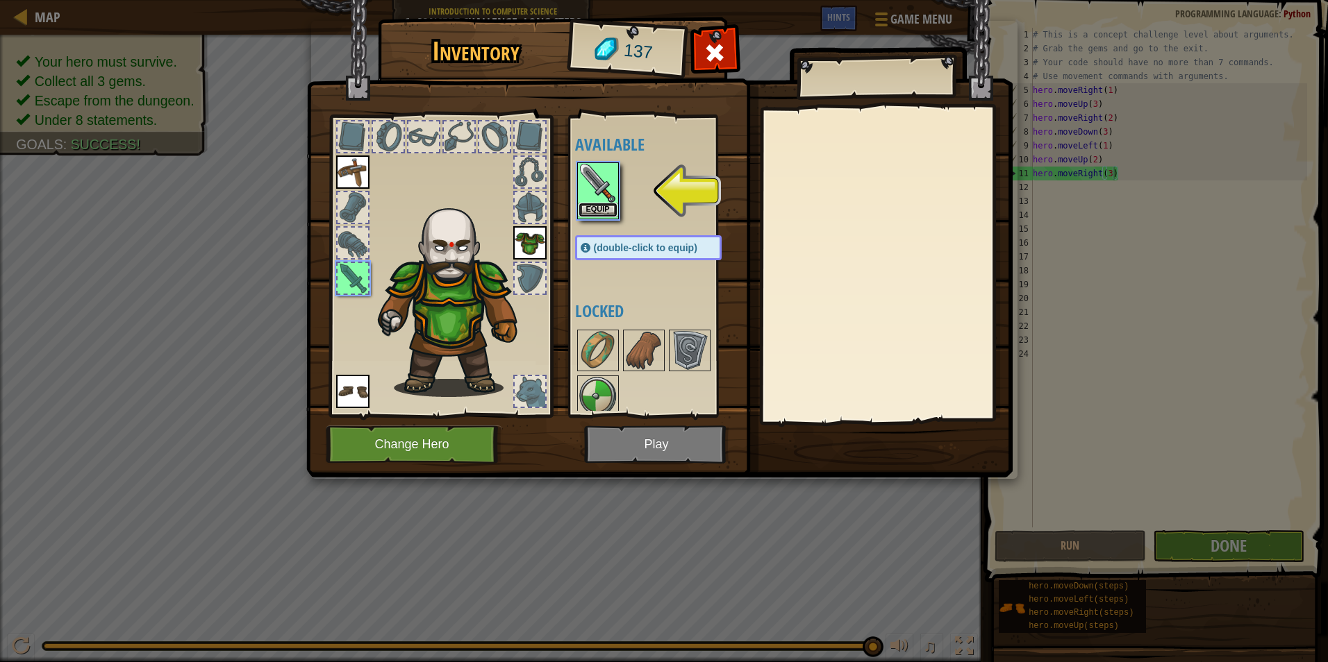
click at [594, 208] on button "Equip" at bounding box center [597, 210] width 39 height 15
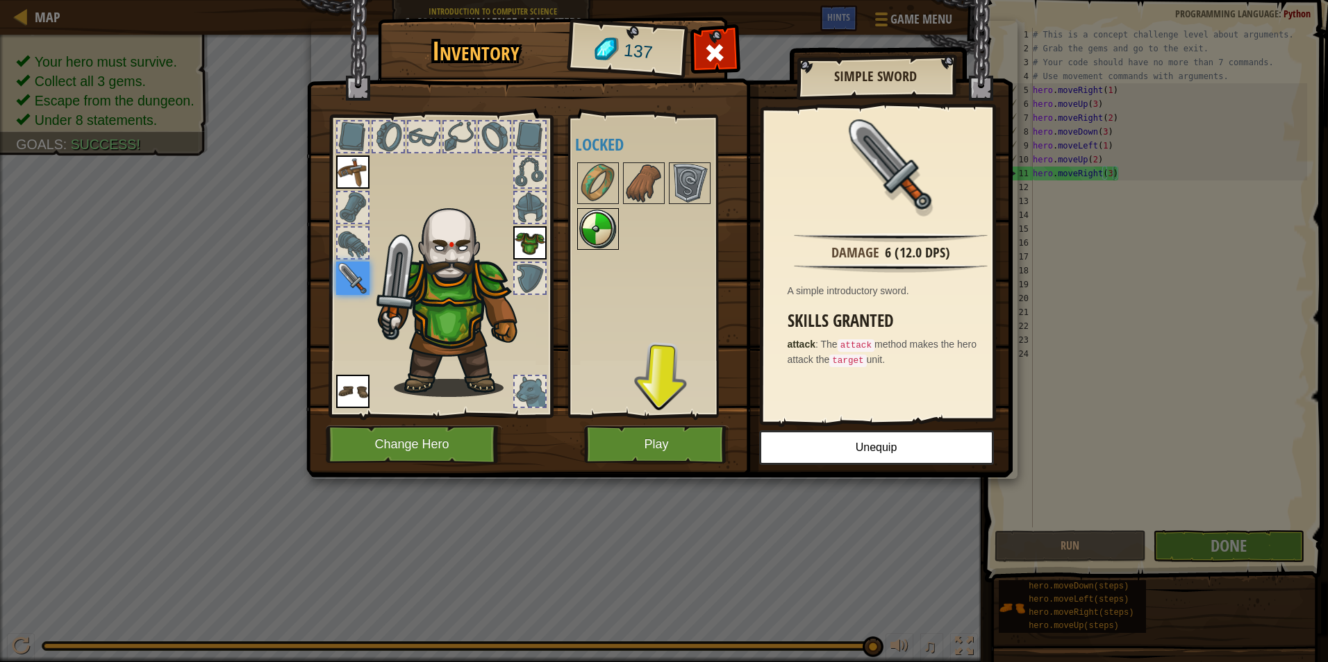
click at [601, 237] on img at bounding box center [597, 229] width 39 height 39
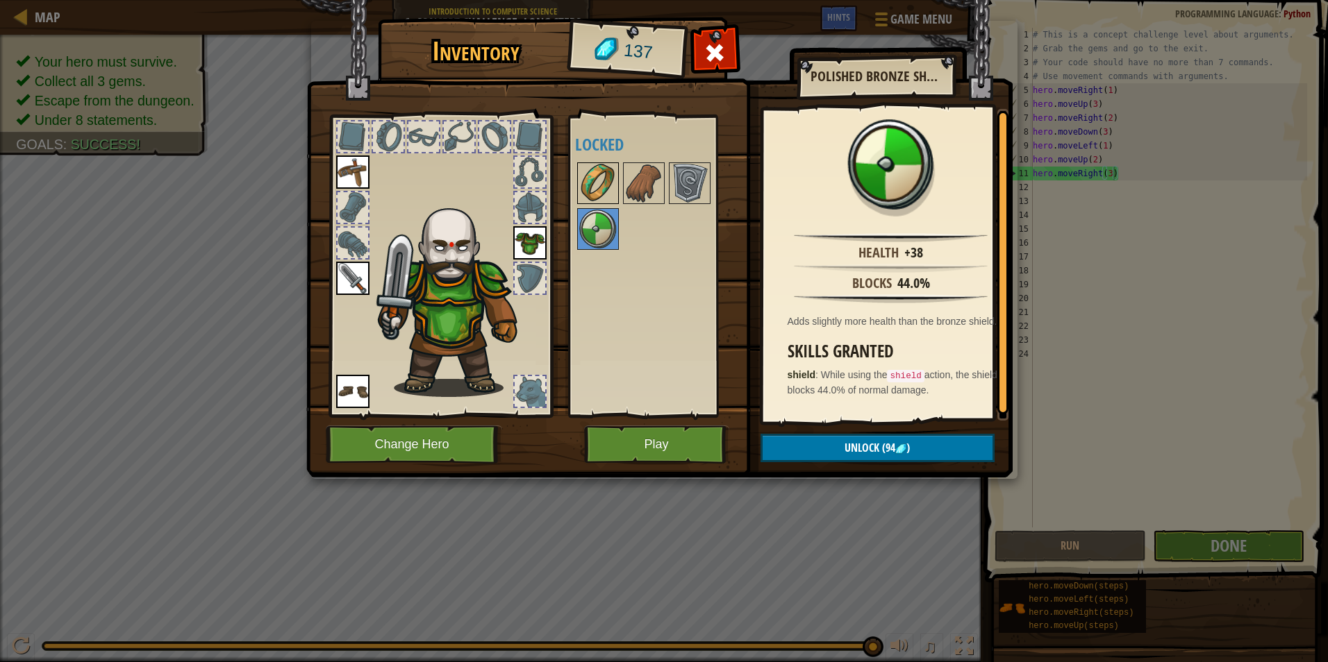
click at [601, 191] on img at bounding box center [597, 183] width 39 height 39
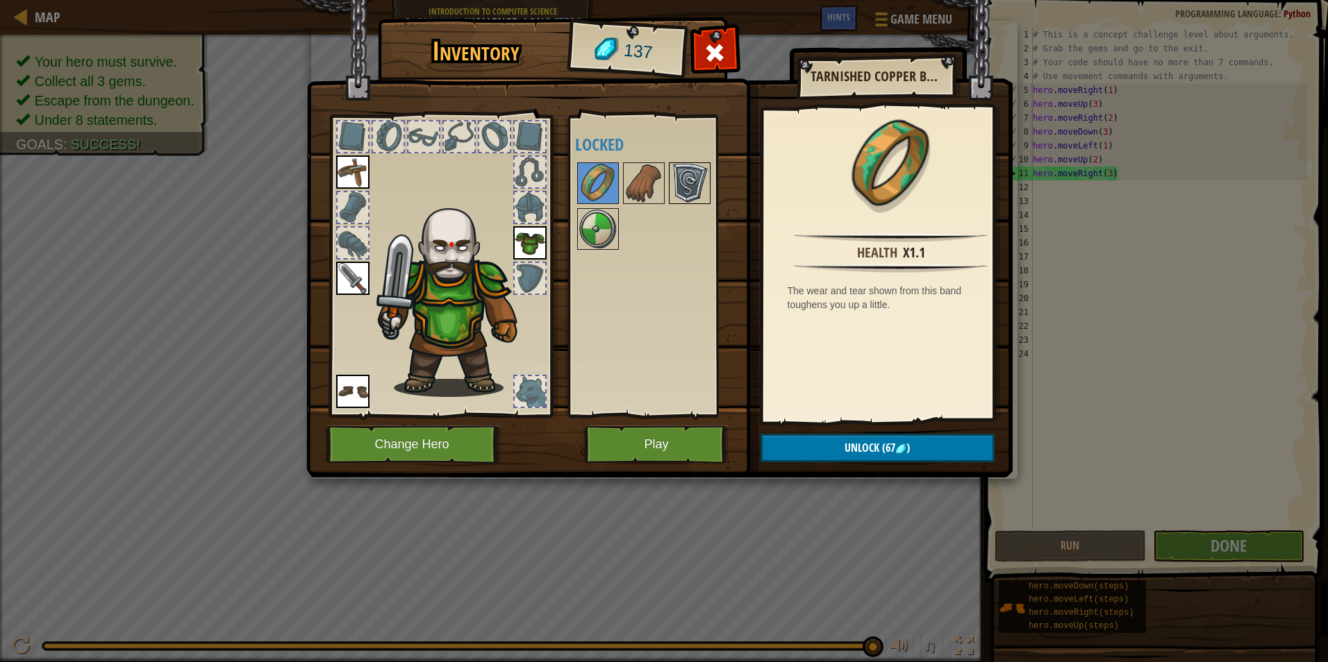
click at [677, 175] on img at bounding box center [689, 183] width 39 height 39
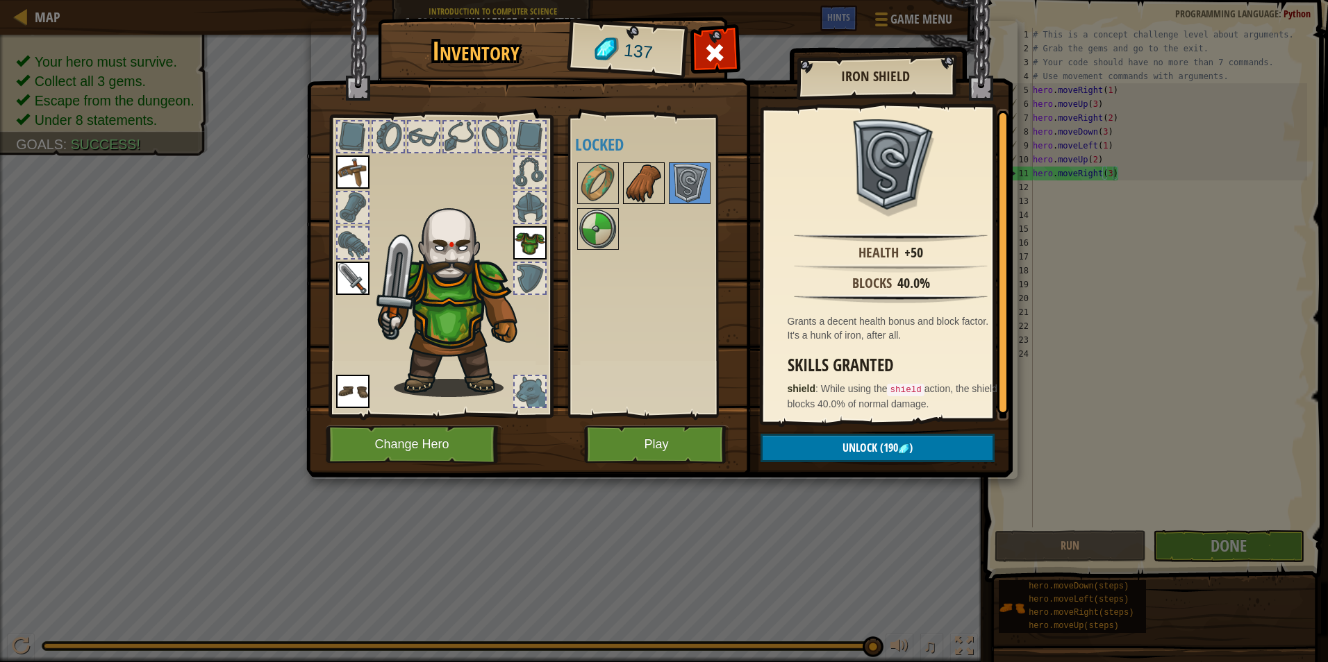
click at [646, 188] on img at bounding box center [643, 183] width 39 height 39
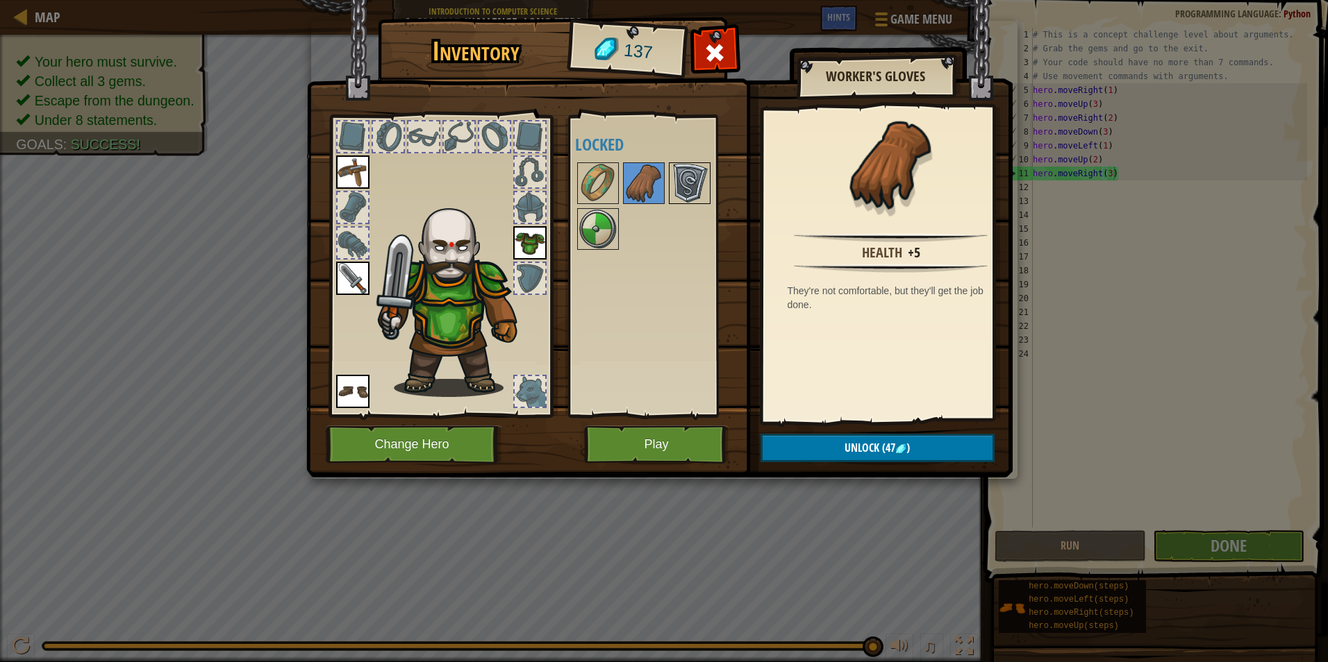
click at [684, 185] on img at bounding box center [689, 183] width 39 height 39
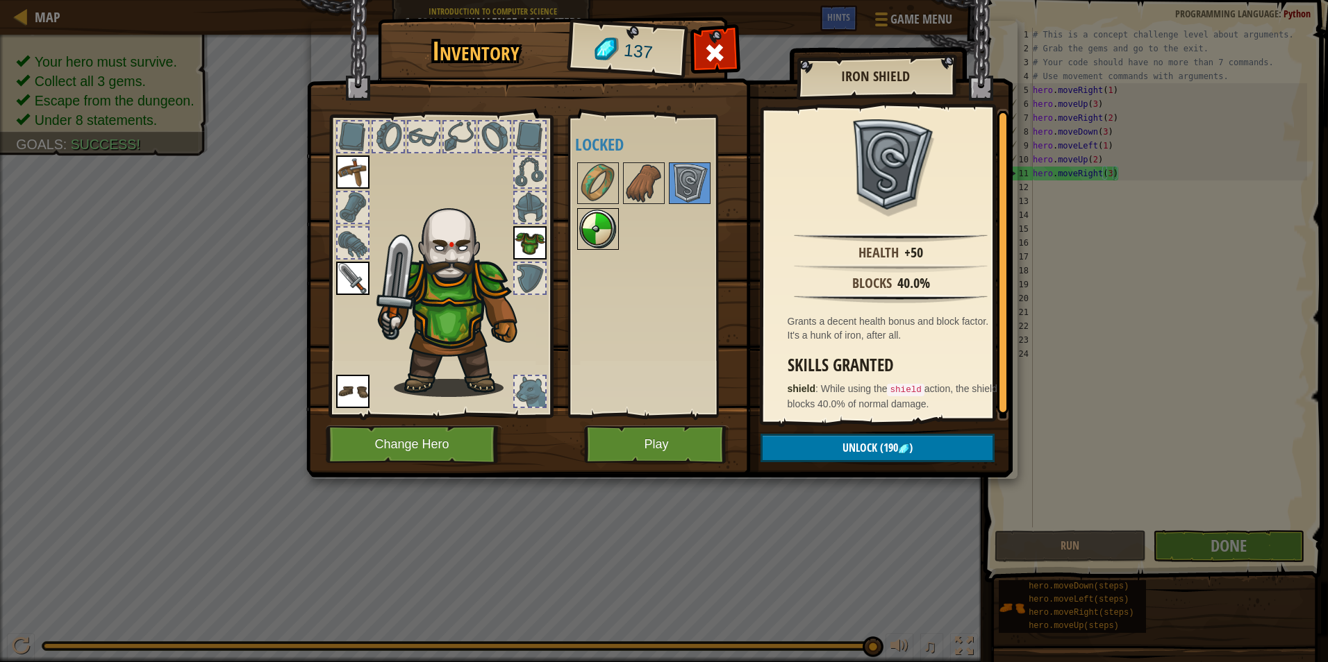
click at [594, 226] on img at bounding box center [597, 229] width 39 height 39
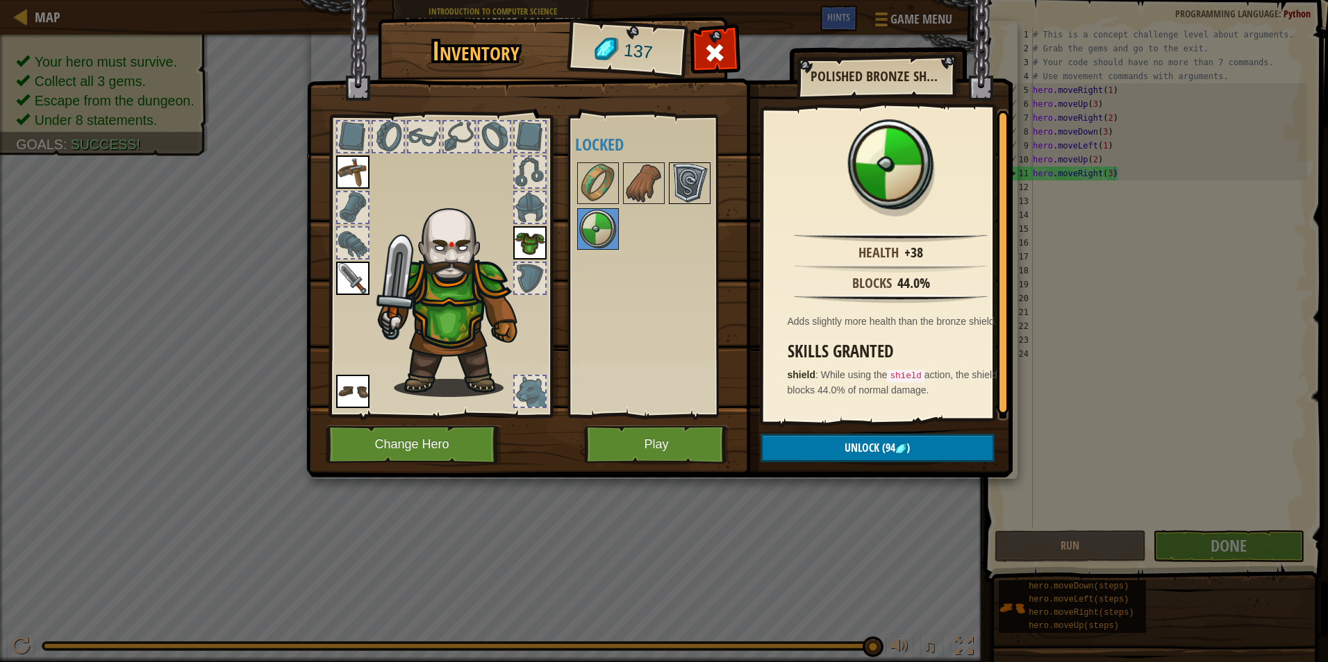
click at [698, 166] on img at bounding box center [689, 183] width 39 height 39
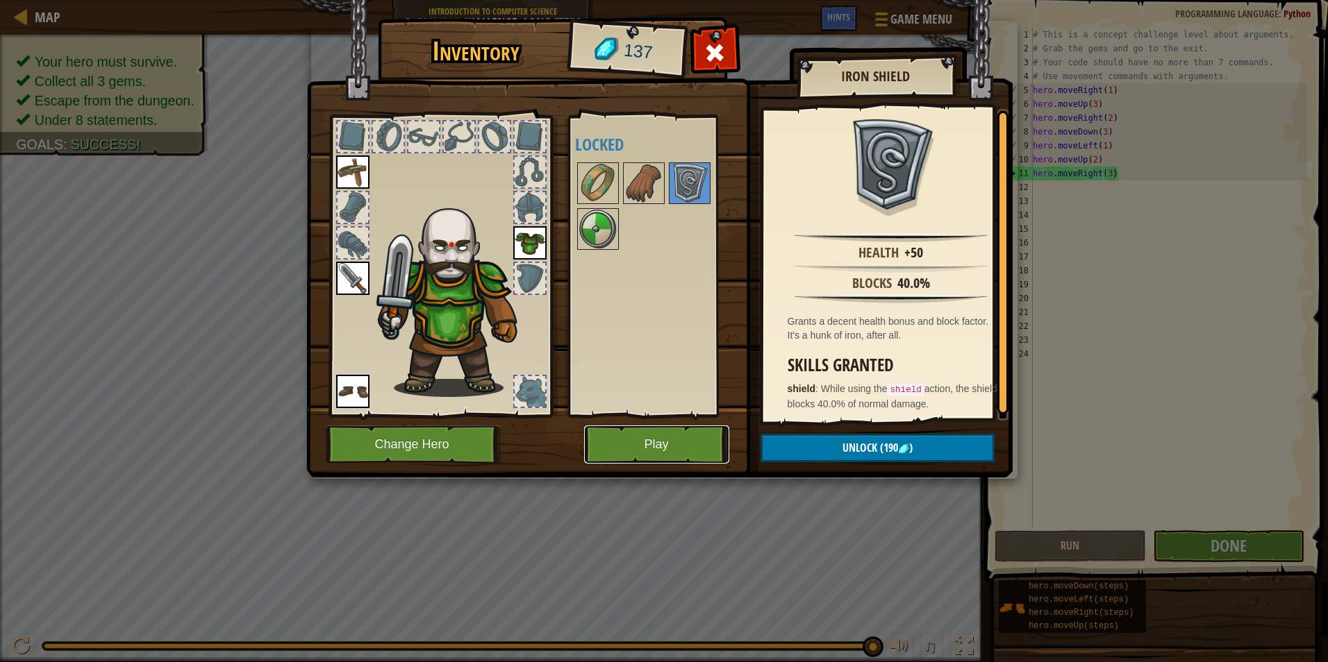
click at [637, 431] on button "Play" at bounding box center [656, 445] width 145 height 38
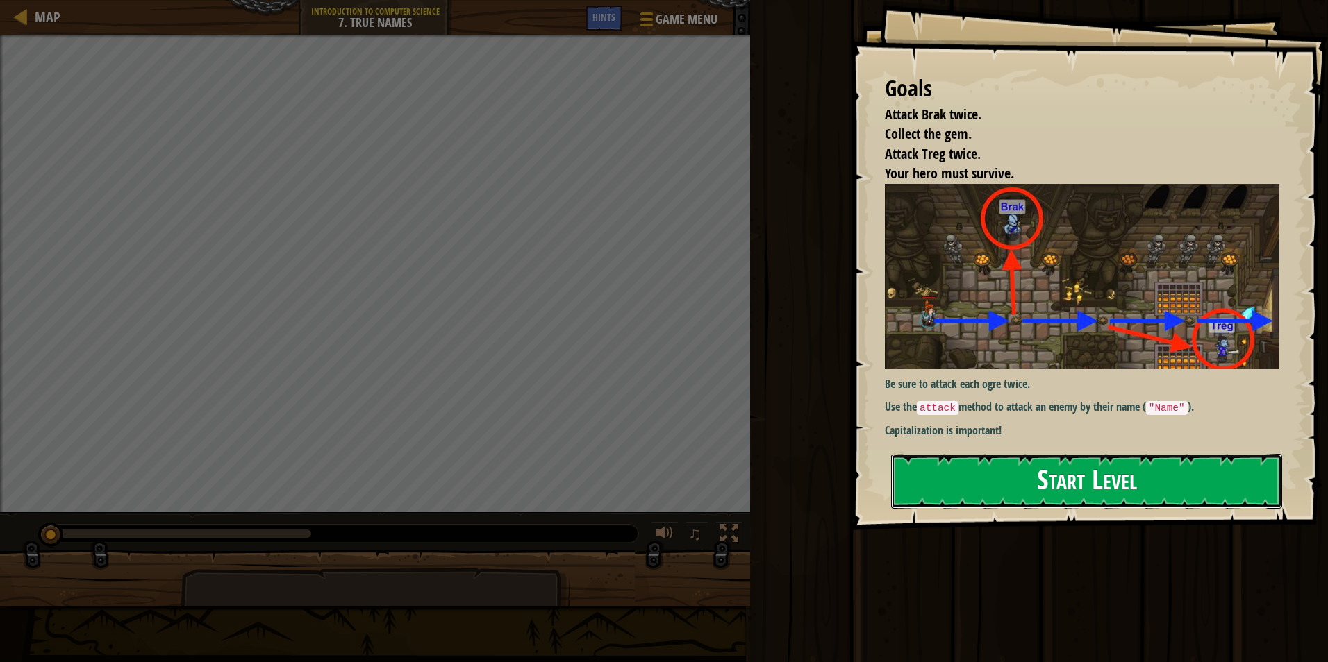
click at [1037, 465] on button "Start Level" at bounding box center [1086, 481] width 391 height 55
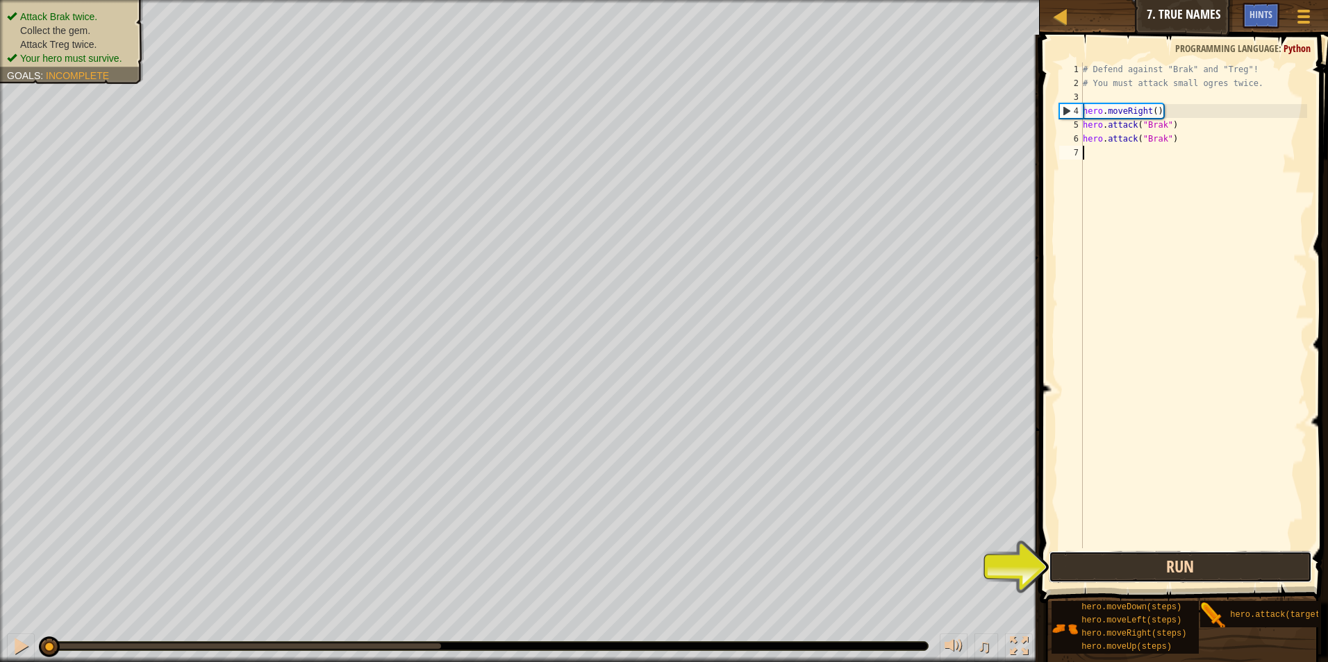
click at [1201, 571] on button "Run" at bounding box center [1181, 567] width 264 height 32
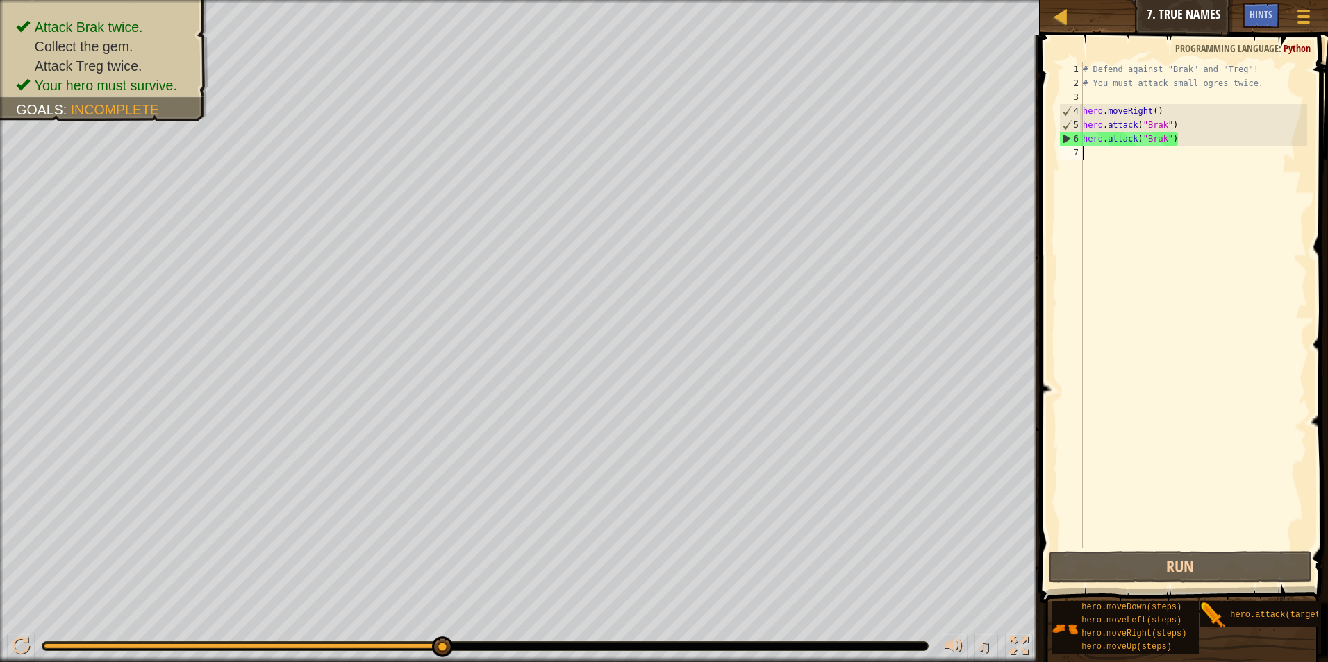
click at [1099, 156] on div "# Defend against "Brak" and "Treg"! # You must attack small ogres twice. hero .…" at bounding box center [1193, 319] width 227 height 514
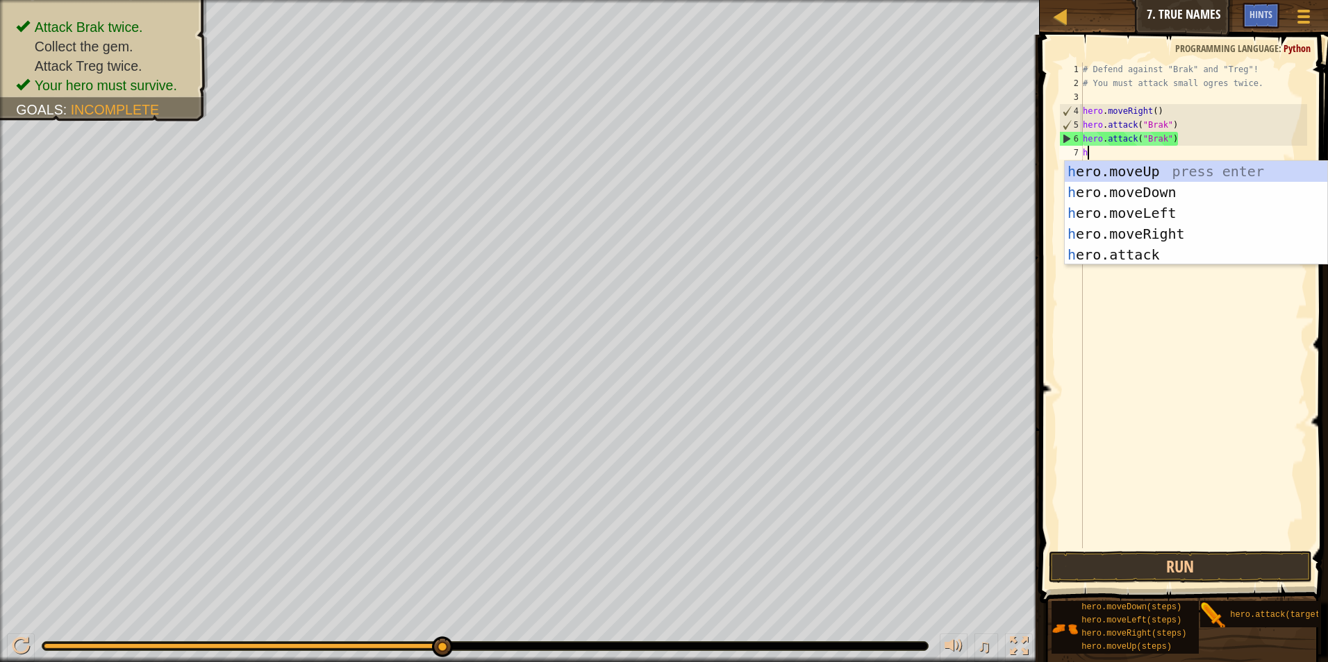
scroll to position [6, 0]
type textarea "hero"
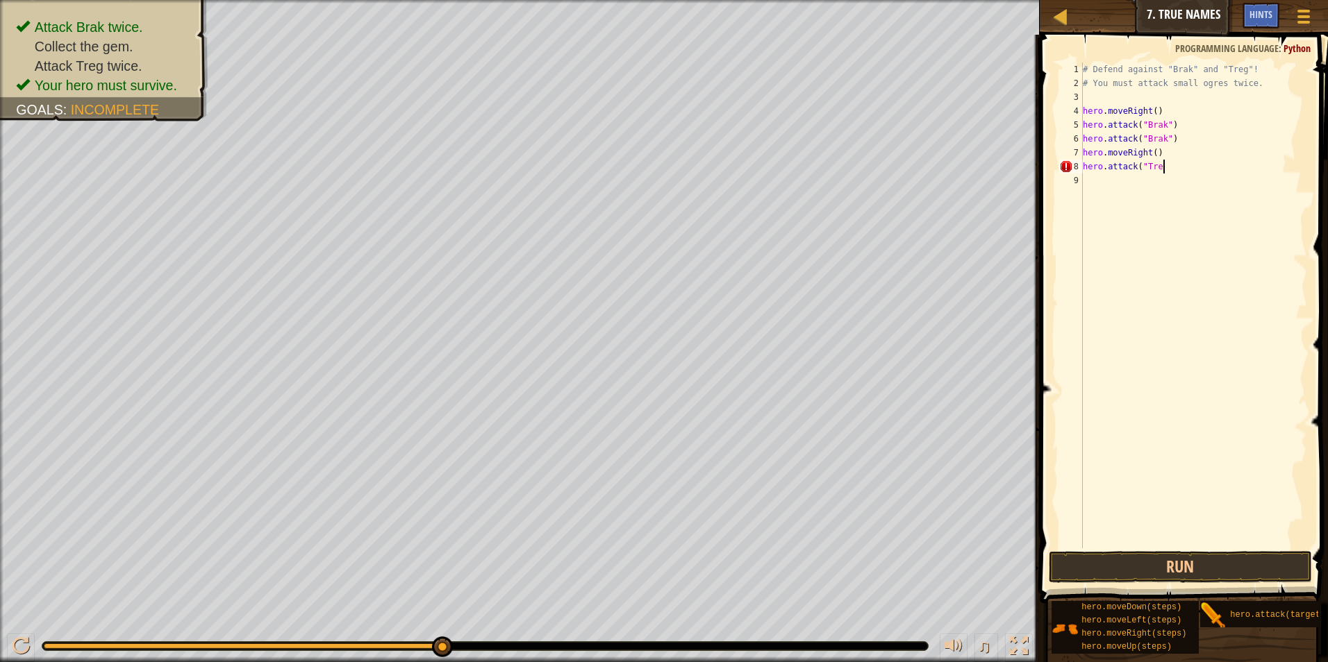
scroll to position [6, 6]
type textarea "hero.attack("Treg")"
drag, startPoint x: 1178, startPoint y: 167, endPoint x: 1080, endPoint y: 169, distance: 97.2
click at [1081, 169] on div "hero.attack("Treg") 1 2 3 4 5 6 7 8 9 # Defend against "Brak" and "Treg"! # You…" at bounding box center [1181, 305] width 251 height 486
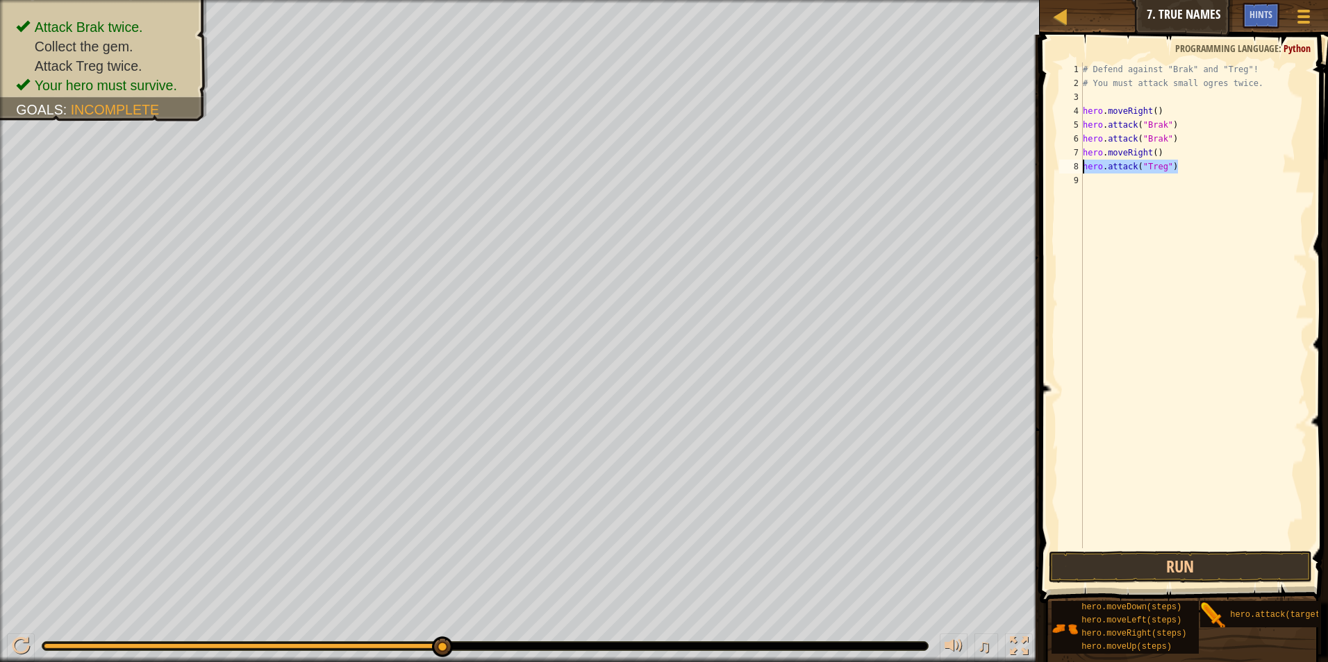
click at [1114, 182] on div "# Defend against "Brak" and "Treg"! # You must attack small ogres twice. hero .…" at bounding box center [1193, 319] width 227 height 514
paste textarea "hero.attack("Treg")"
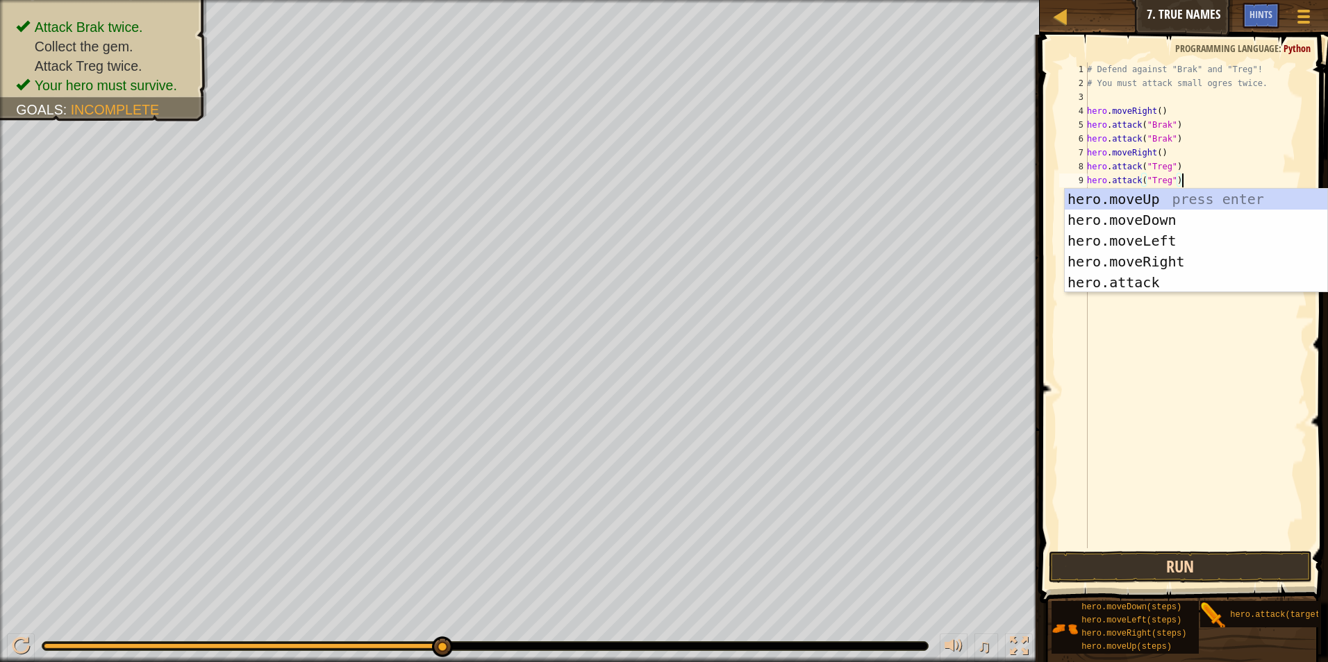
type textarea "hero.attack("Treg")"
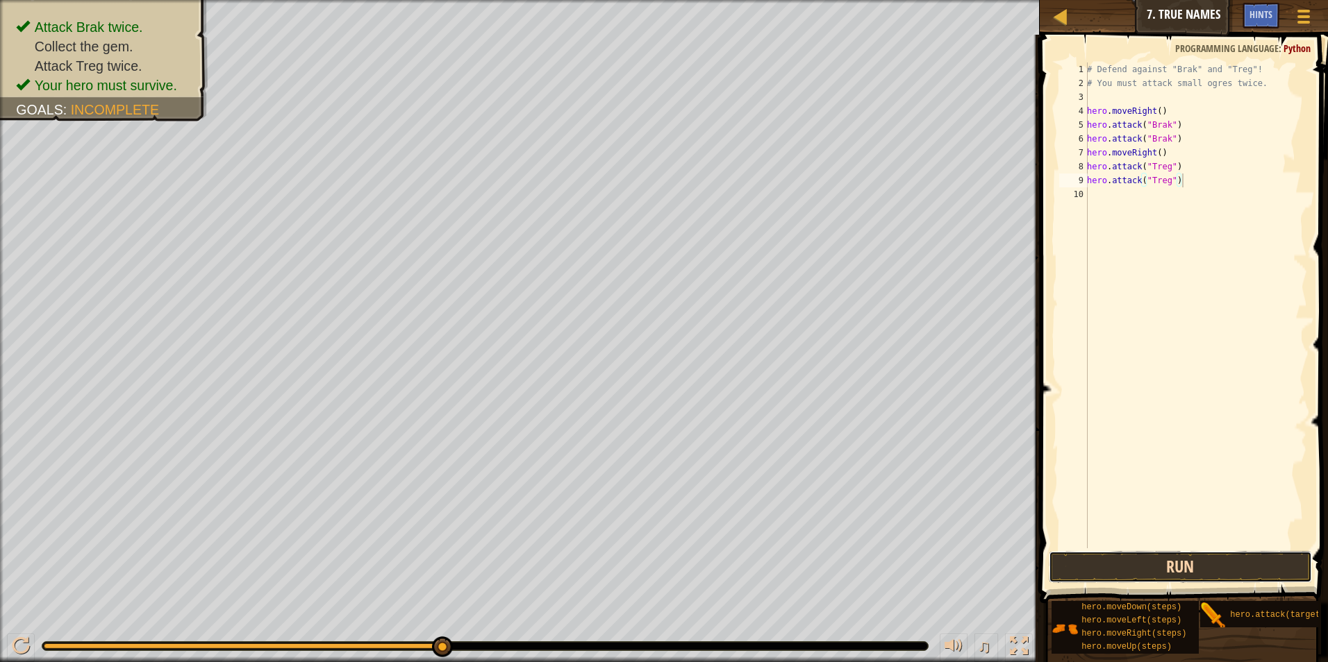
click at [1146, 567] on button "Run" at bounding box center [1181, 567] width 264 height 32
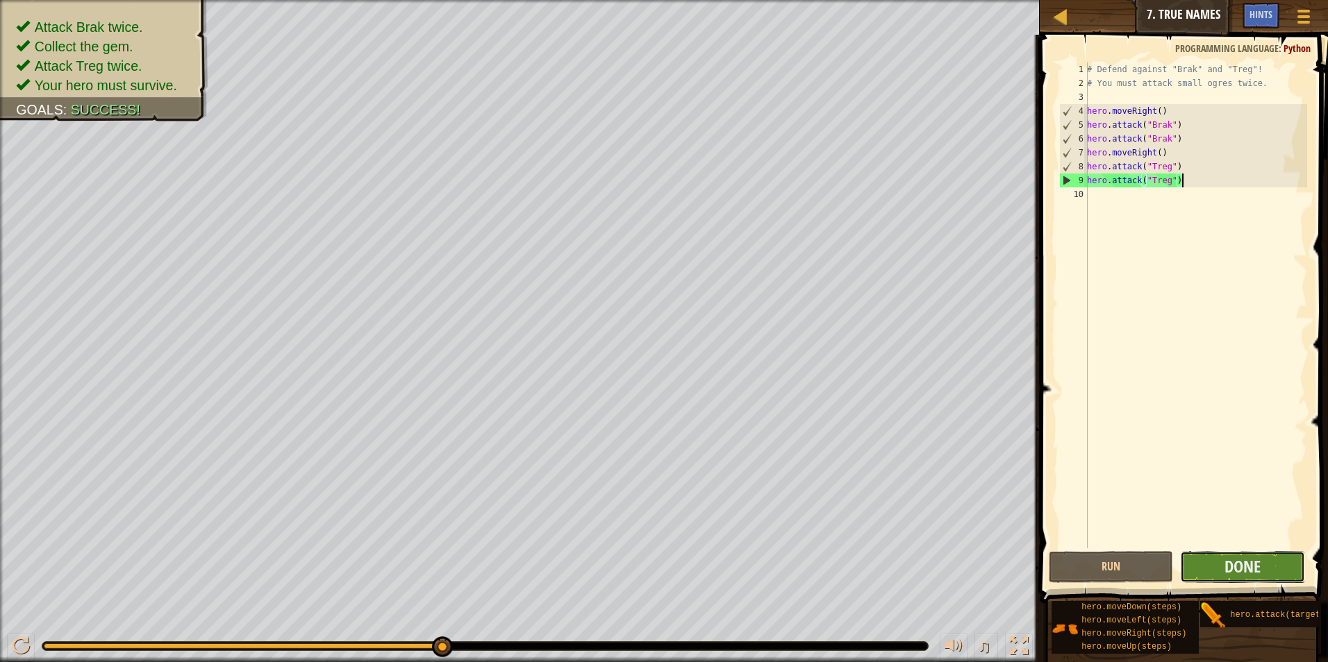
click at [1274, 558] on button "Done" at bounding box center [1242, 567] width 125 height 32
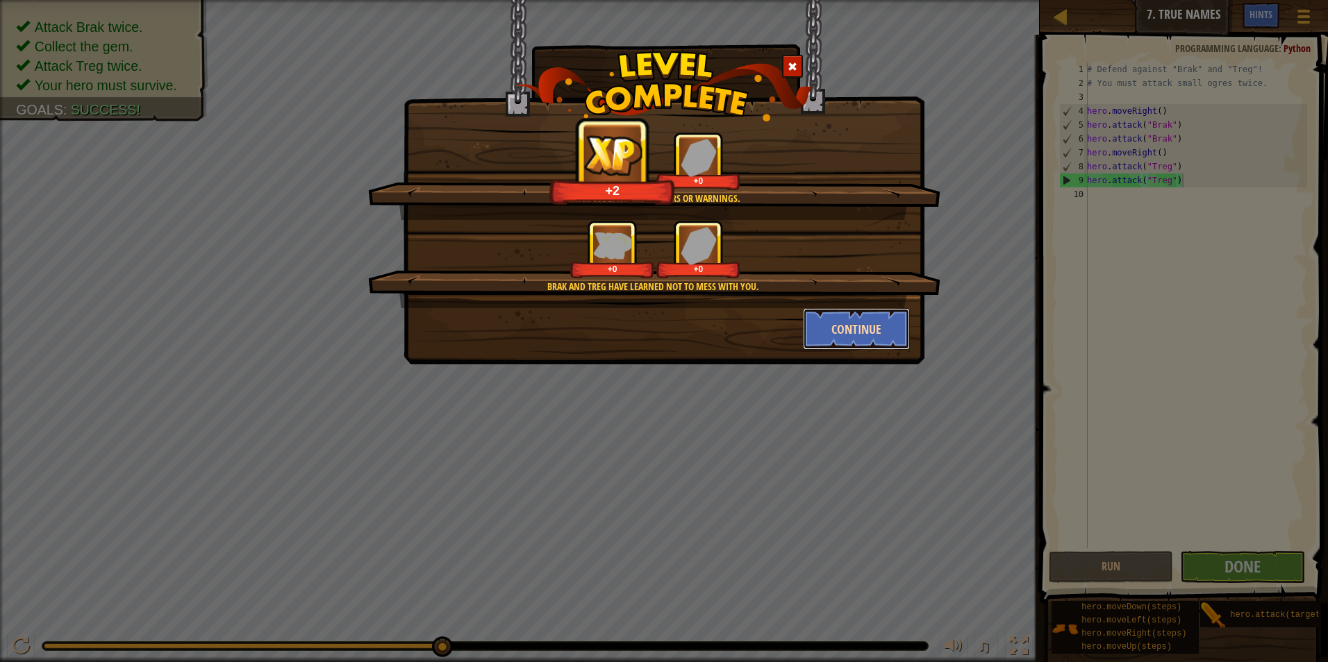
click at [828, 335] on button "Continue" at bounding box center [857, 329] width 108 height 42
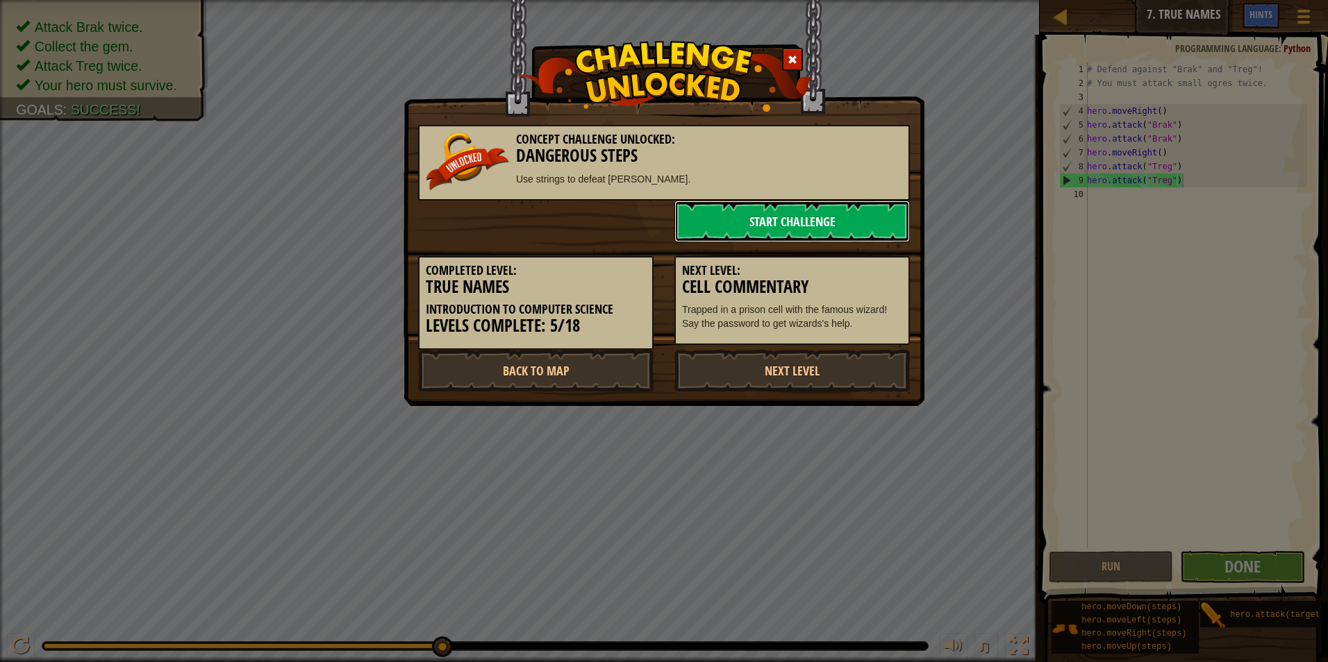
click at [794, 227] on link "Start Challenge" at bounding box center [791, 222] width 235 height 42
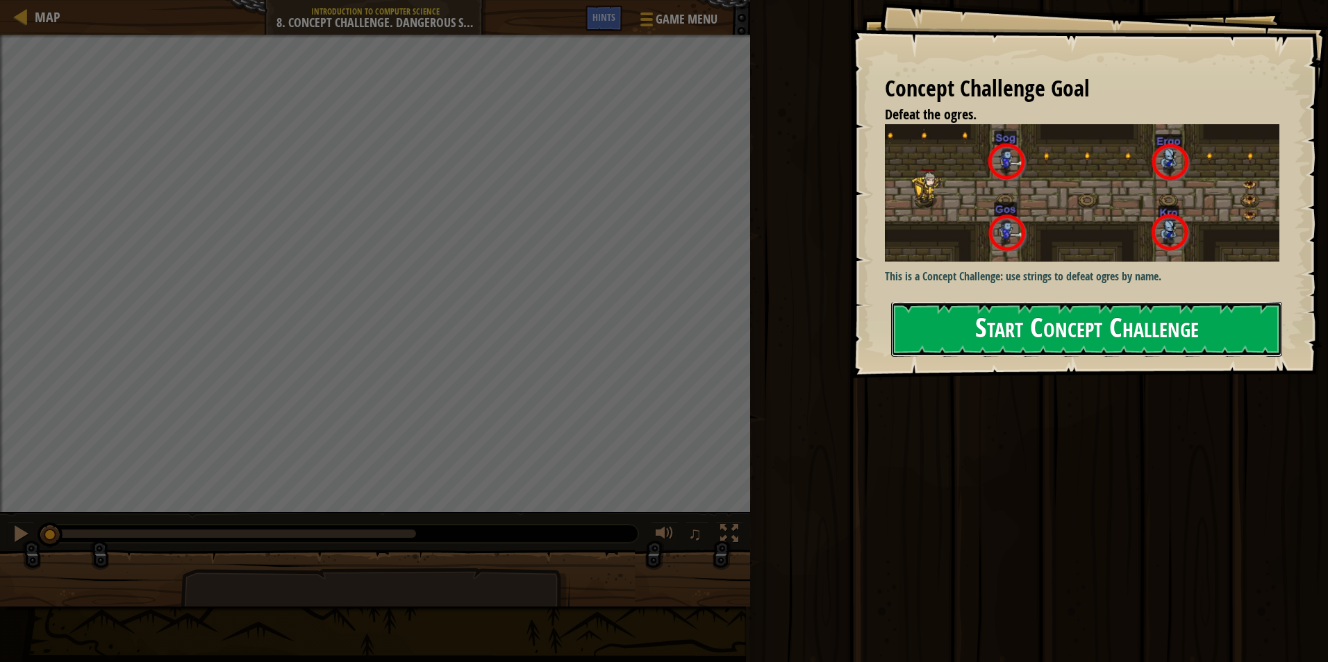
click at [931, 344] on button "Start Concept Challenge" at bounding box center [1086, 329] width 391 height 55
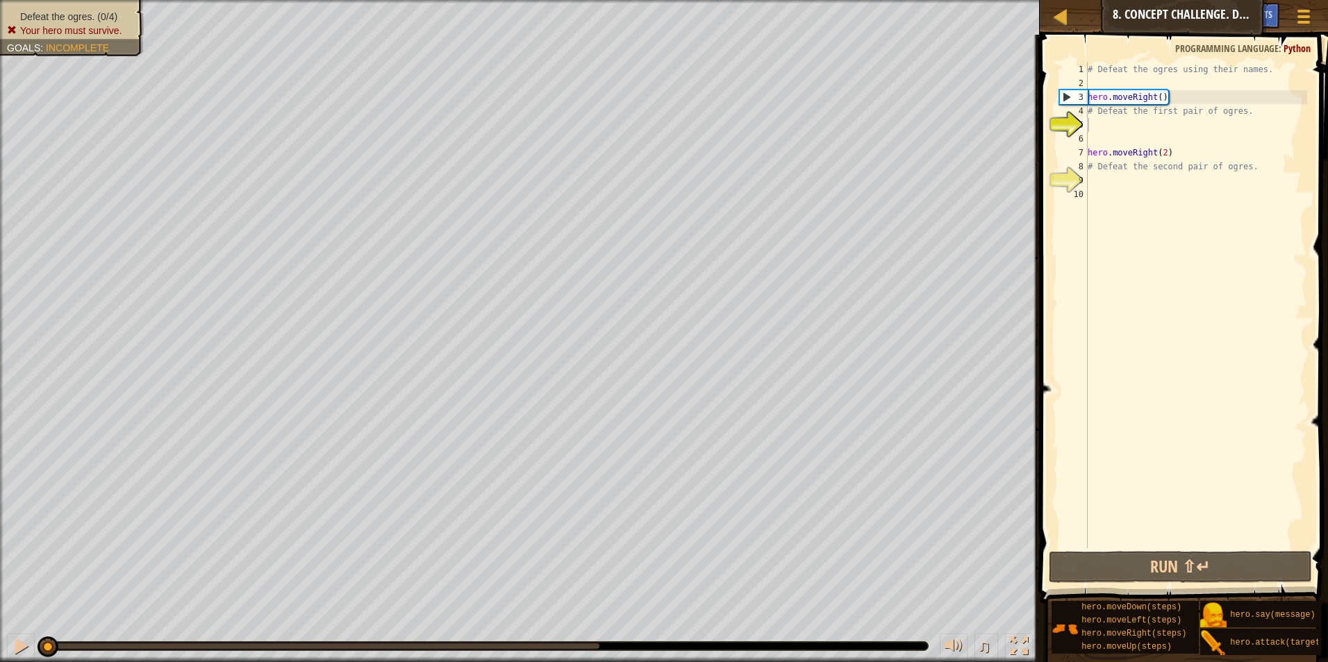
drag, startPoint x: 69, startPoint y: 27, endPoint x: 70, endPoint y: 37, distance: 9.8
click at [70, 37] on li "Your hero must survive." at bounding box center [70, 31] width 126 height 14
click at [1114, 126] on div "# Defeat the ogres using their names. hero . moveRight ( ) # Defeat the first p…" at bounding box center [1196, 319] width 222 height 514
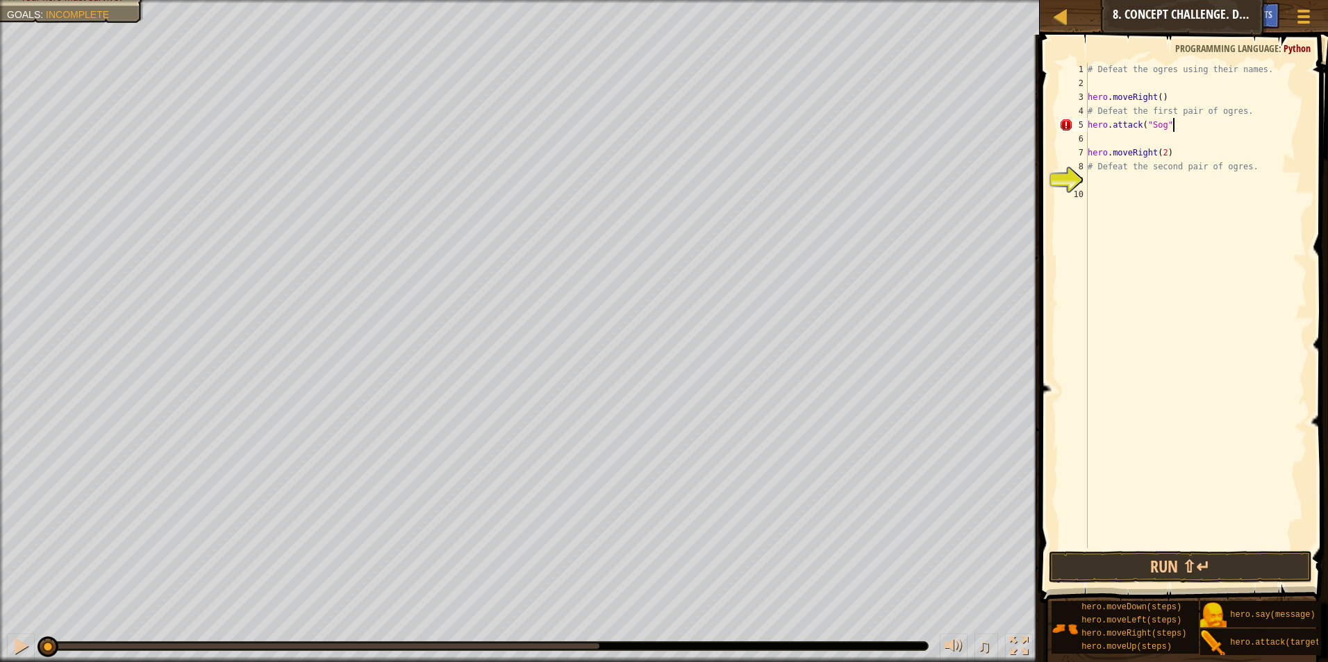
scroll to position [6, 7]
type textarea "hero.attack("Sog")"
click at [1189, 167] on div "# Defeat the ogres using their names. hero . moveRight ( ) # Defeat the first p…" at bounding box center [1196, 319] width 222 height 514
click at [1162, 580] on button "Run ⇧↵" at bounding box center [1181, 567] width 264 height 32
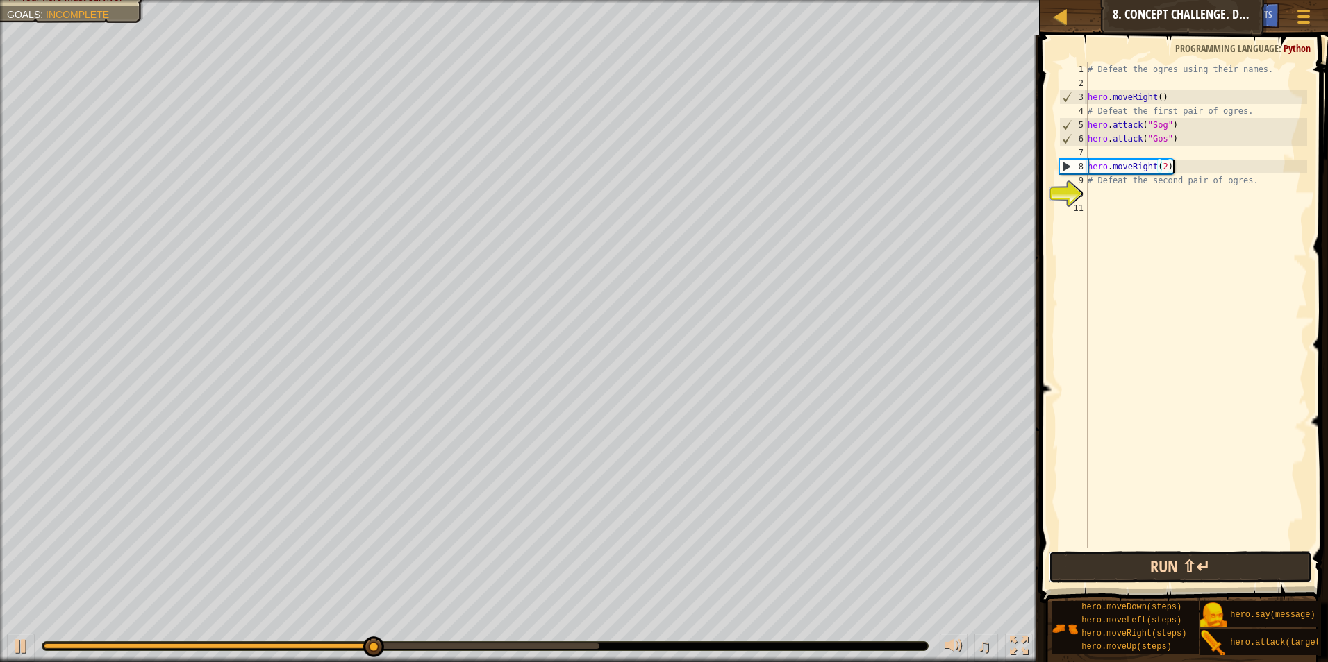
click at [1102, 569] on button "Run ⇧↵" at bounding box center [1181, 567] width 264 height 32
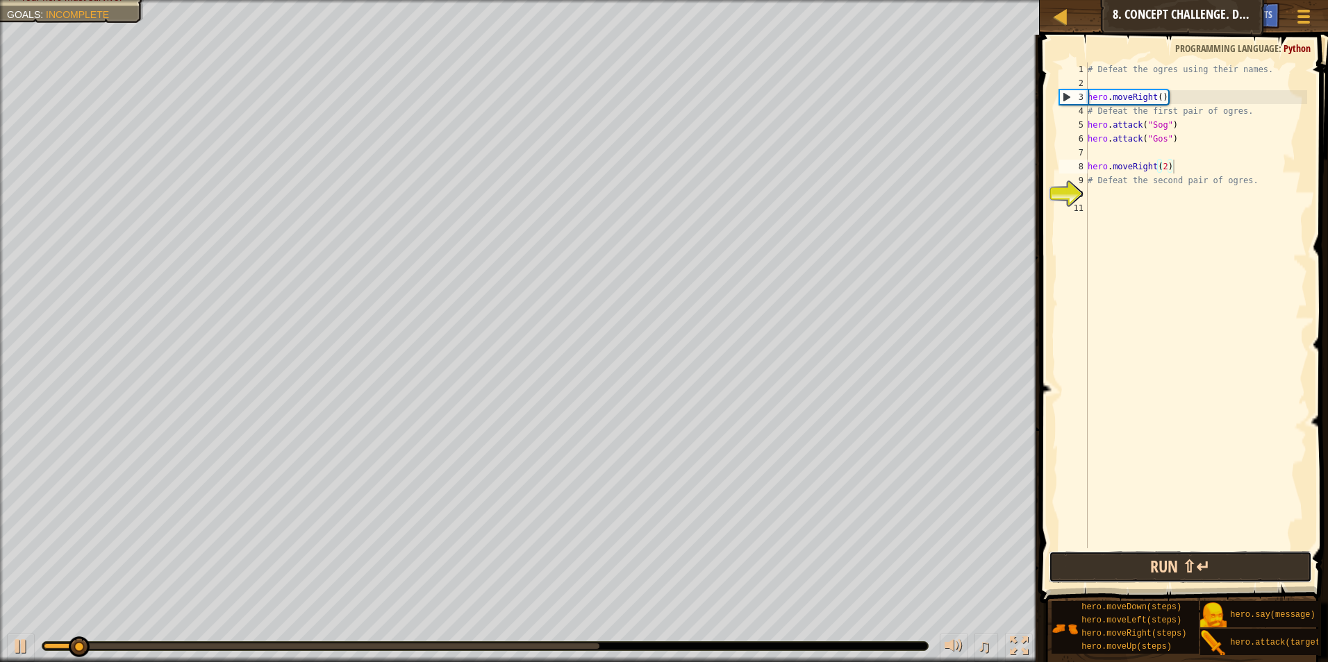
click at [1102, 569] on button "Run ⇧↵" at bounding box center [1181, 567] width 264 height 32
click at [1102, 569] on button "Running" at bounding box center [1181, 567] width 264 height 32
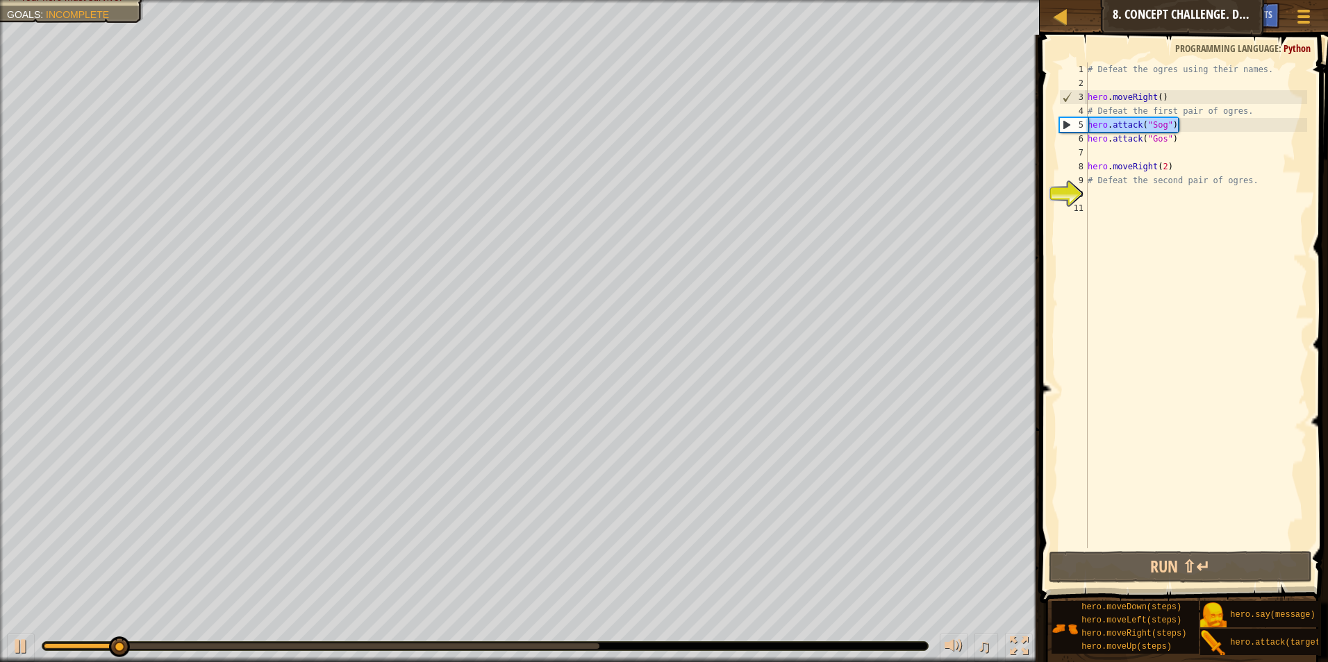
drag, startPoint x: 1176, startPoint y: 124, endPoint x: 1087, endPoint y: 124, distance: 89.6
click at [1087, 124] on div "hero.moveRight(2) 1 2 3 4 5 6 7 8 9 10 11 # Defeat the ogres using their names.…" at bounding box center [1181, 305] width 251 height 486
type textarea "hero.attack("Sog")"
click at [1176, 127] on div "# Defeat the ogres using their names. hero . moveRight ( ) # Defeat the first p…" at bounding box center [1196, 305] width 222 height 486
click at [1182, 128] on div "# Defeat the ogres using their names. hero . moveRight ( ) # Defeat the first p…" at bounding box center [1196, 319] width 222 height 514
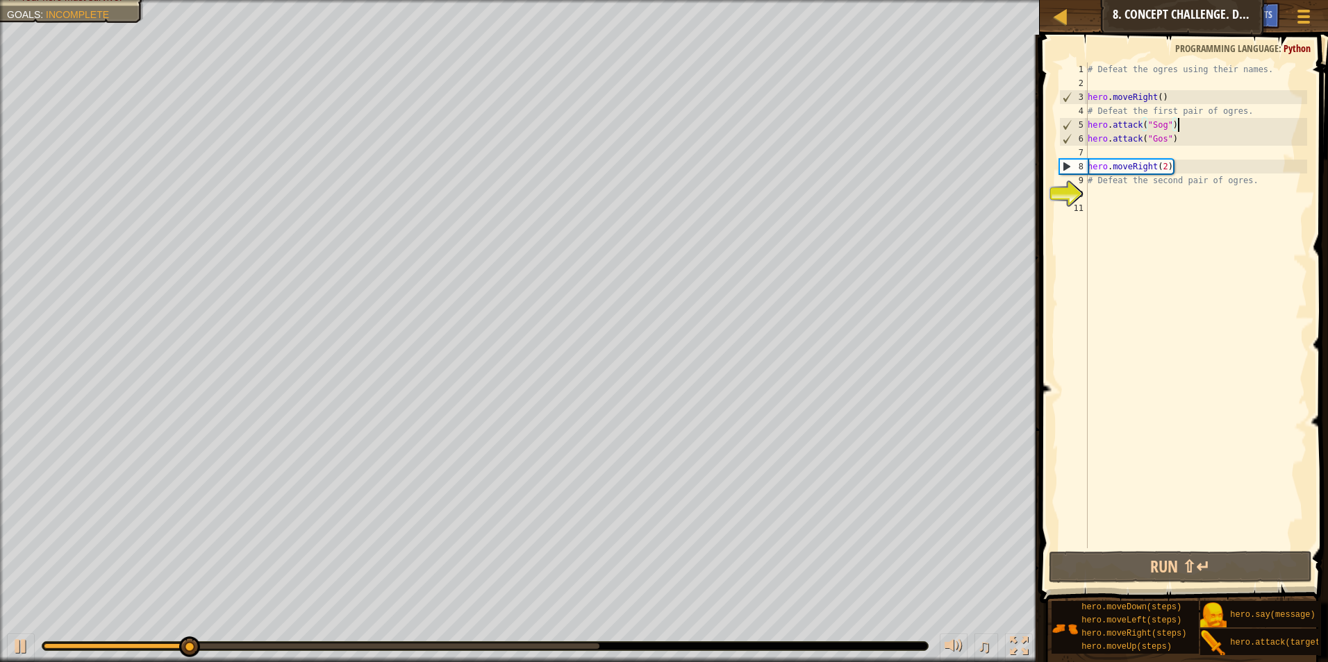
scroll to position [6, 0]
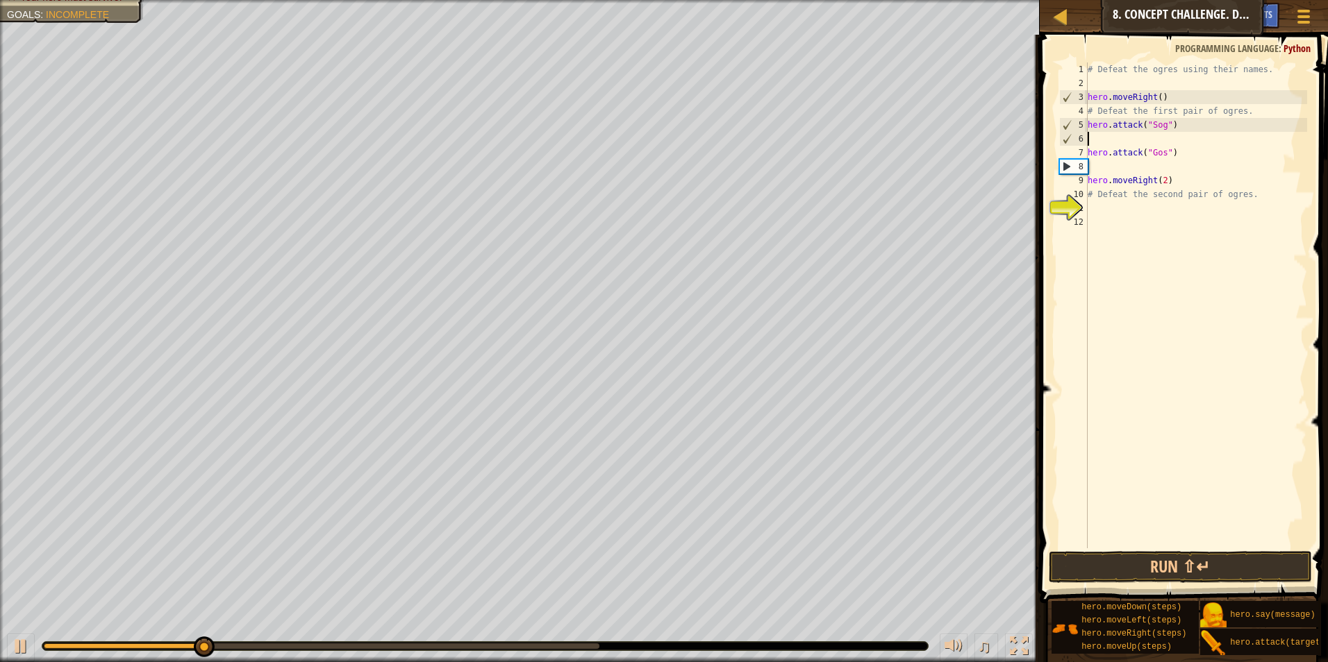
paste textarea "hero.attack("Sog")"
drag, startPoint x: 1183, startPoint y: 156, endPoint x: 1085, endPoint y: 155, distance: 97.9
click at [1085, 155] on div "hero.attack("Sog") 1 2 3 4 5 6 7 8 9 10 11 12 # Defeat the ogres using their na…" at bounding box center [1181, 305] width 251 height 486
type textarea "hero.attack("Gos")"
click at [1179, 159] on div "# Defeat the ogres using their names. hero . moveRight ( ) # Defeat the first p…" at bounding box center [1196, 305] width 222 height 486
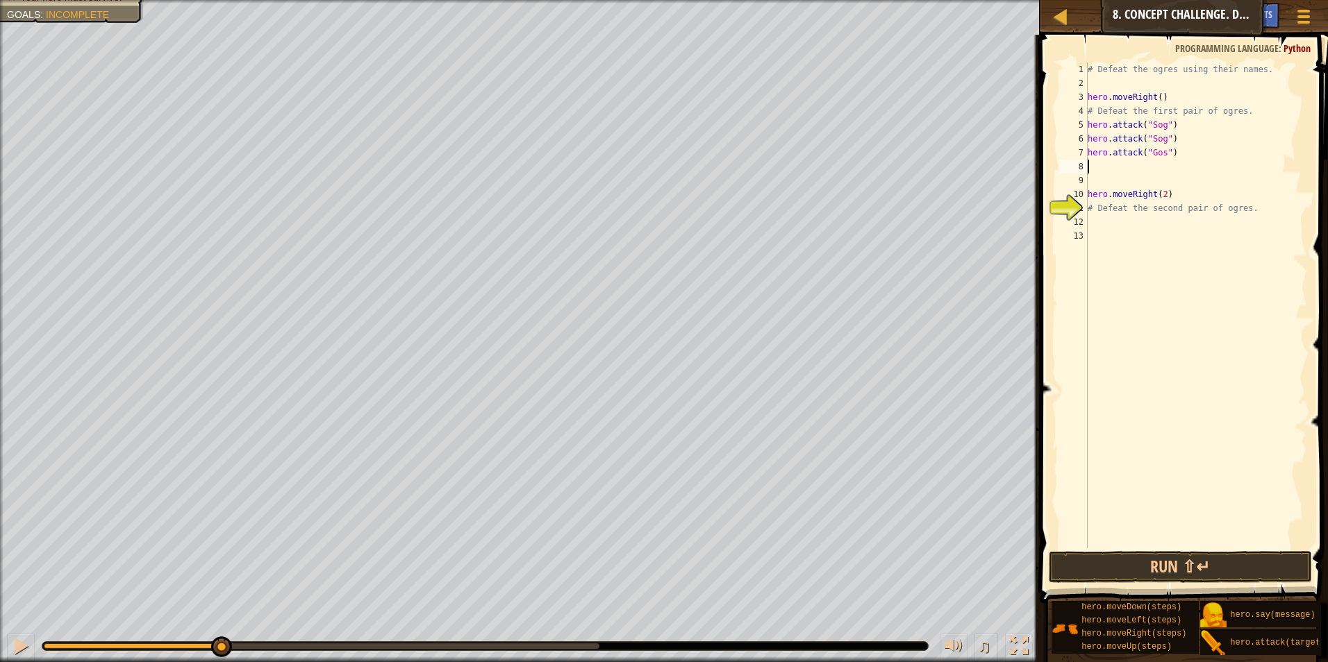
paste textarea "hero.attack("Gos")"
click at [1176, 197] on div "# Defeat the ogres using their names. hero . moveRight ( ) # Defeat the first p…" at bounding box center [1196, 319] width 222 height 514
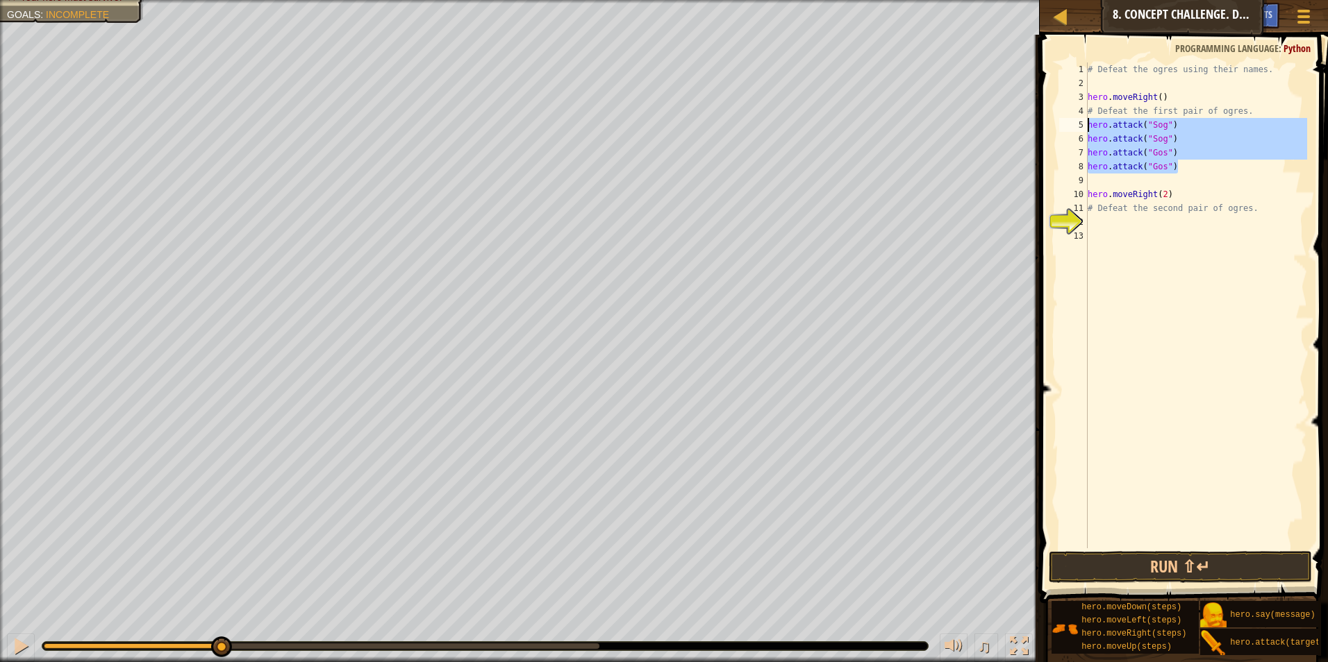
drag, startPoint x: 1179, startPoint y: 164, endPoint x: 1087, endPoint y: 125, distance: 100.2
click at [1087, 125] on div "hero.moveRight(2) 1 2 3 4 5 6 7 8 9 10 11 12 13 # Defeat the ogres using their …" at bounding box center [1181, 305] width 251 height 486
click at [1191, 197] on div "# Defeat the ogres using their names. hero . moveRight ( ) # Defeat the first p…" at bounding box center [1196, 319] width 222 height 514
type textarea "hero.moveRight(2)"
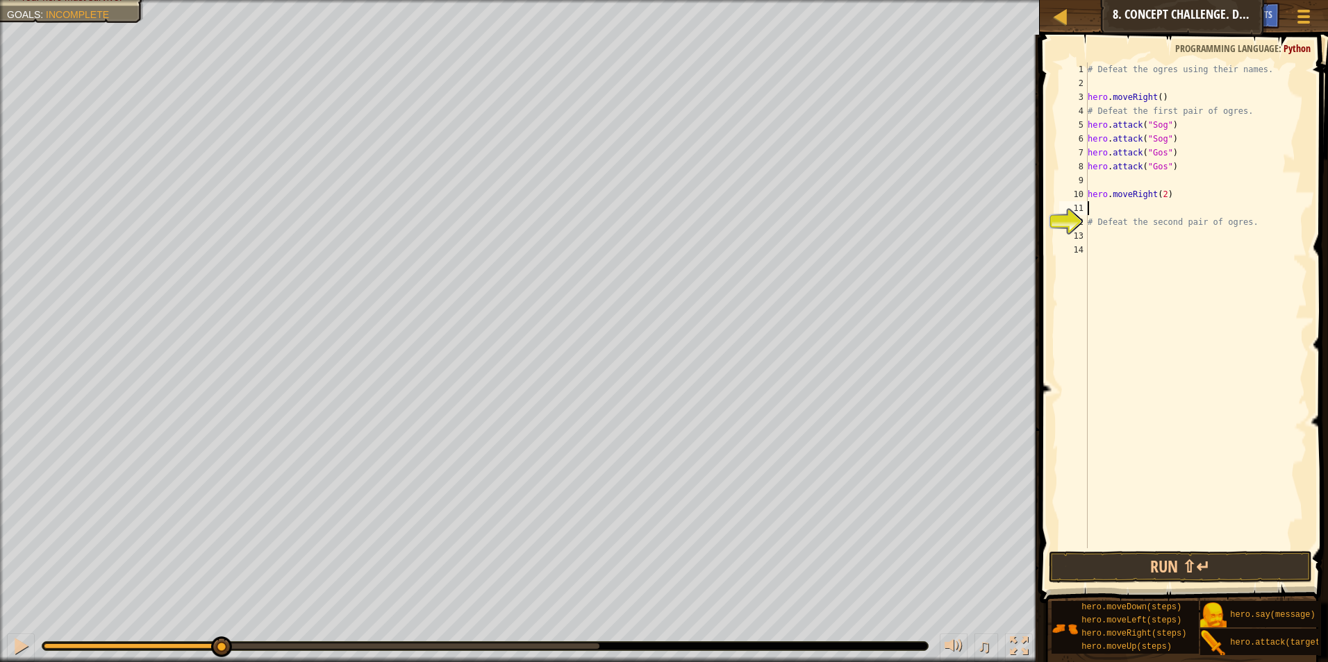
paste textarea "hero.attack("Gos")"
click at [1159, 209] on div "# Defeat the ogres using their names. hero . moveRight ( ) # Defeat the first p…" at bounding box center [1196, 319] width 222 height 514
click at [1157, 219] on div "# Defeat the ogres using their names. hero . moveRight ( ) # Defeat the first p…" at bounding box center [1196, 319] width 222 height 514
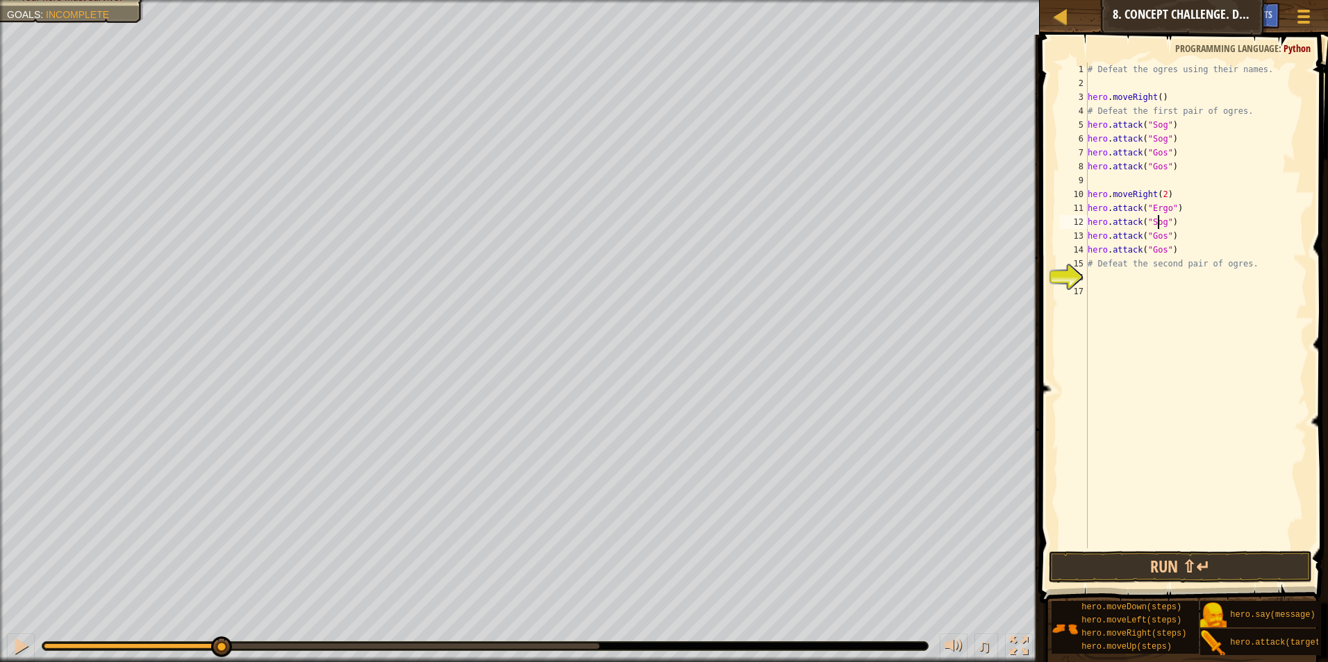
click at [1157, 219] on div "# Defeat the ogres using their names. hero . moveRight ( ) # Defeat the first p…" at bounding box center [1196, 319] width 222 height 514
click at [1160, 235] on div "# Defeat the ogres using their names. hero . moveRight ( ) # Defeat the first p…" at bounding box center [1196, 319] width 222 height 514
click at [1160, 249] on div "# Defeat the ogres using their names. hero . moveRight ( ) # Defeat the first p…" at bounding box center [1196, 319] width 222 height 514
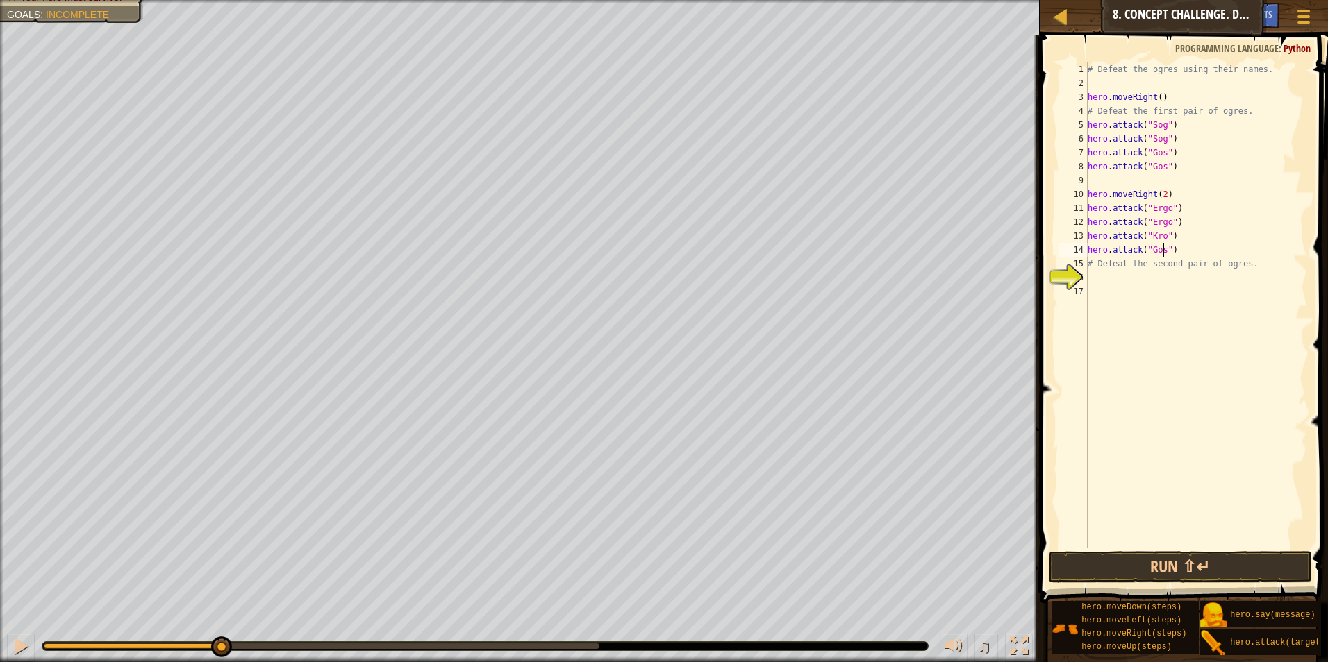
click at [1160, 249] on div "# Defeat the ogres using their names. hero . moveRight ( ) # Defeat the first p…" at bounding box center [1196, 319] width 222 height 514
type textarea "hero.attack("Kro")"
click at [1165, 571] on button "Run ⇧↵" at bounding box center [1181, 567] width 264 height 32
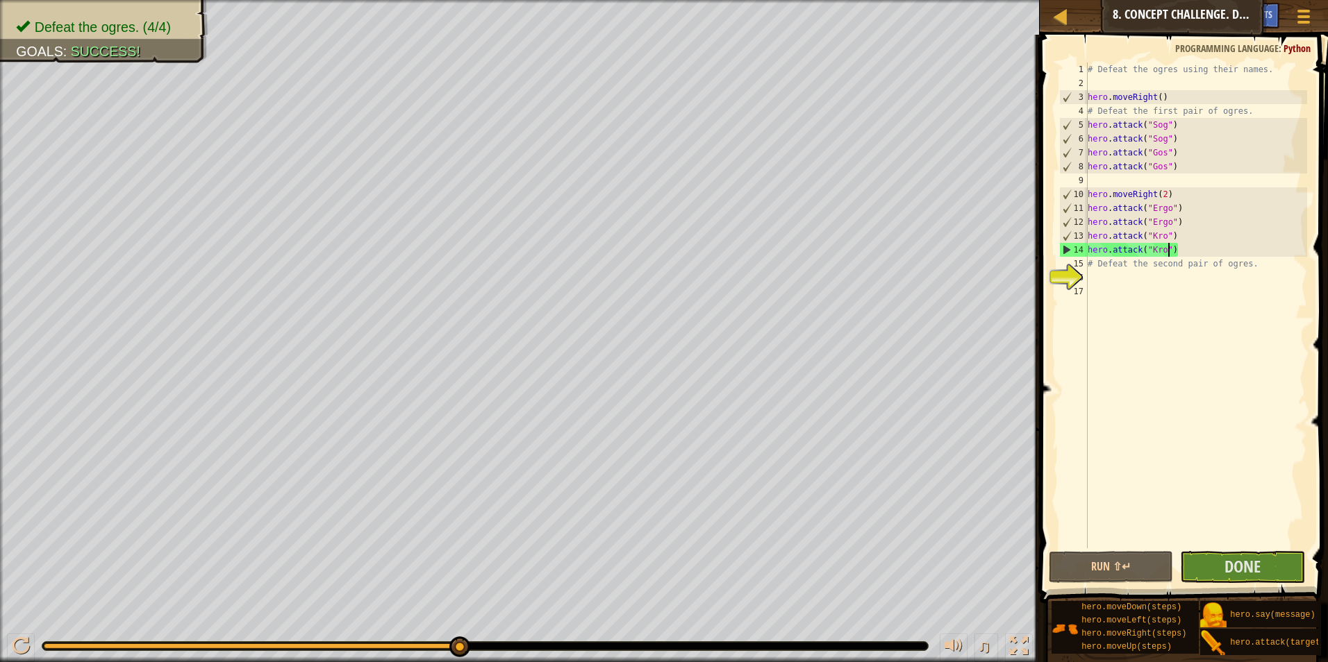
click at [1192, 248] on div "# Defeat the ogres using their names. hero . moveRight ( ) # Defeat the first p…" at bounding box center [1196, 319] width 222 height 514
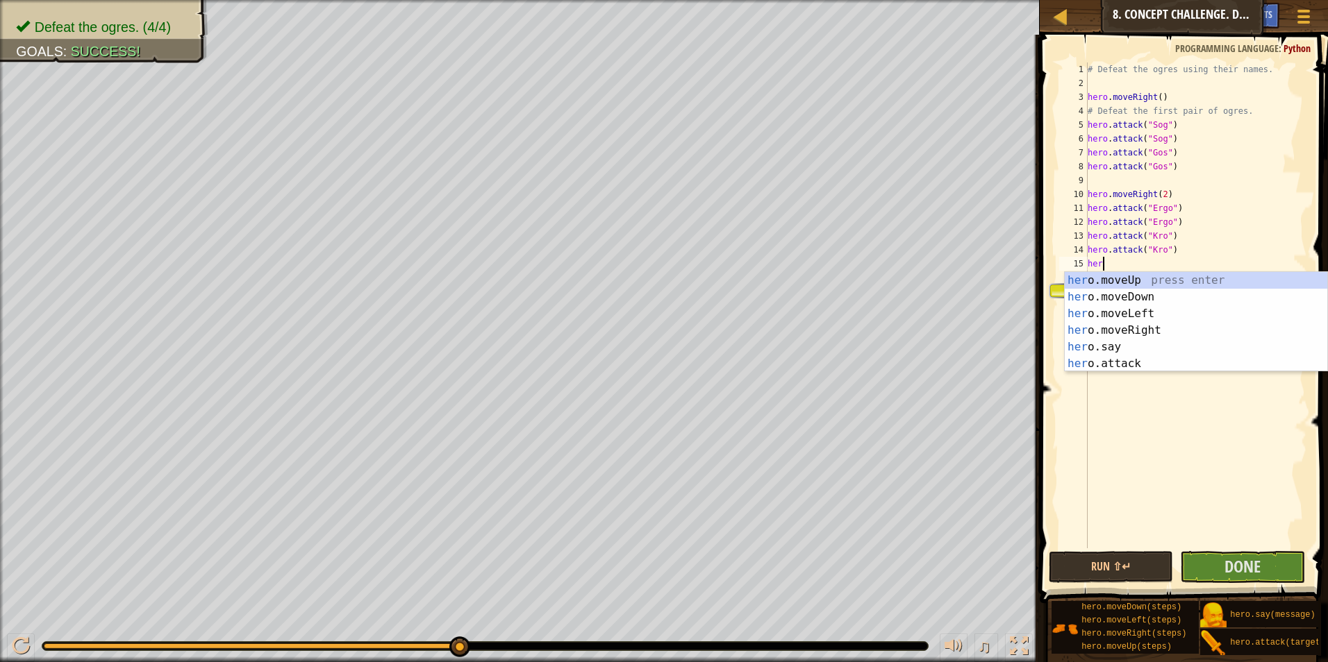
type textarea "hero"
click at [1174, 294] on div "hero .moveUp press enter hero .moveDown press enter hero .moveLeft press enter …" at bounding box center [1195, 338] width 262 height 133
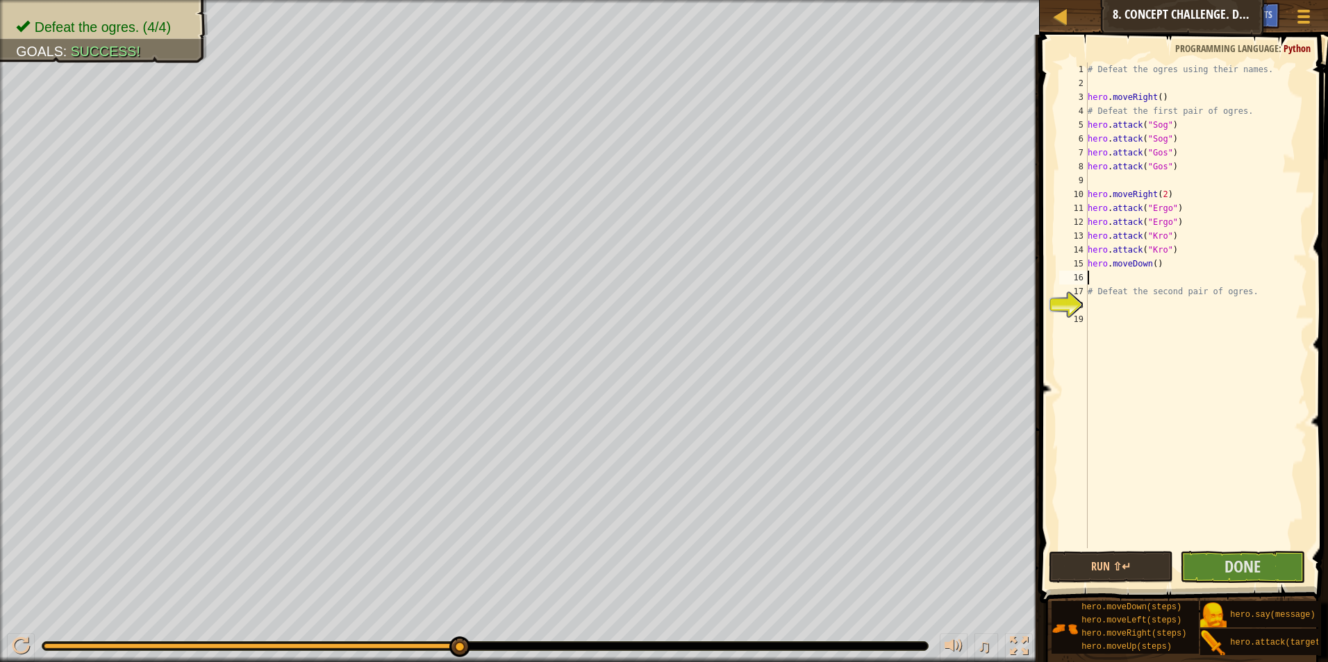
click at [1157, 262] on div "# Defeat the ogres using their names. hero . moveRight ( ) # Defeat the first p…" at bounding box center [1196, 319] width 222 height 514
type textarea "hero.moveDown(1)"
click at [1171, 267] on div "# Defeat the ogres using their names. hero . moveRight ( ) # Defeat the first p…" at bounding box center [1196, 319] width 222 height 514
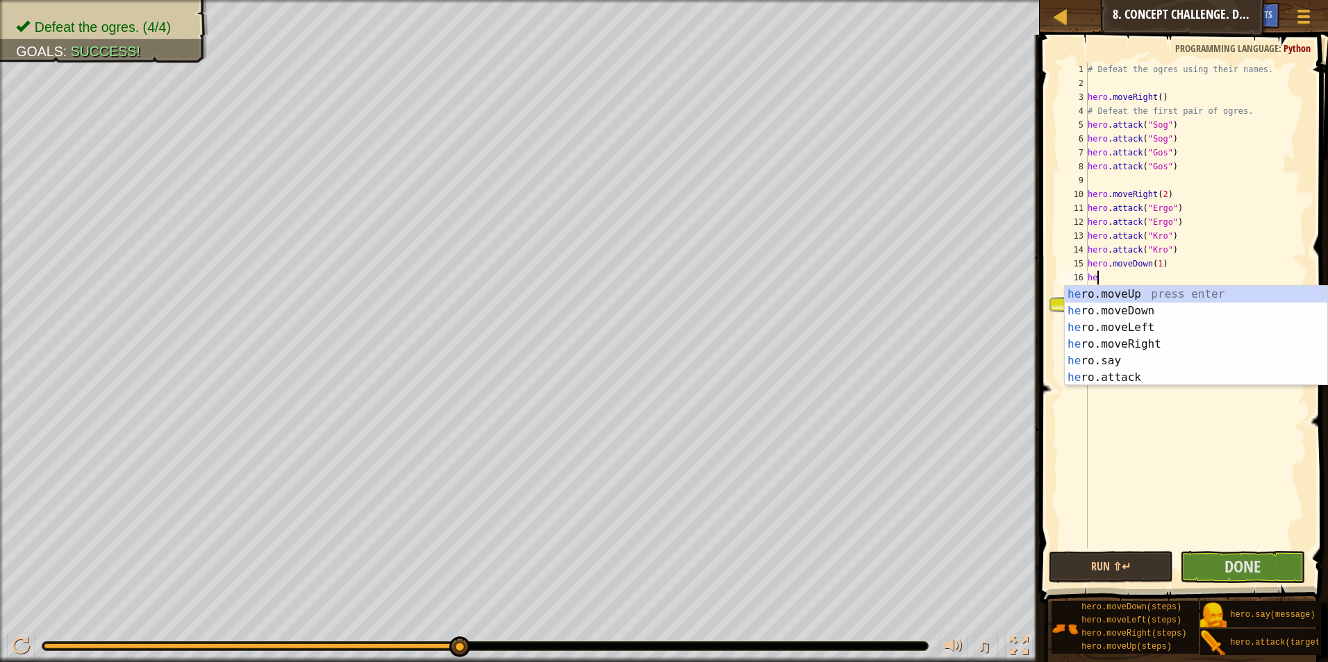
type textarea "hero"
click at [1155, 296] on div "hero .moveUp press enter hero .moveDown press enter hero .moveLeft press enter …" at bounding box center [1195, 352] width 262 height 133
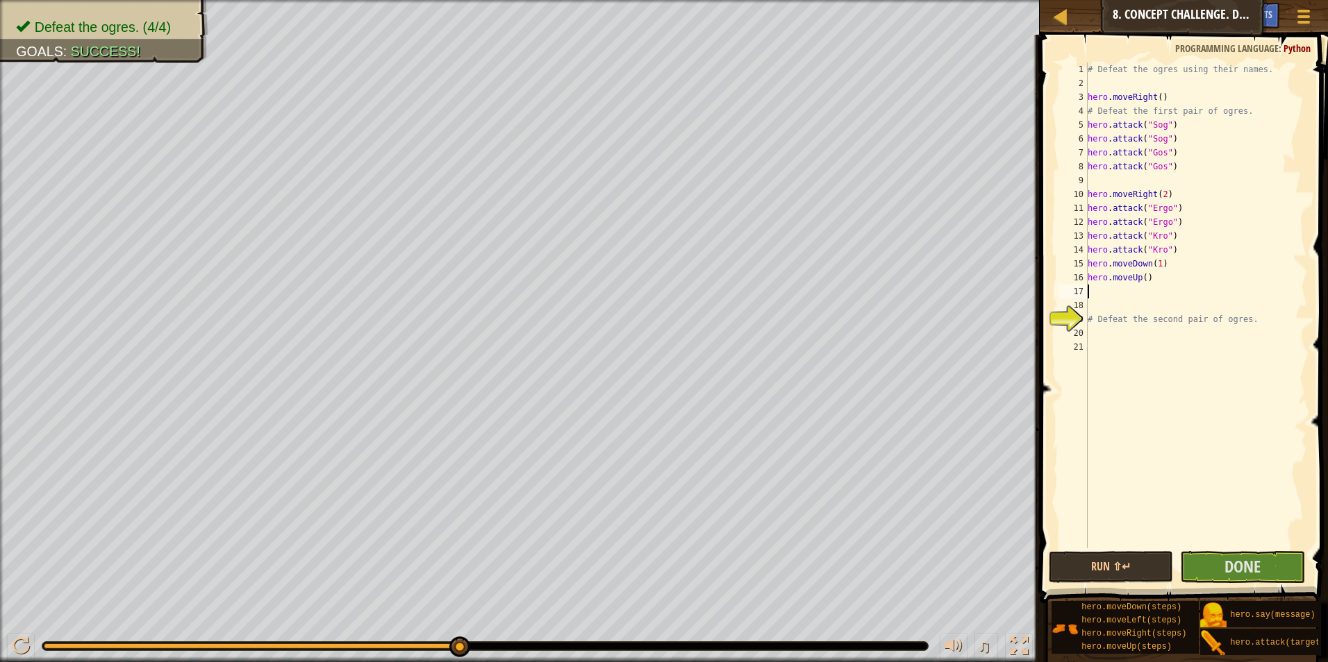
scroll to position [6, 0]
click at [1145, 280] on div "# Defeat the ogres using their names. hero . moveRight ( ) # Defeat the first p…" at bounding box center [1196, 319] width 222 height 514
type textarea "hero.moveUp(1)"
click at [1160, 281] on div "# Defeat the ogres using their names. hero . moveRight ( ) # Defeat the first p…" at bounding box center [1196, 319] width 222 height 514
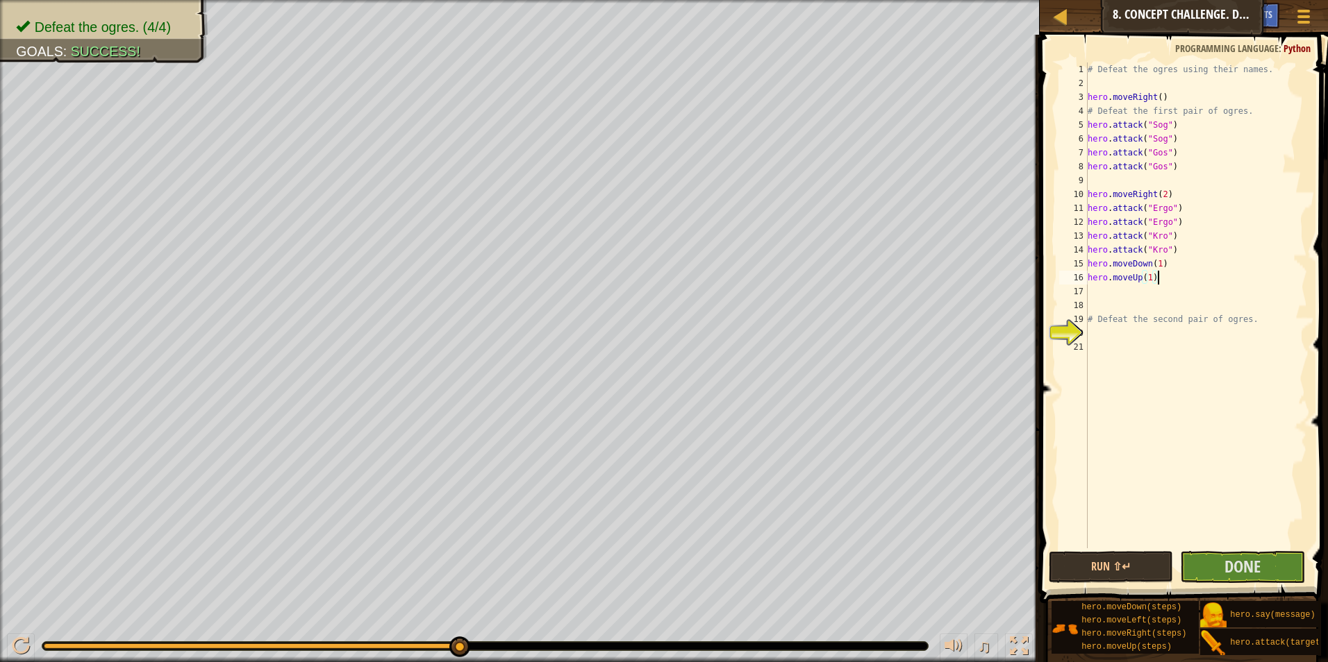
scroll to position [6, 0]
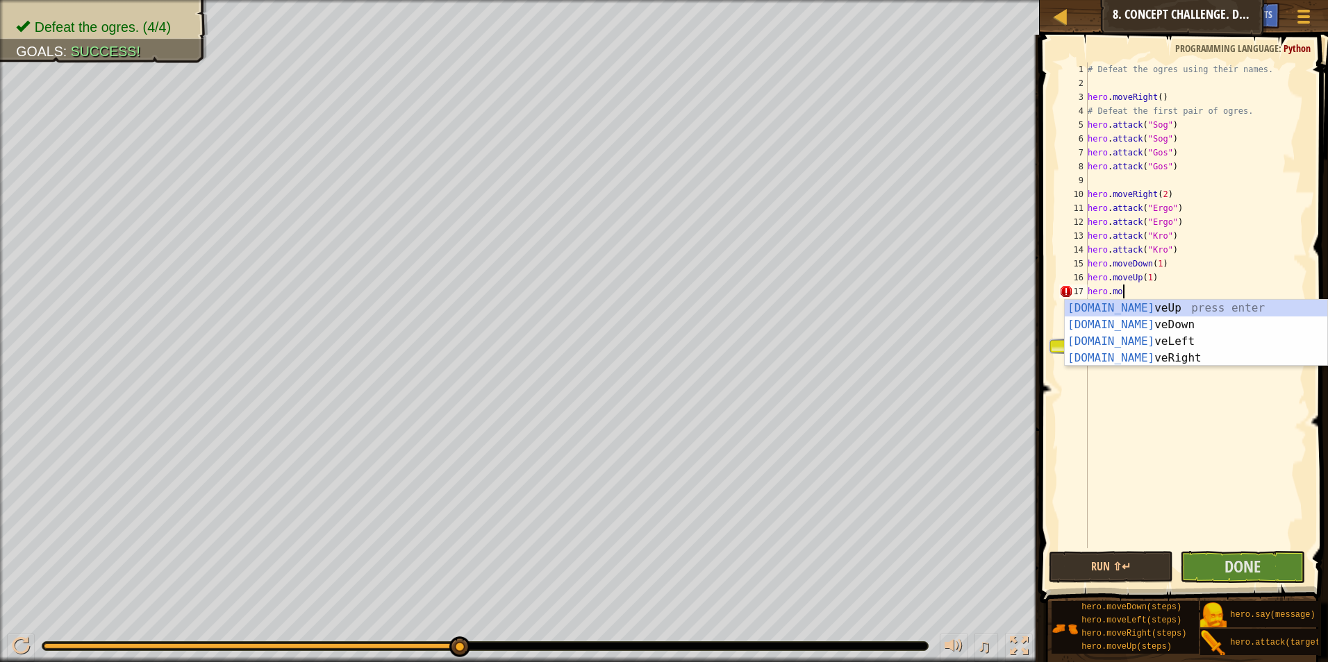
type textarea "hero.move"
click at [1208, 335] on div "hero.move Up press enter hero.move Down press enter hero.move Left press enter …" at bounding box center [1195, 350] width 262 height 100
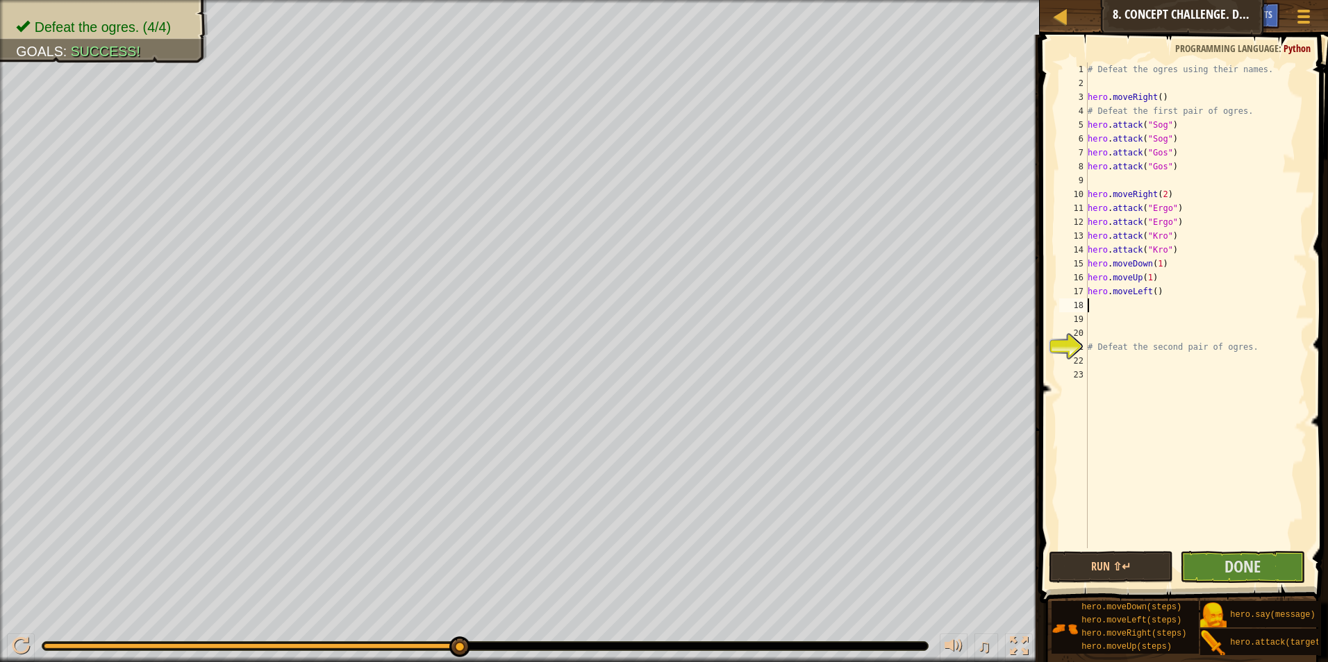
scroll to position [6, 0]
click at [1158, 290] on div "# Defeat the ogres using their names. hero . moveRight ( ) # Defeat the first p…" at bounding box center [1196, 319] width 222 height 514
click at [1171, 294] on div "# Defeat the ogres using their names. hero . moveRight ( ) # Defeat the first p…" at bounding box center [1196, 319] width 222 height 514
drag, startPoint x: 1171, startPoint y: 278, endPoint x: 1087, endPoint y: 265, distance: 85.8
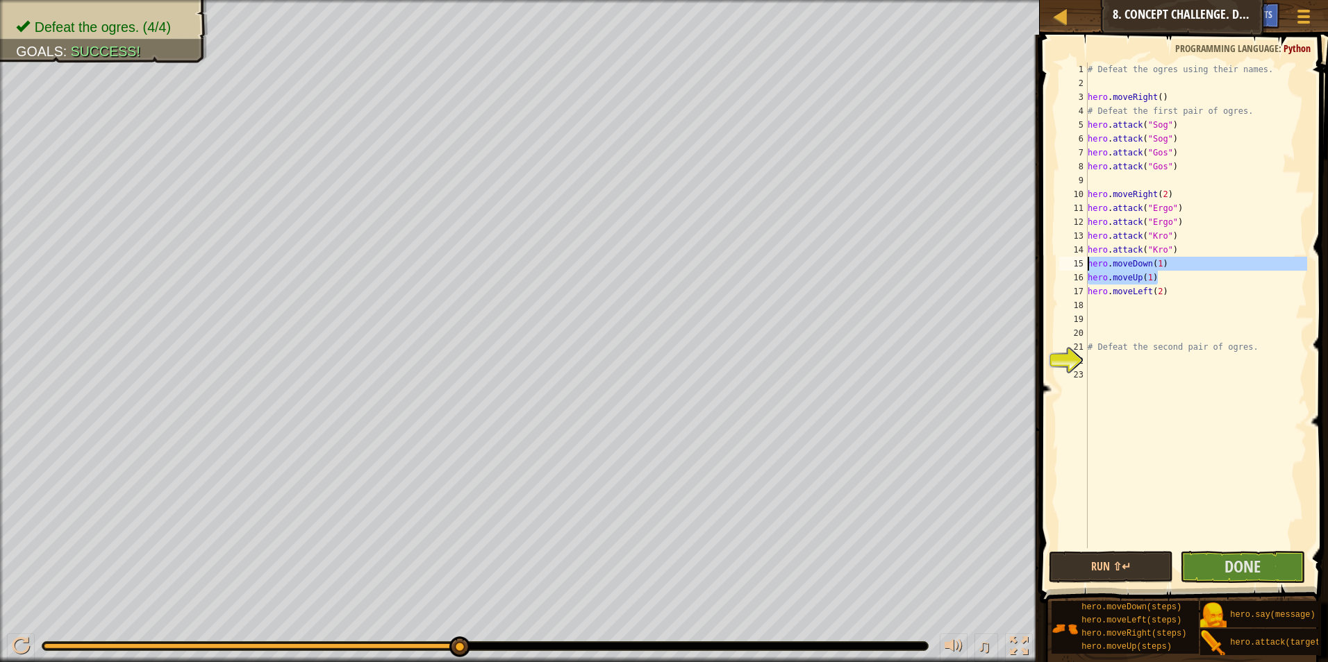
click at [1087, 265] on div "hero.moveLeft(2) 1 2 3 4 5 6 7 8 9 10 11 12 13 14 15 16 17 18 19 20 21 22 23 # …" at bounding box center [1181, 305] width 251 height 486
click at [1171, 294] on div "# Defeat the ogres using their names. hero . moveRight ( ) # Defeat the first p…" at bounding box center [1196, 319] width 222 height 514
type textarea "hero.moveLeft(2)"
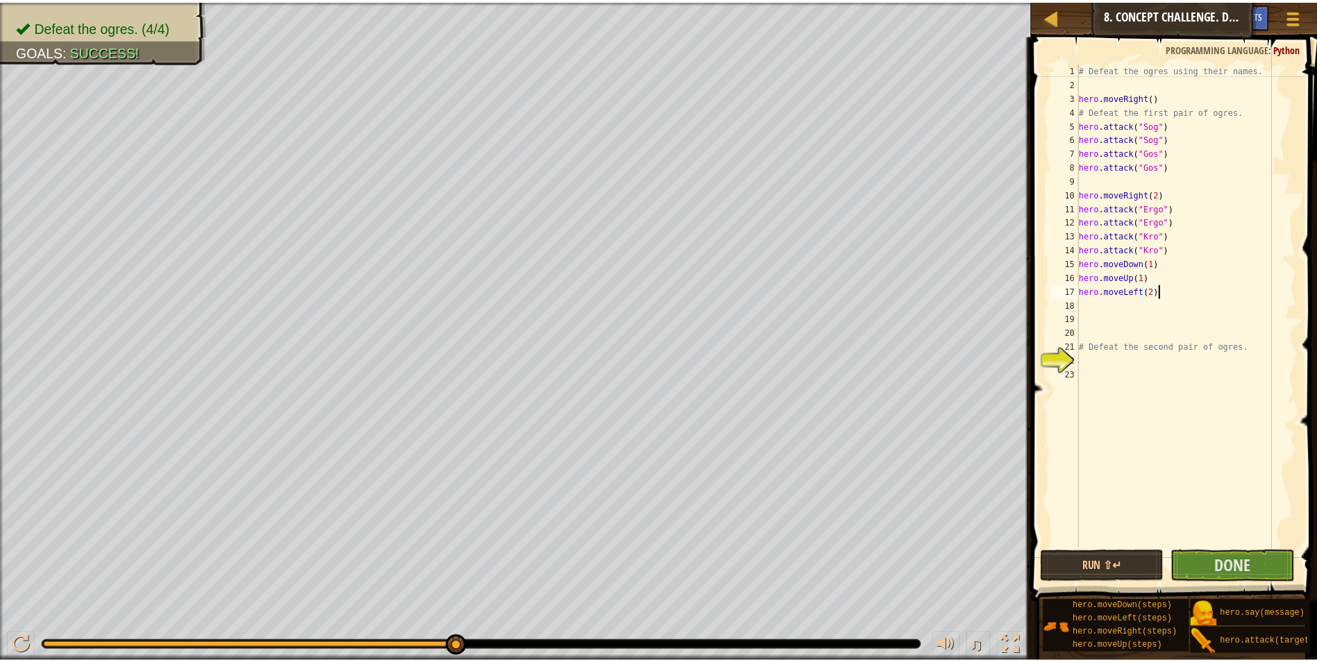
scroll to position [6, 0]
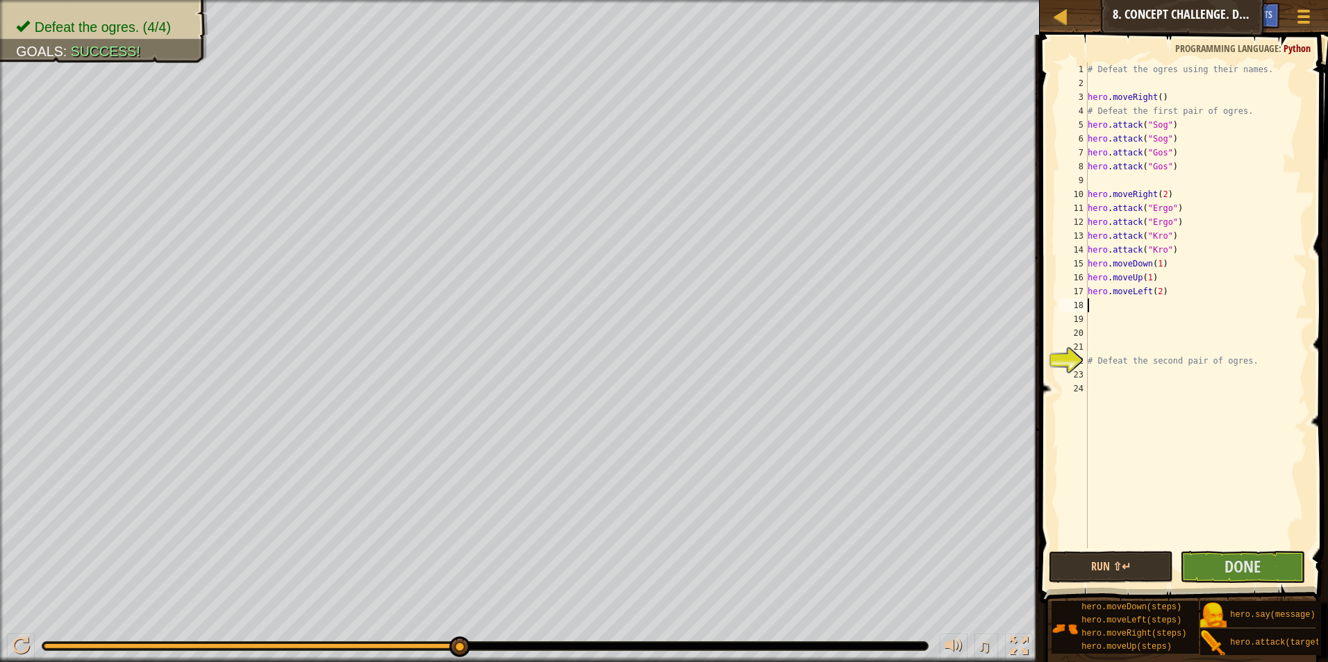
paste textarea "hero.moveUp(1)"
click at [1114, 562] on button "Run ⇧↵" at bounding box center [1111, 567] width 125 height 32
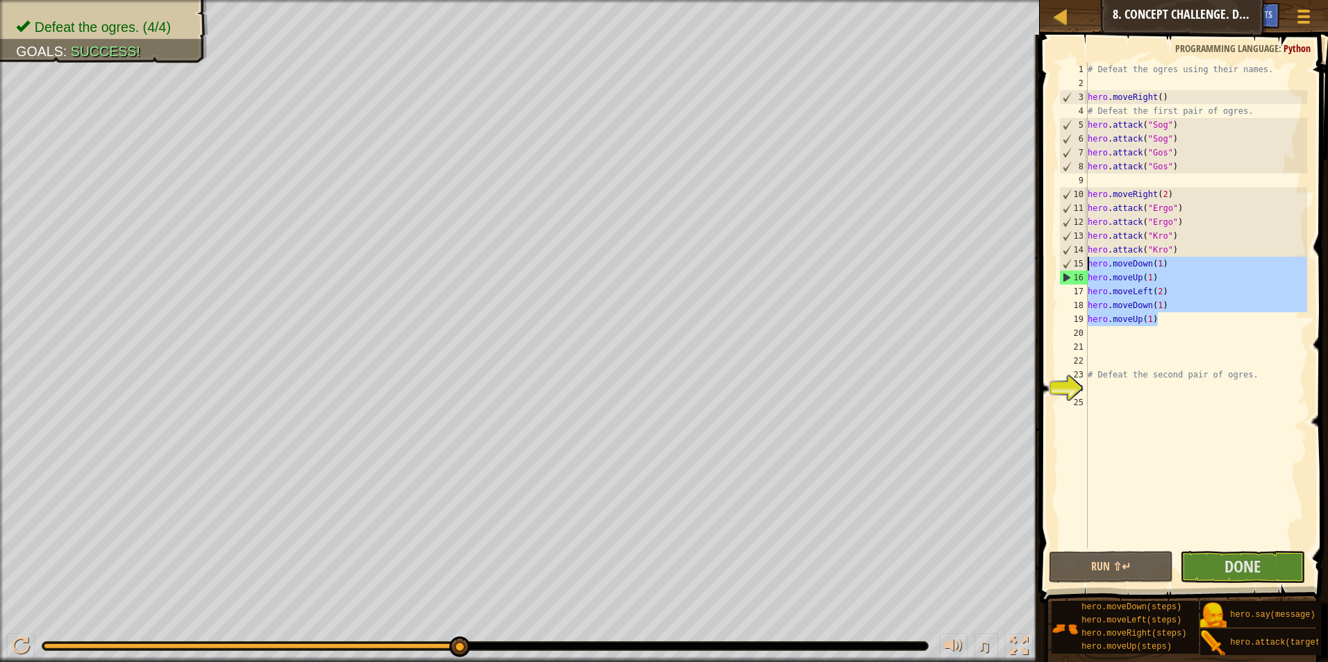
drag, startPoint x: 1169, startPoint y: 324, endPoint x: 1076, endPoint y: 262, distance: 112.1
click at [1076, 262] on div "hero.moveUp(1) 1 2 3 4 5 6 7 8 9 10 11 12 13 14 15 16 17 18 19 20 21 22 23 24 2…" at bounding box center [1181, 305] width 251 height 486
type textarea "hero.moveDown(1) hero.moveUp(1)"
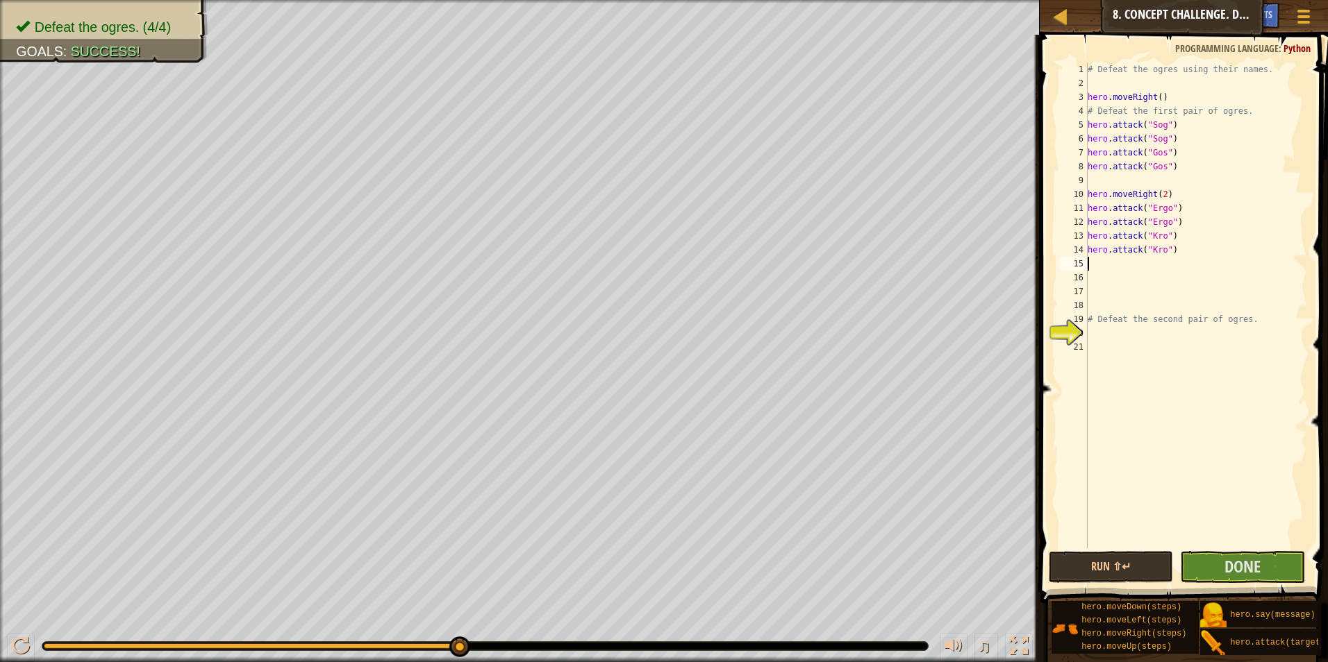
click at [1181, 164] on div "# Defeat the ogres using their names. hero . moveRight ( ) # Defeat the first p…" at bounding box center [1196, 319] width 222 height 514
type textarea "hero.attack("Gos")"
click at [1158, 178] on div "# Defeat the ogres using their names. hero . moveRight ( ) # Defeat the first p…" at bounding box center [1196, 319] width 222 height 514
paste textarea "hero.moveUp(1)"
type textarea "hero.moveUp(1)"
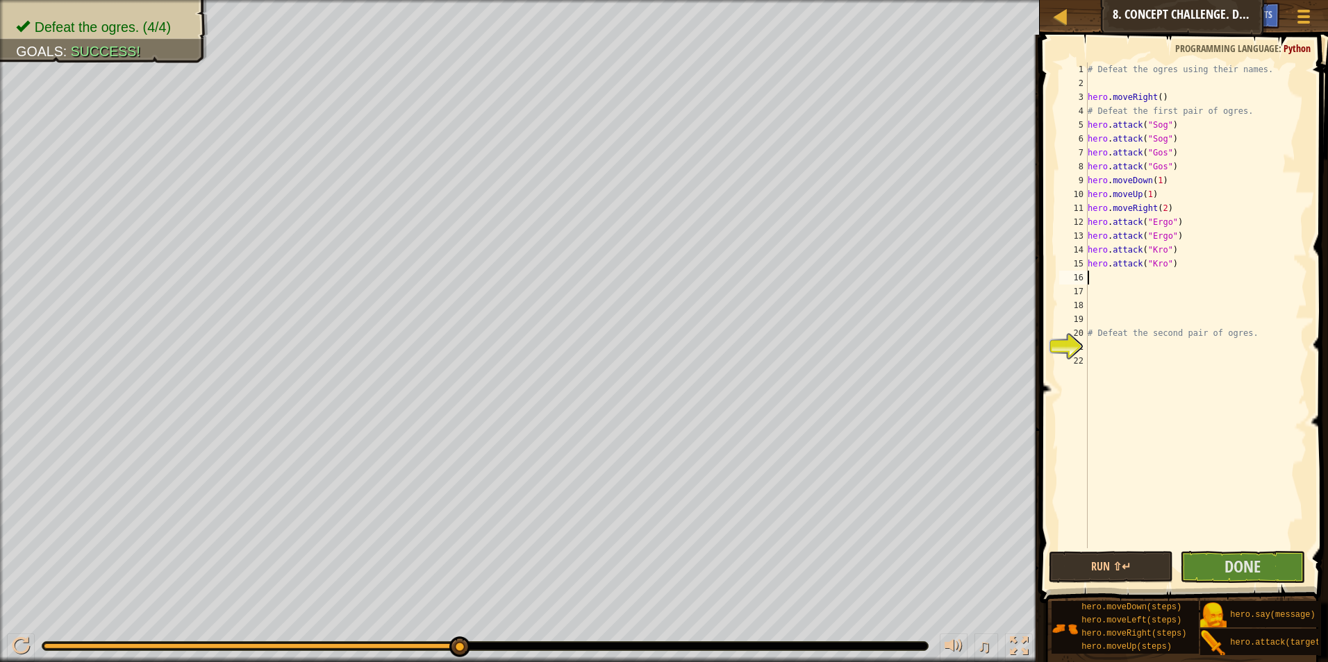
click at [1175, 279] on div "# Defeat the ogres using their names. hero . moveRight ( ) # Defeat the first p…" at bounding box center [1196, 319] width 222 height 514
paste textarea "hero.moveUp(1)"
type textarea "hero.moveUp(1)"
click at [1126, 560] on button "Run ⇧↵" at bounding box center [1111, 567] width 125 height 32
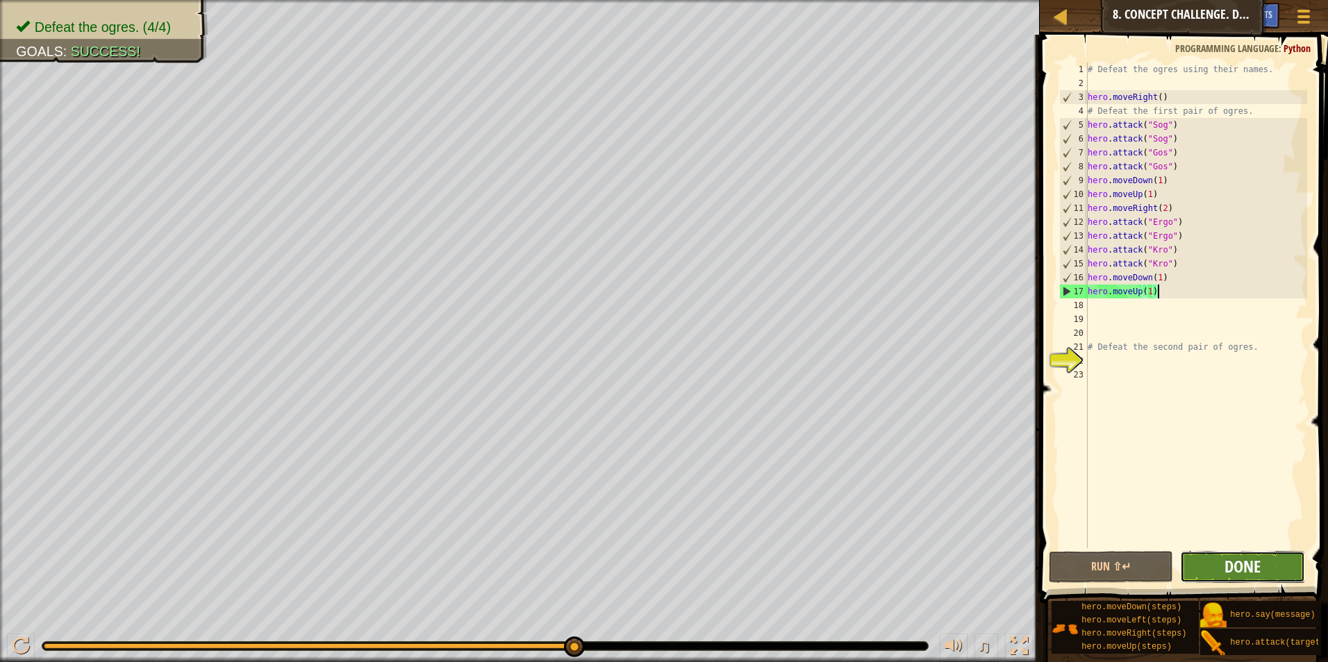
click at [1228, 569] on span "Done" at bounding box center [1242, 567] width 36 height 22
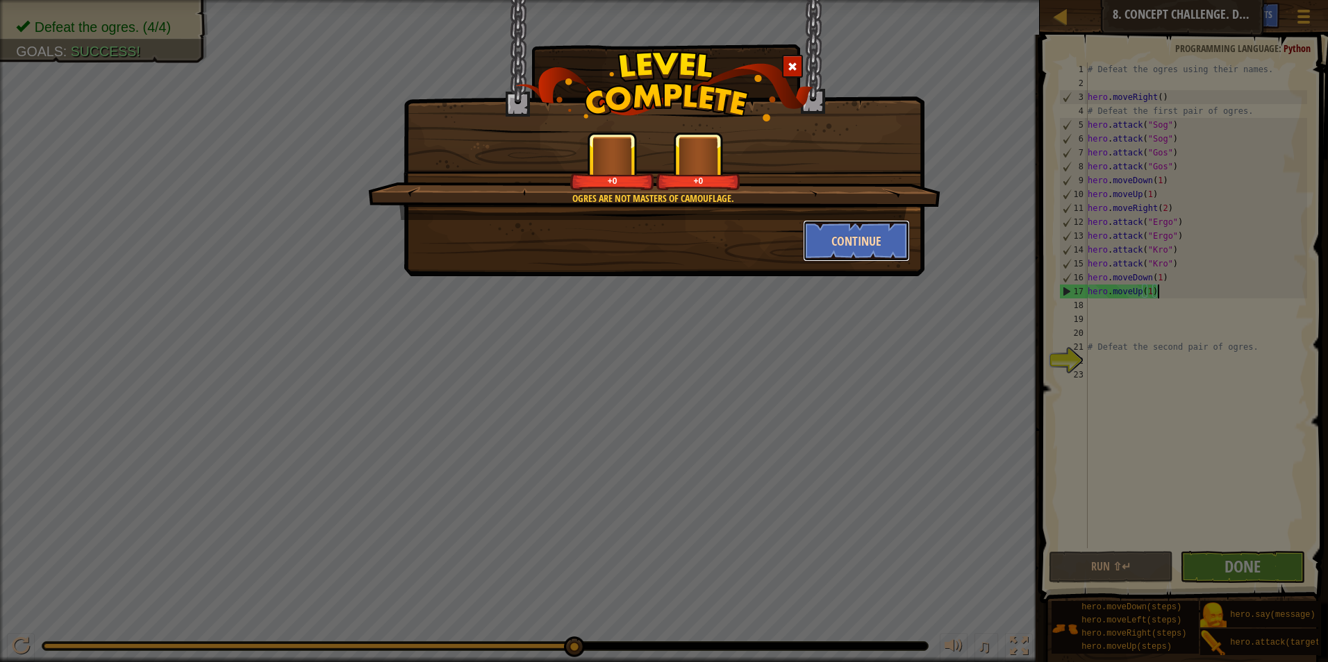
click at [860, 247] on button "Continue" at bounding box center [857, 241] width 108 height 42
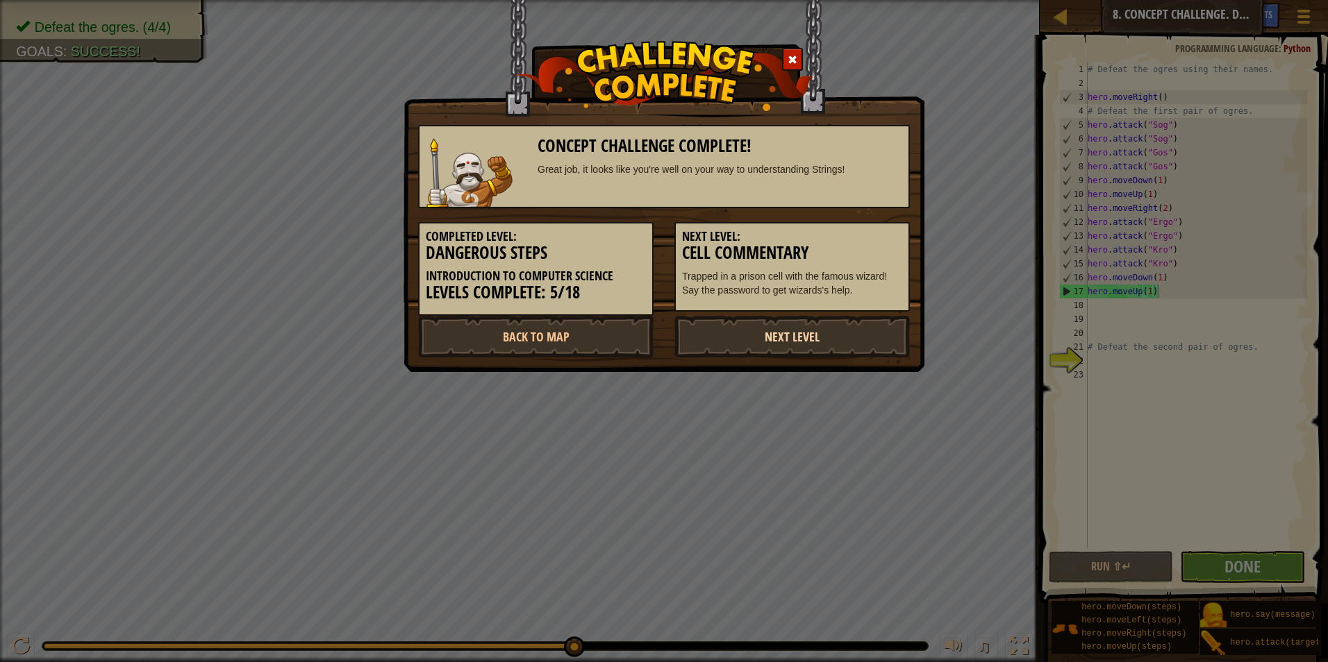
click at [718, 334] on link "Next Level" at bounding box center [791, 337] width 235 height 42
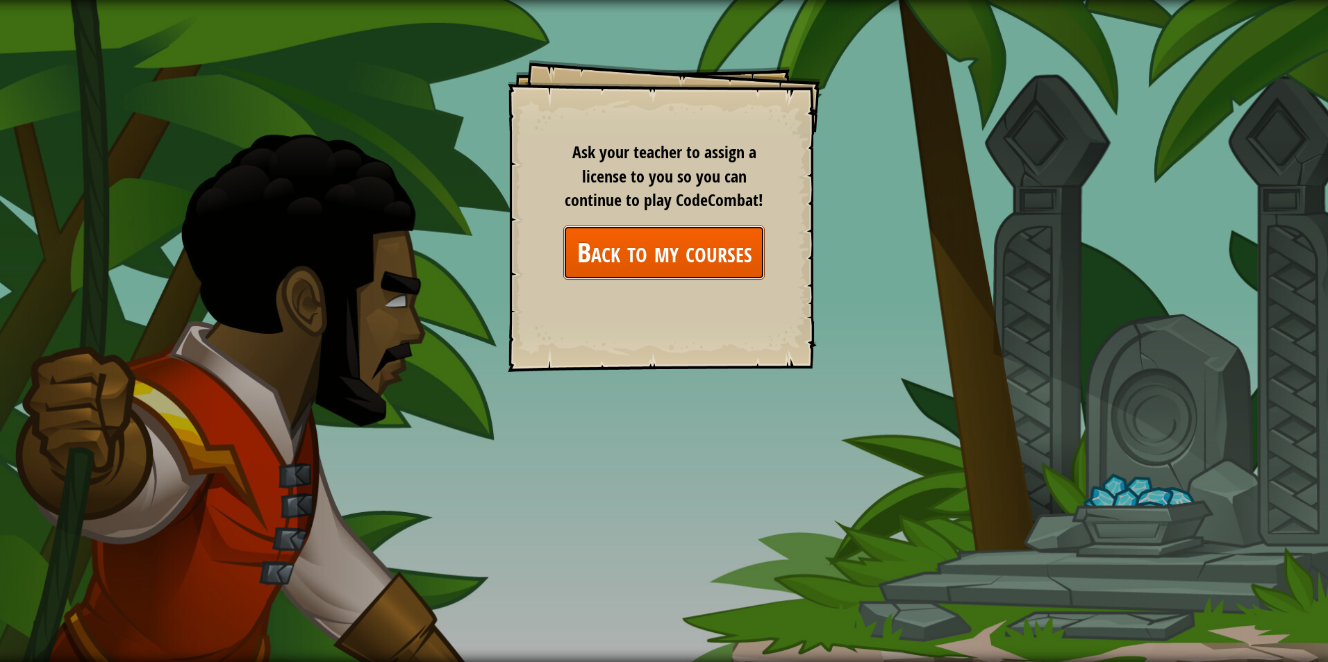
click at [615, 256] on link "Back to my courses" at bounding box center [663, 252] width 201 height 53
